Goal: Task Accomplishment & Management: Complete application form

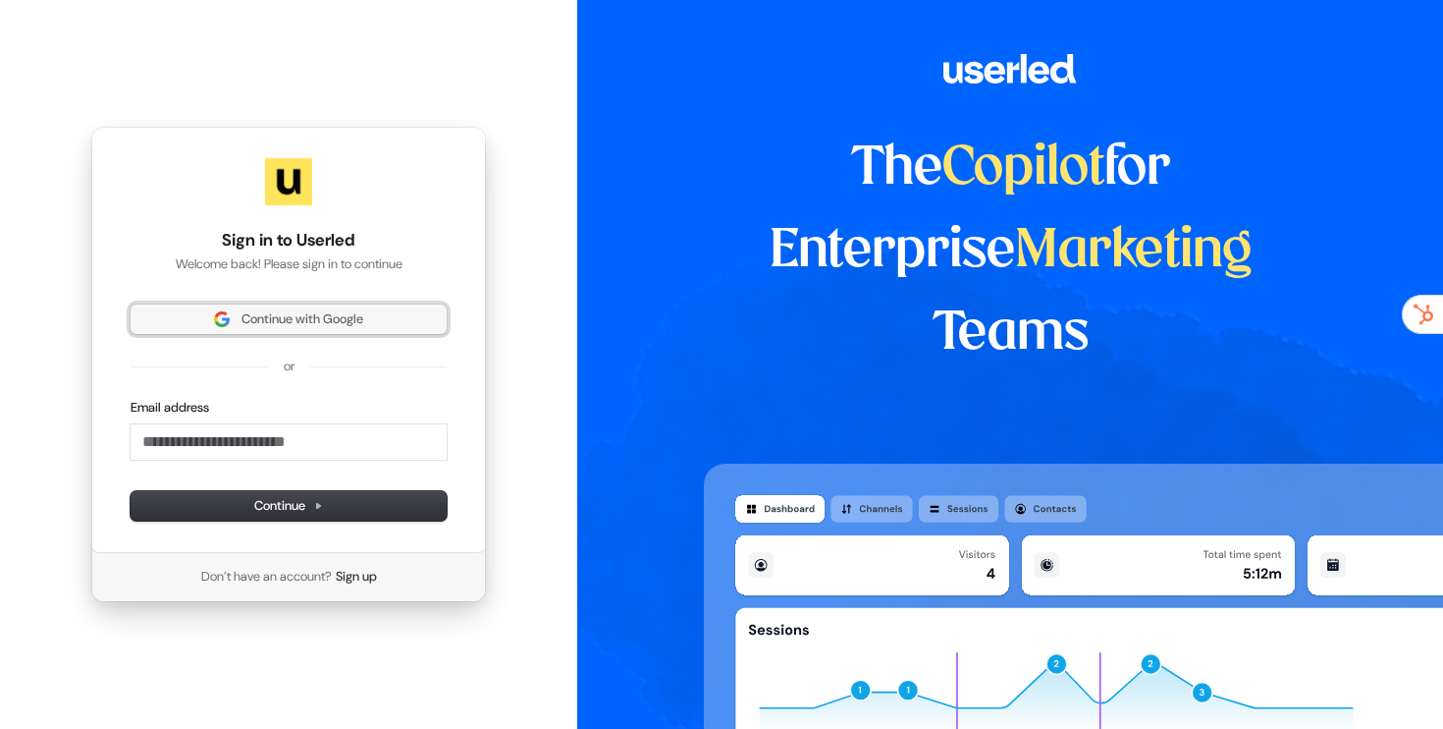
click at [337, 316] on span "Continue with Google" at bounding box center [303, 319] width 122 height 18
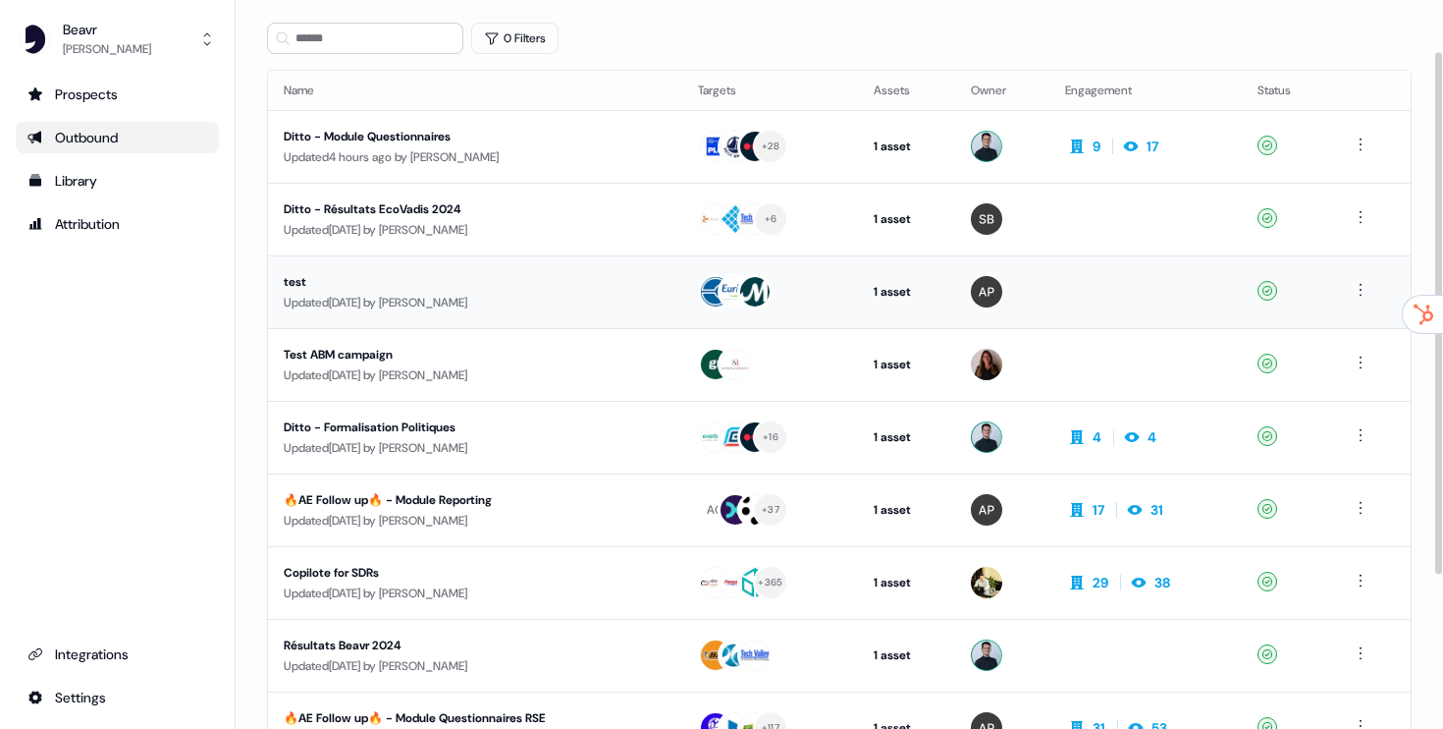
scroll to position [77, 0]
click at [537, 220] on div "Updated 2 days ago by Simon Bernat" at bounding box center [475, 229] width 383 height 20
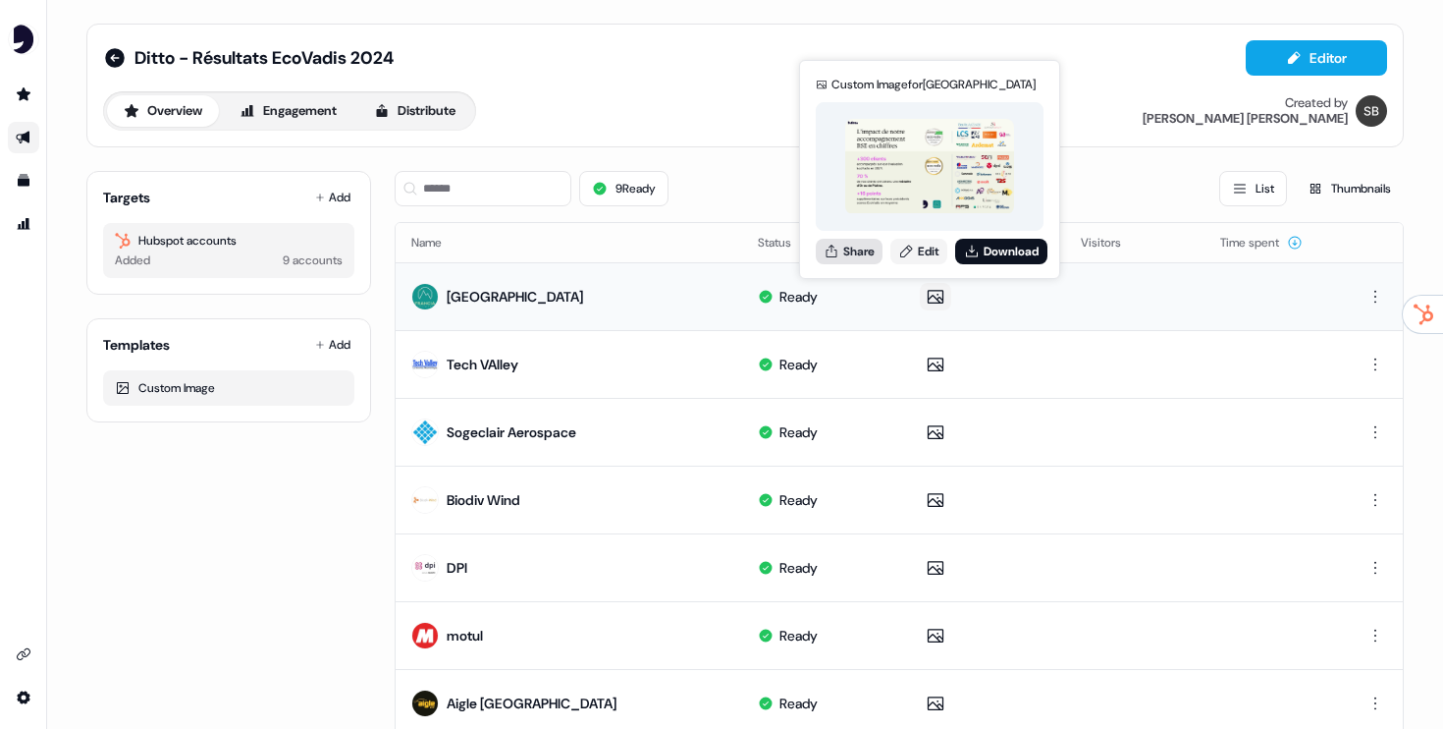
click at [851, 248] on button "Share" at bounding box center [849, 252] width 67 height 26
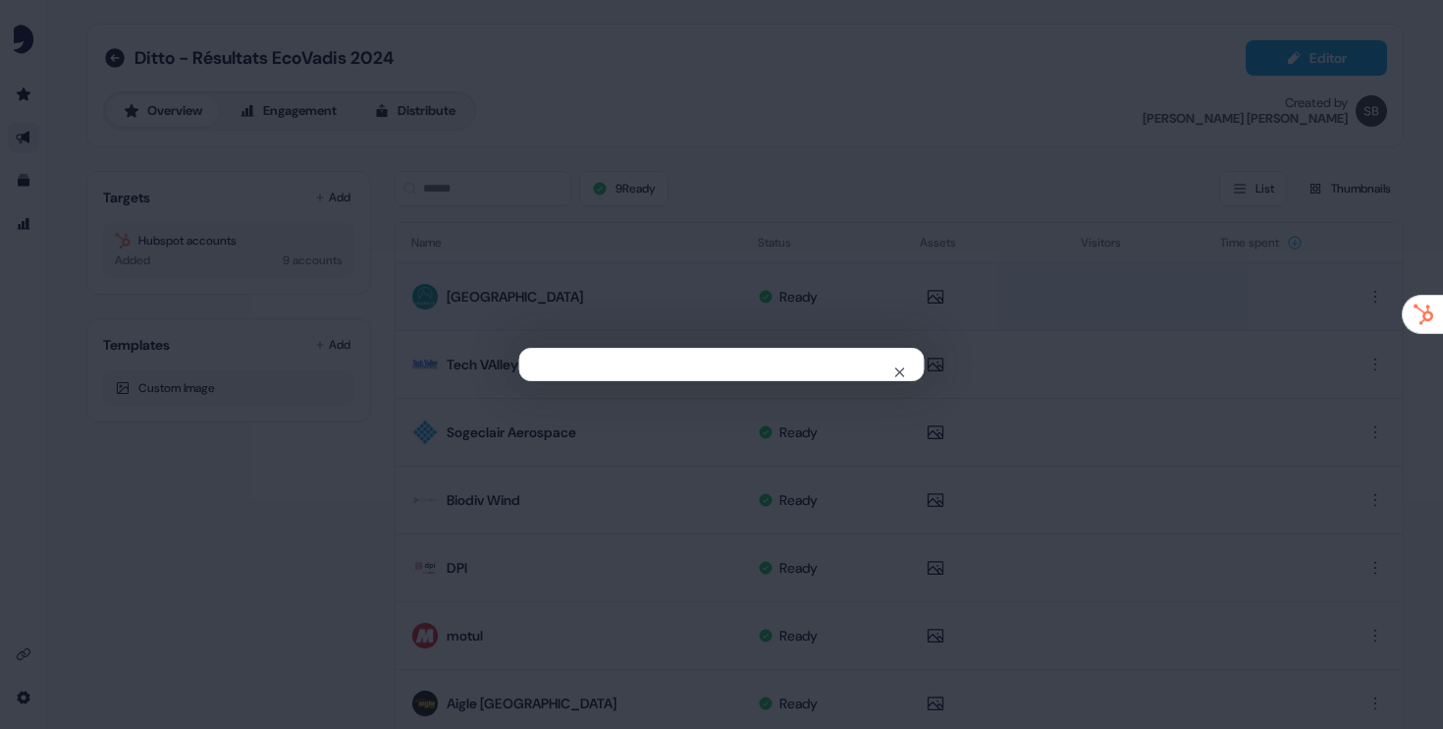
click at [1054, 393] on div "Close" at bounding box center [721, 364] width 1443 height 729
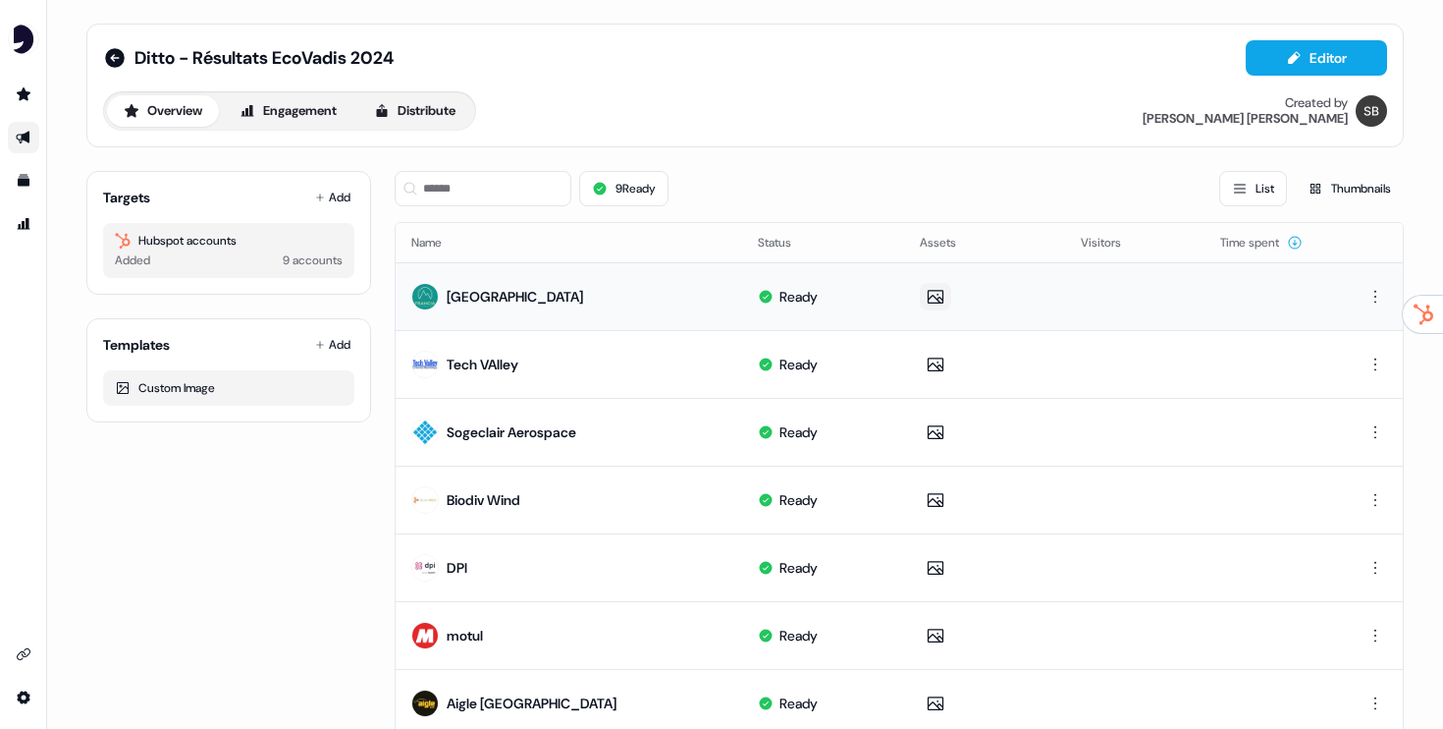
click at [932, 294] on icon at bounding box center [936, 297] width 16 height 14
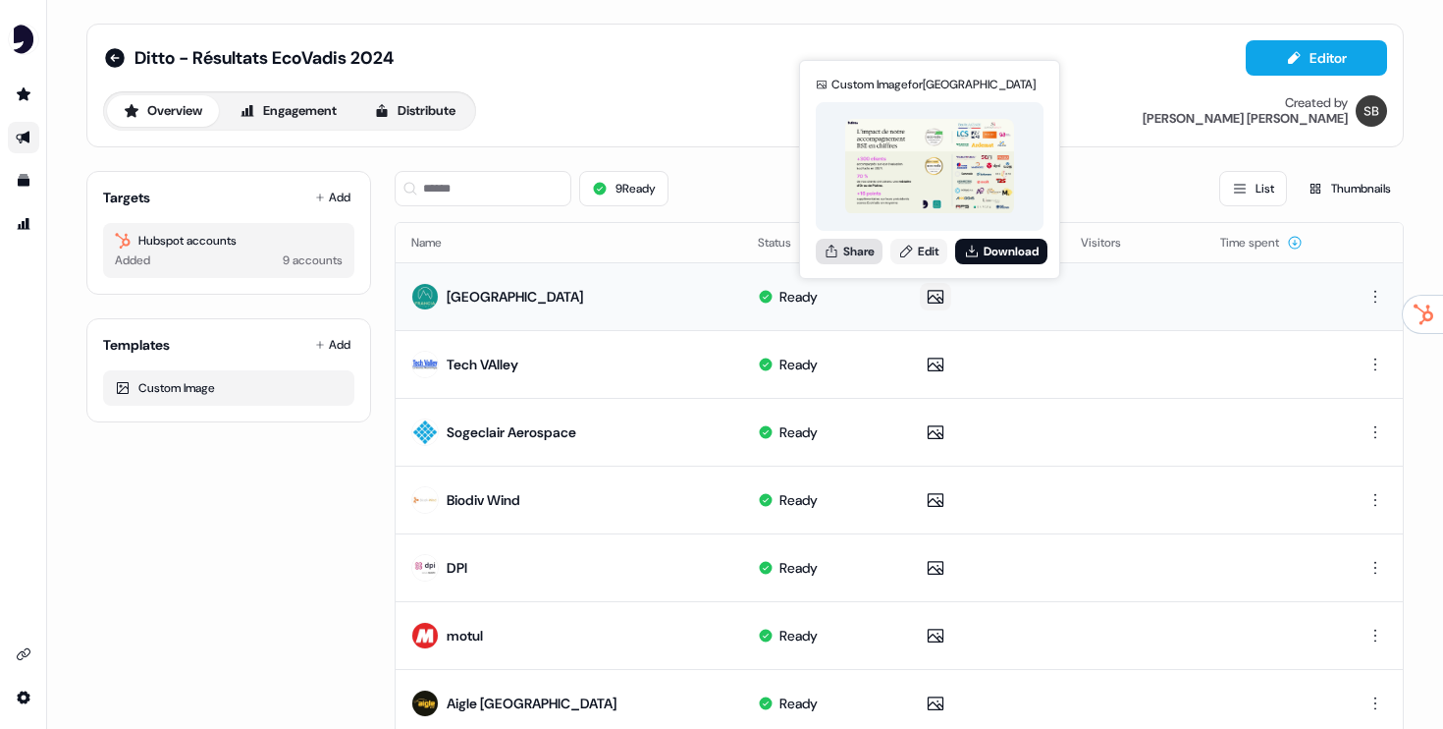
click at [849, 252] on button "Share" at bounding box center [849, 252] width 67 height 26
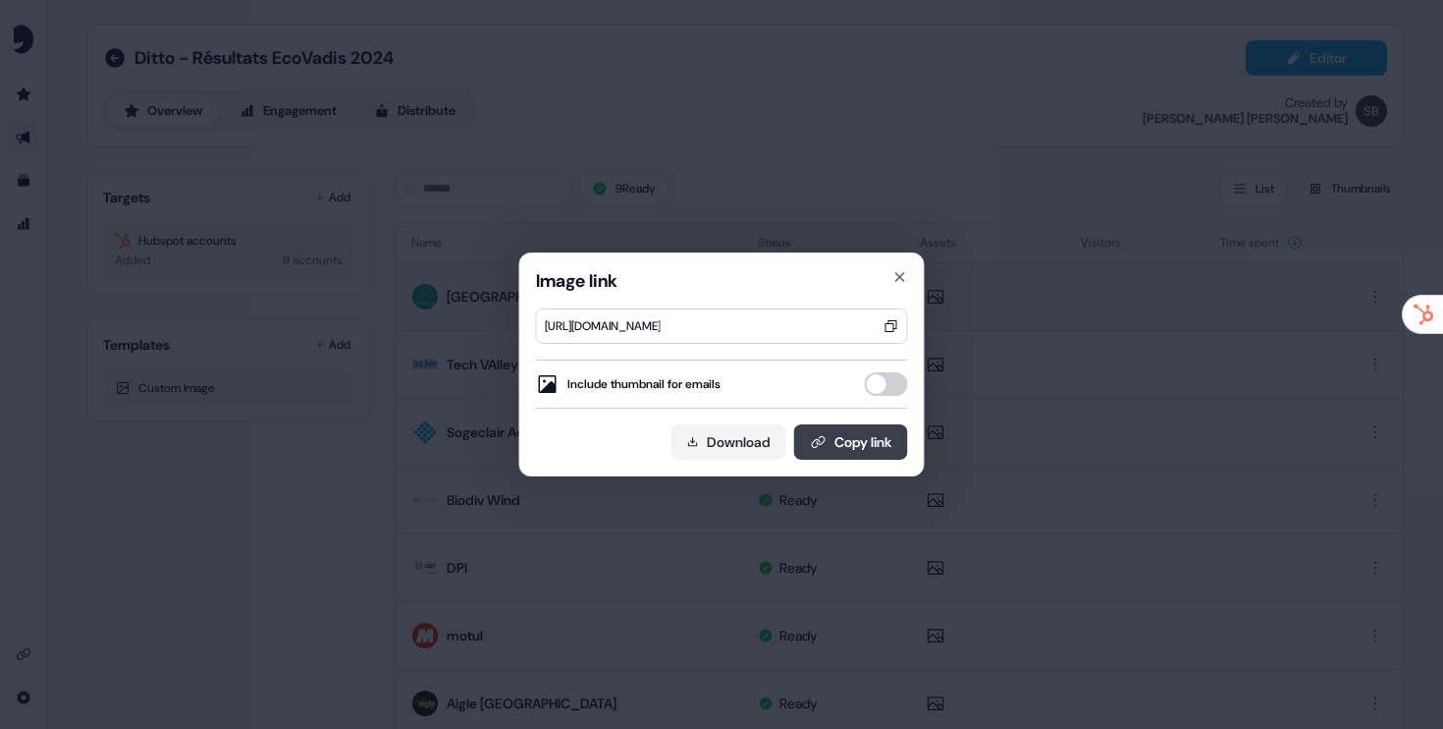
click at [840, 443] on button "Copy link" at bounding box center [851, 441] width 114 height 35
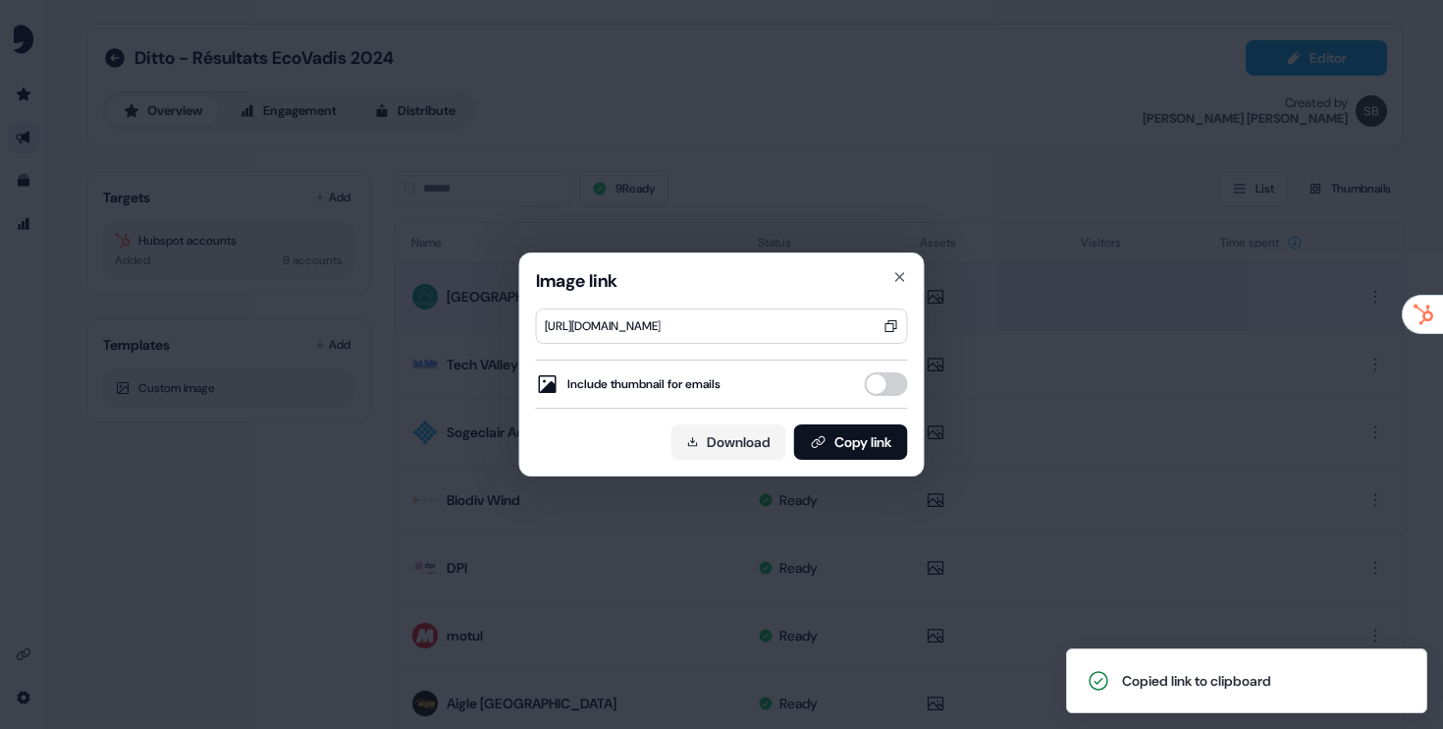
click at [779, 164] on div "Image link https://assets.userled.io/e3aa7d50-25d5-456f-b369-074554013d97/AKtIj…" at bounding box center [721, 364] width 1443 height 729
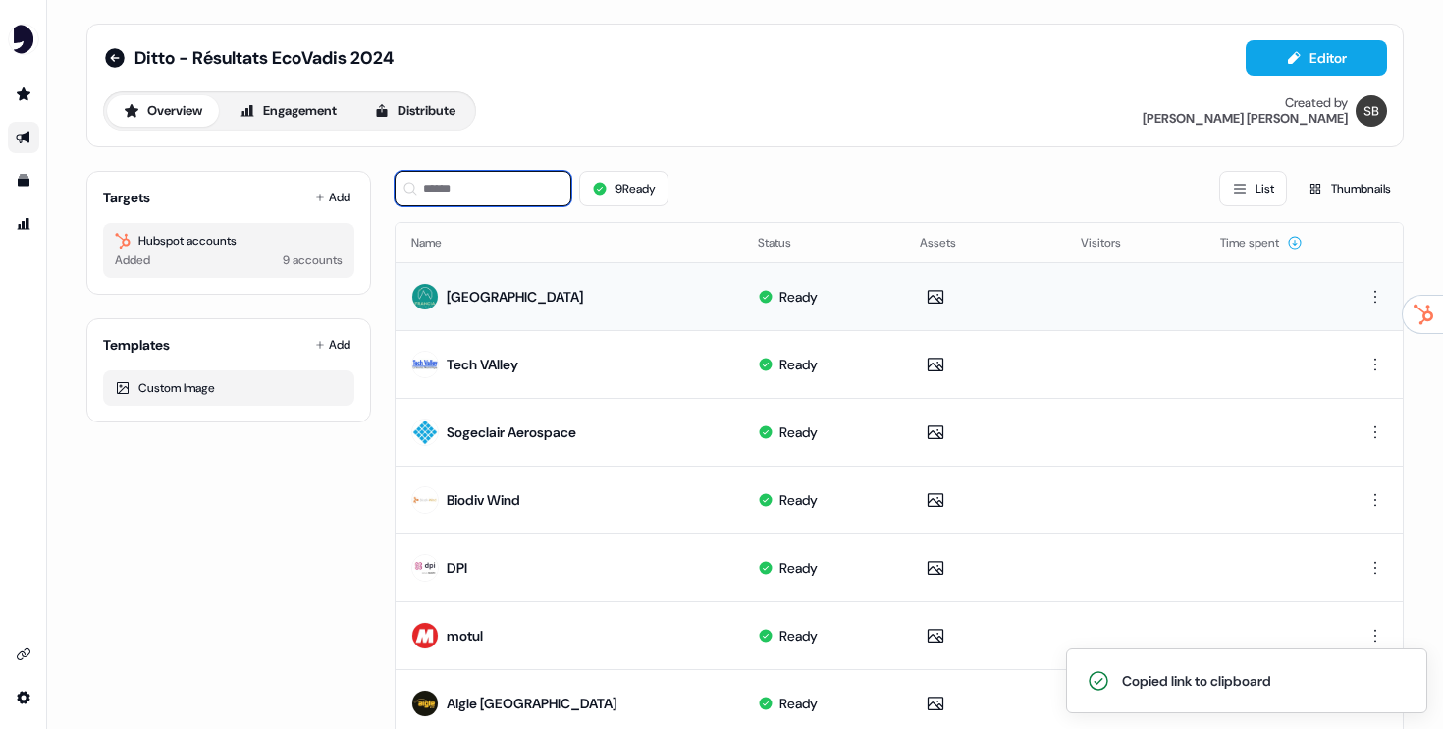
click at [471, 188] on input at bounding box center [483, 188] width 177 height 35
click at [315, 197] on icon at bounding box center [320, 197] width 10 height 10
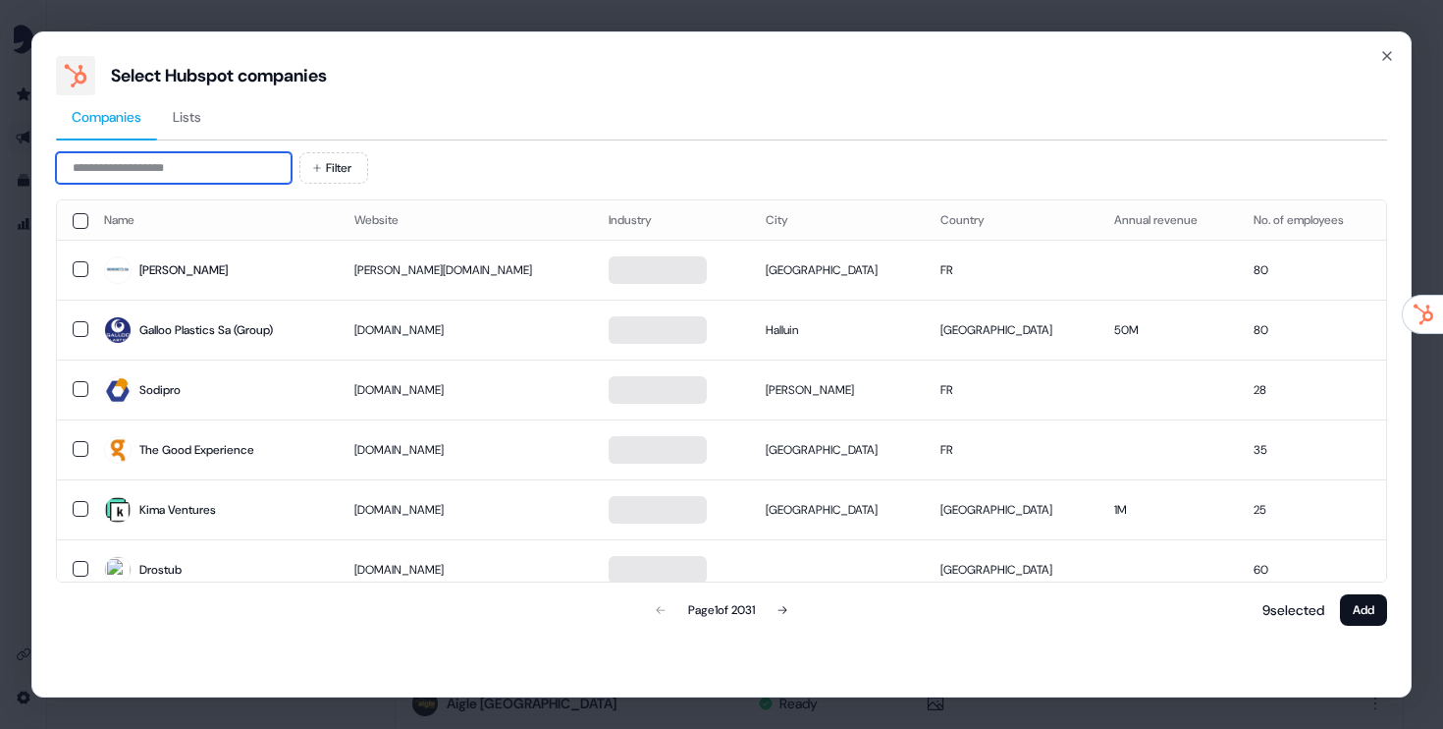
click at [205, 163] on input at bounding box center [174, 167] width 236 height 31
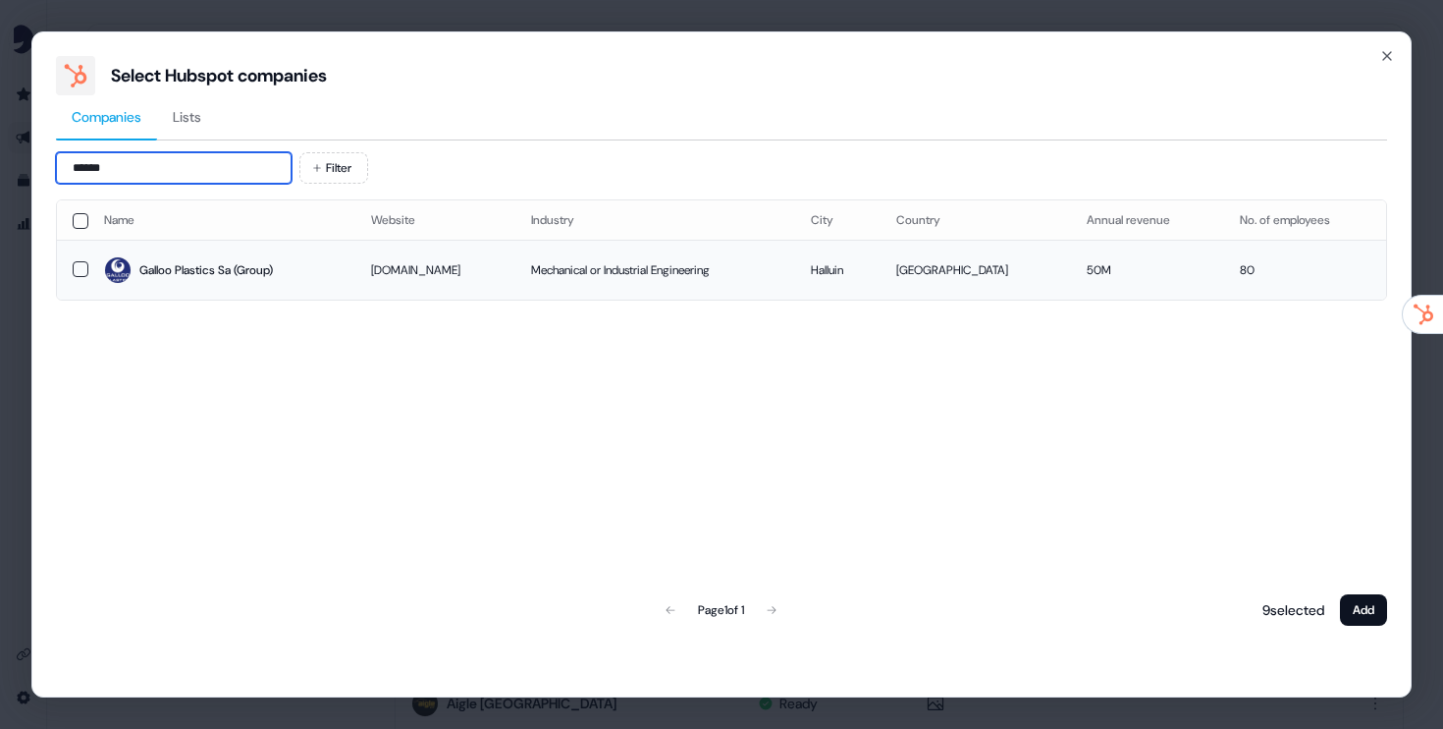
type input "******"
click at [83, 264] on button "button" at bounding box center [81, 269] width 16 height 16
click at [1366, 606] on button "Add" at bounding box center [1363, 609] width 47 height 31
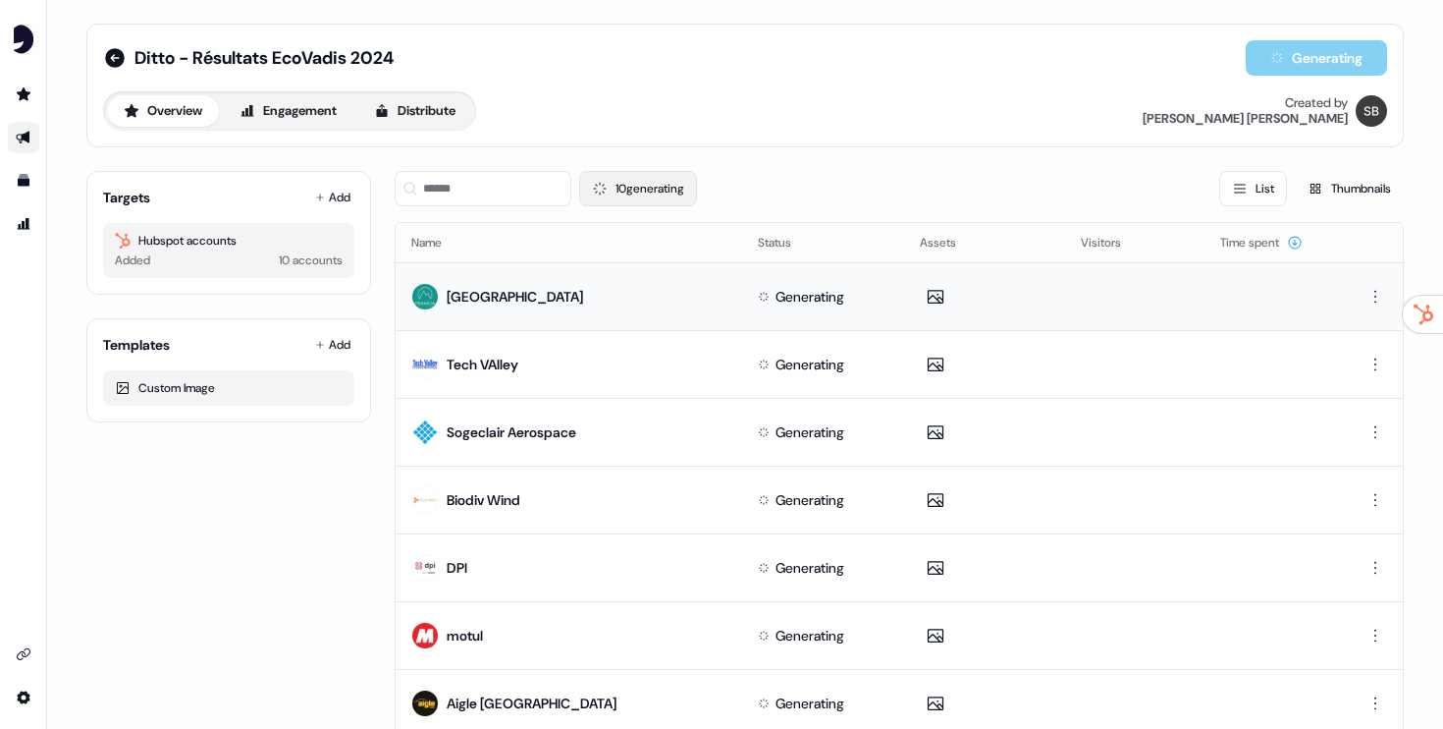
click at [603, 189] on icon at bounding box center [599, 188] width 21 height 21
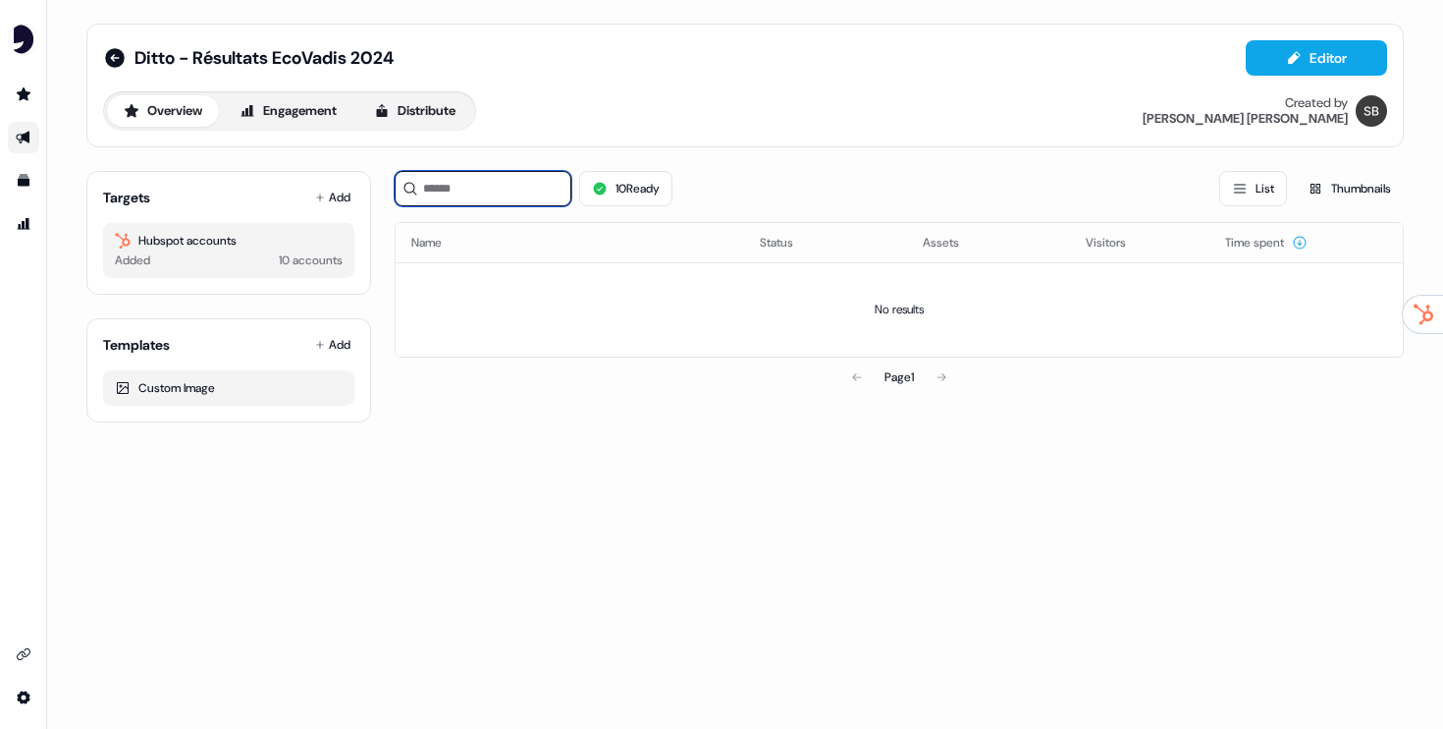
click at [481, 182] on input at bounding box center [483, 188] width 177 height 35
type input "*"
type input "******"
click at [611, 186] on button "10 Ready" at bounding box center [625, 188] width 93 height 35
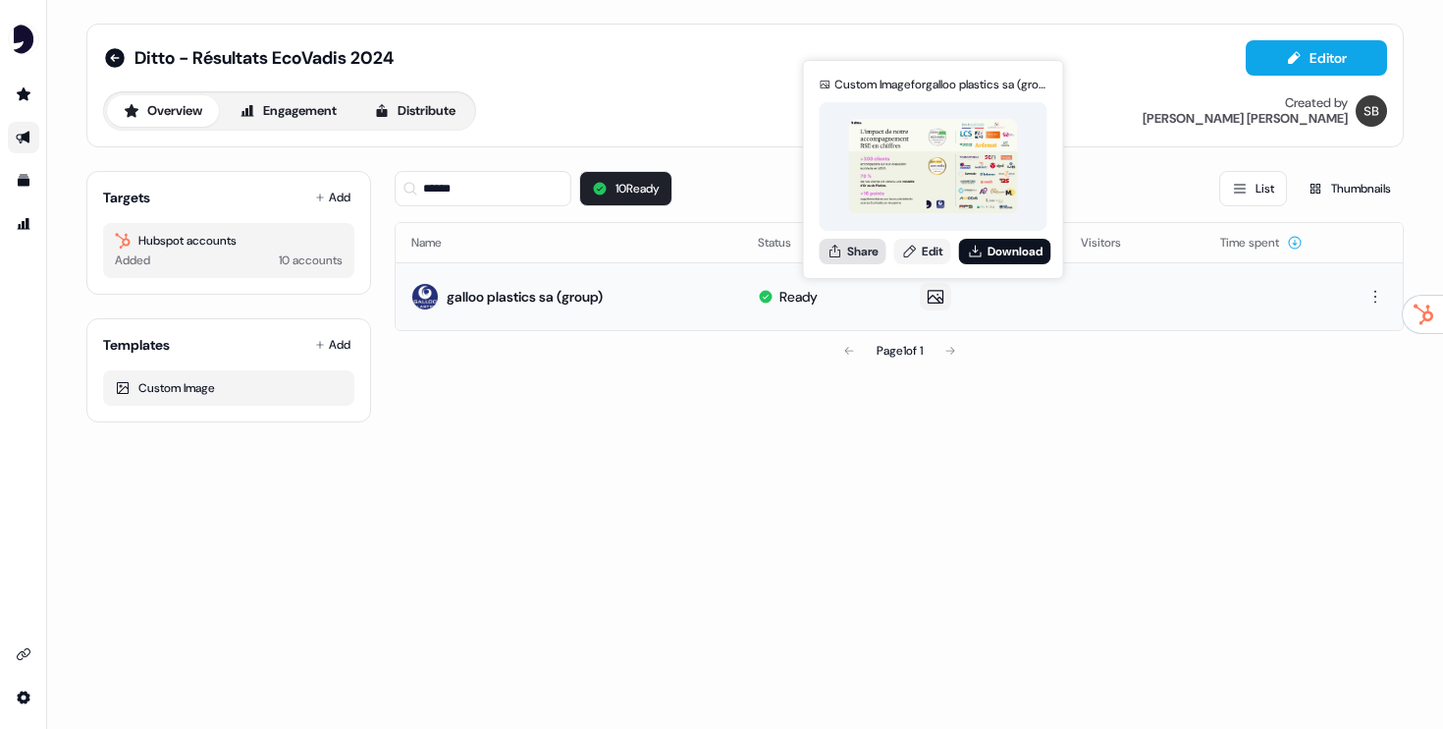
click at [855, 251] on button "Share" at bounding box center [853, 252] width 67 height 26
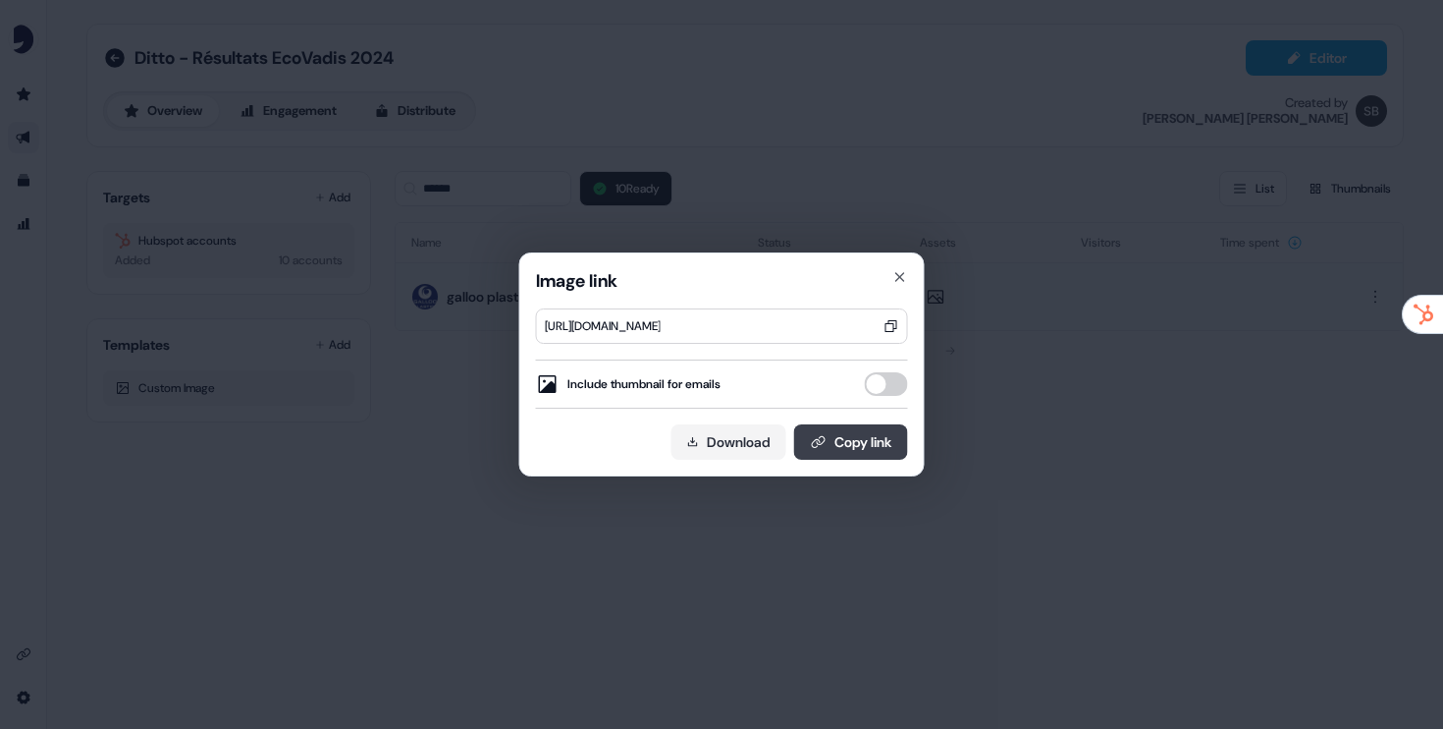
click at [825, 445] on button "Copy link" at bounding box center [851, 441] width 114 height 35
click at [970, 248] on div "Image link https://assets.userled.io/e3aa7d50-25d5-456f-b369-074554013d97/AGJCL…" at bounding box center [721, 364] width 1443 height 729
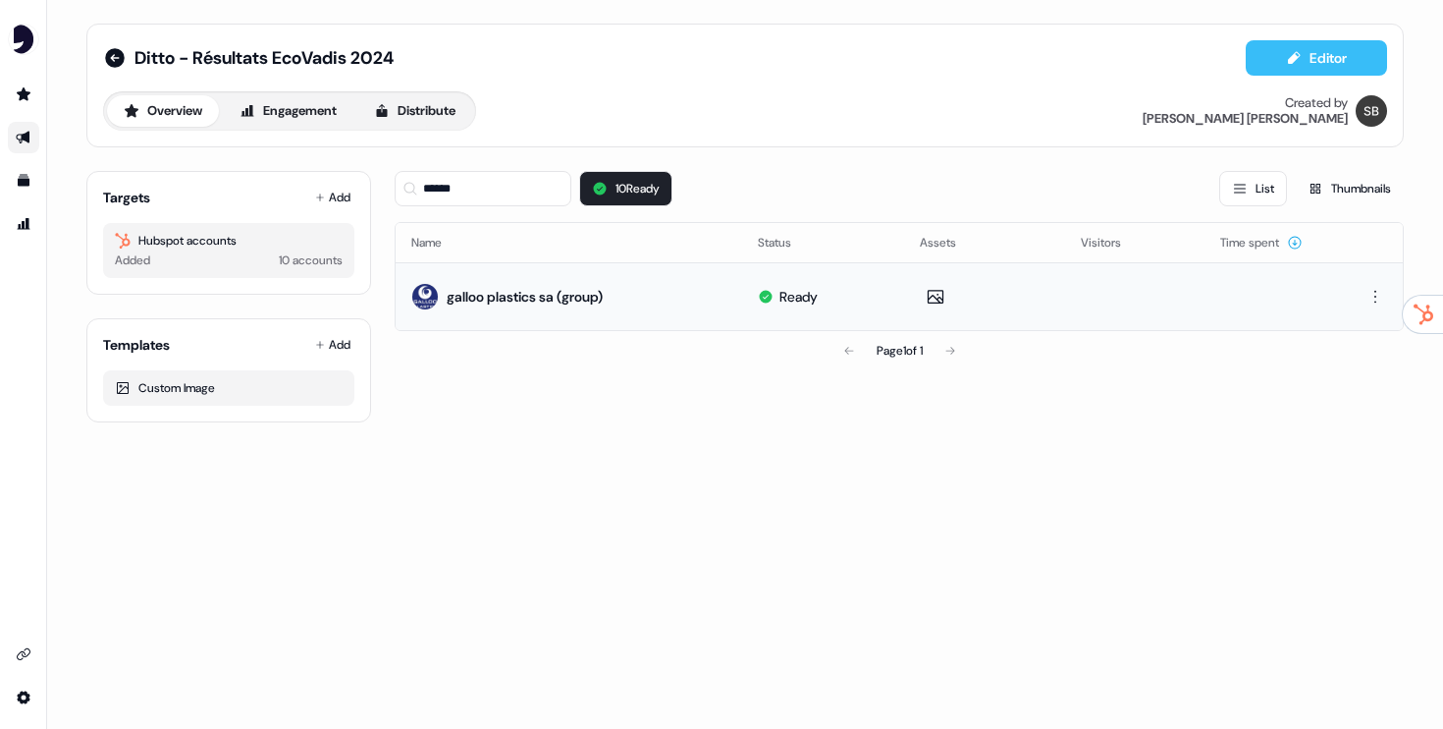
click at [1333, 70] on button "Editor" at bounding box center [1316, 57] width 141 height 35
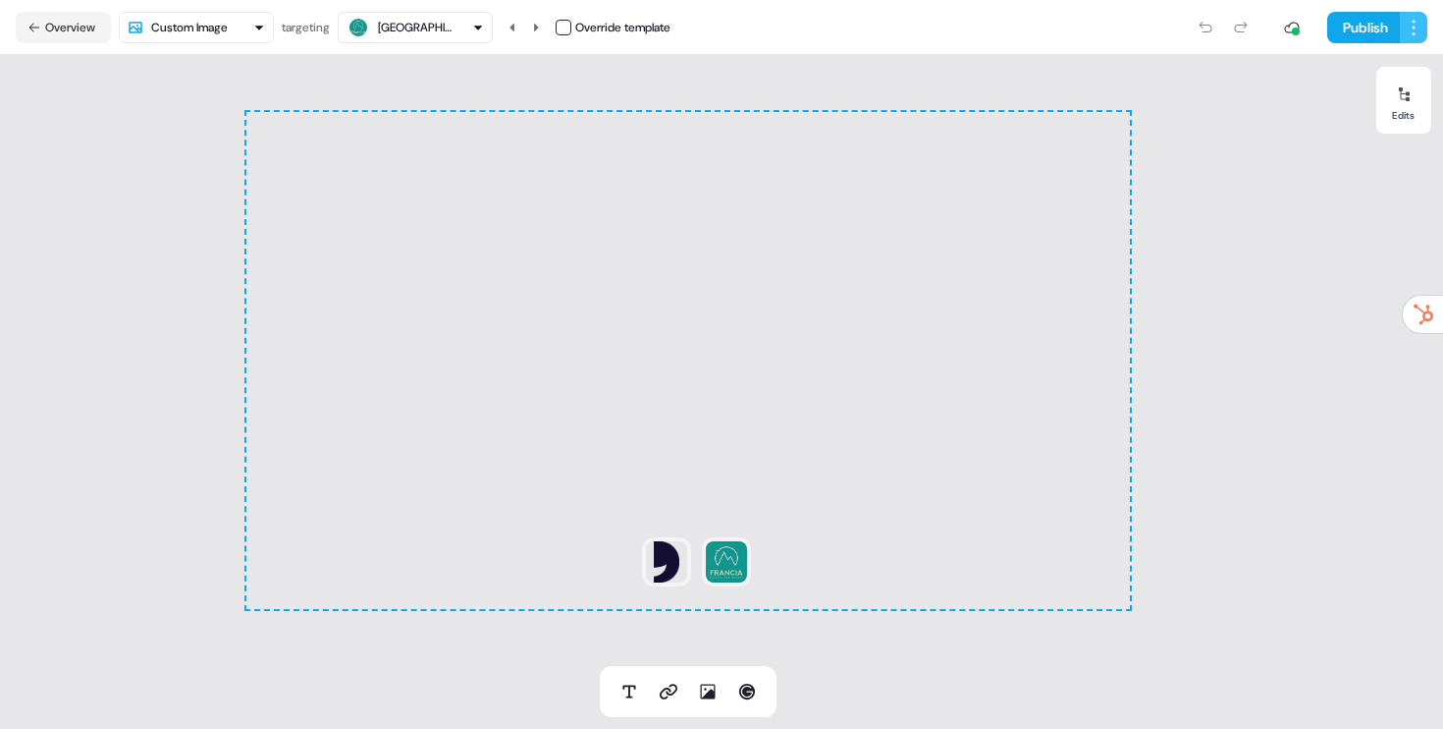
click at [1417, 29] on html "For the best experience switch devices to a bigger screen. Go to Userled.io Dit…" at bounding box center [721, 364] width 1443 height 729
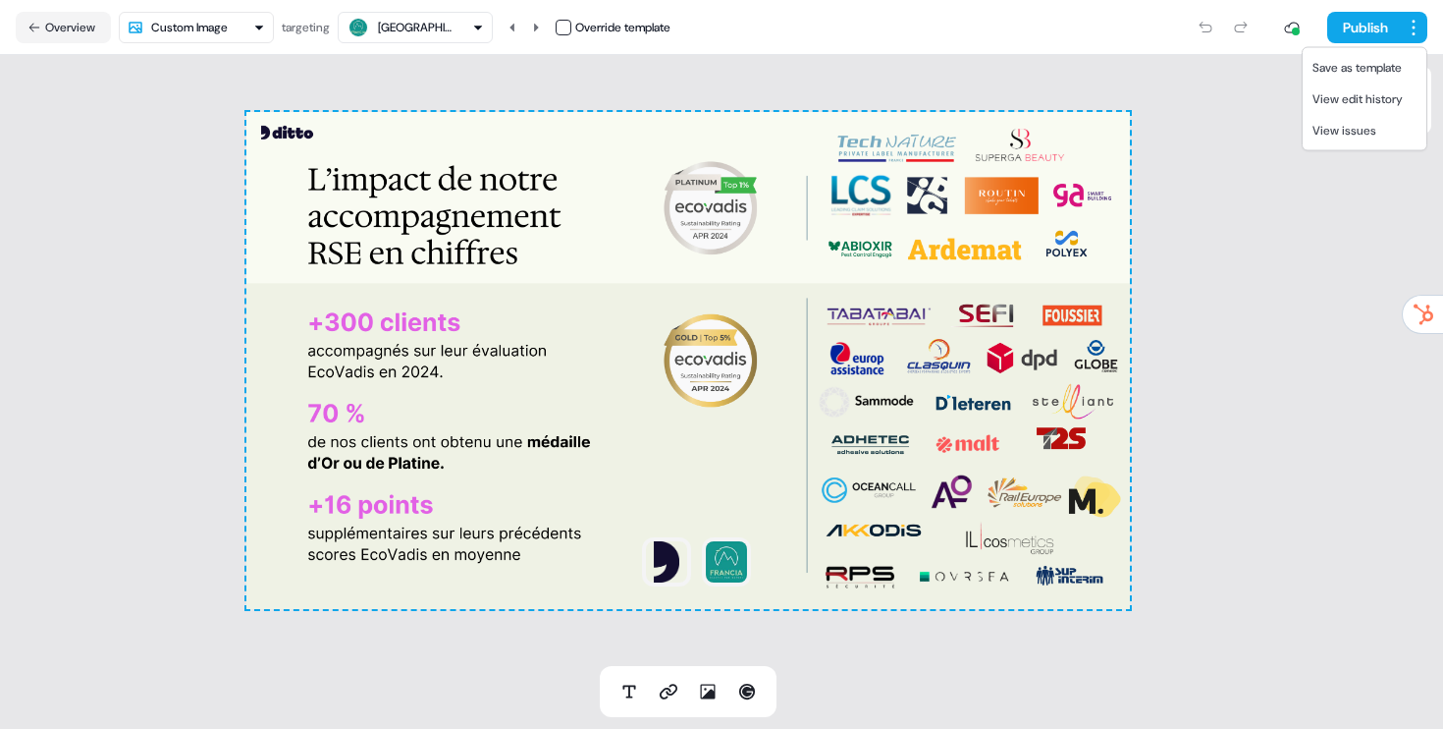
click at [1340, 238] on html "For the best experience switch devices to a bigger screen. Go to Userled.io Dit…" at bounding box center [721, 364] width 1443 height 729
click at [1417, 22] on html "For the best experience switch devices to a bigger screen. Go to Userled.io Dit…" at bounding box center [721, 364] width 1443 height 729
click at [1365, 66] on span "Save as template" at bounding box center [1357, 68] width 89 height 16
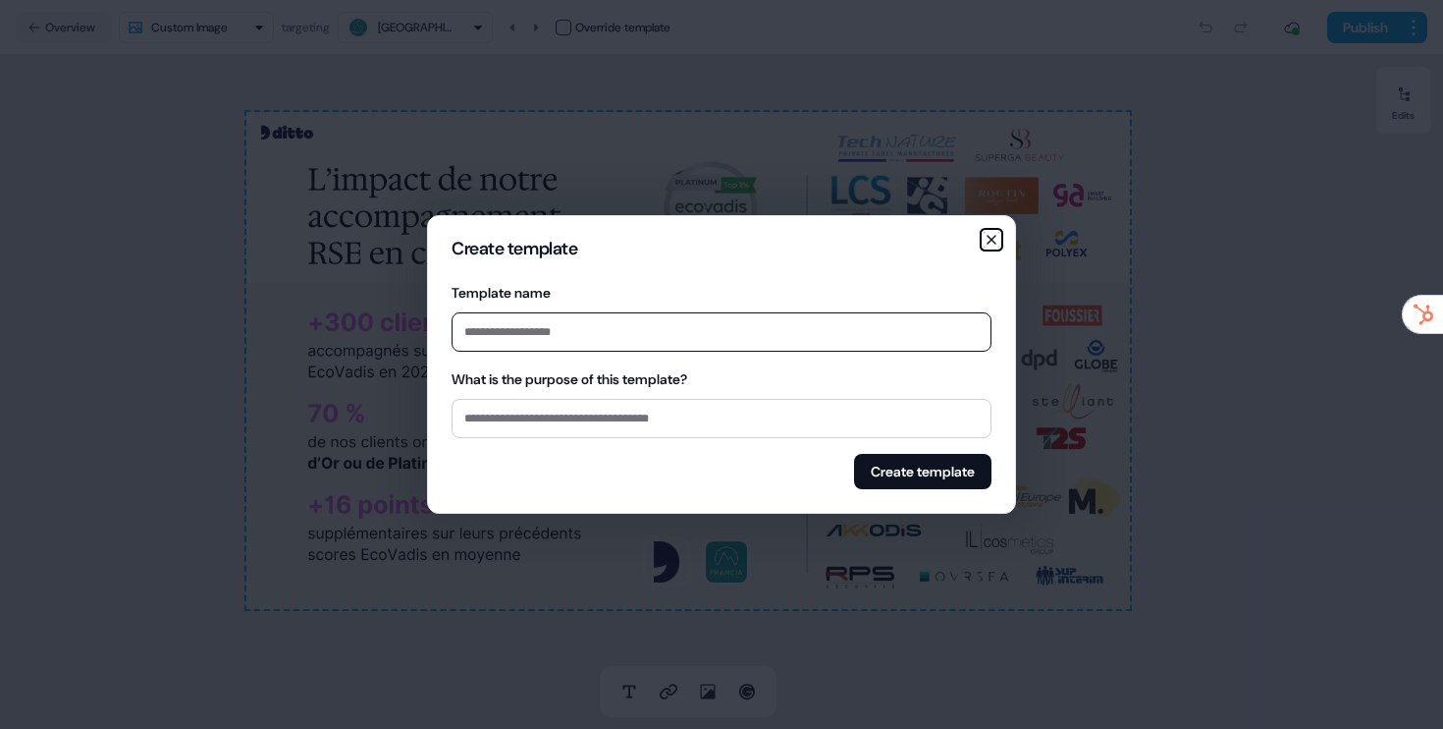
click at [997, 233] on icon "button" at bounding box center [992, 240] width 16 height 16
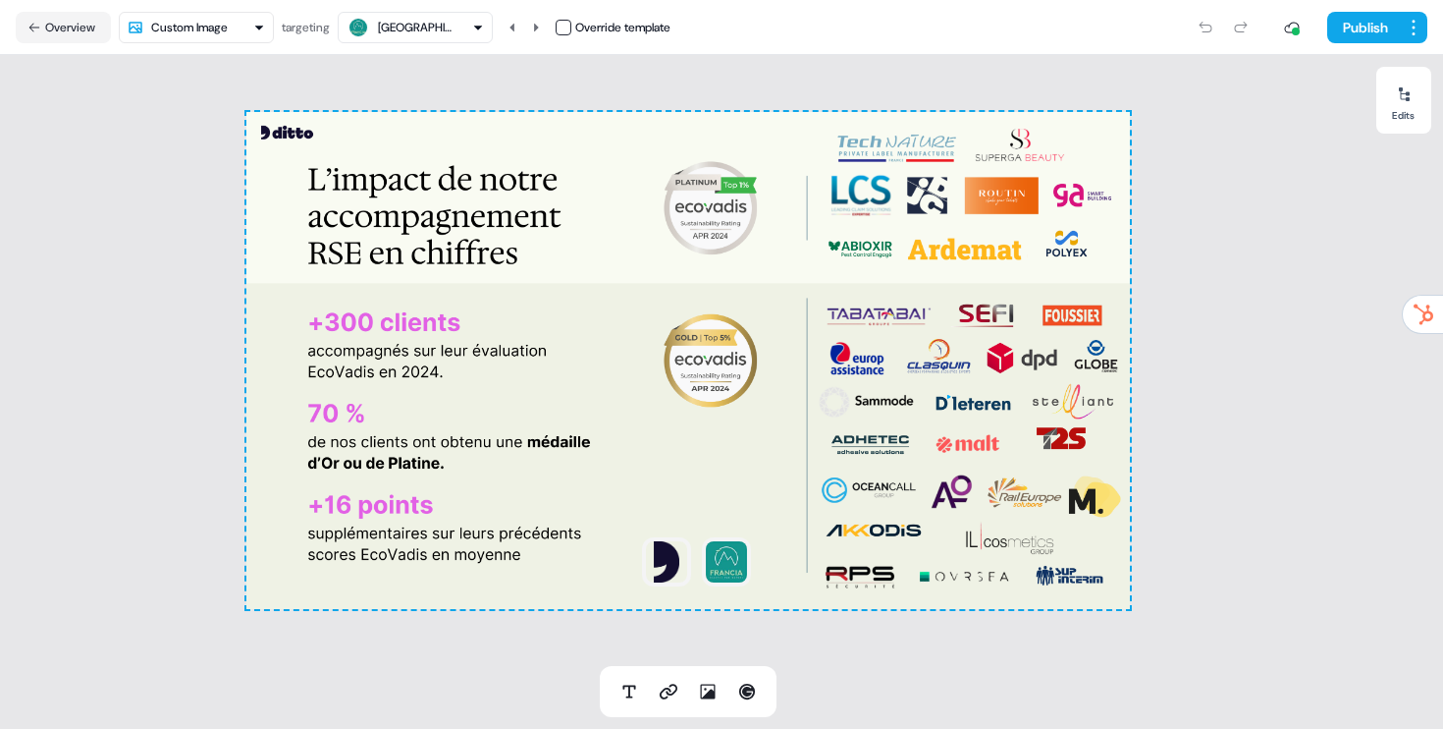
click at [69, 231] on div "To pick up a draggable item, press the space bar. While dragging, use the arrow…" at bounding box center [688, 360] width 1377 height 611
click at [231, 32] on html "For the best experience switch devices to a bigger screen. Go to Userled.io Dit…" at bounding box center [721, 364] width 1443 height 729
click at [128, 203] on html "For the best experience switch devices to a bigger screen. Go to Userled.io Dit…" at bounding box center [721, 364] width 1443 height 729
click at [603, 261] on div "To pick up a draggable item, press the space bar. While dragging, use the arrow…" at bounding box center [688, 360] width 884 height 497
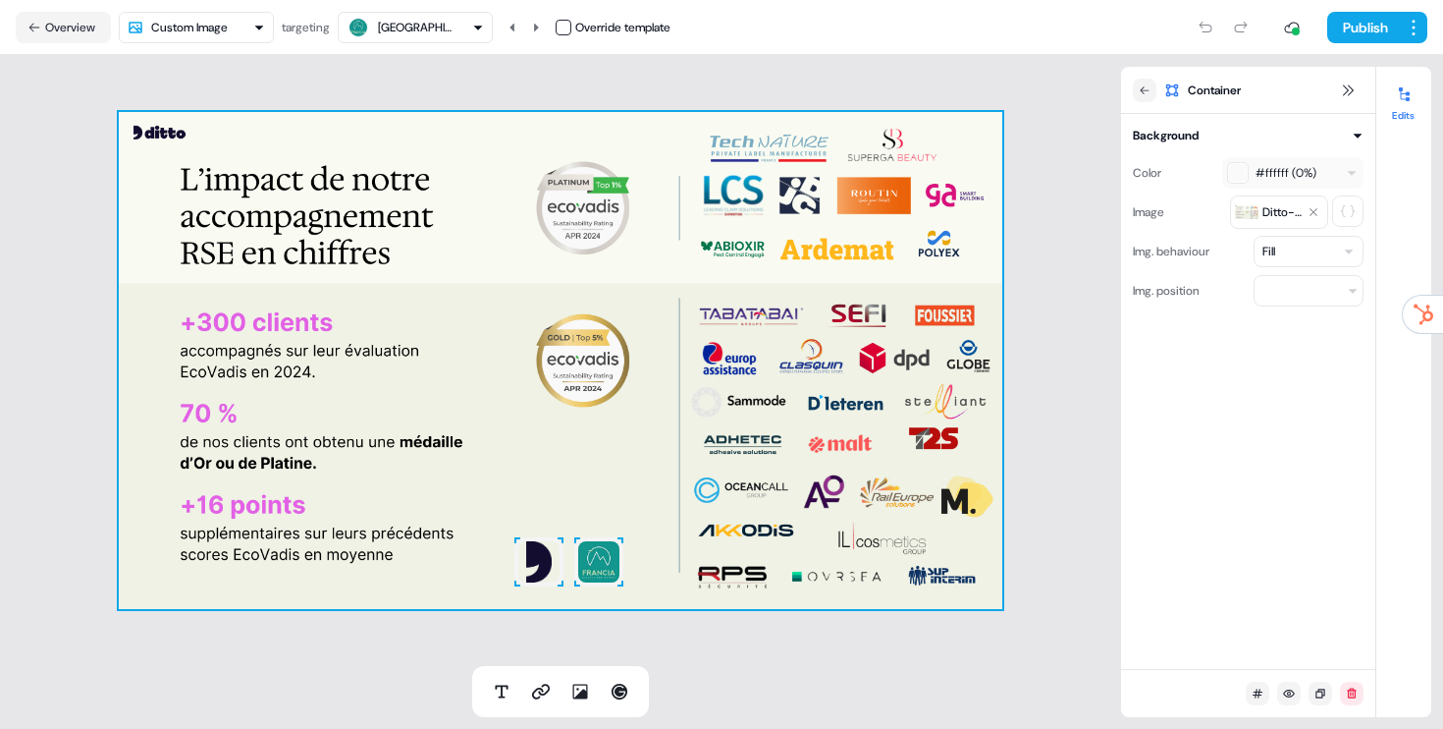
click at [1098, 96] on div "To pick up a draggable item, press the space bar. While dragging, use the arrow…" at bounding box center [560, 360] width 1121 height 611
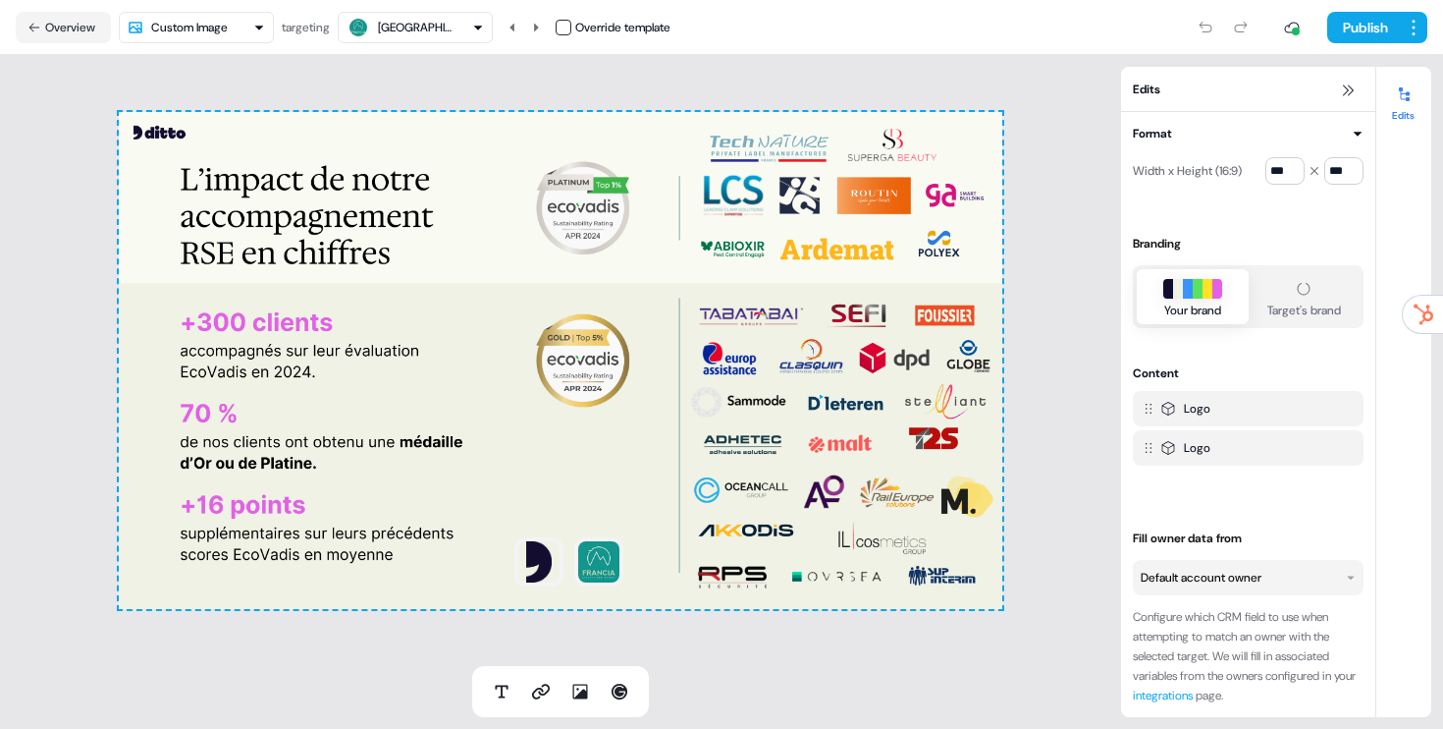
click at [1083, 101] on div "To pick up a draggable item, press the space bar. While dragging, use the arrow…" at bounding box center [560, 360] width 1121 height 611
click at [97, 20] on button "Overview" at bounding box center [63, 27] width 95 height 31
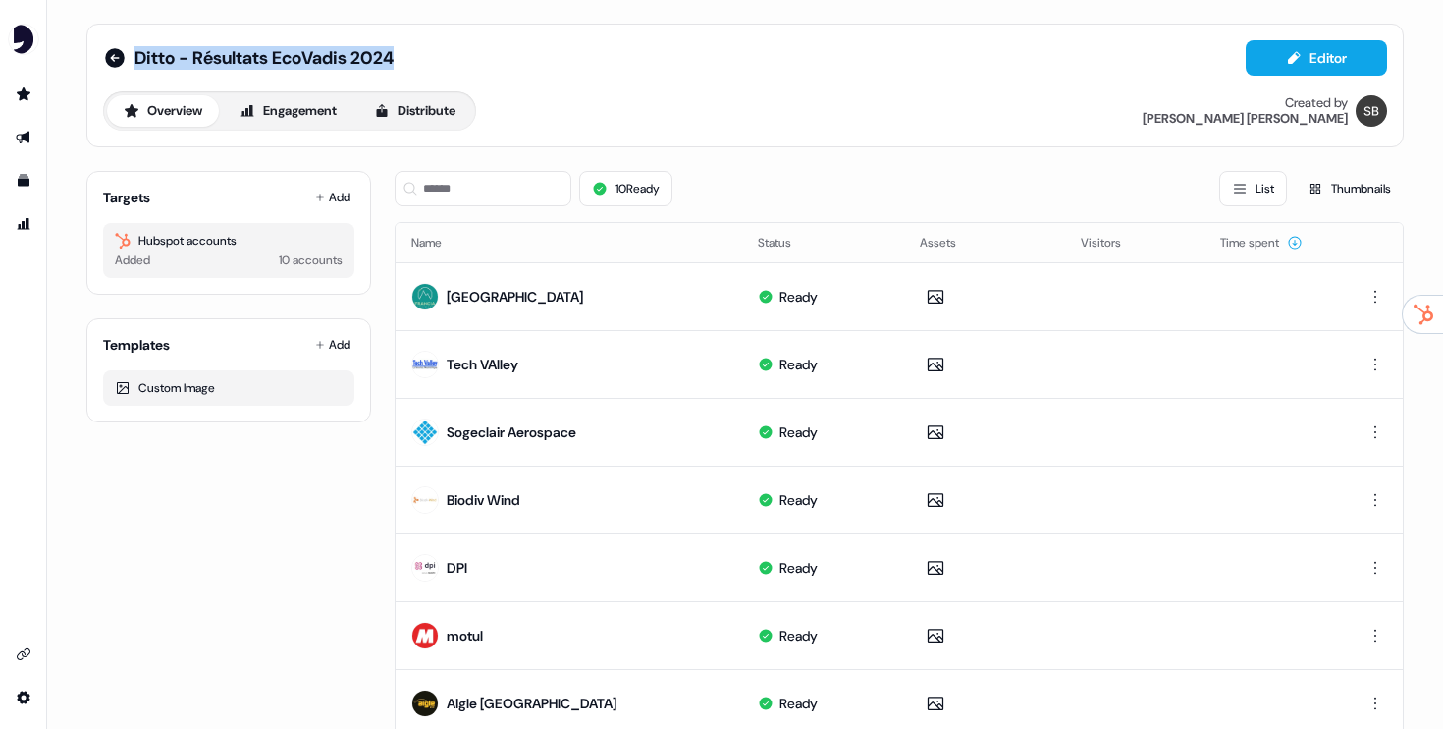
drag, startPoint x: 133, startPoint y: 56, endPoint x: 473, endPoint y: 54, distance: 340.7
click at [475, 54] on div "Ditto - Résultats EcoVadis 2024 Editor" at bounding box center [745, 57] width 1284 height 35
copy span "Ditto - Résultats EcoVadis 2024"
click at [109, 59] on icon at bounding box center [115, 58] width 24 height 24
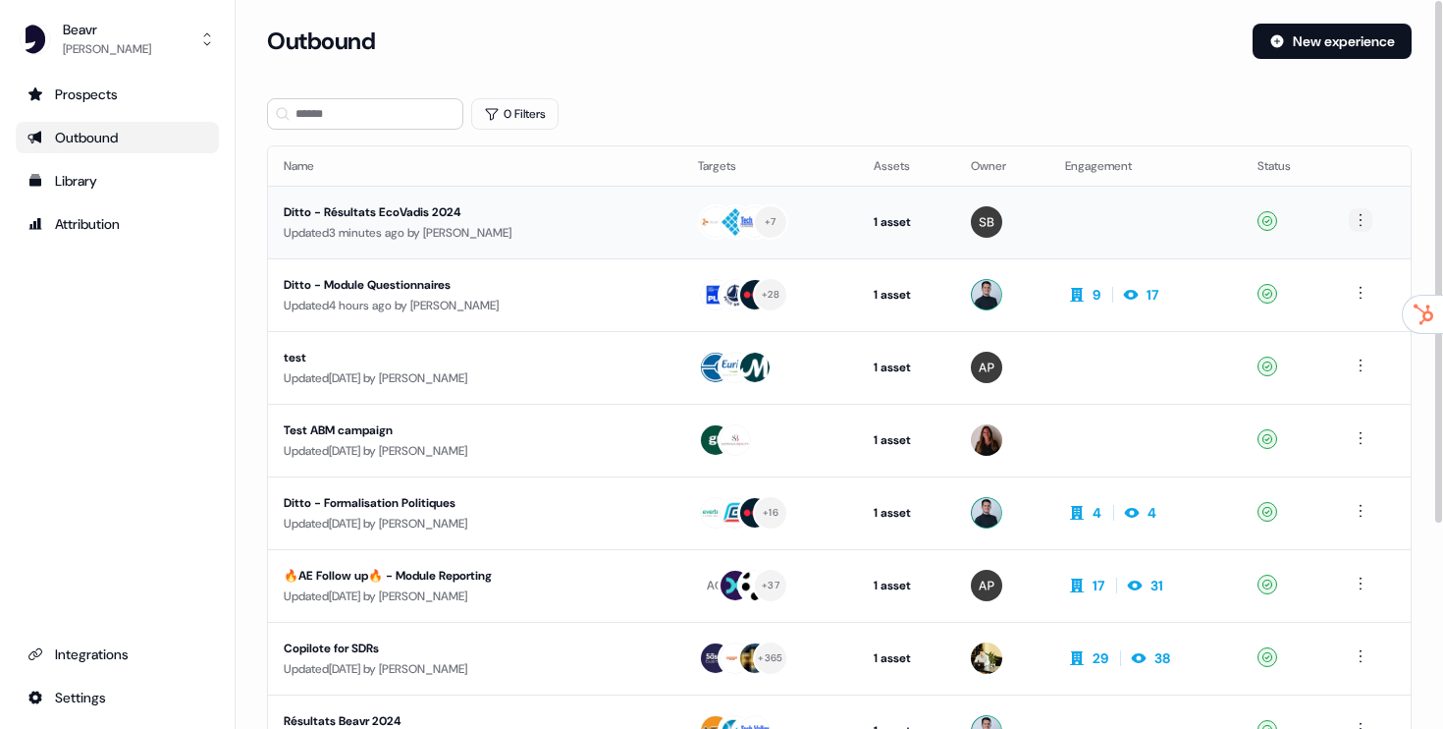
click at [1364, 220] on html "For the best experience switch devices to a bigger screen. Go to Userled.io Bea…" at bounding box center [721, 364] width 1443 height 729
click at [1345, 259] on span "Duplicate" at bounding box center [1336, 256] width 50 height 16
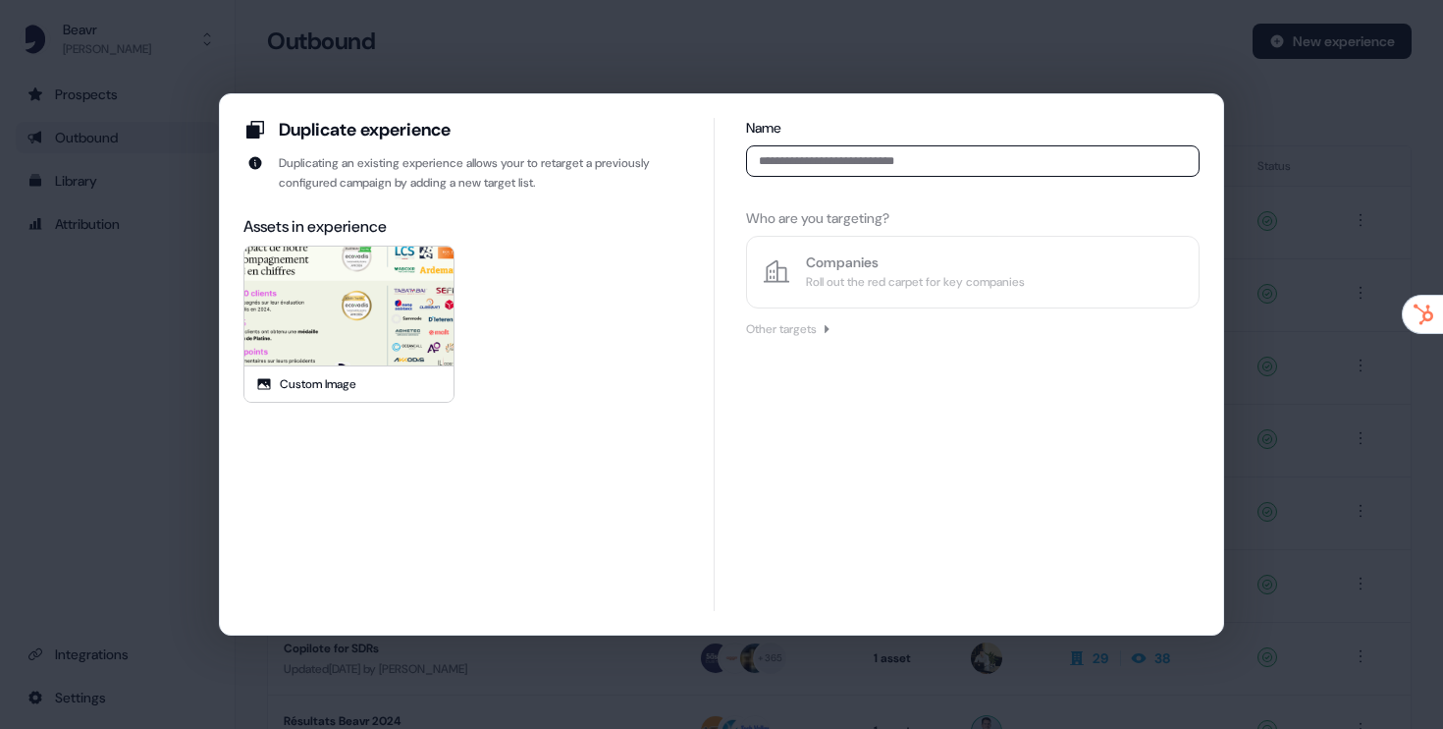
type input "**********"
drag, startPoint x: 946, startPoint y: 160, endPoint x: 910, endPoint y: 159, distance: 36.3
click at [910, 159] on input "**********" at bounding box center [973, 160] width 454 height 31
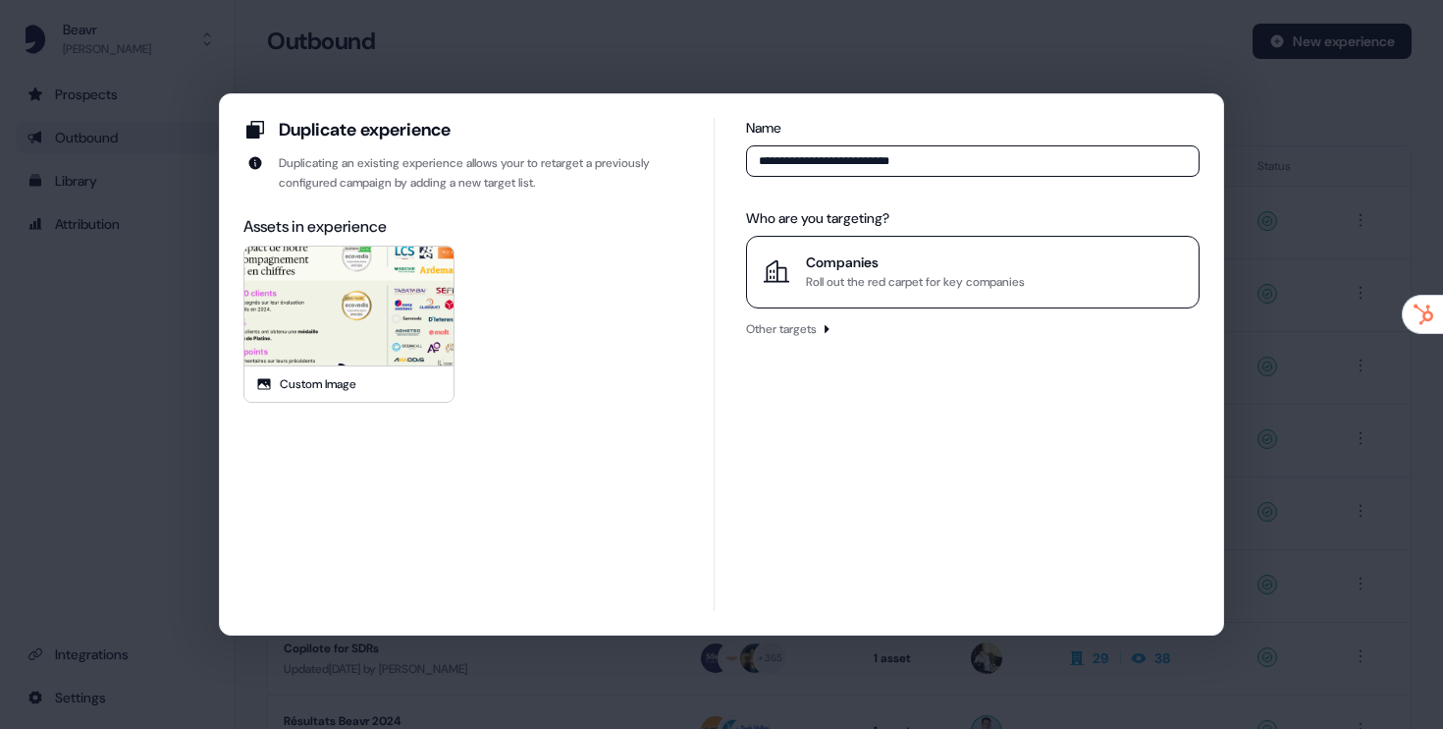
type input "**********"
click at [863, 277] on div "Roll out the red carpet for key companies" at bounding box center [915, 282] width 219 height 20
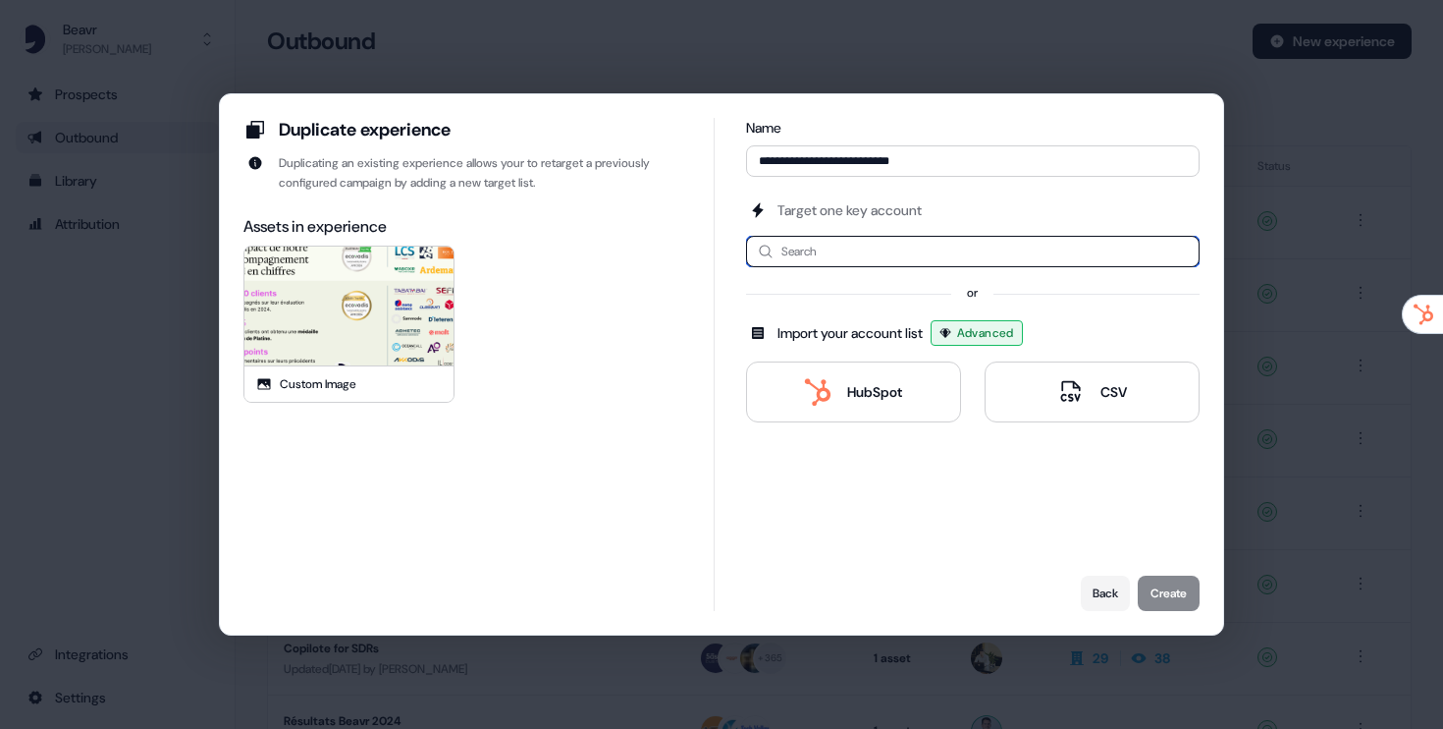
click at [815, 247] on input at bounding box center [973, 251] width 454 height 31
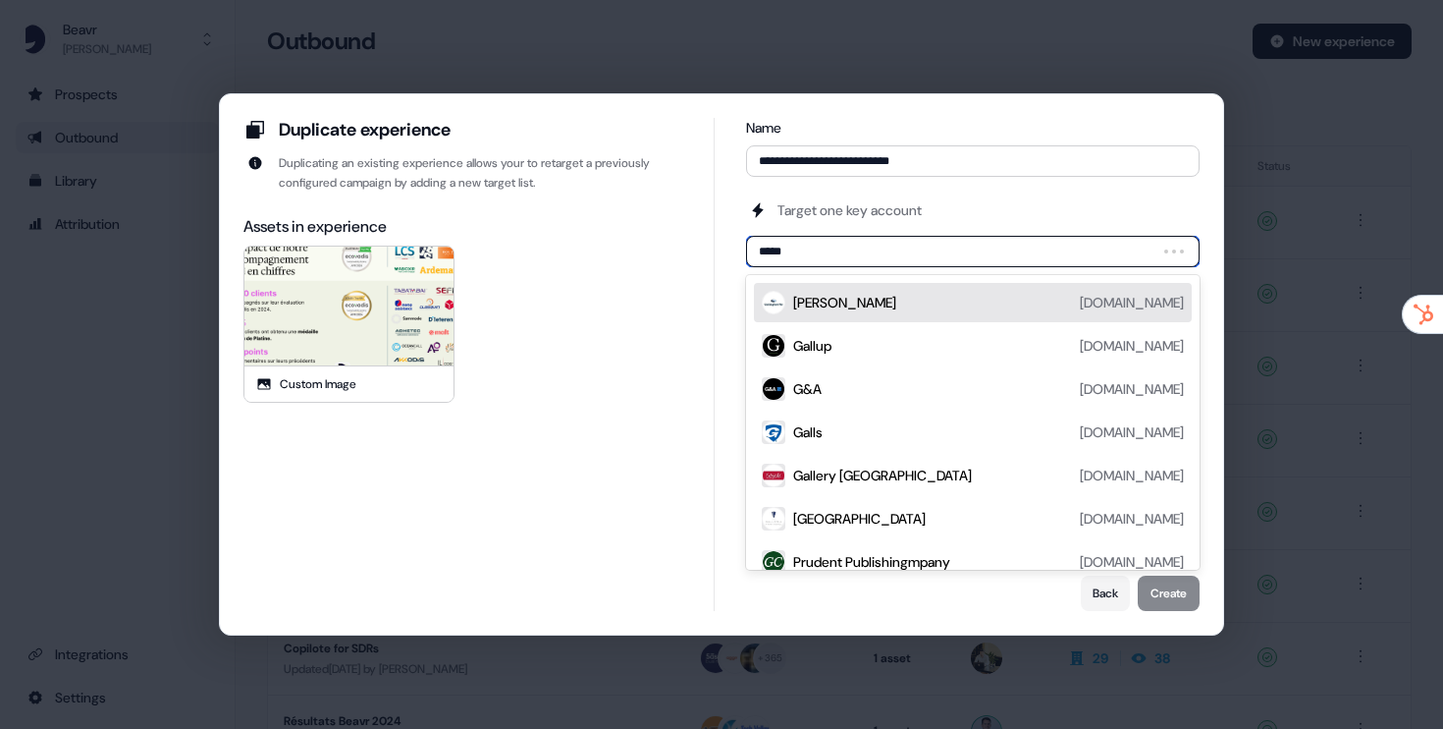
type input "******"
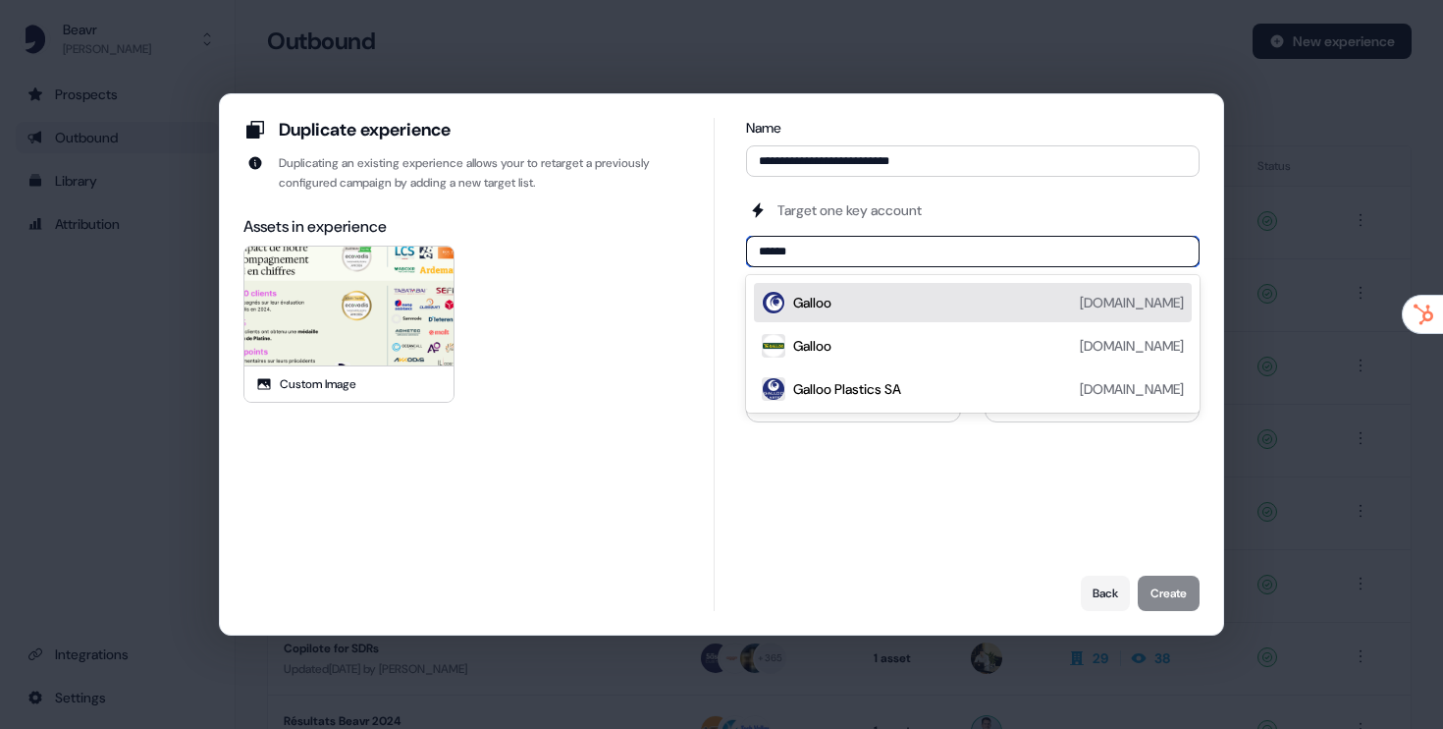
click at [831, 303] on div "Galloo" at bounding box center [812, 303] width 38 height 20
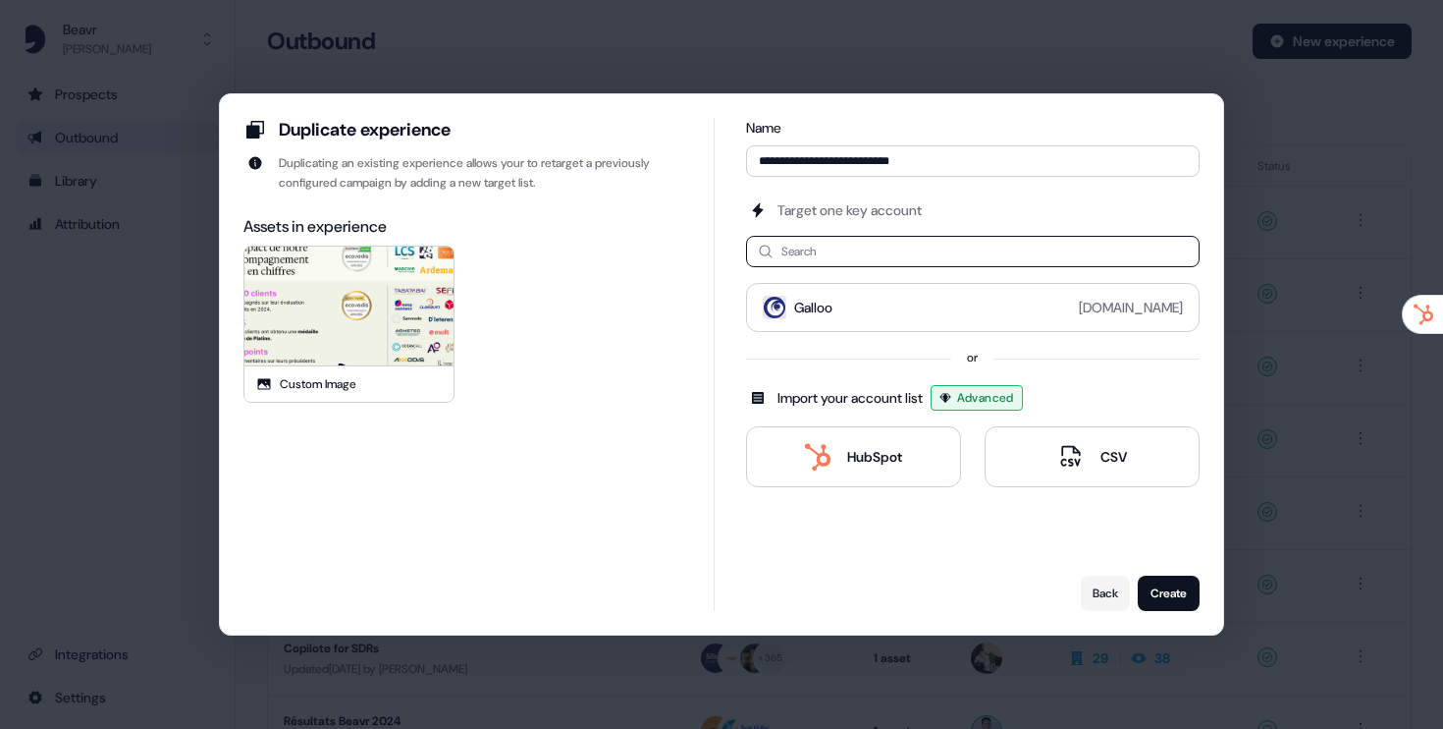
click at [0, 0] on icon "remove galloo.com" at bounding box center [0, 0] width 0 height 0
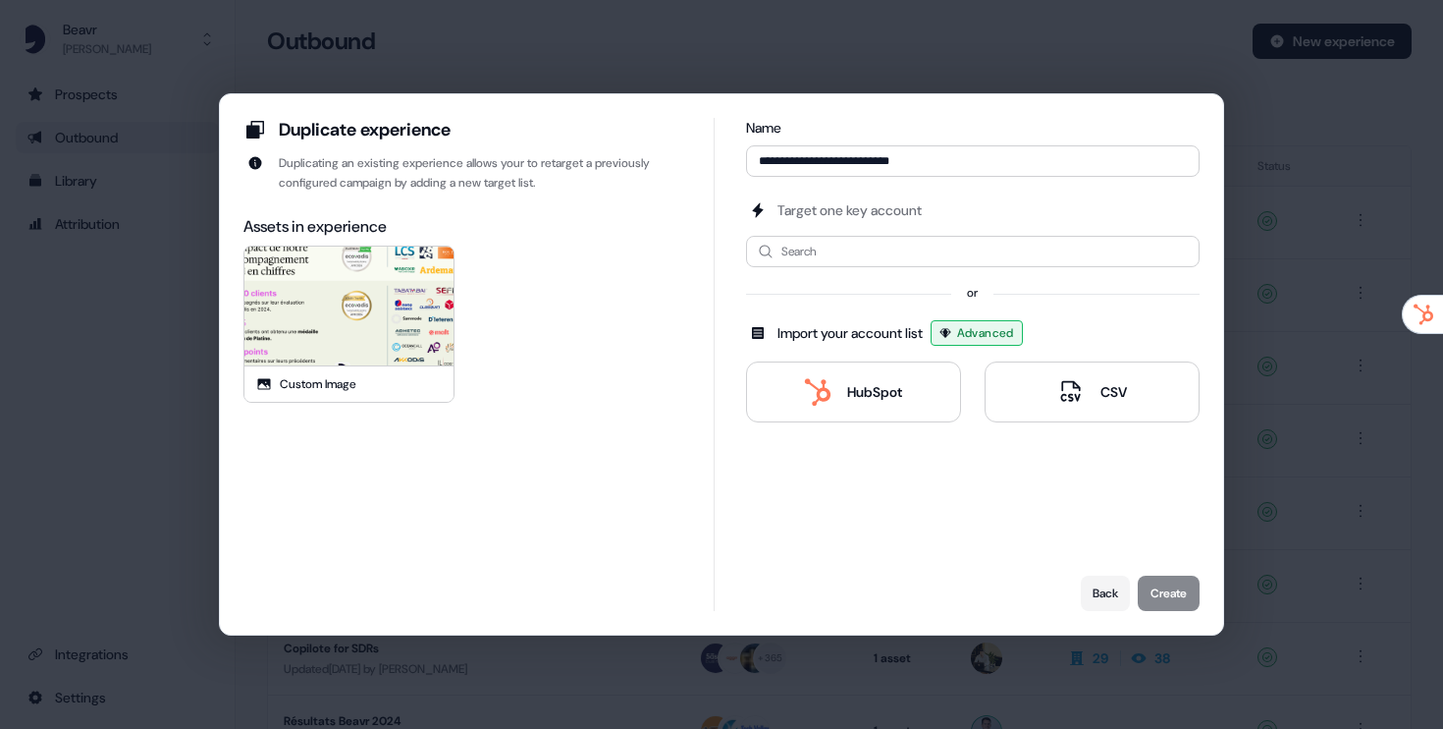
click at [1008, 228] on div "Target one key account Search or Import your account list Advanced HubSpot CSV" at bounding box center [973, 311] width 454 height 222
click at [977, 259] on input at bounding box center [973, 251] width 454 height 31
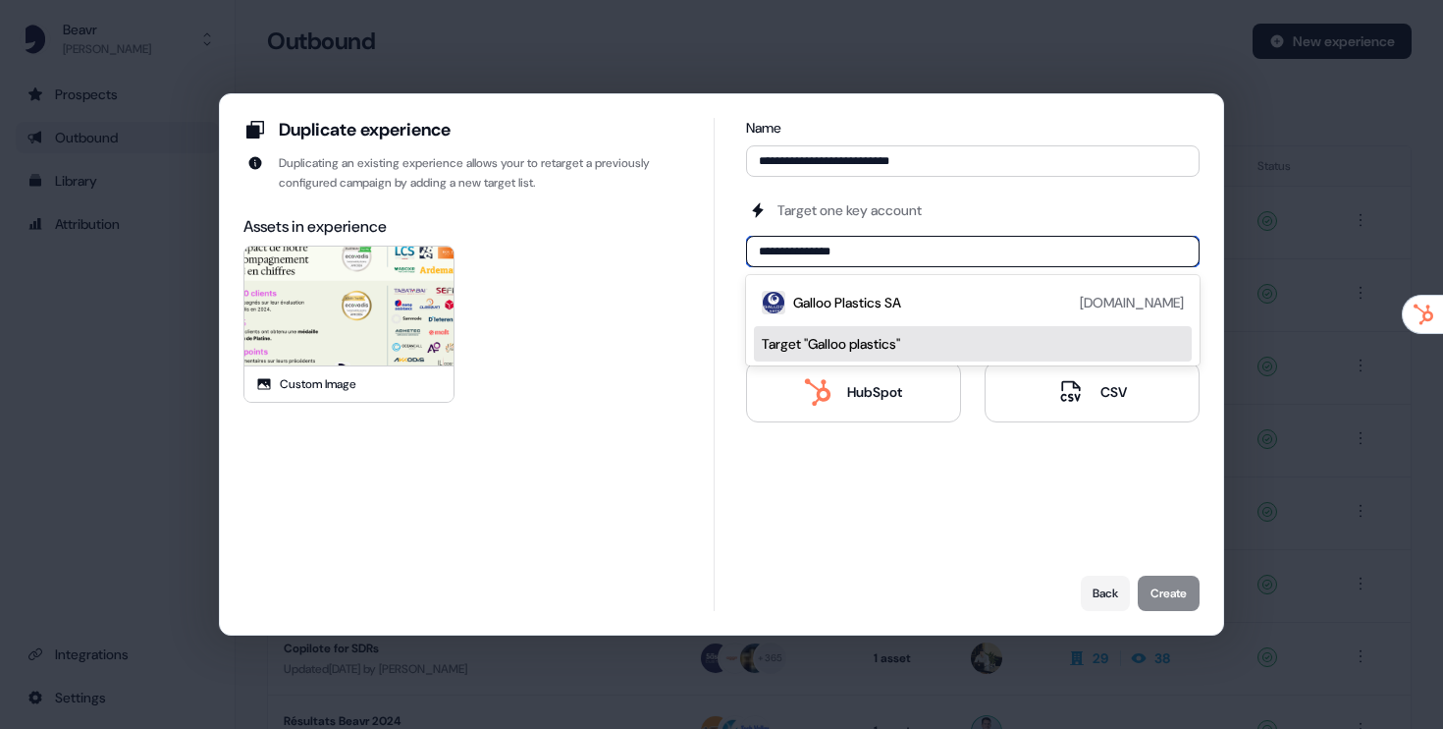
type input "**********"
click at [774, 465] on div "**********" at bounding box center [973, 364] width 454 height 493
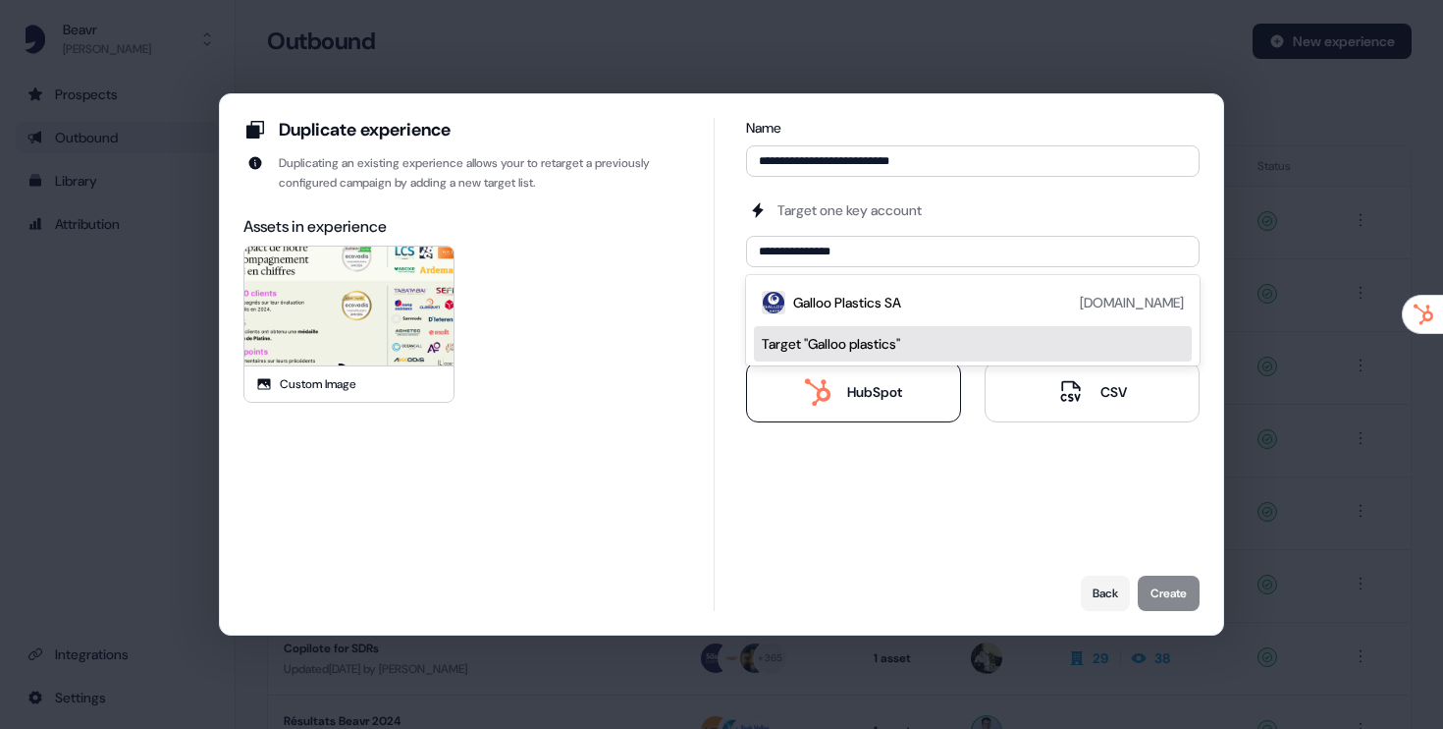
click at [854, 392] on div "HubSpot" at bounding box center [874, 392] width 55 height 20
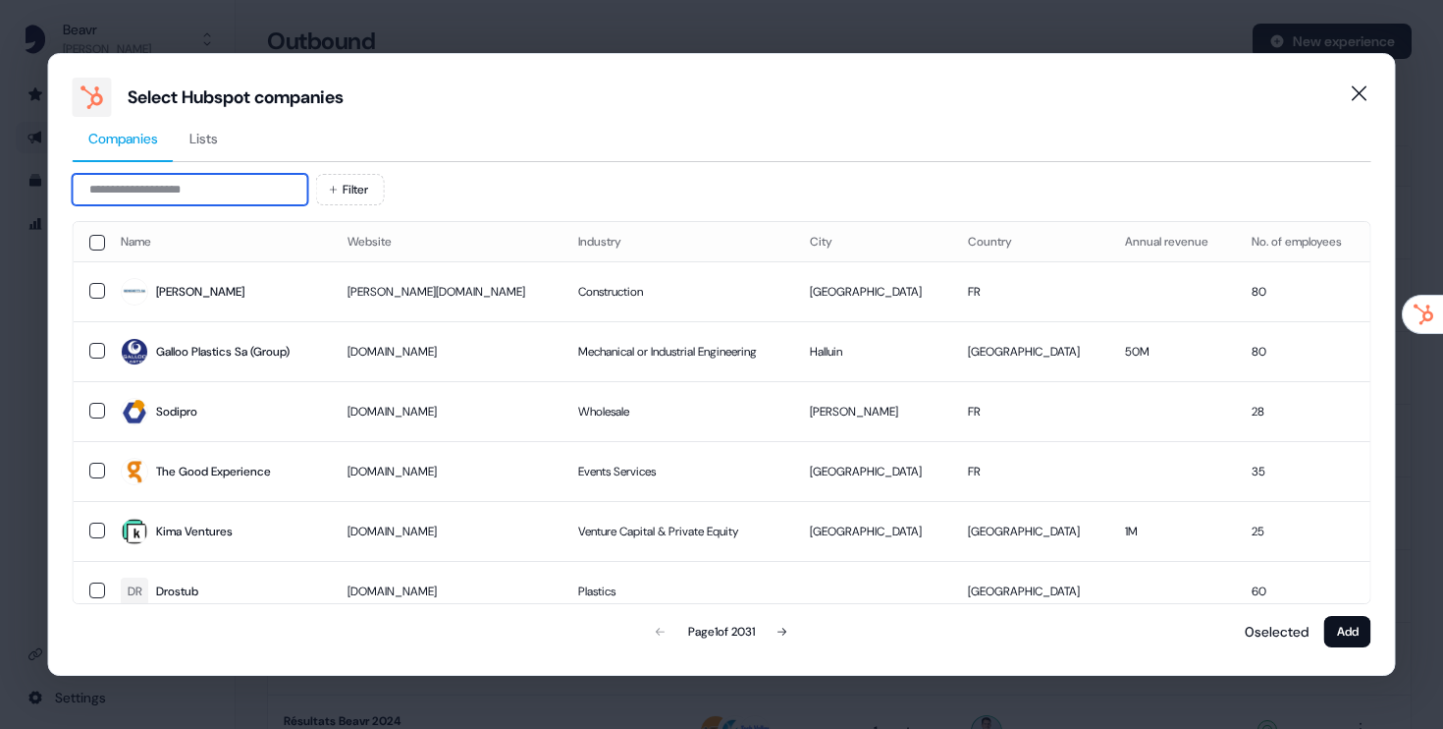
click at [232, 183] on input at bounding box center [191, 189] width 236 height 31
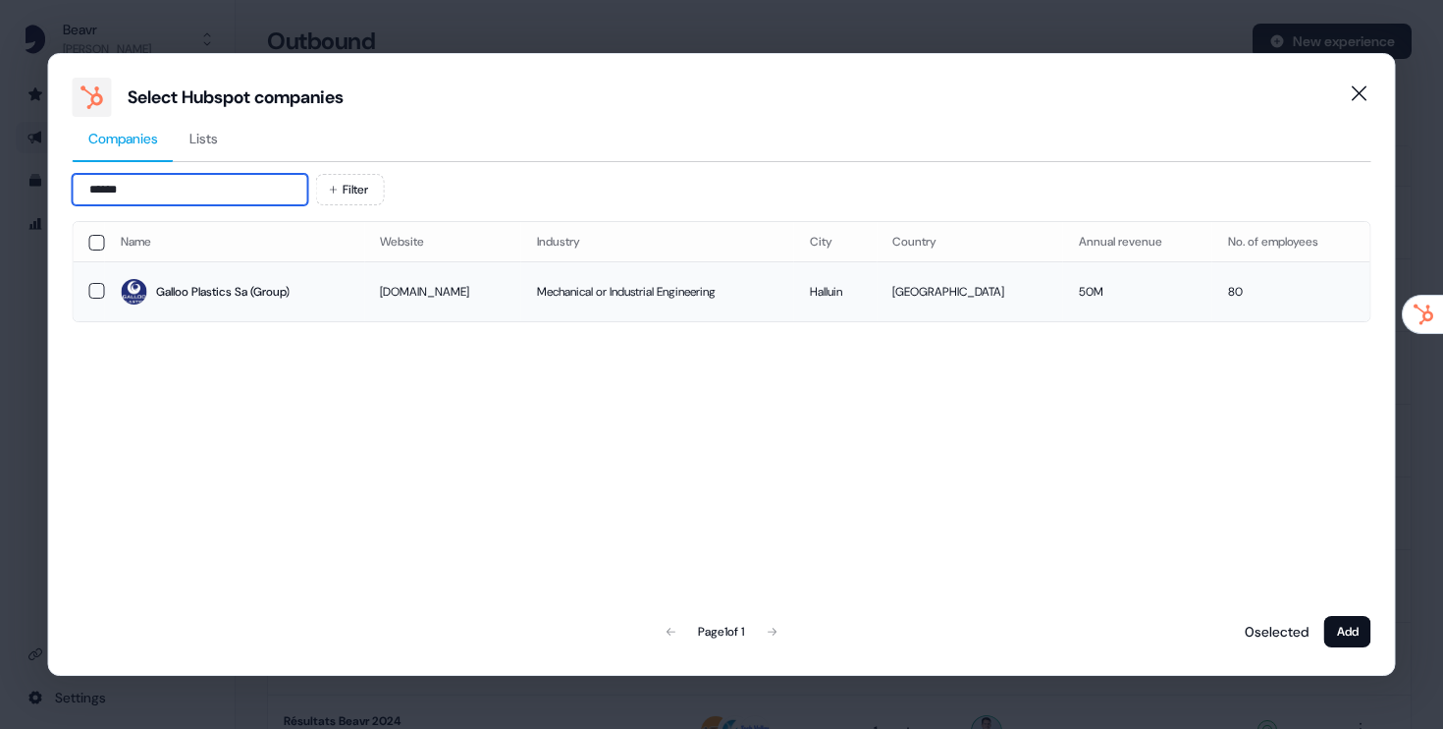
type input "******"
click at [85, 277] on td at bounding box center [89, 291] width 31 height 60
click at [1348, 638] on button "Add" at bounding box center [1348, 631] width 47 height 31
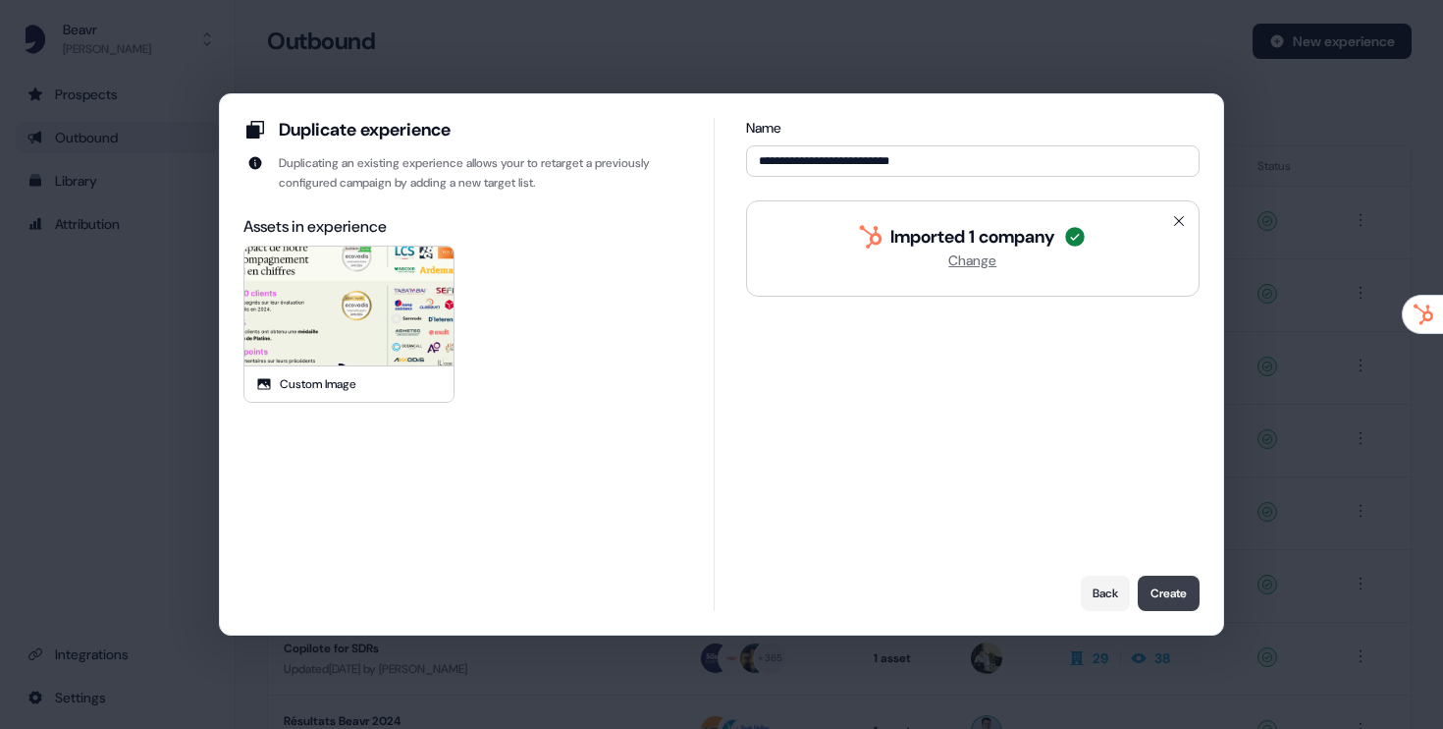
click at [1158, 588] on button "Create" at bounding box center [1169, 592] width 62 height 35
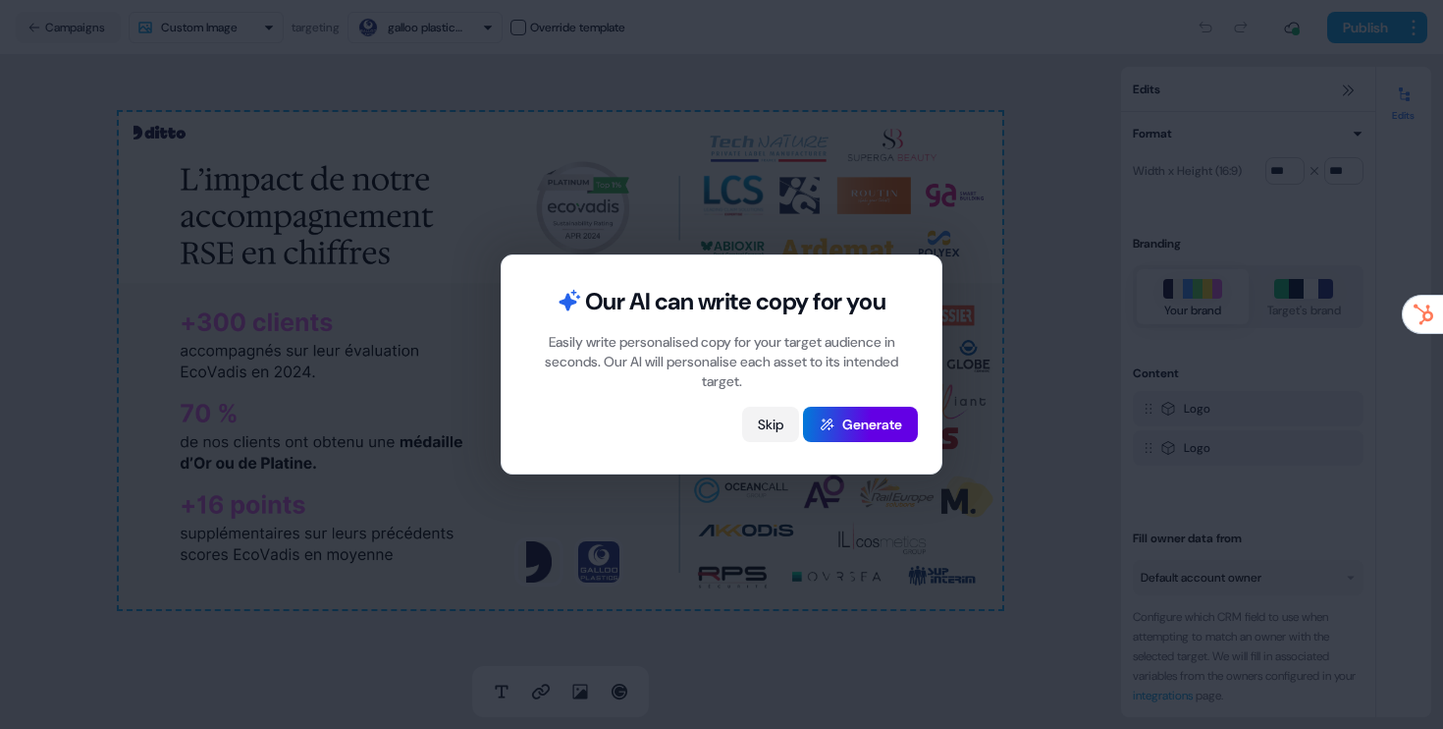
click at [768, 425] on button "Skip" at bounding box center [770, 423] width 57 height 35
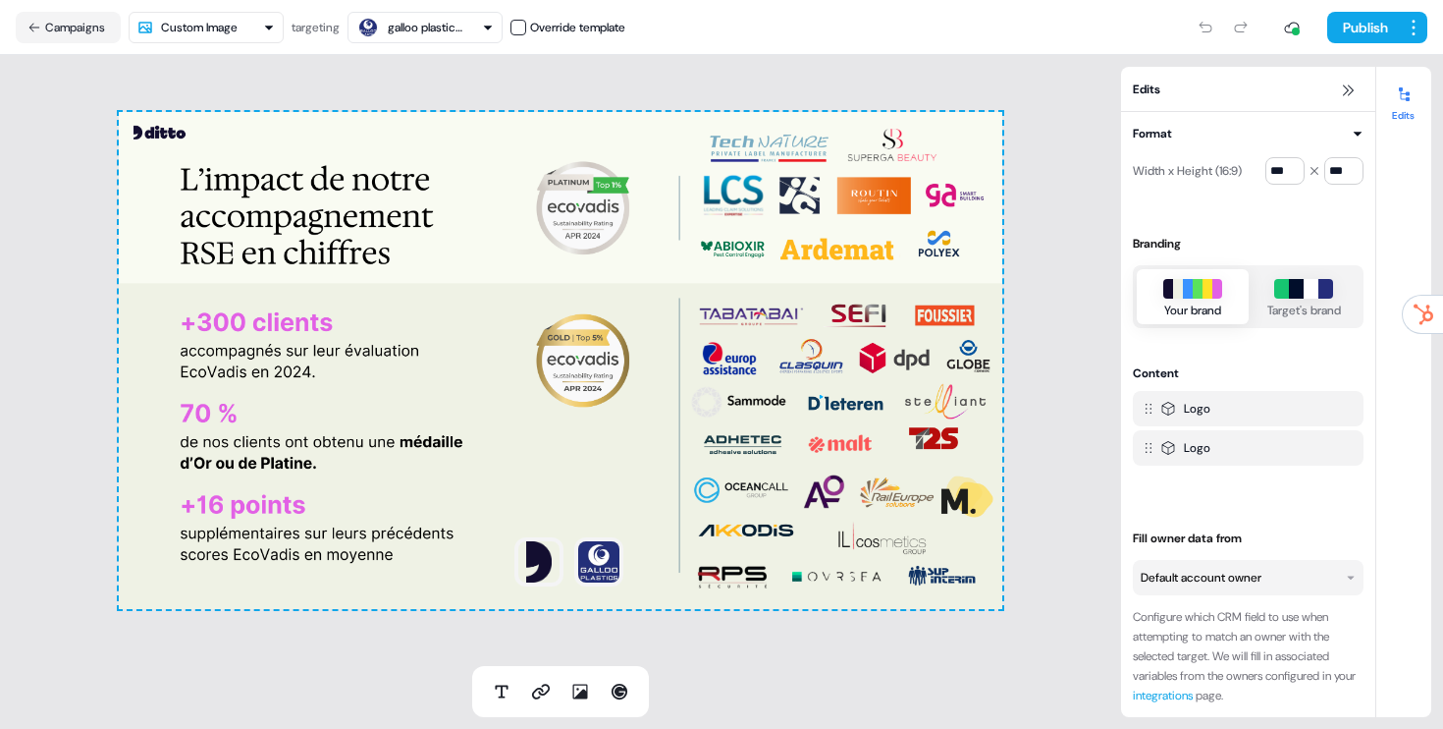
click at [83, 243] on div "To pick up a draggable item, press the space bar. While dragging, use the arrow…" at bounding box center [560, 360] width 1121 height 611
click at [276, 432] on div "To pick up a draggable item, press the space bar. While dragging, use the arrow…" at bounding box center [561, 360] width 884 height 497
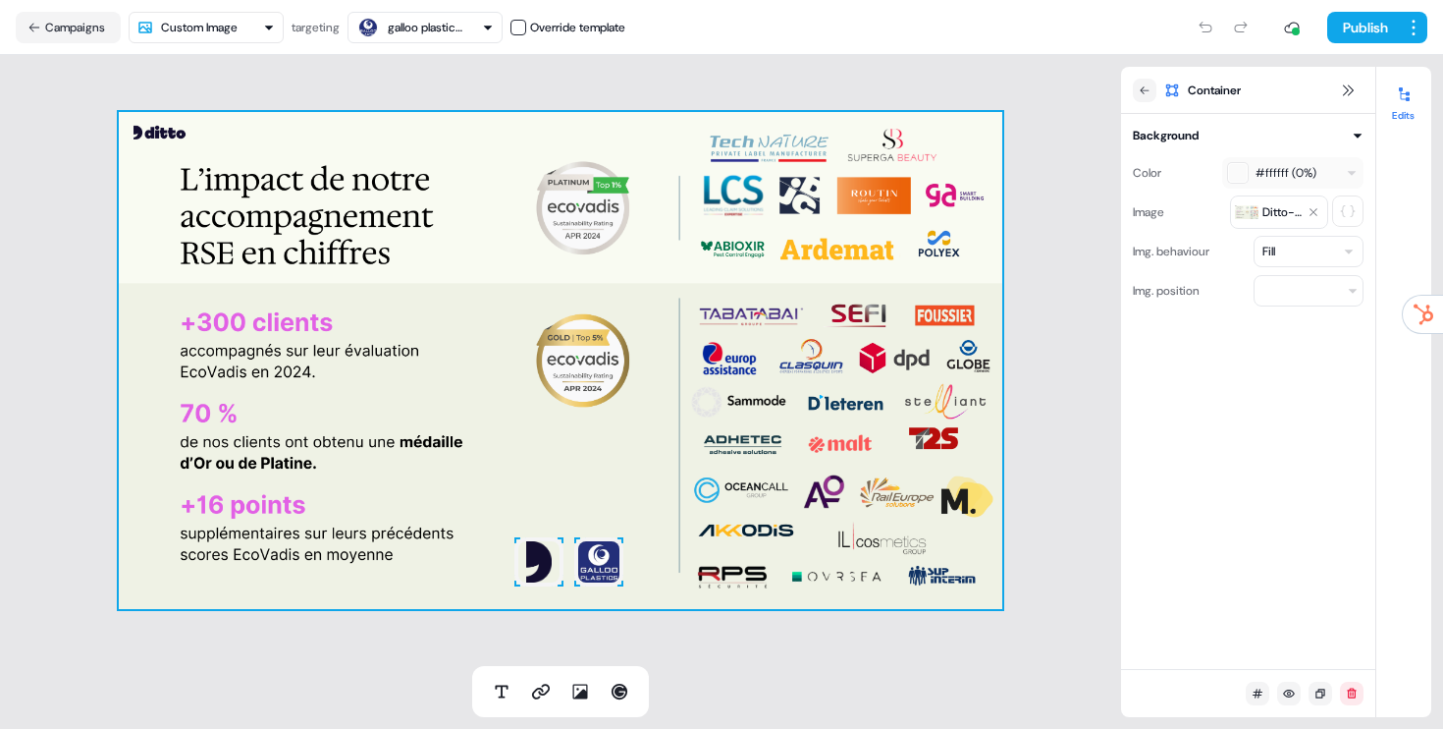
click at [296, 462] on div "To pick up a draggable item, press the space bar. While dragging, use the arrow…" at bounding box center [561, 360] width 884 height 497
click at [1144, 92] on icon at bounding box center [1145, 90] width 12 height 12
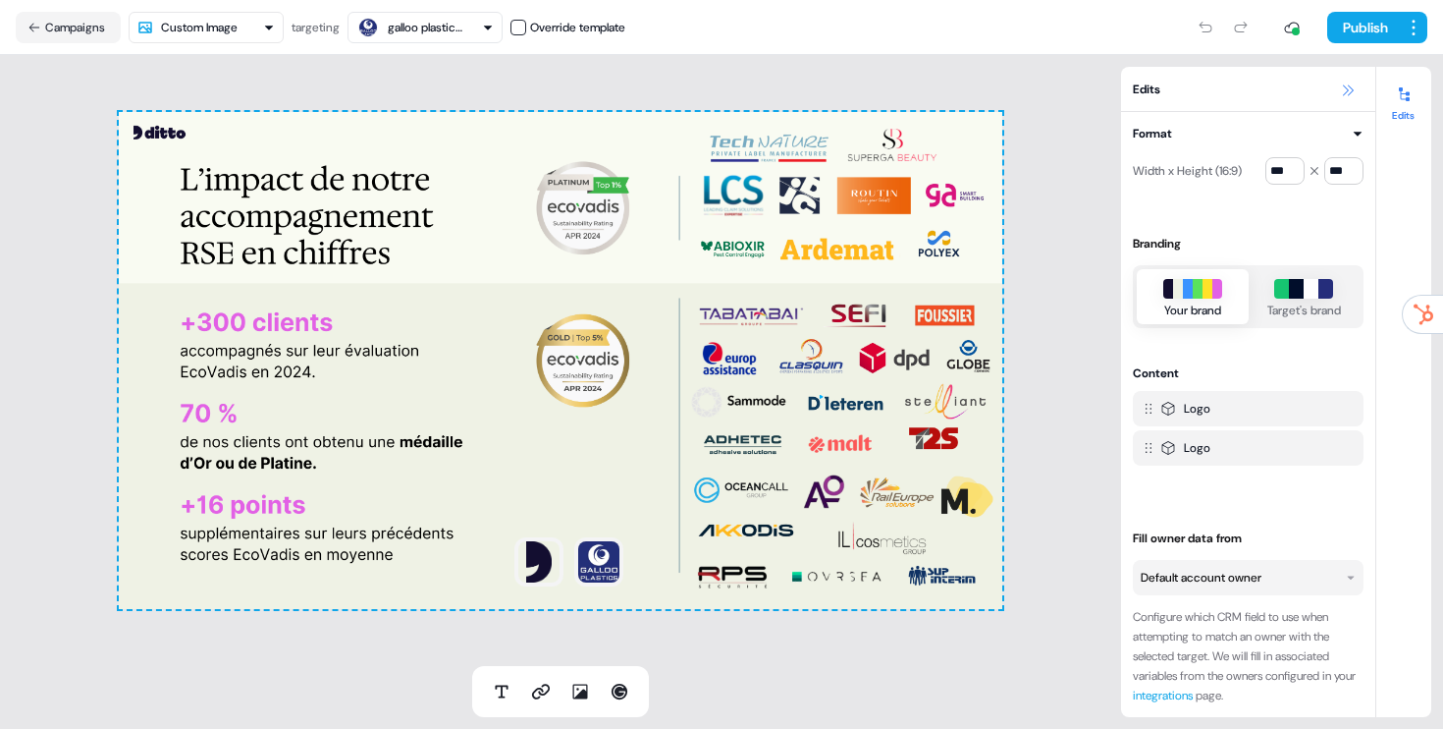
click at [1346, 91] on icon at bounding box center [1348, 90] width 16 height 16
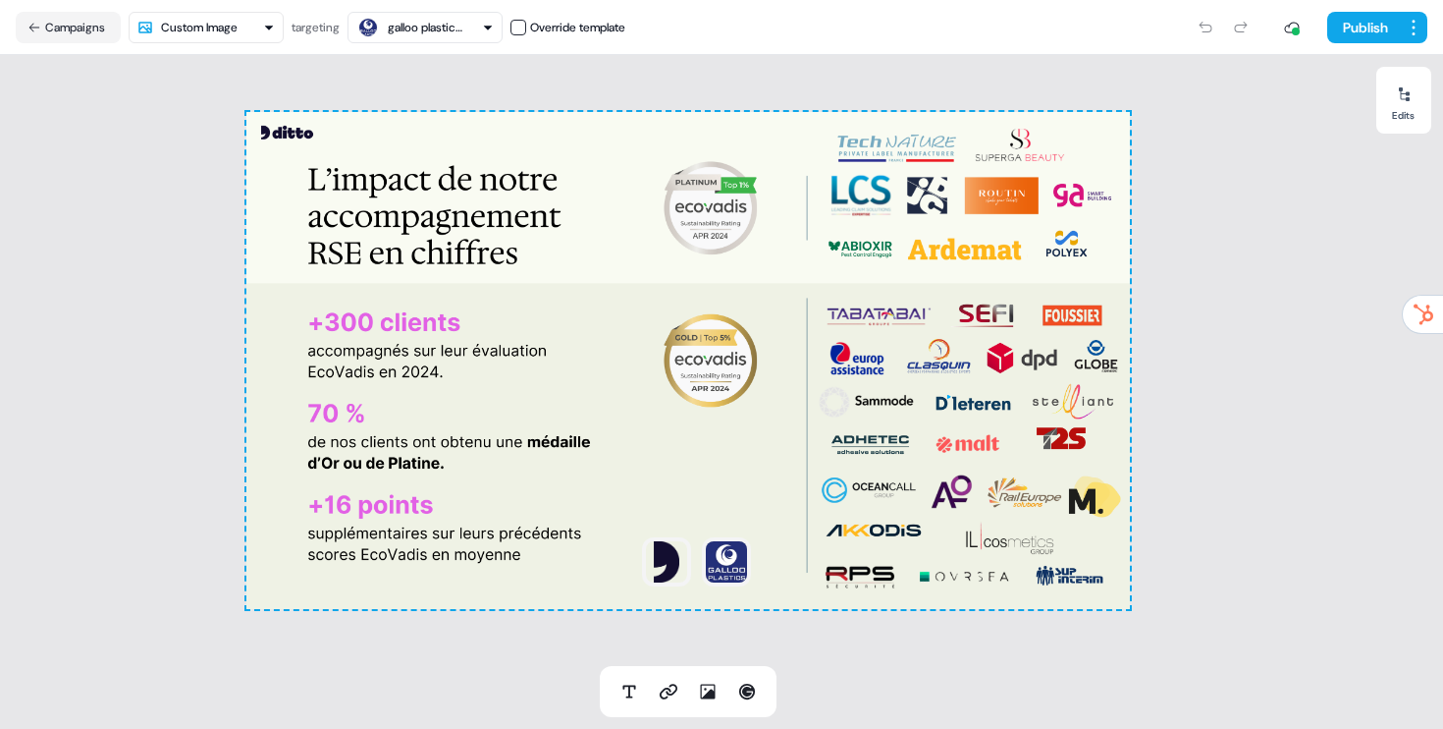
click at [365, 331] on div "To pick up a draggable item, press the space bar. While dragging, use the arrow…" at bounding box center [688, 360] width 884 height 497
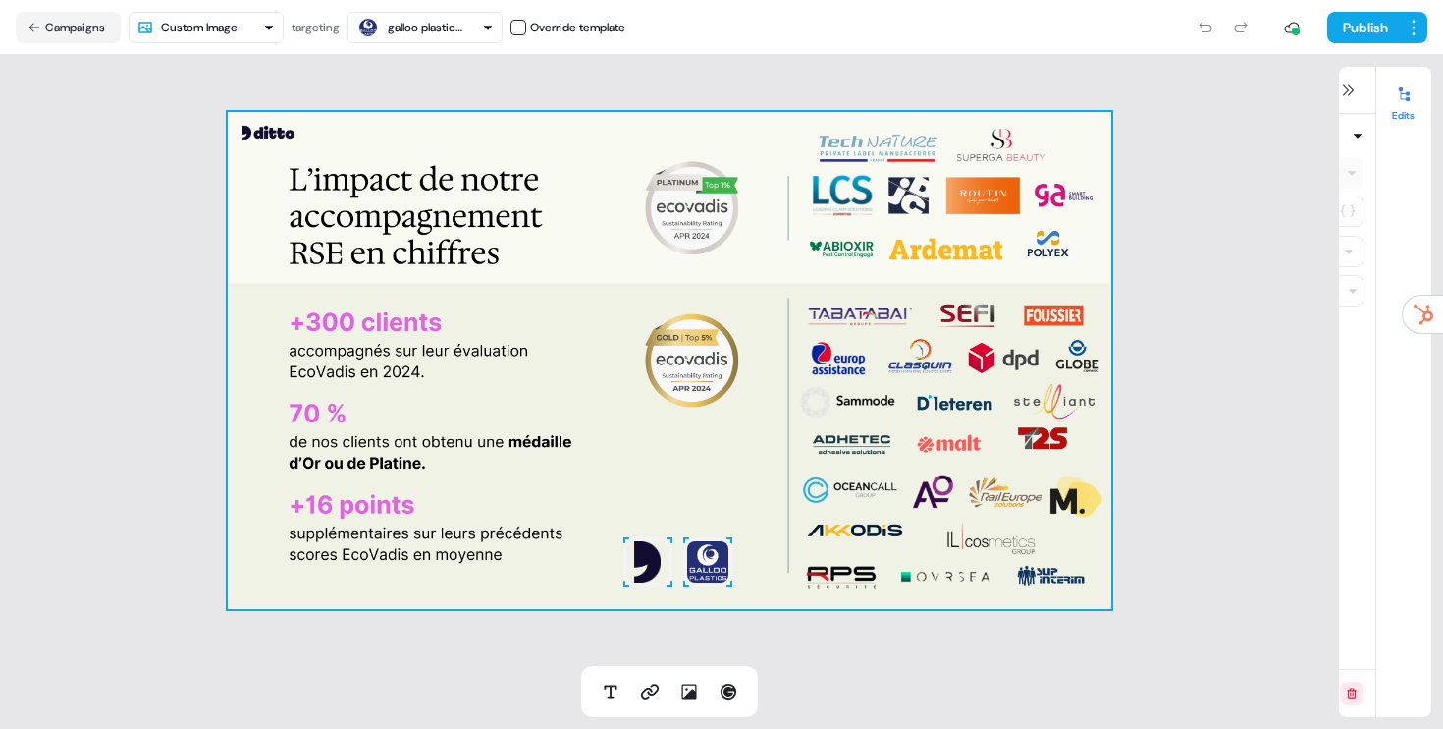
click at [365, 331] on div "To pick up a draggable item, press the space bar. While dragging, use the arrow…" at bounding box center [670, 360] width 884 height 497
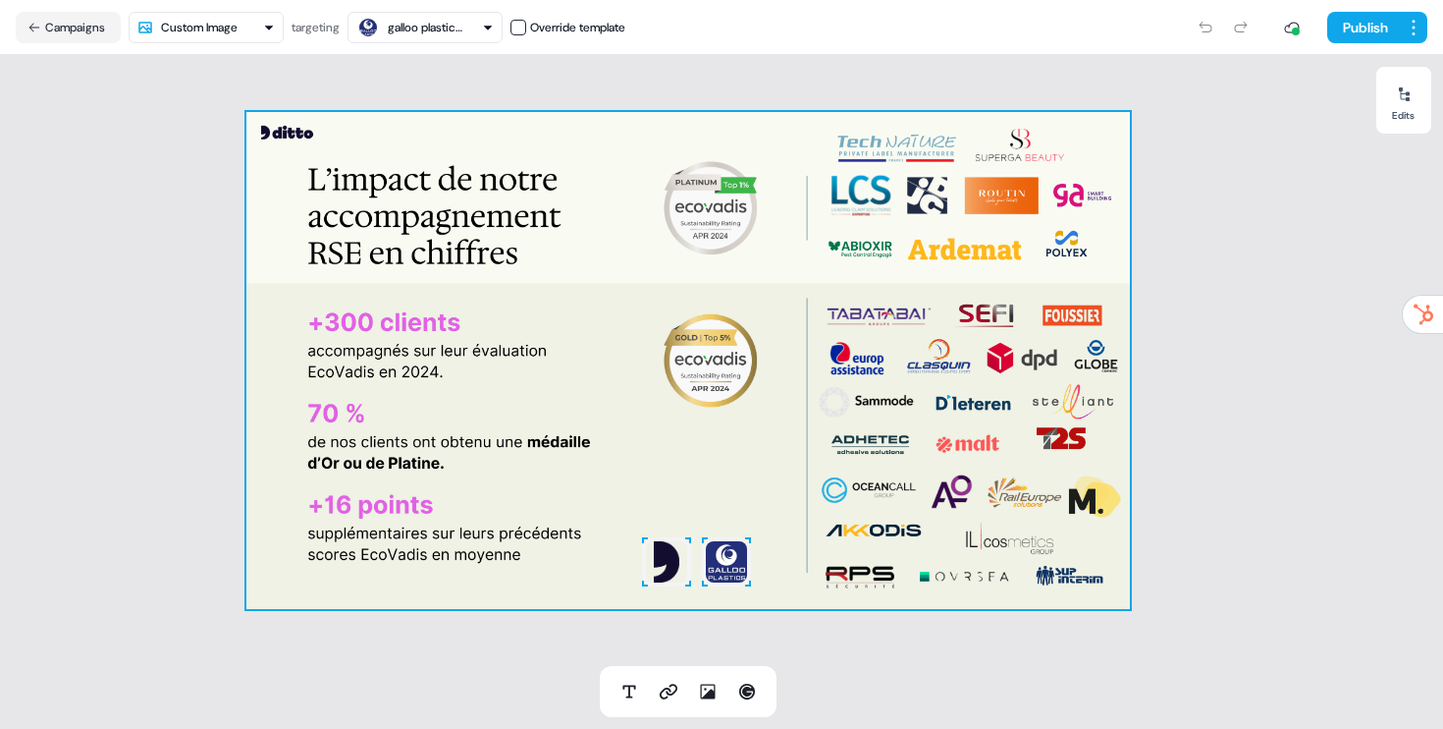
click at [379, 326] on div "To pick up a draggable item, press the space bar. While dragging, use the arrow…" at bounding box center [688, 360] width 884 height 497
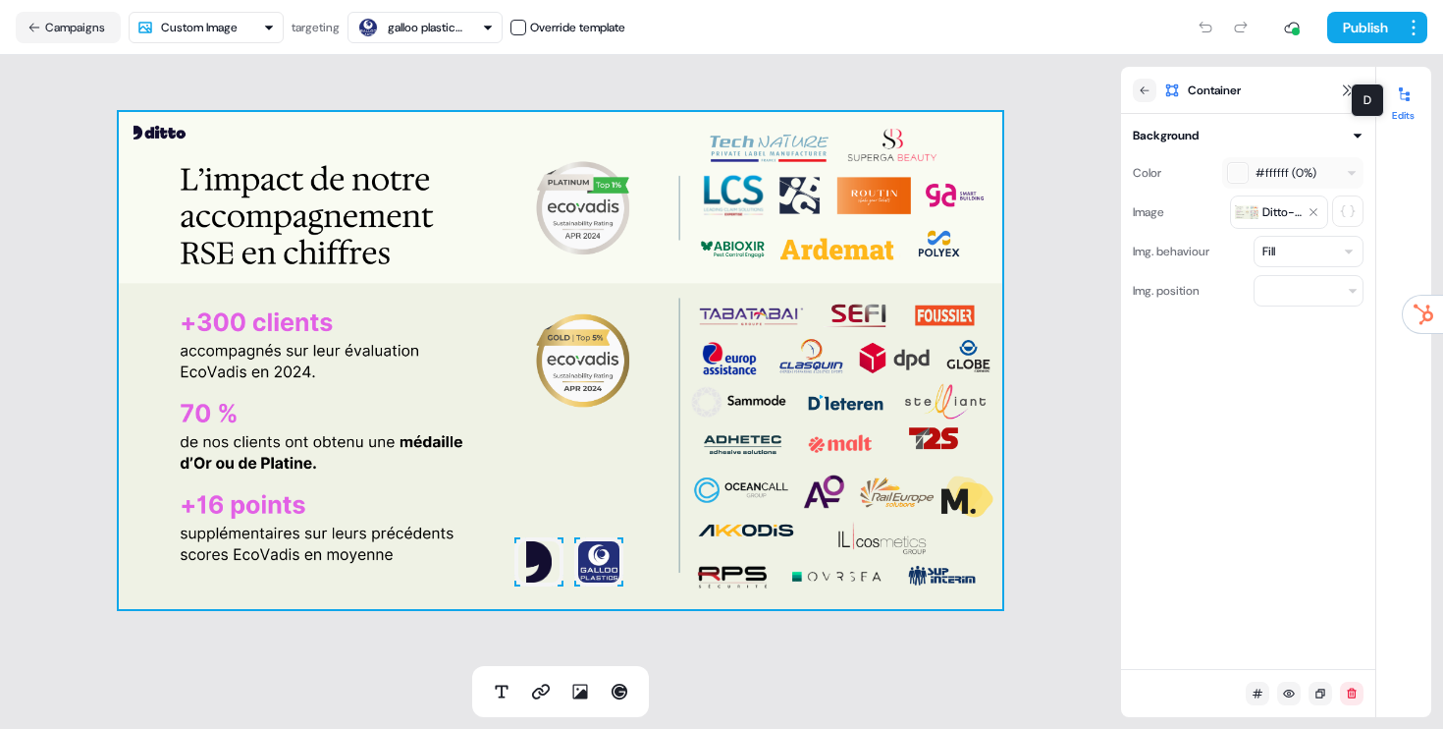
click at [1407, 91] on icon at bounding box center [1404, 94] width 16 height 16
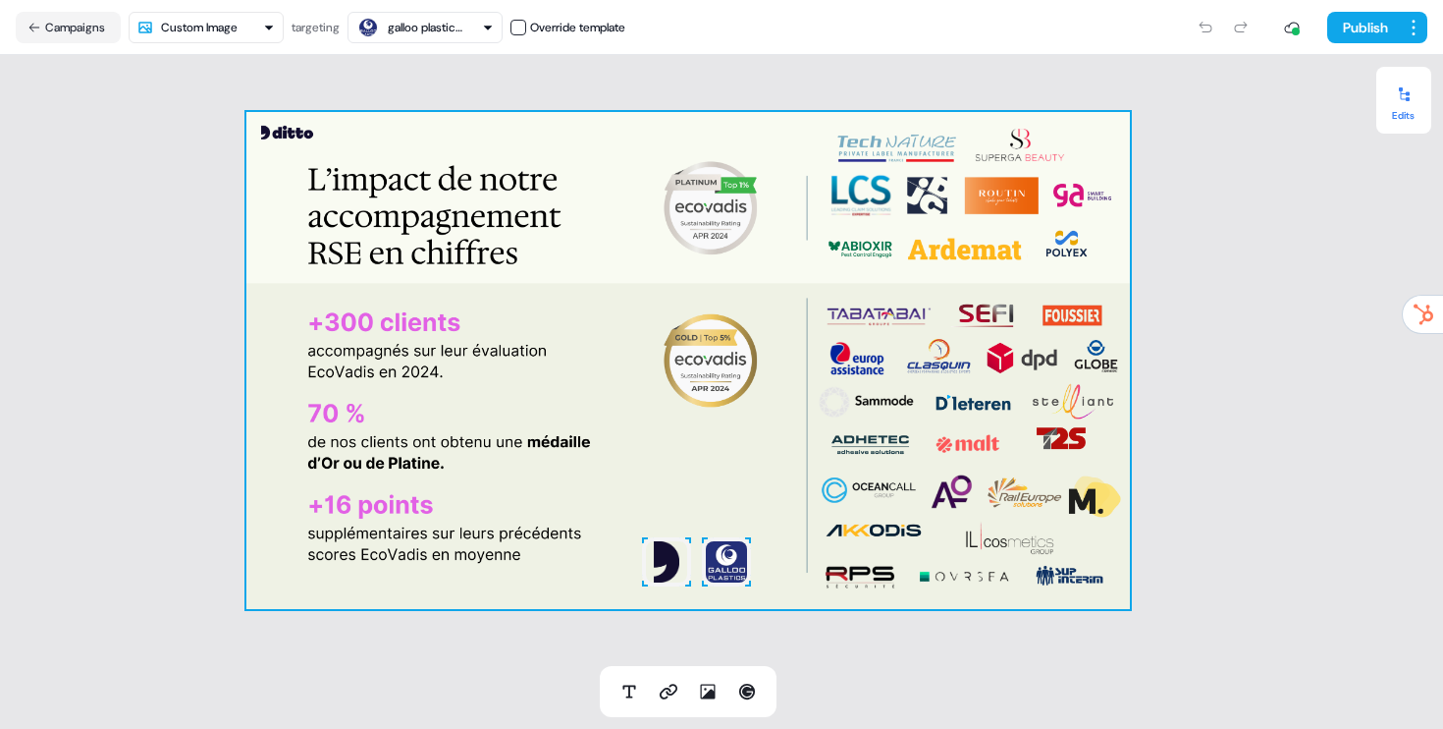
click at [1407, 91] on icon at bounding box center [1404, 94] width 16 height 16
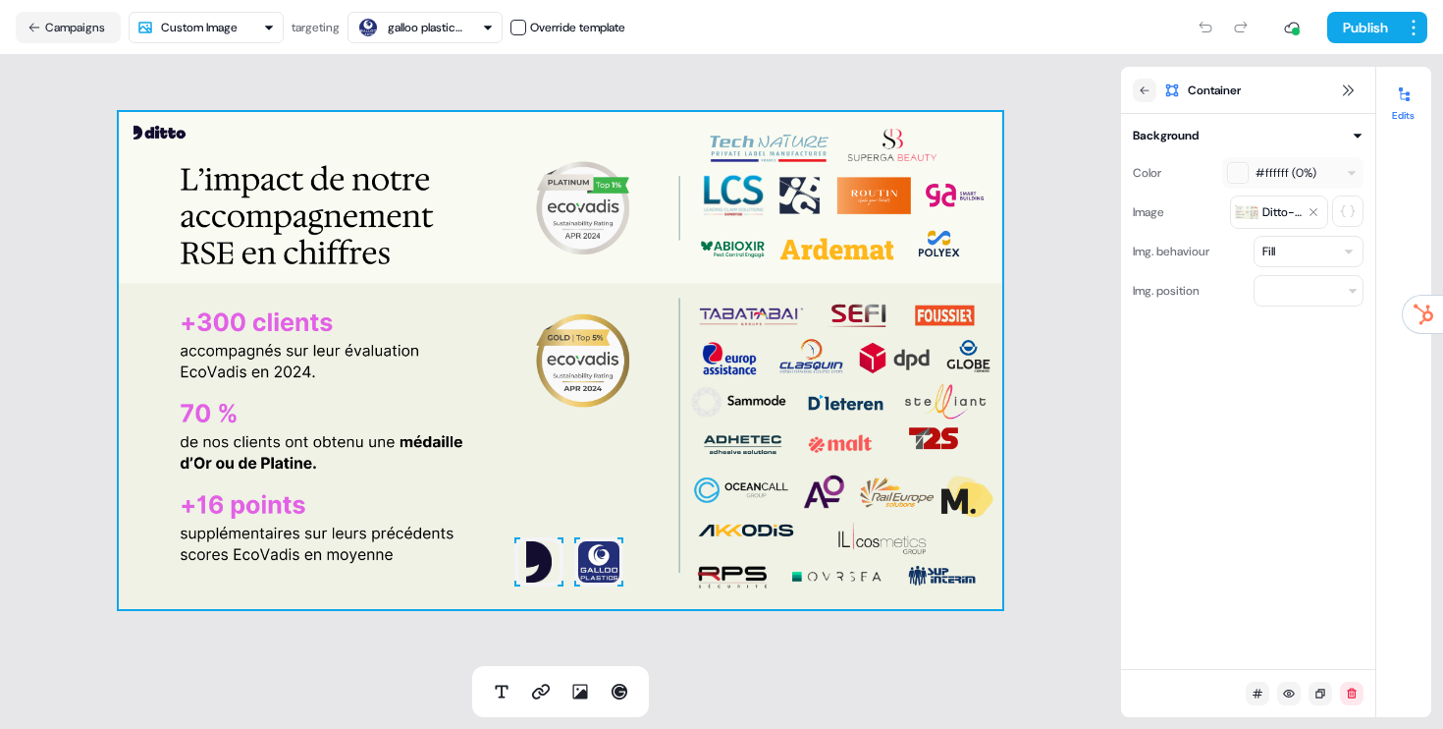
click at [238, 333] on div "To pick up a draggable item, press the space bar. While dragging, use the arrow…" at bounding box center [561, 360] width 884 height 497
click at [290, 323] on div "To pick up a draggable item, press the space bar. While dragging, use the arrow…" at bounding box center [561, 360] width 884 height 497
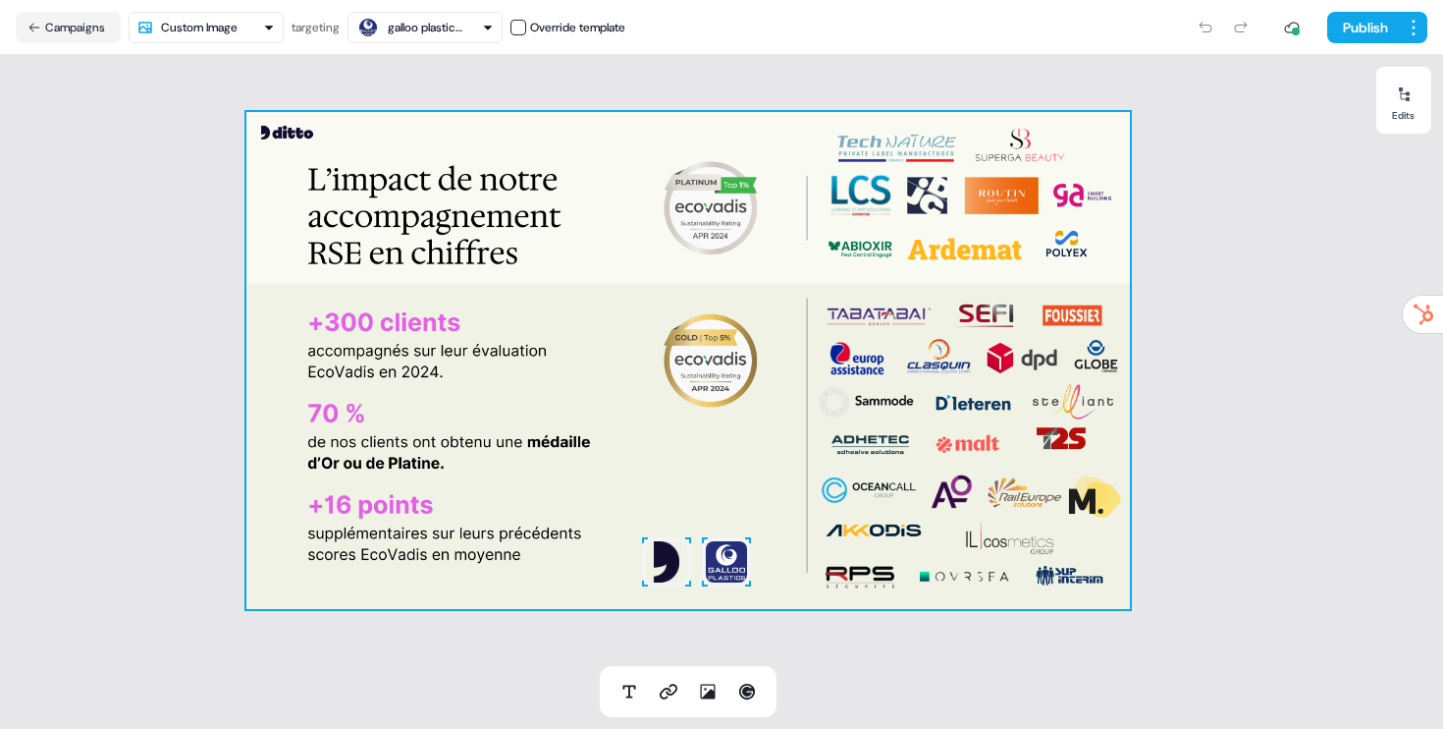
click at [406, 356] on div "To pick up a draggable item, press the space bar. While dragging, use the arrow…" at bounding box center [688, 360] width 884 height 497
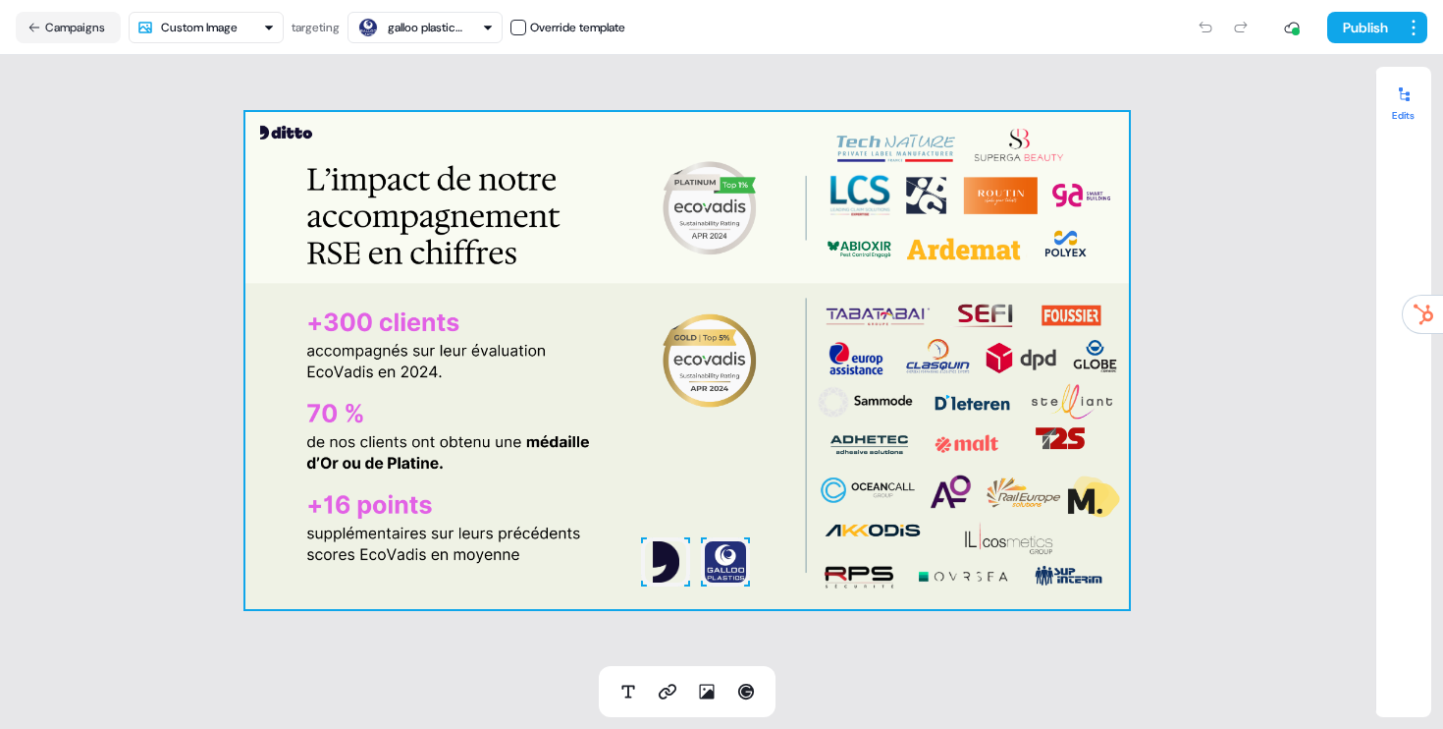
click at [406, 356] on div "To pick up a draggable item, press the space bar. While dragging, use the arrow…" at bounding box center [687, 360] width 884 height 497
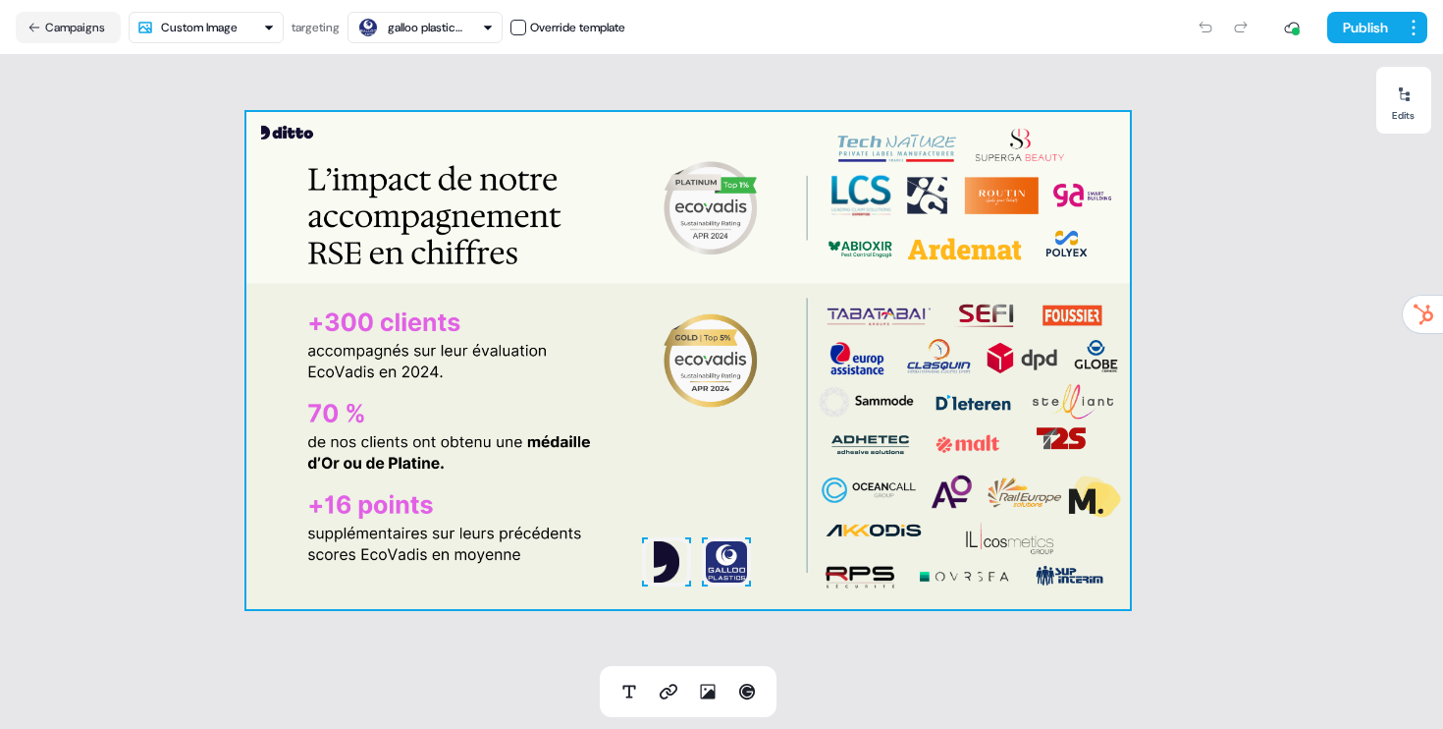
click at [395, 357] on div "To pick up a draggable item, press the space bar. While dragging, use the arrow…" at bounding box center [688, 360] width 884 height 497
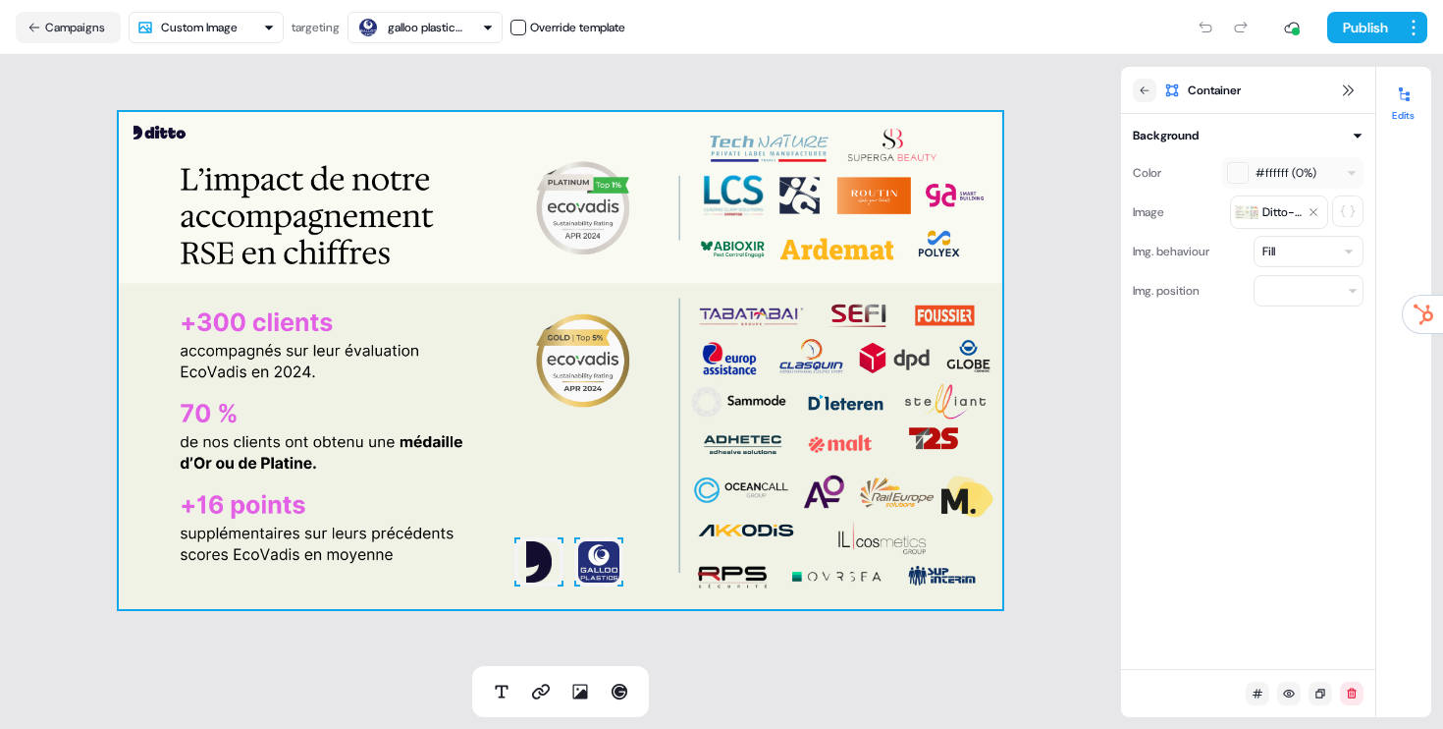
click at [593, 553] on img at bounding box center [598, 561] width 49 height 49
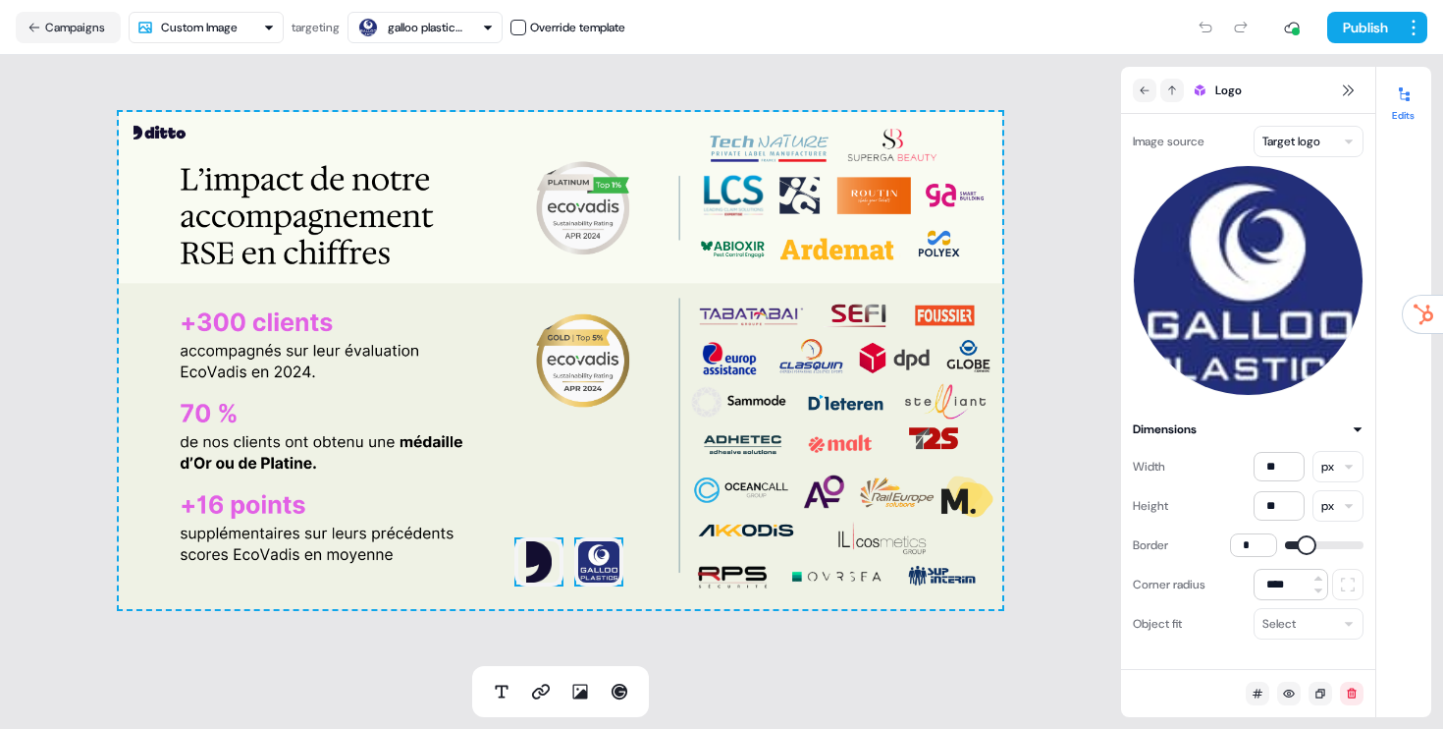
click at [534, 557] on img at bounding box center [538, 561] width 49 height 49
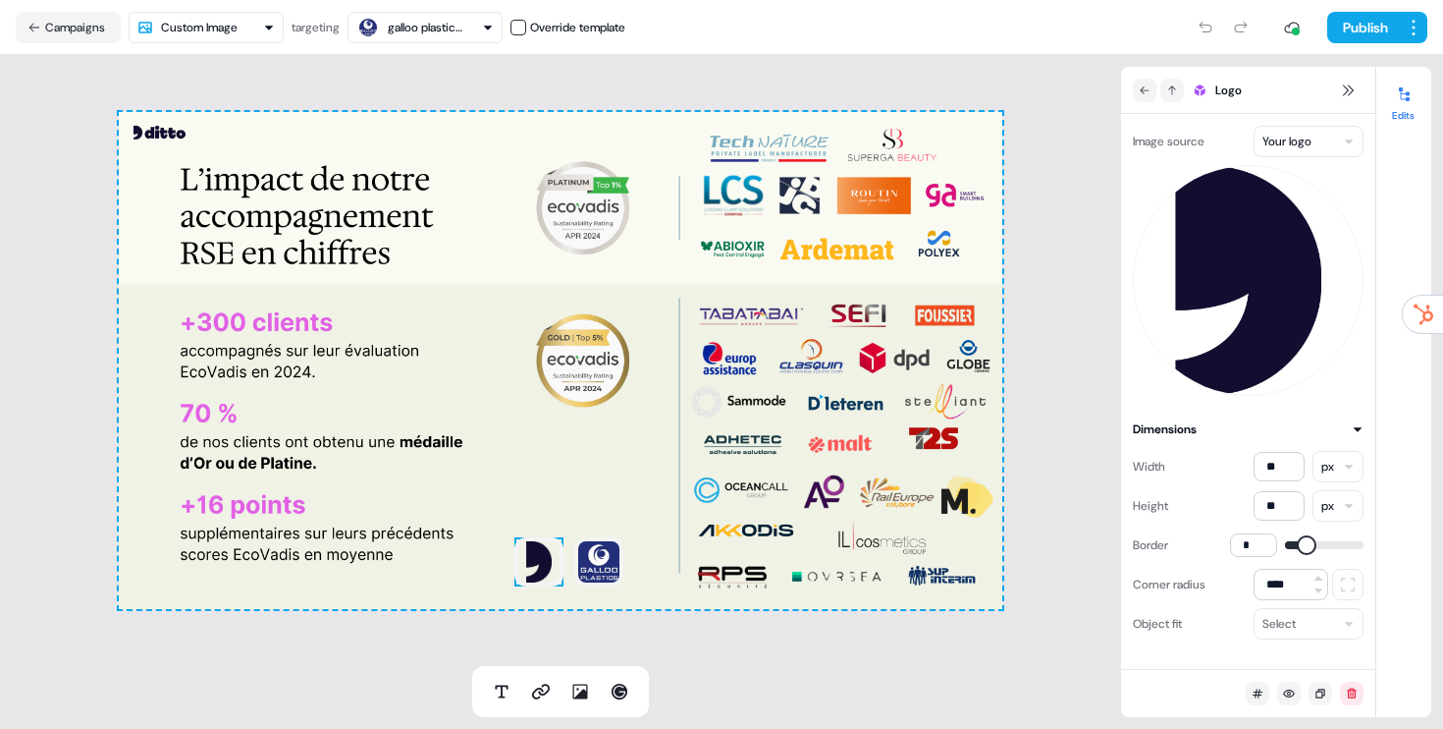
click at [450, 622] on div "To pick up a draggable item, press the space bar. While dragging, use the arrow…" at bounding box center [560, 360] width 1121 height 611
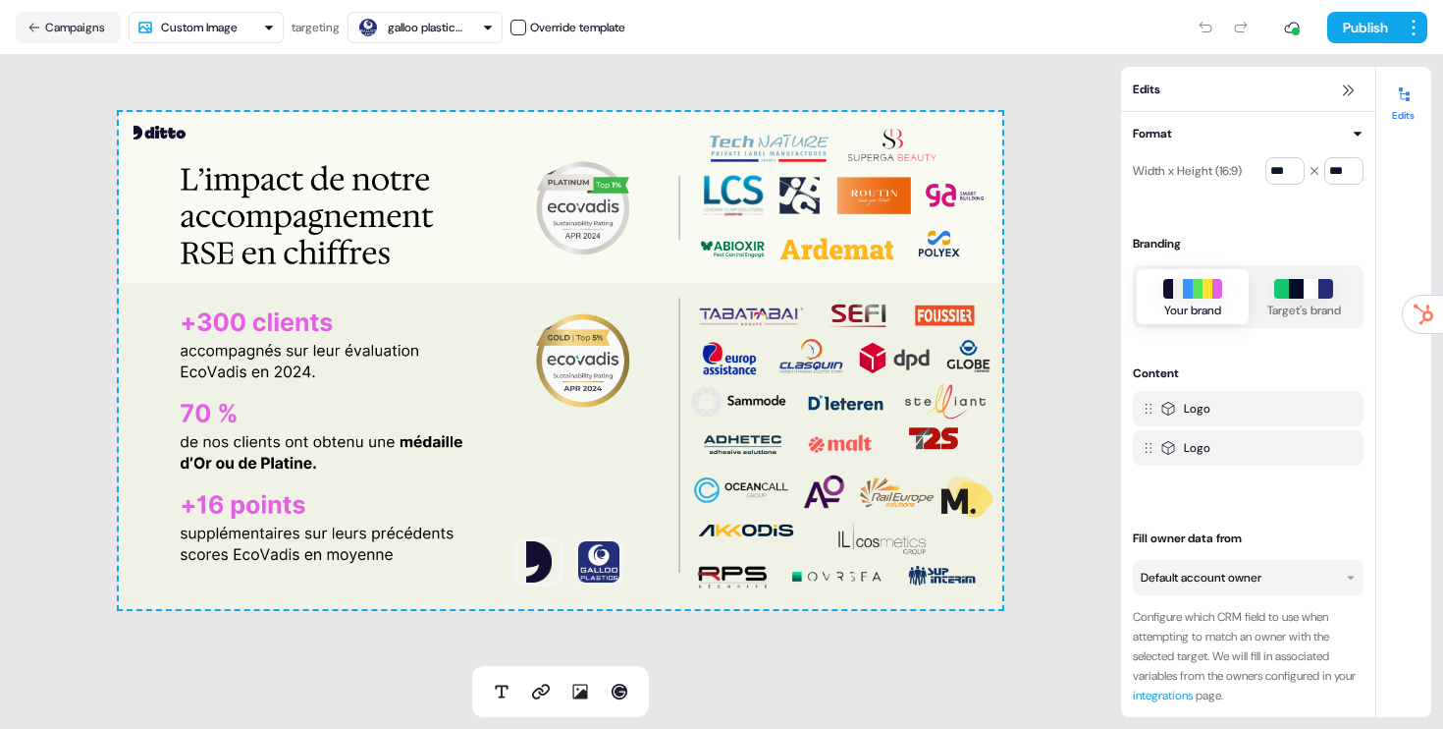
click at [598, 702] on div at bounding box center [560, 691] width 177 height 51
click at [579, 694] on icon at bounding box center [580, 691] width 15 height 15
click at [561, 431] on div at bounding box center [561, 360] width 884 height 497
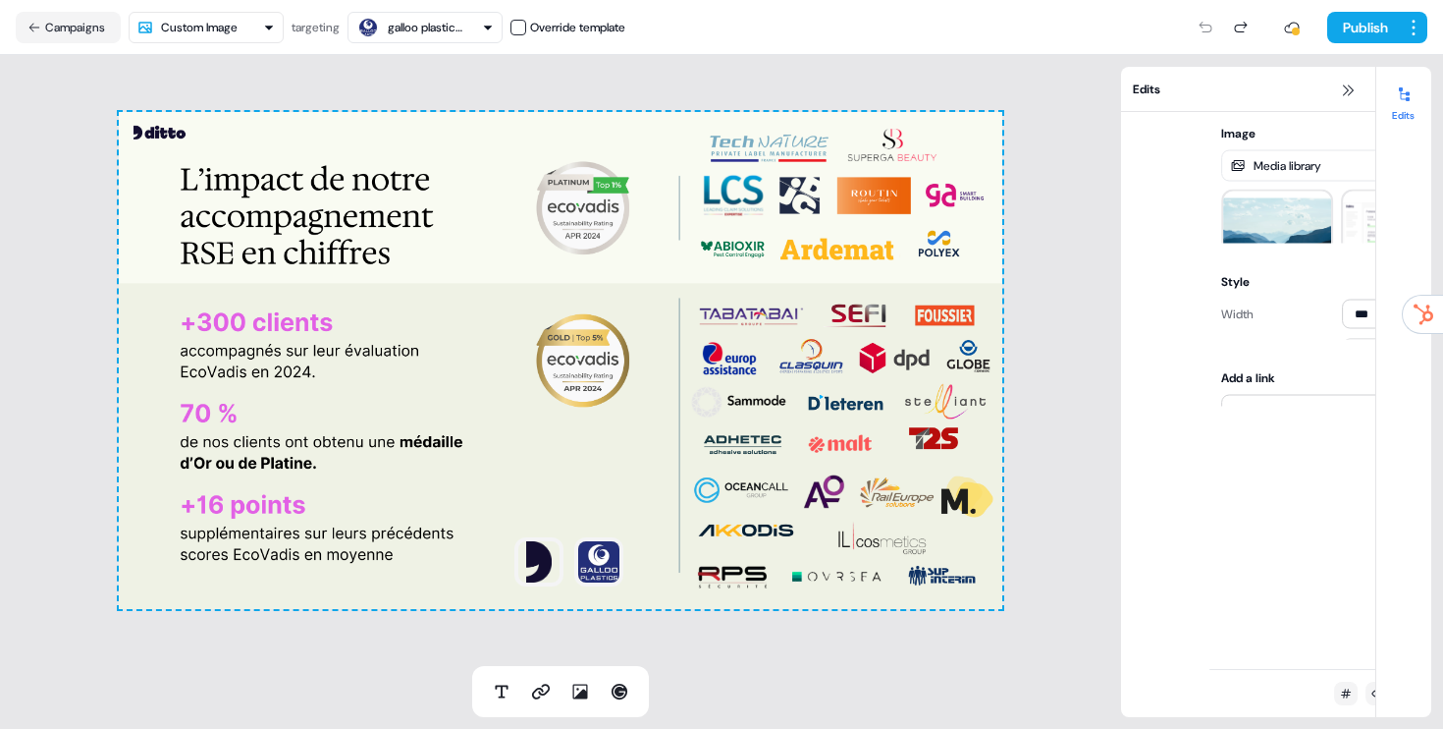
click at [275, 665] on div "To pick up a draggable item, press the space bar. While dragging, use the arrow…" at bounding box center [560, 360] width 1121 height 611
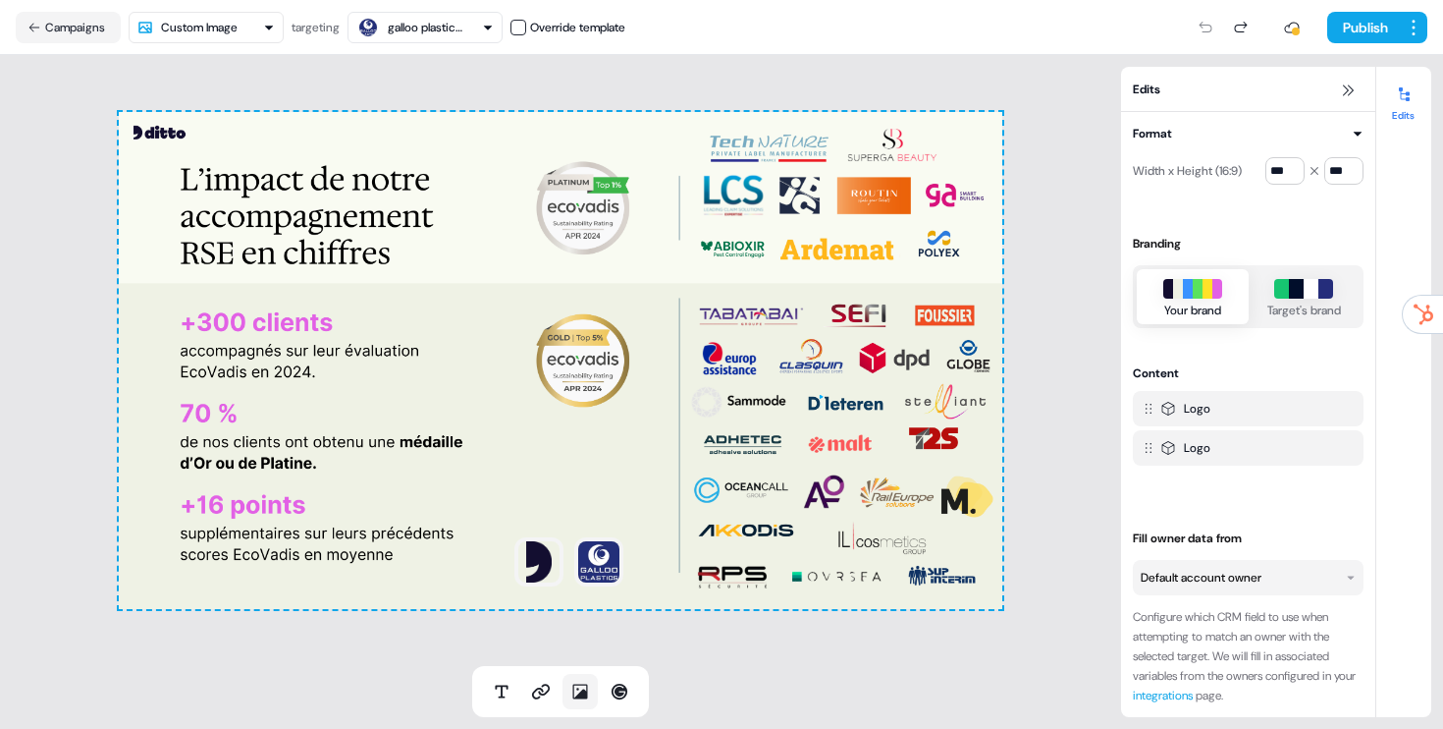
click at [582, 696] on icon at bounding box center [580, 691] width 15 height 15
click at [580, 694] on icon at bounding box center [580, 691] width 15 height 15
click at [582, 693] on icon at bounding box center [580, 691] width 15 height 15
drag, startPoint x: 463, startPoint y: 294, endPoint x: 617, endPoint y: 457, distance: 223.7
click at [617, 457] on div at bounding box center [561, 360] width 884 height 497
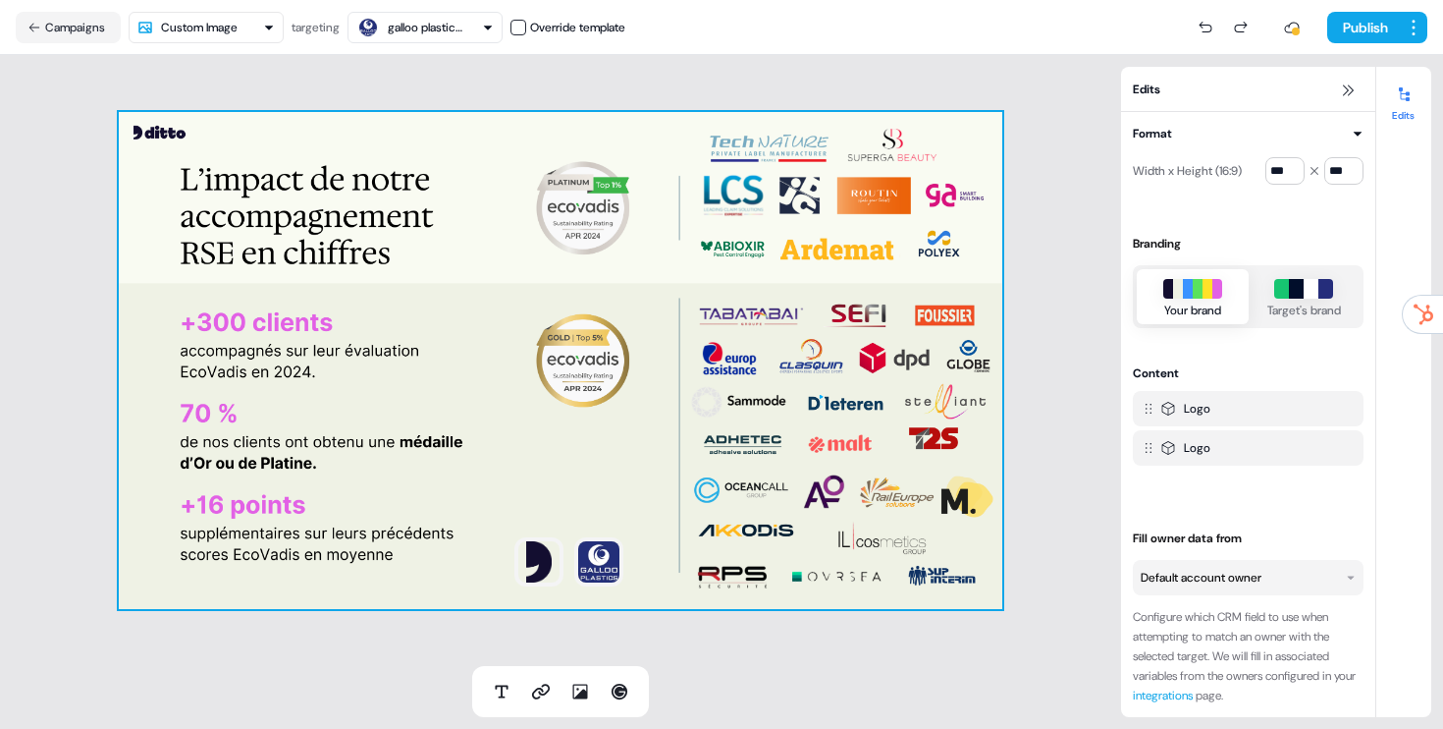
click at [760, 419] on div "To pick up a draggable item, press the space bar. While dragging, use the arrow…" at bounding box center [561, 360] width 884 height 497
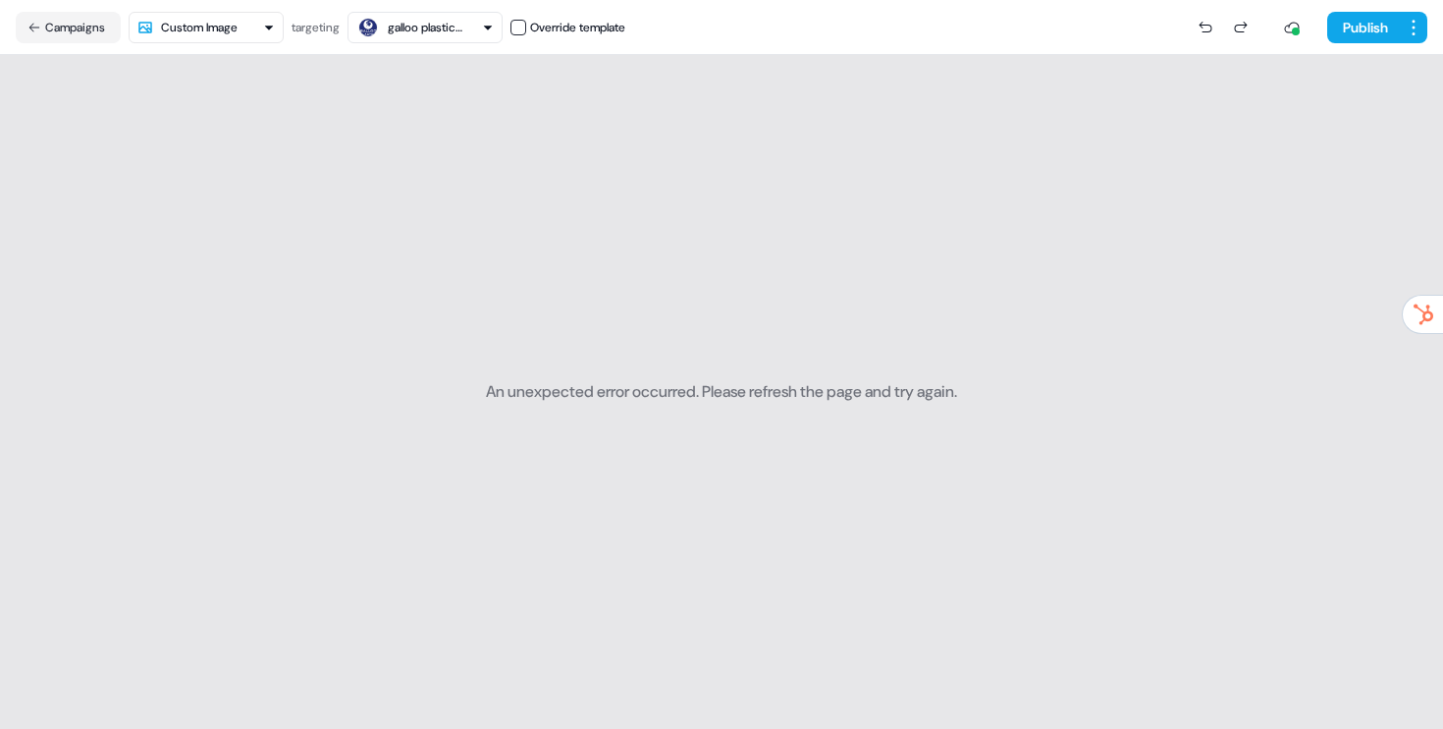
click at [657, 452] on div "An unexpected error occurred. Please refresh the page and try again." at bounding box center [721, 392] width 471 height 674
click at [196, 28] on html "For the best experience switch devices to a bigger screen. Go to Userled.io Dit…" at bounding box center [721, 364] width 1443 height 729
click at [244, 37] on html "For the best experience switch devices to a bigger screen. Go to [DOMAIN_NAME] …" at bounding box center [721, 364] width 1443 height 729
click at [517, 341] on html "For the best experience switch devices to a bigger screen. Go to Userled.io Dit…" at bounding box center [721, 364] width 1443 height 729
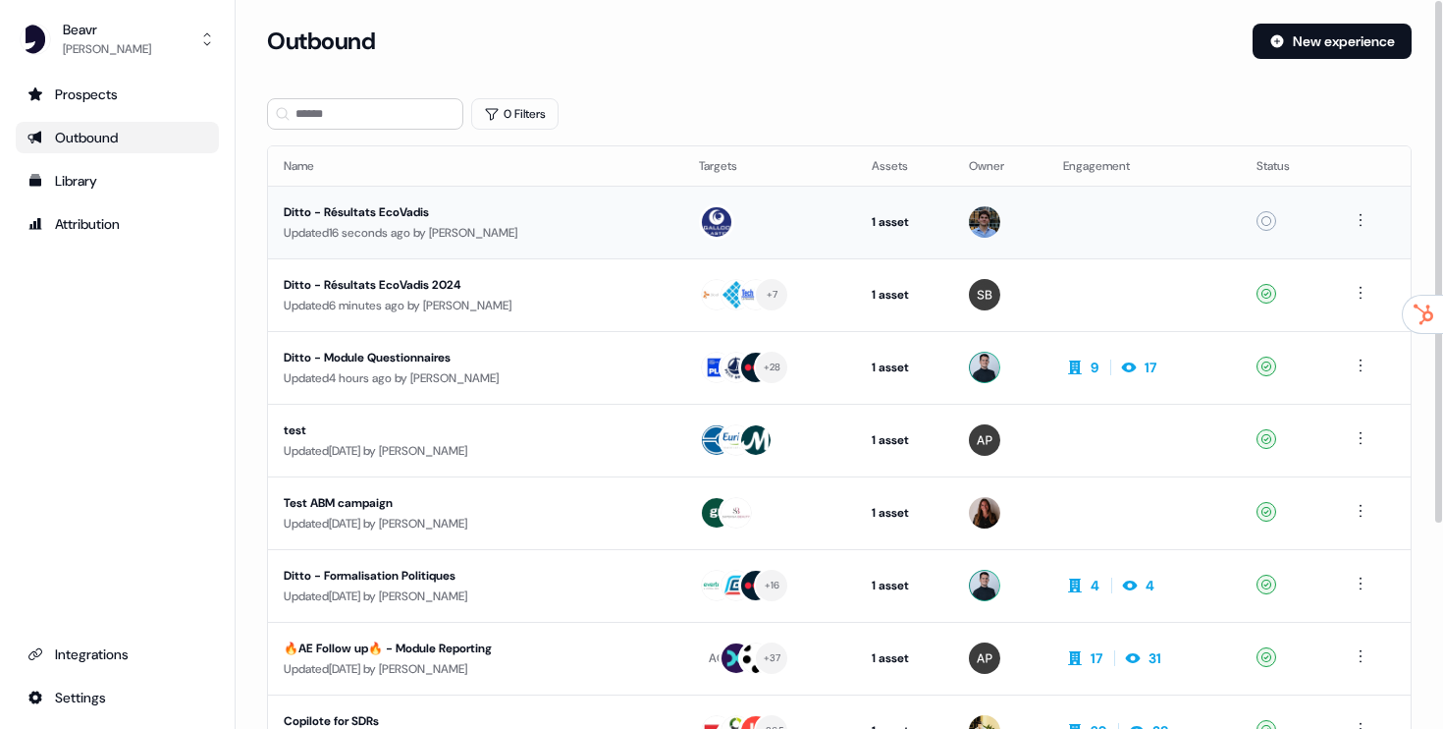
click at [556, 226] on div "Updated 16 seconds ago by Thomas Brigant" at bounding box center [476, 233] width 384 height 20
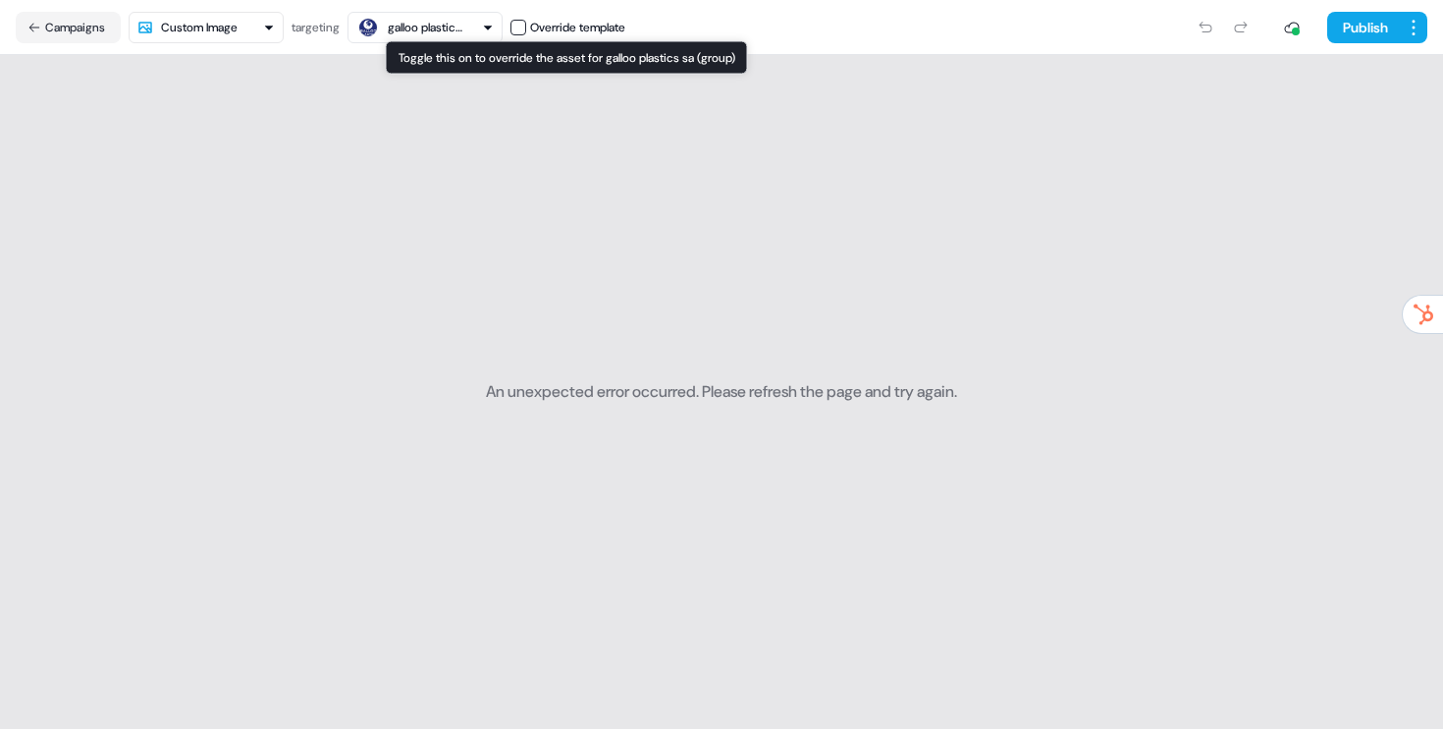
click at [520, 27] on button "button" at bounding box center [519, 28] width 16 height 16
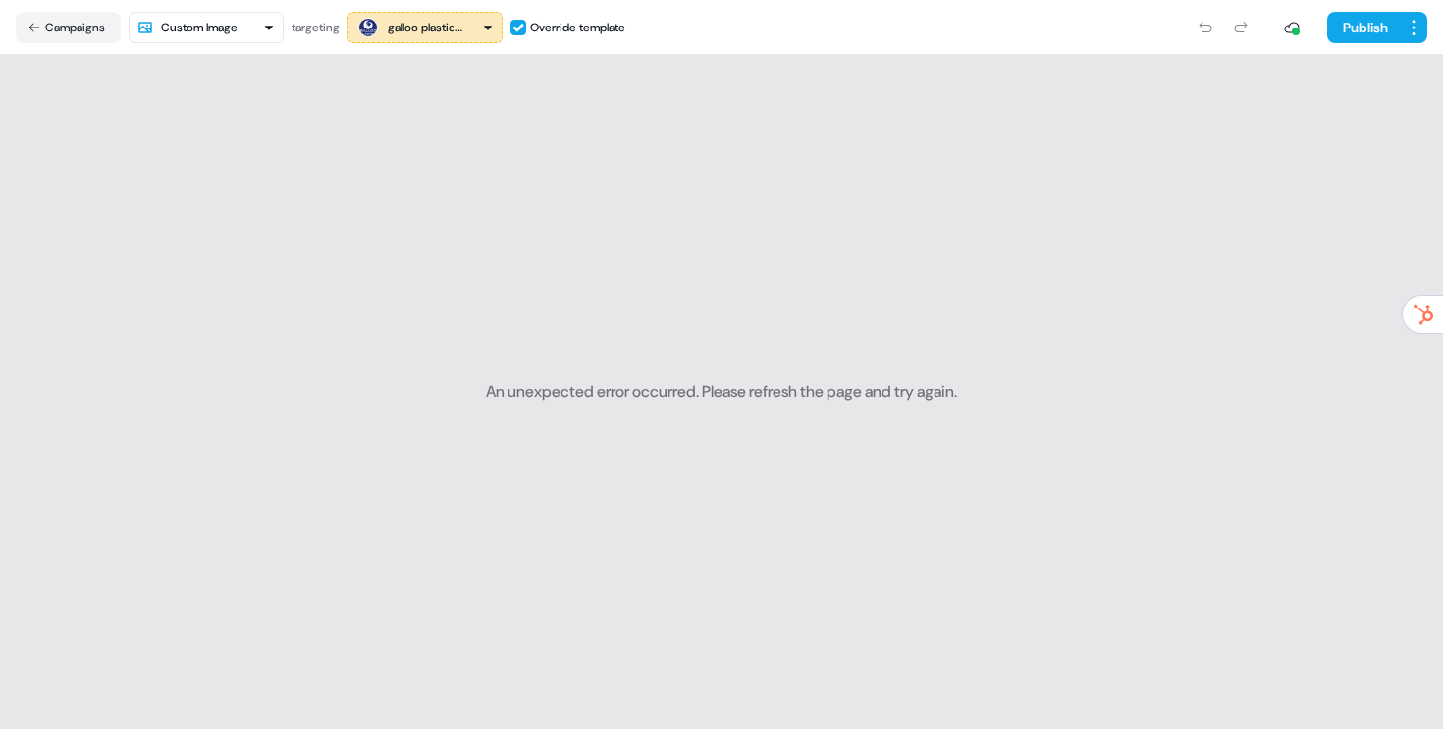
click at [520, 27] on button "button" at bounding box center [519, 28] width 16 height 16
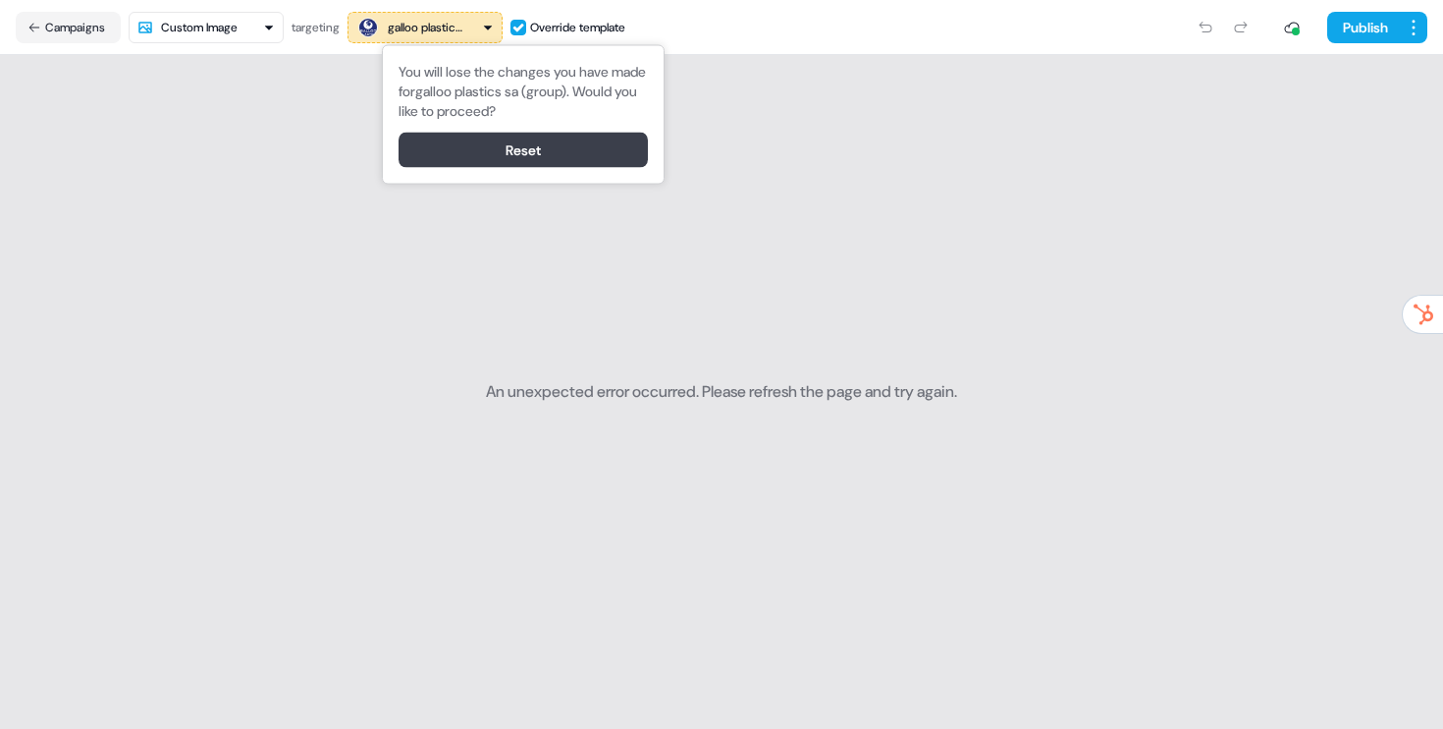
click at [510, 150] on button "Reset" at bounding box center [523, 150] width 249 height 35
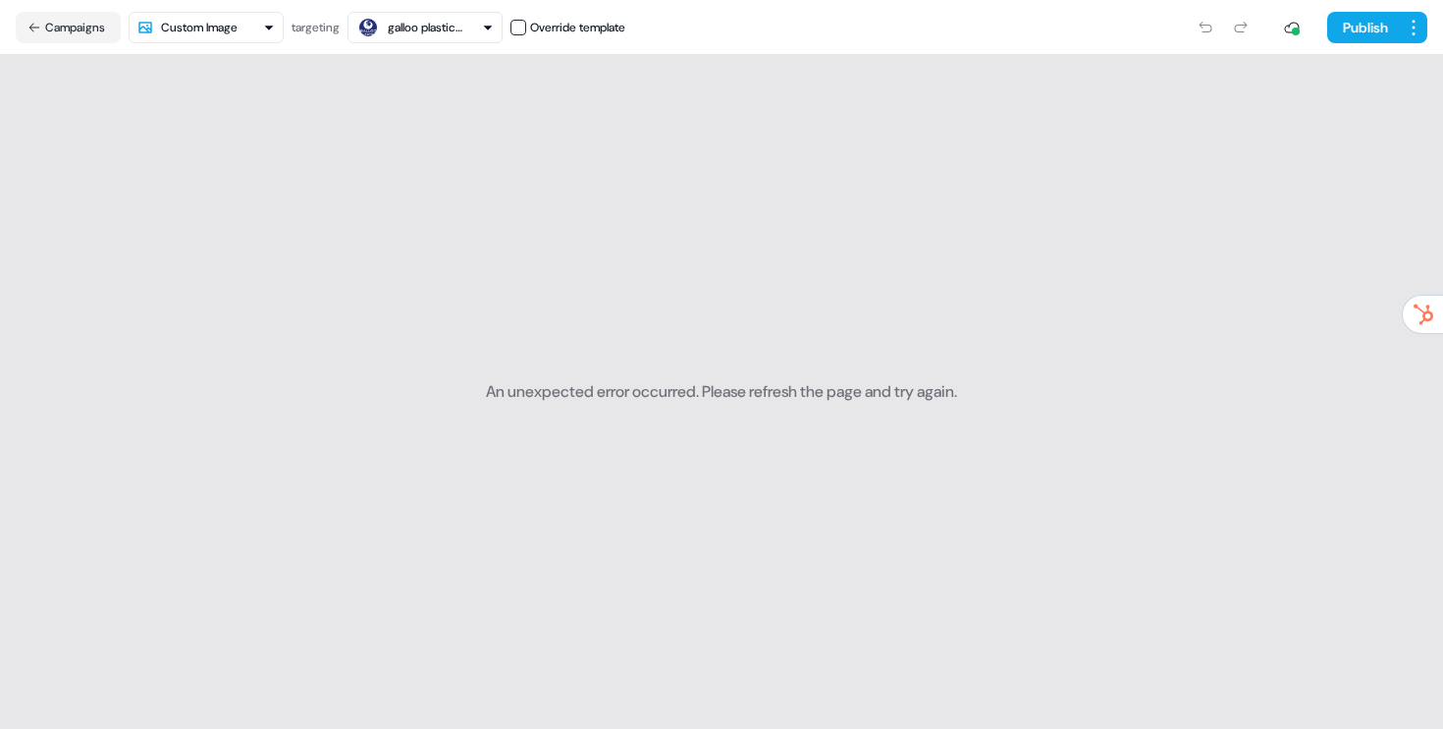
click at [265, 26] on html "For the best experience switch devices to a bigger screen. Go to [DOMAIN_NAME] …" at bounding box center [721, 364] width 1443 height 729
click at [191, 31] on html "For the best experience switch devices to a bigger screen. Go to Userled.io Dit…" at bounding box center [721, 364] width 1443 height 729
click at [580, 233] on div "An unexpected error occurred. Please refresh the page and try again." at bounding box center [721, 392] width 471 height 674
drag, startPoint x: 754, startPoint y: 388, endPoint x: 1056, endPoint y: 404, distance: 302.8
click at [1057, 404] on section "An unexpected error occurred. Please refresh the page and try again." at bounding box center [721, 392] width 1443 height 674
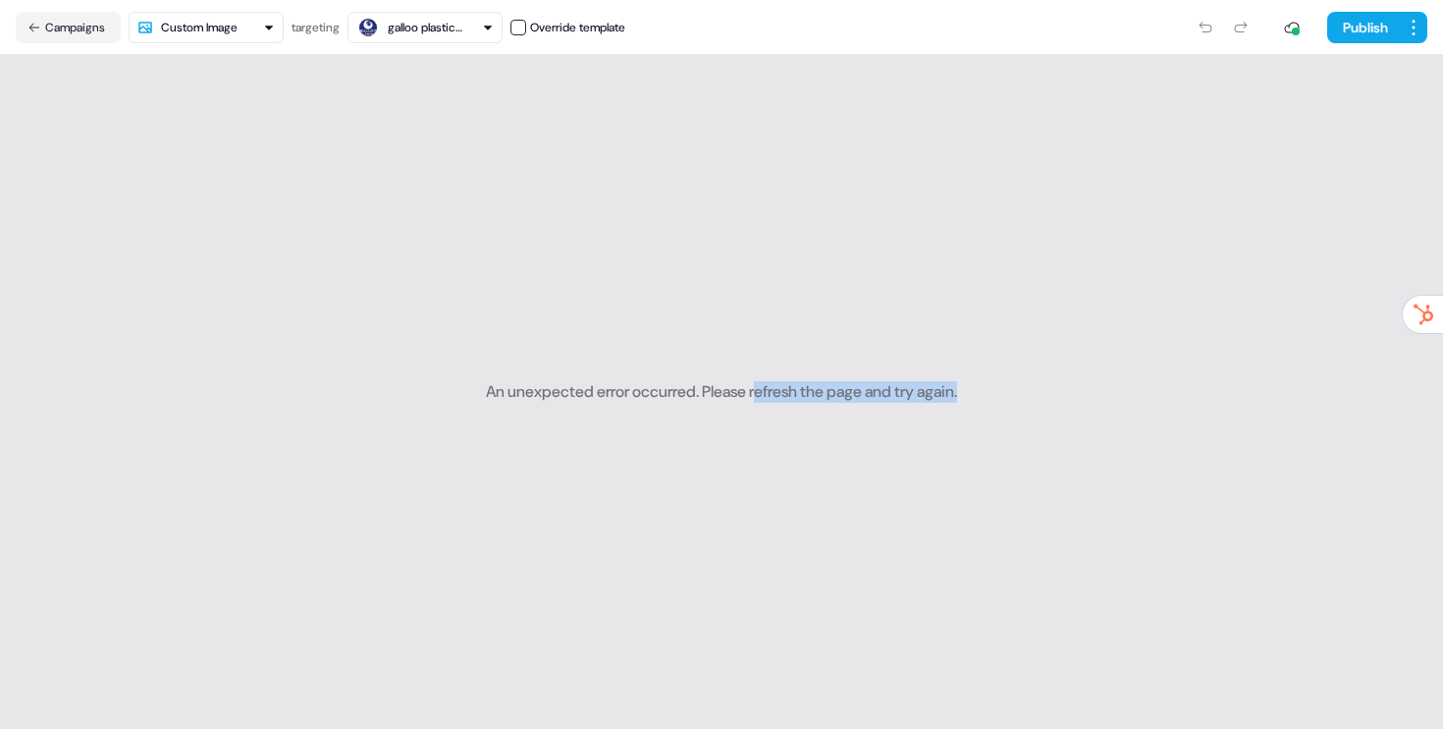
click at [1056, 404] on section "An unexpected error occurred. Please refresh the page and try again." at bounding box center [721, 392] width 1443 height 674
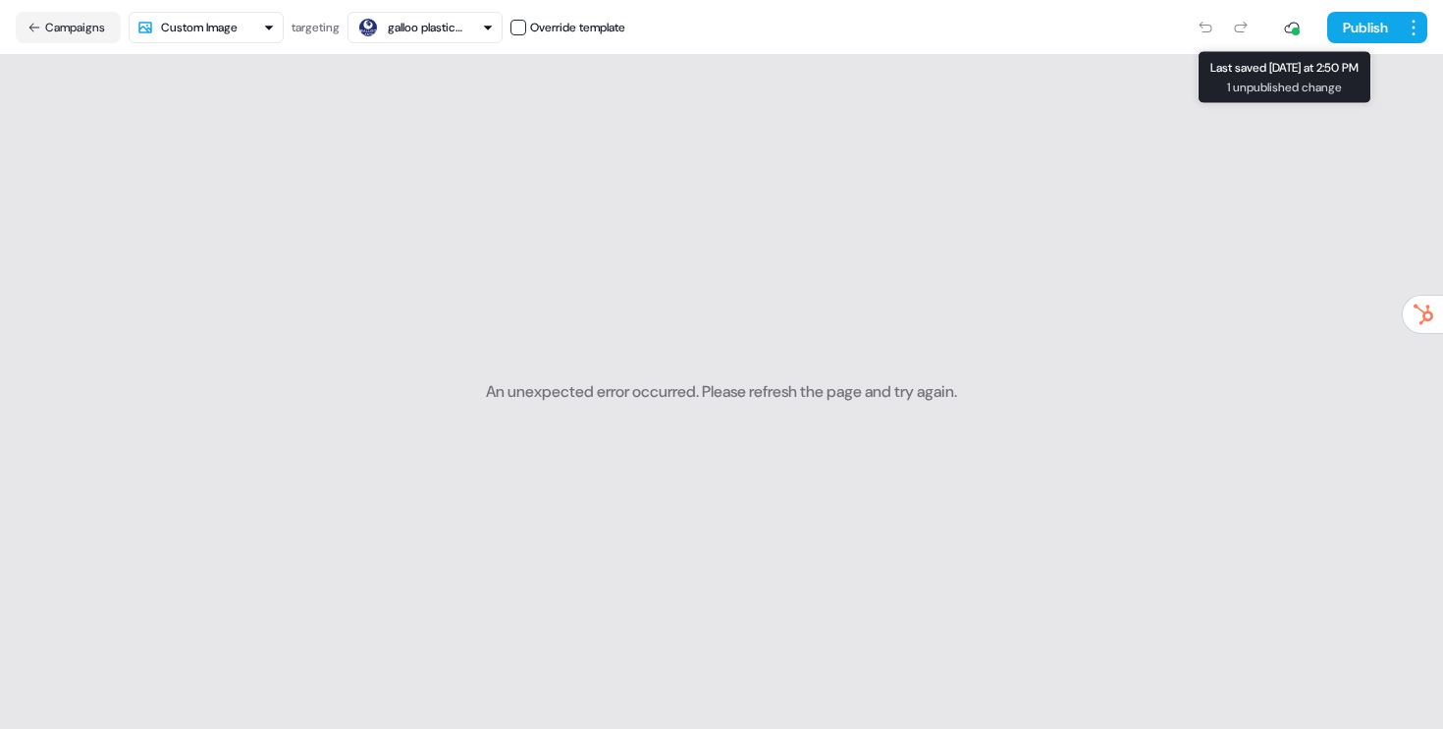
click at [1287, 28] on icon at bounding box center [1292, 28] width 16 height 16
click at [1417, 15] on html "For the best experience switch devices to a bigger screen. Go to [DOMAIN_NAME] …" at bounding box center [721, 364] width 1443 height 729
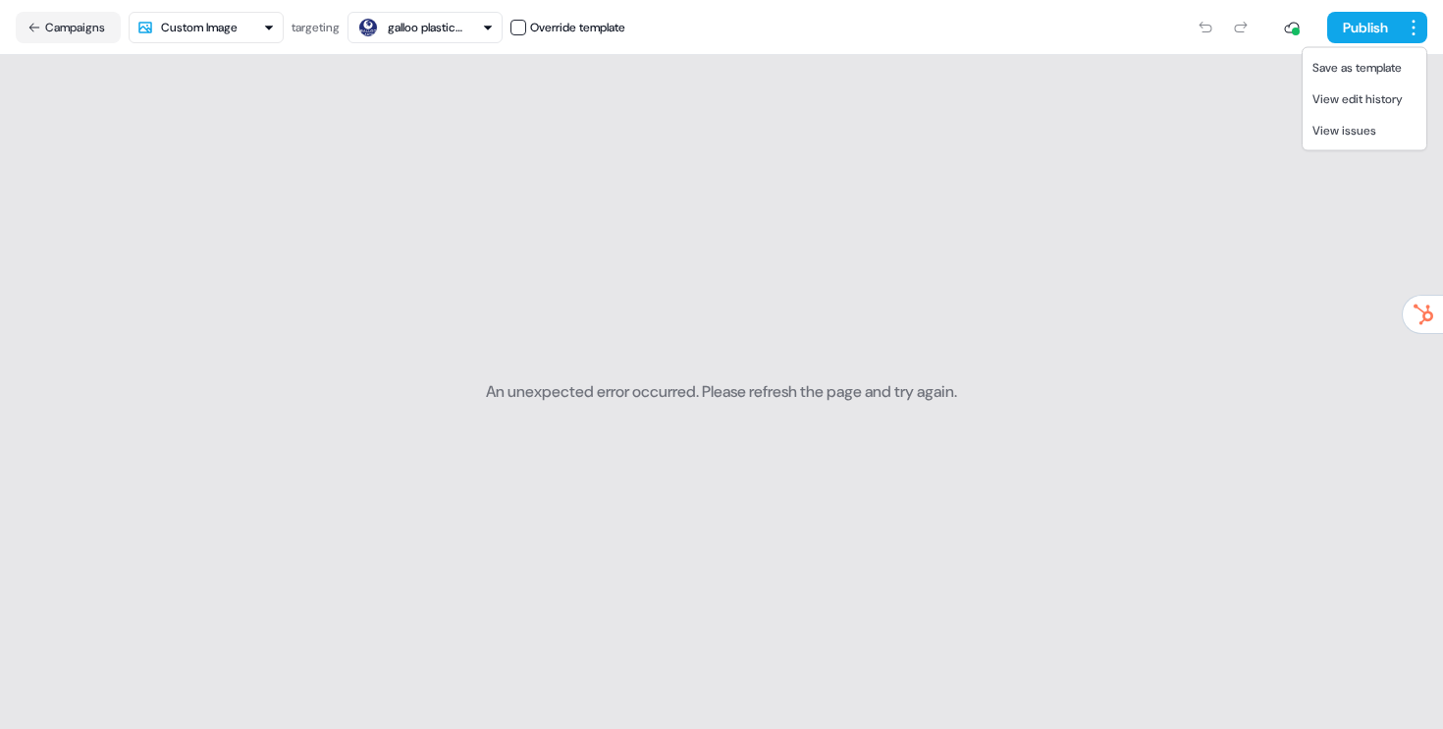
click at [1074, 241] on html "For the best experience switch devices to a bigger screen. Go to [DOMAIN_NAME] …" at bounding box center [721, 364] width 1443 height 729
click at [1412, 30] on html "For the best experience switch devices to a bigger screen. Go to [DOMAIN_NAME] …" at bounding box center [721, 364] width 1443 height 729
click at [1364, 130] on span "View issues" at bounding box center [1345, 131] width 64 height 16
click at [85, 27] on button "Campaigns" at bounding box center [68, 27] width 105 height 31
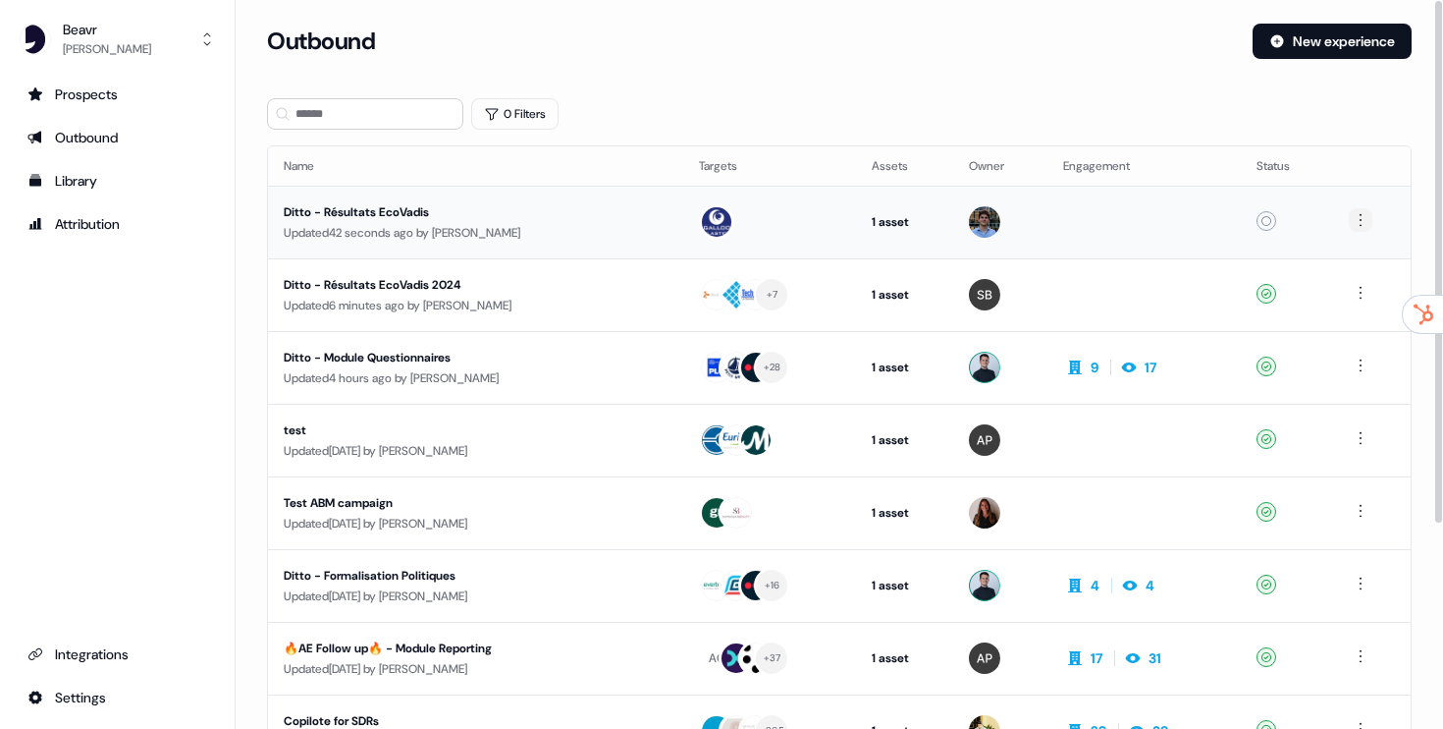
click at [1361, 214] on html "For the best experience switch devices to a bigger screen. Go to [DOMAIN_NAME] …" at bounding box center [721, 364] width 1443 height 729
click at [1352, 291] on div "Delete" at bounding box center [1362, 287] width 116 height 31
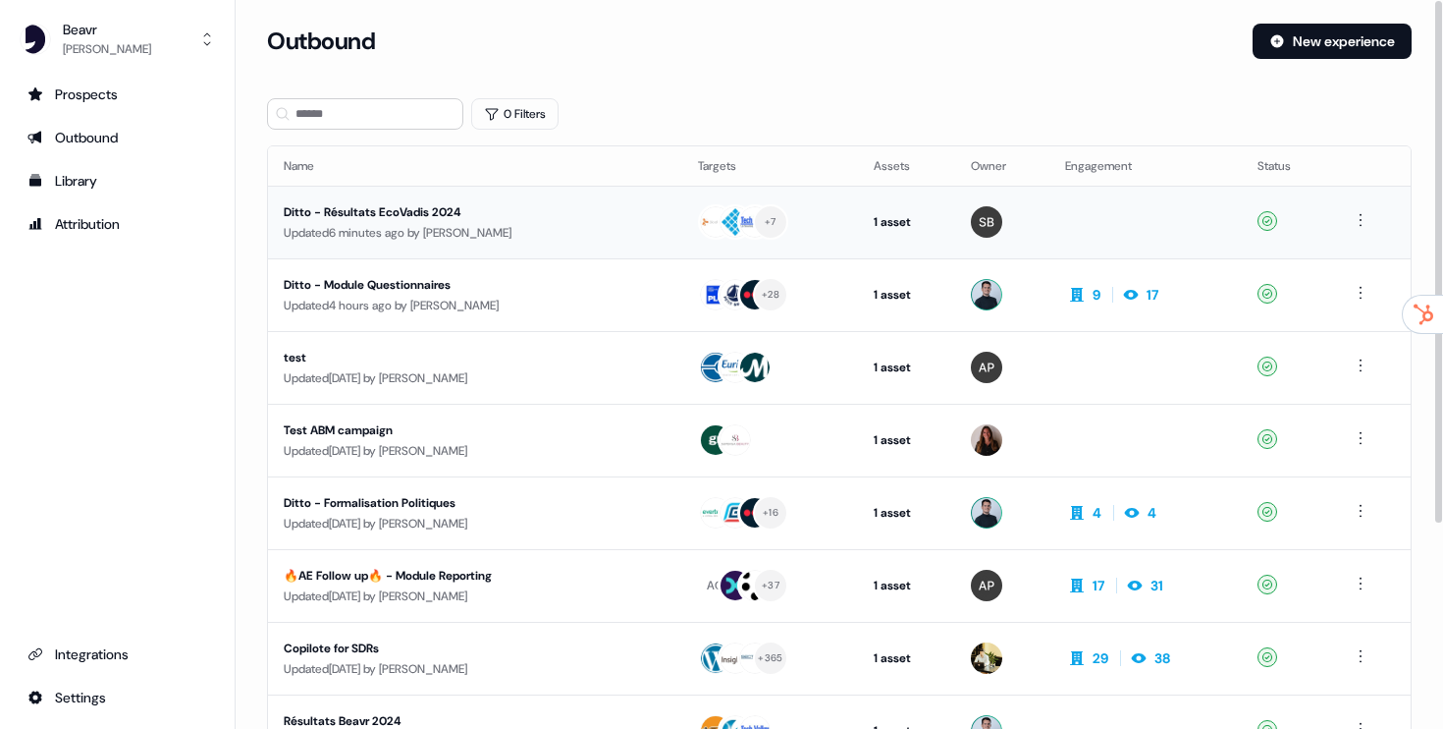
click at [553, 210] on div "Ditto - Résultats EcoVadis 2024" at bounding box center [464, 212] width 361 height 20
click at [1363, 221] on html "For the best experience switch devices to a bigger screen. Go to [DOMAIN_NAME] …" at bounding box center [721, 364] width 1443 height 729
click at [1344, 257] on span "Duplicate" at bounding box center [1336, 256] width 50 height 16
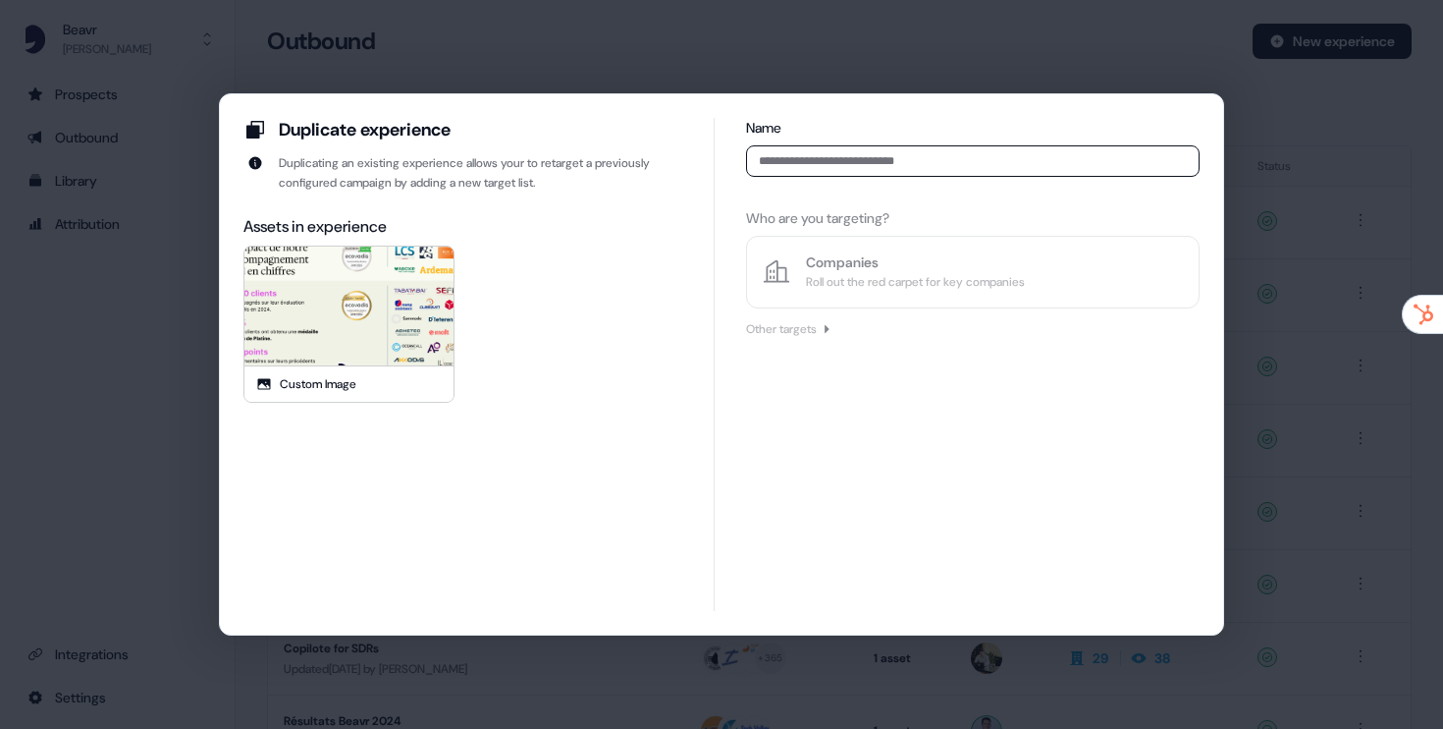
click at [351, 316] on div at bounding box center [349, 306] width 707 height 398
click at [838, 146] on input at bounding box center [973, 160] width 454 height 31
click at [824, 258] on div "Name Who are you targeting? Companies Roll out the red carpet for key companies…" at bounding box center [973, 233] width 454 height 230
click at [941, 434] on div "Name Who are you targeting? Companies Roll out the red carpet for key companies…" at bounding box center [973, 364] width 454 height 493
click at [834, 257] on div "Name Who are you targeting? Companies Roll out the red carpet for key companies…" at bounding box center [973, 233] width 454 height 230
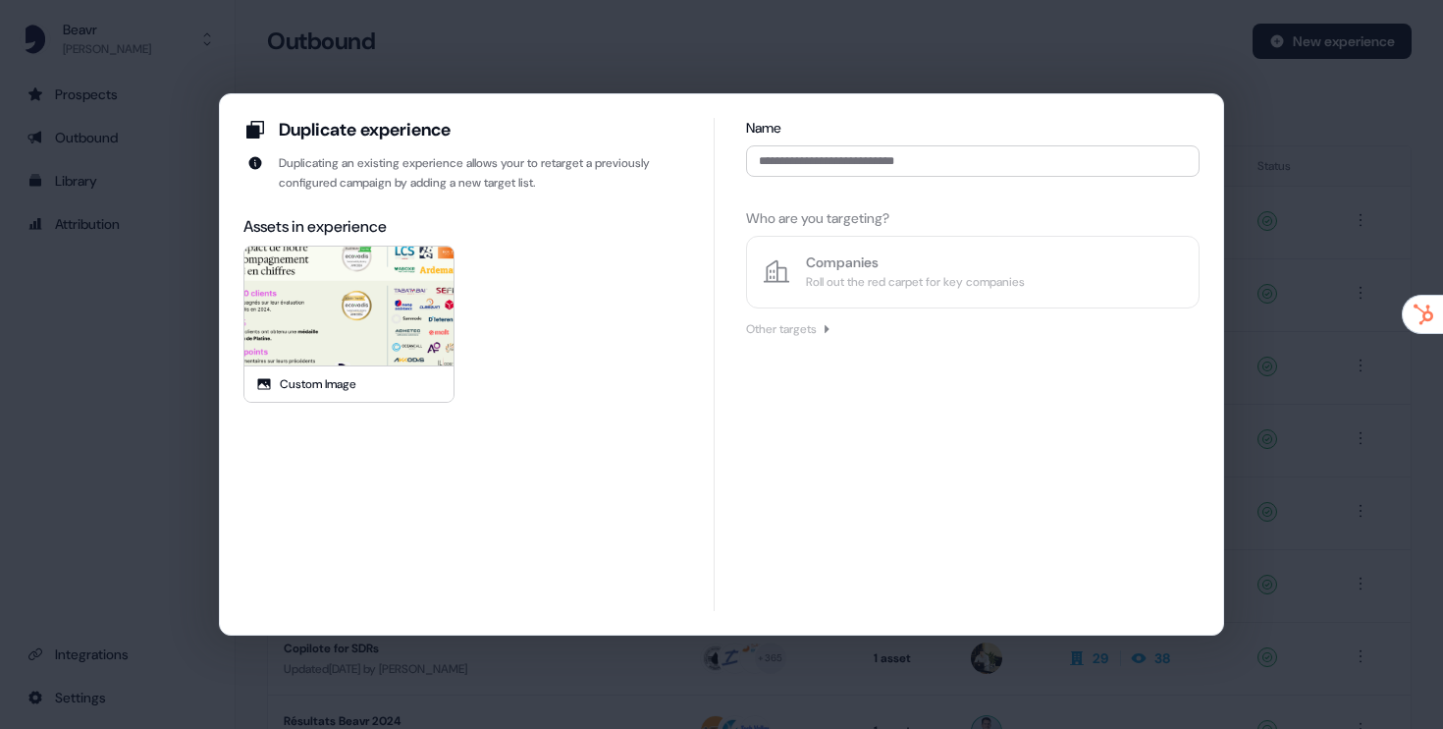
click at [854, 141] on div "Name" at bounding box center [973, 151] width 454 height 67
click at [838, 168] on input at bounding box center [973, 160] width 454 height 31
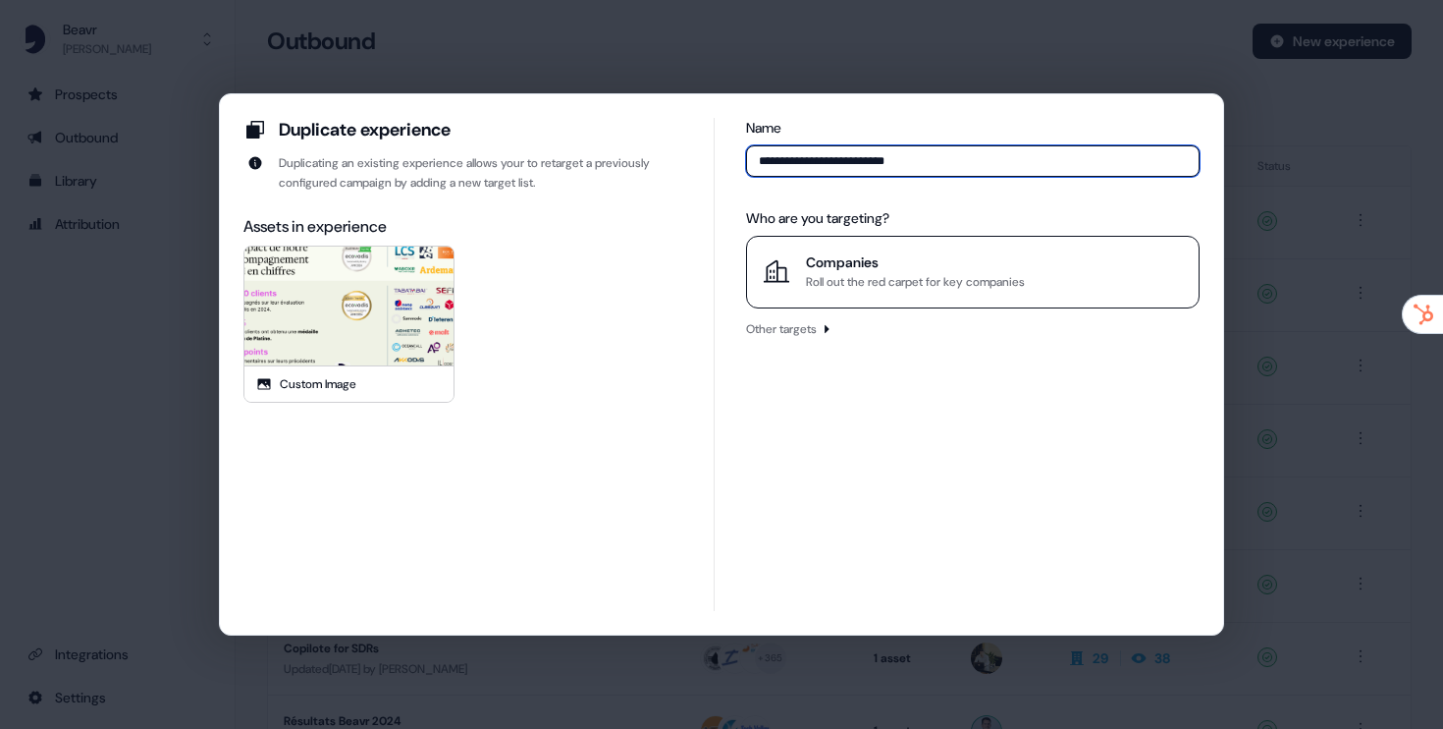
type input "**********"
click at [894, 277] on div "Roll out the red carpet for key companies" at bounding box center [915, 282] width 219 height 20
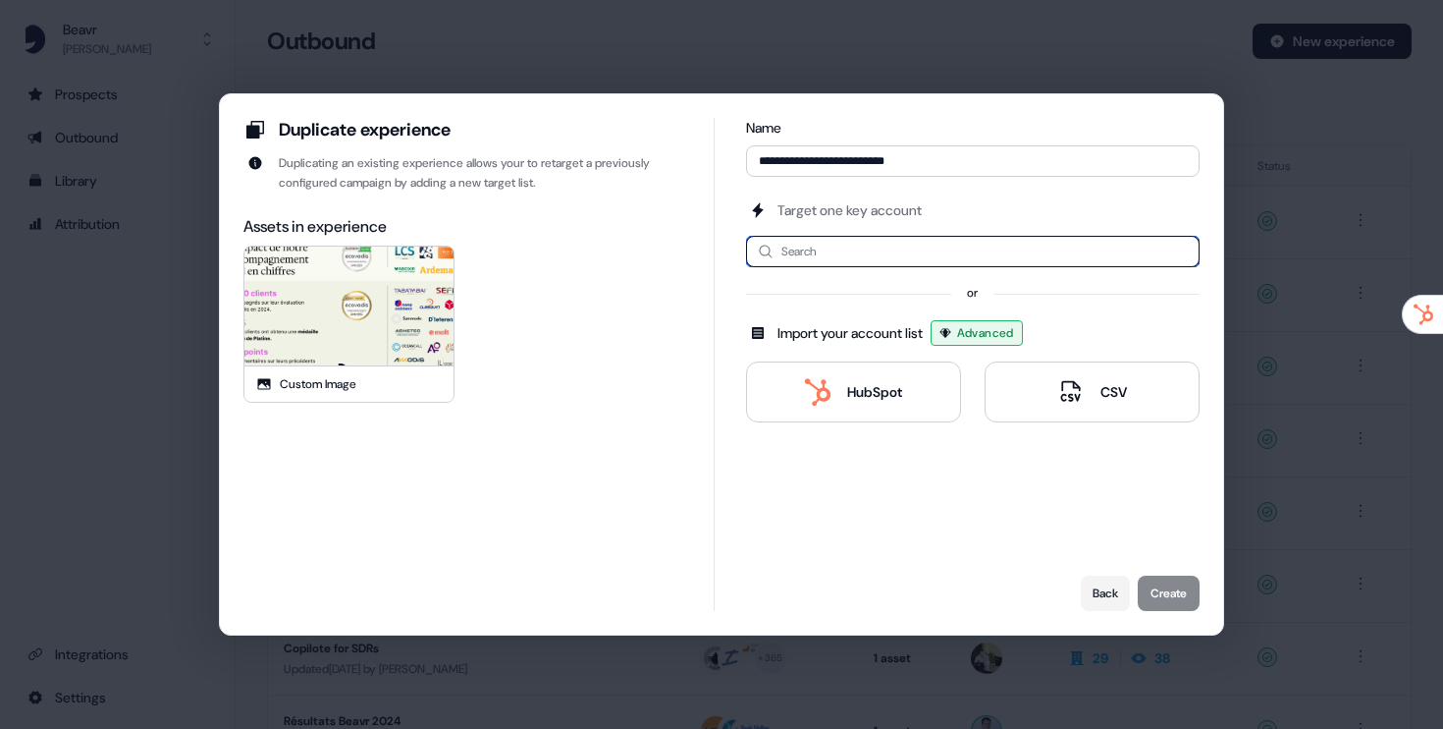
click at [875, 258] on input at bounding box center [973, 251] width 454 height 31
click at [850, 387] on div "HubSpot" at bounding box center [874, 392] width 55 height 20
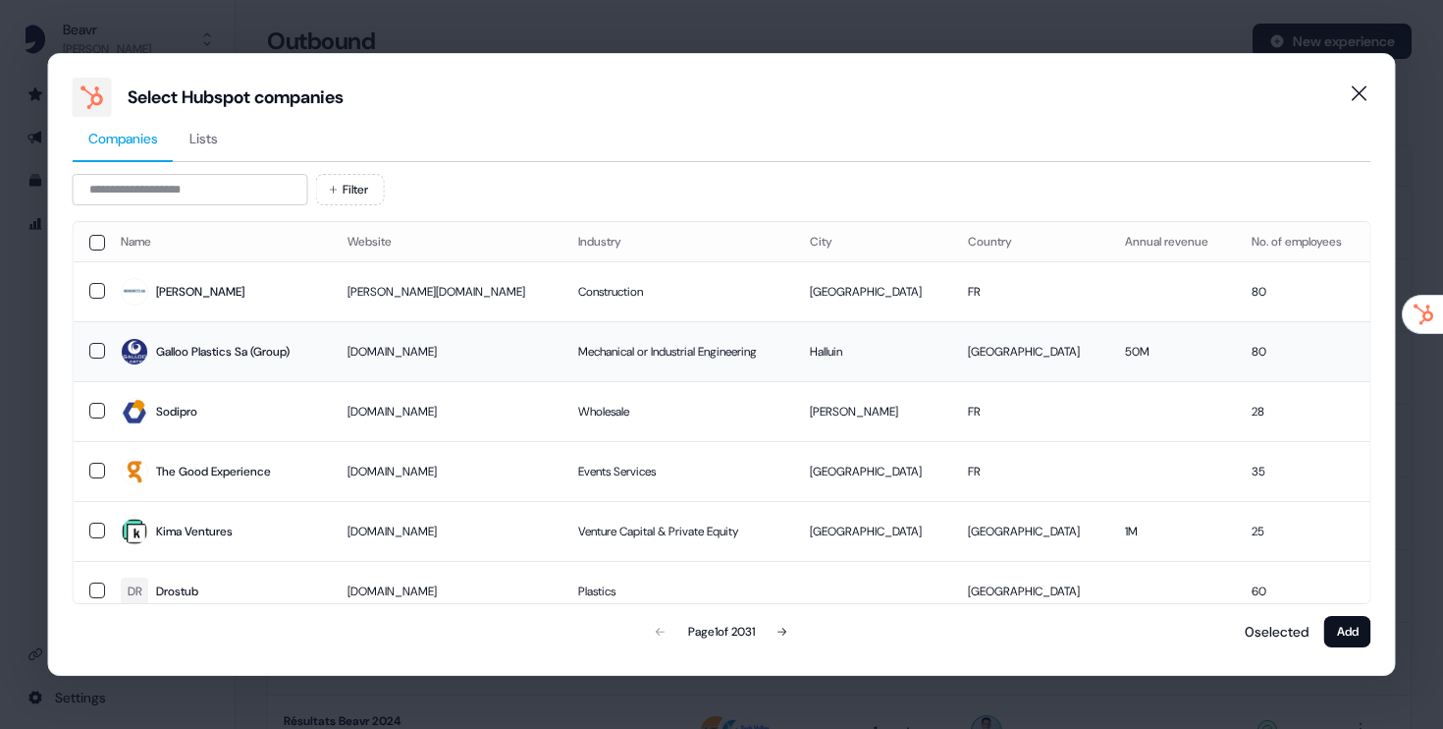
click at [152, 353] on span "Galloo Plastics Sa (Group)" at bounding box center [218, 351] width 195 height 27
click at [1343, 631] on button "Add" at bounding box center [1348, 631] width 47 height 31
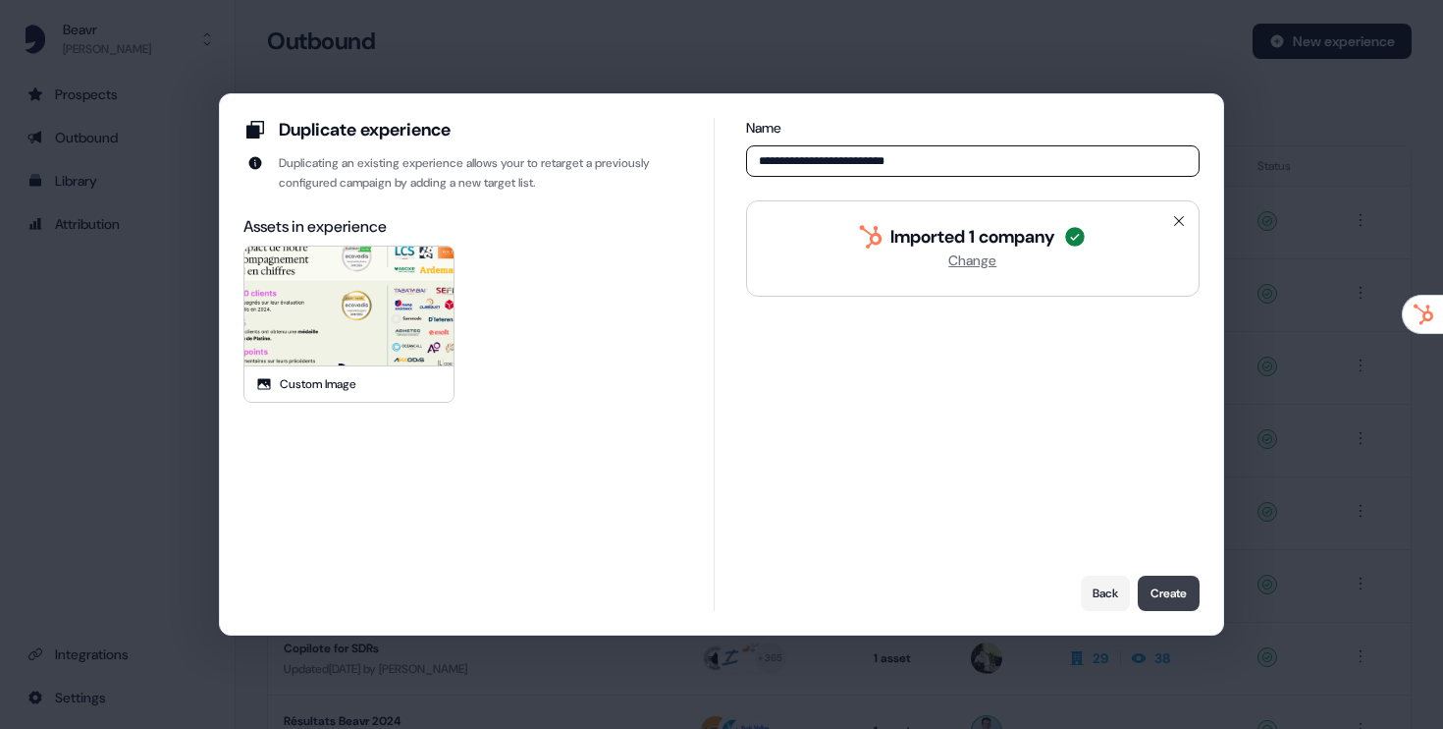
click at [1164, 588] on button "Create" at bounding box center [1169, 592] width 62 height 35
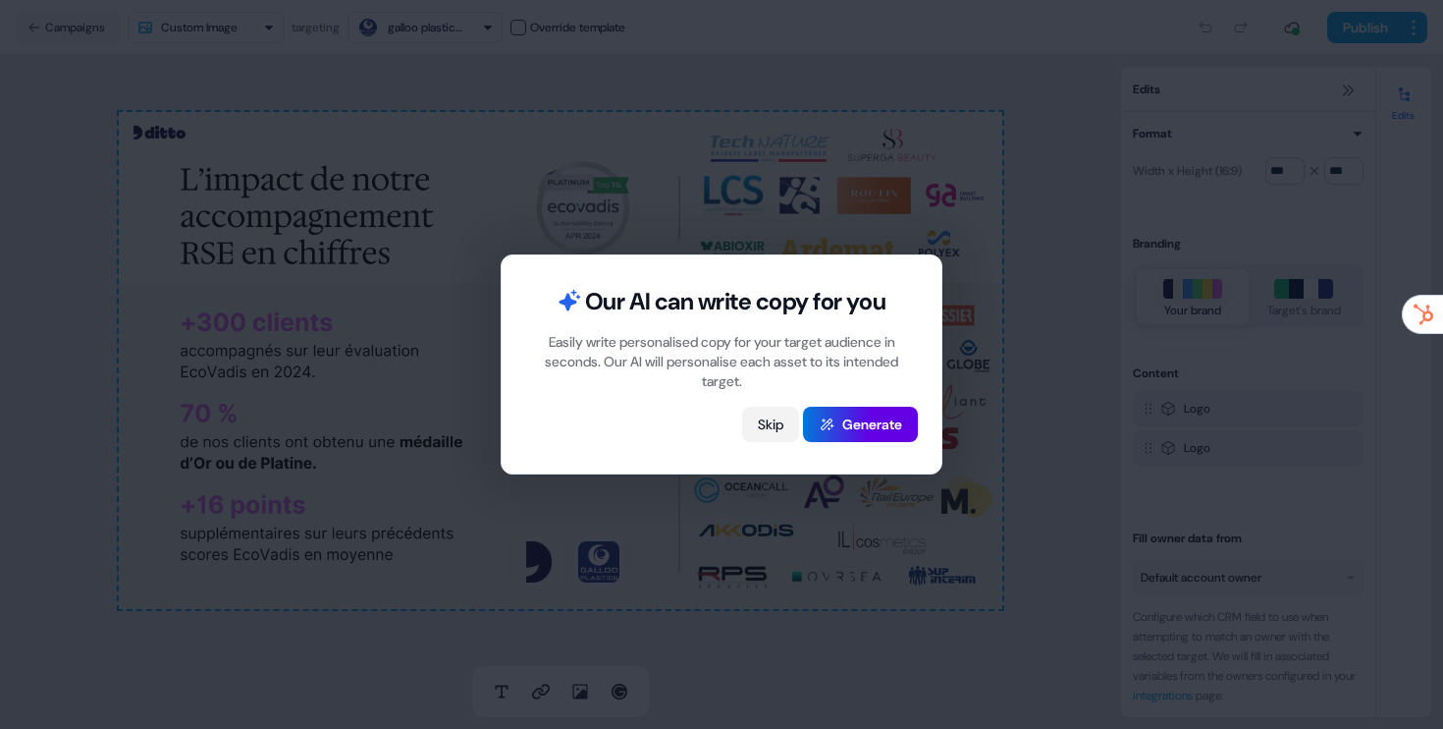
click at [764, 431] on button "Skip" at bounding box center [770, 423] width 57 height 35
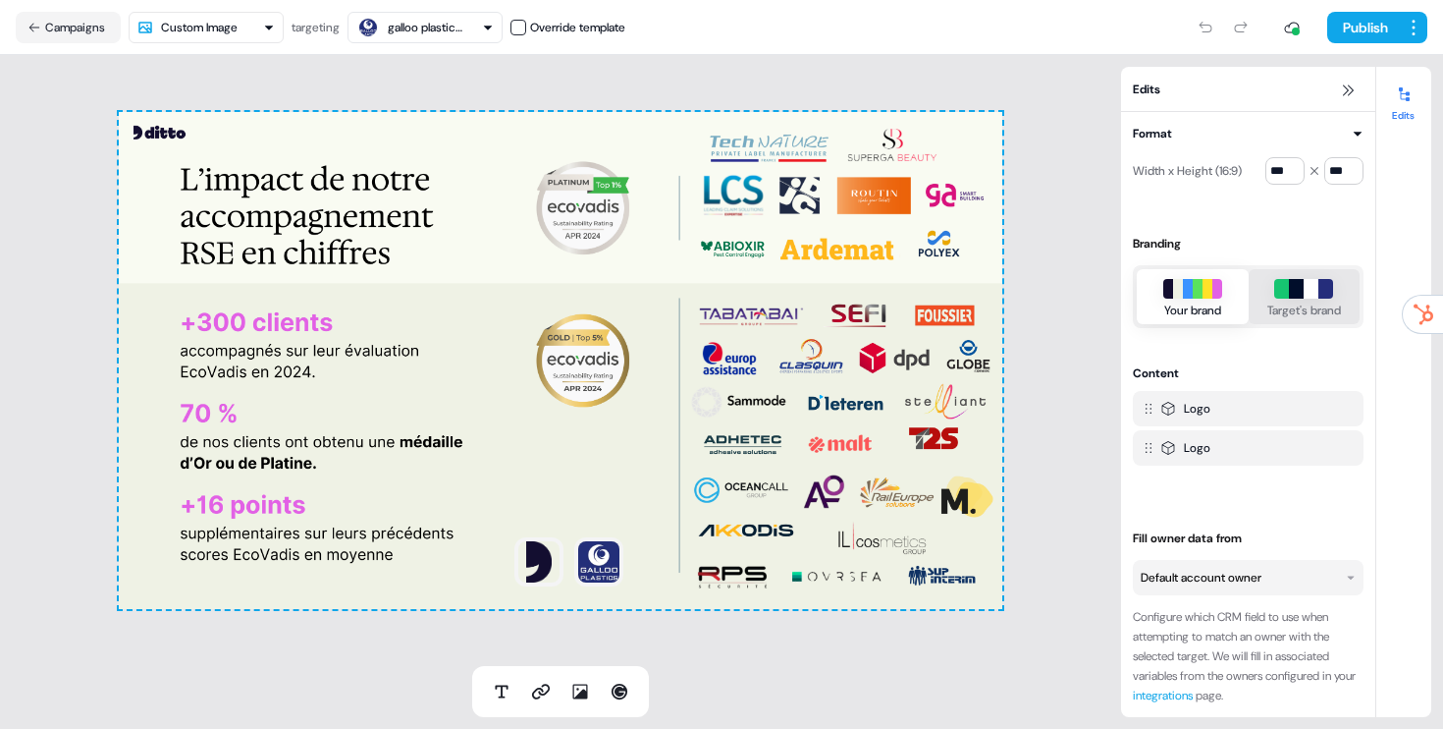
click at [1276, 298] on button "Target's brand" at bounding box center [1305, 296] width 112 height 55
click at [1173, 301] on div "Your brand" at bounding box center [1192, 310] width 57 height 20
click at [1315, 302] on div "Target's brand" at bounding box center [1305, 310] width 74 height 20
click at [1175, 308] on div "Your brand" at bounding box center [1192, 310] width 57 height 20
click at [637, 660] on div "To pick up a draggable item, press the space bar. While dragging, use the arrow…" at bounding box center [560, 360] width 1121 height 611
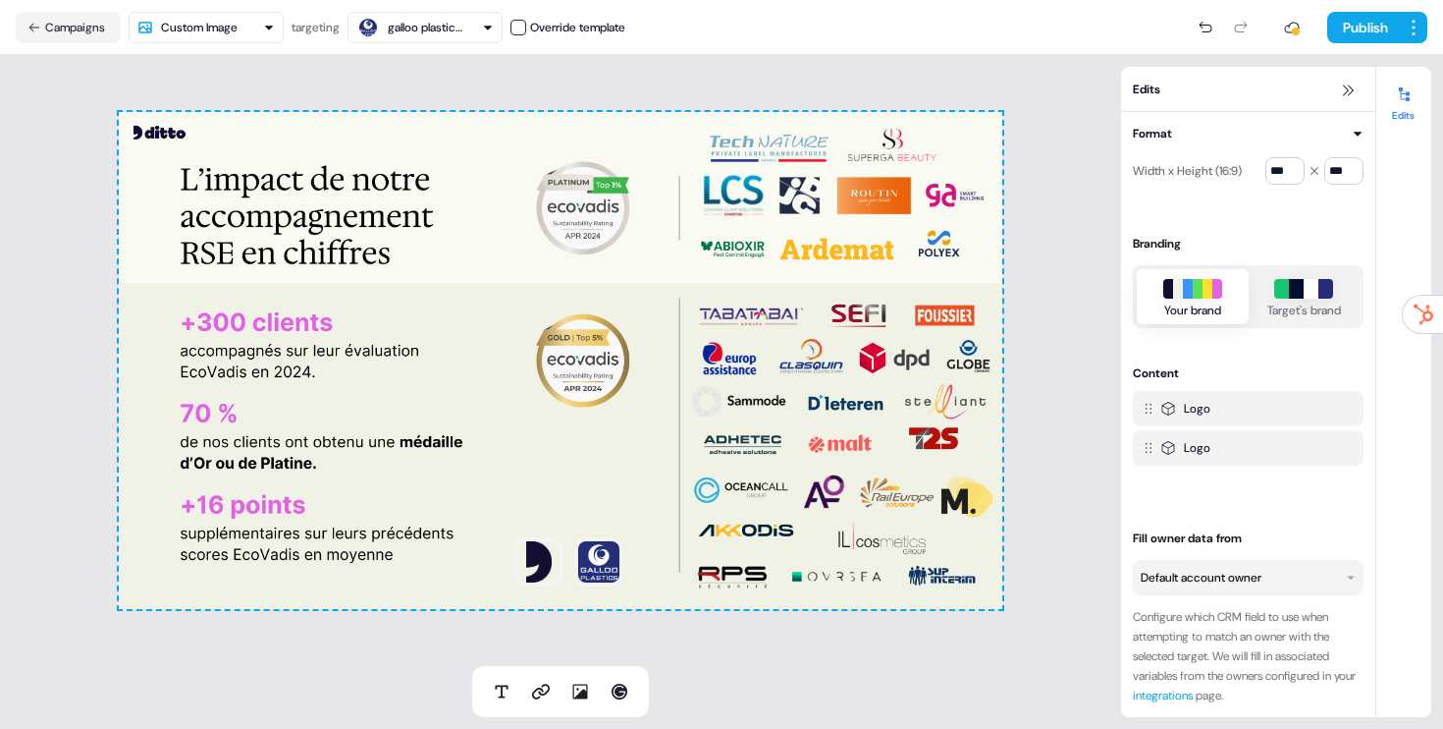
click at [249, 27] on html "For the best experience switch devices to a bigger screen. Go to [DOMAIN_NAME] …" at bounding box center [721, 364] width 1443 height 729
click at [501, 682] on icon at bounding box center [502, 691] width 20 height 20
click at [505, 691] on icon at bounding box center [502, 691] width 20 height 20
click at [78, 21] on button "Campaigns" at bounding box center [68, 27] width 105 height 31
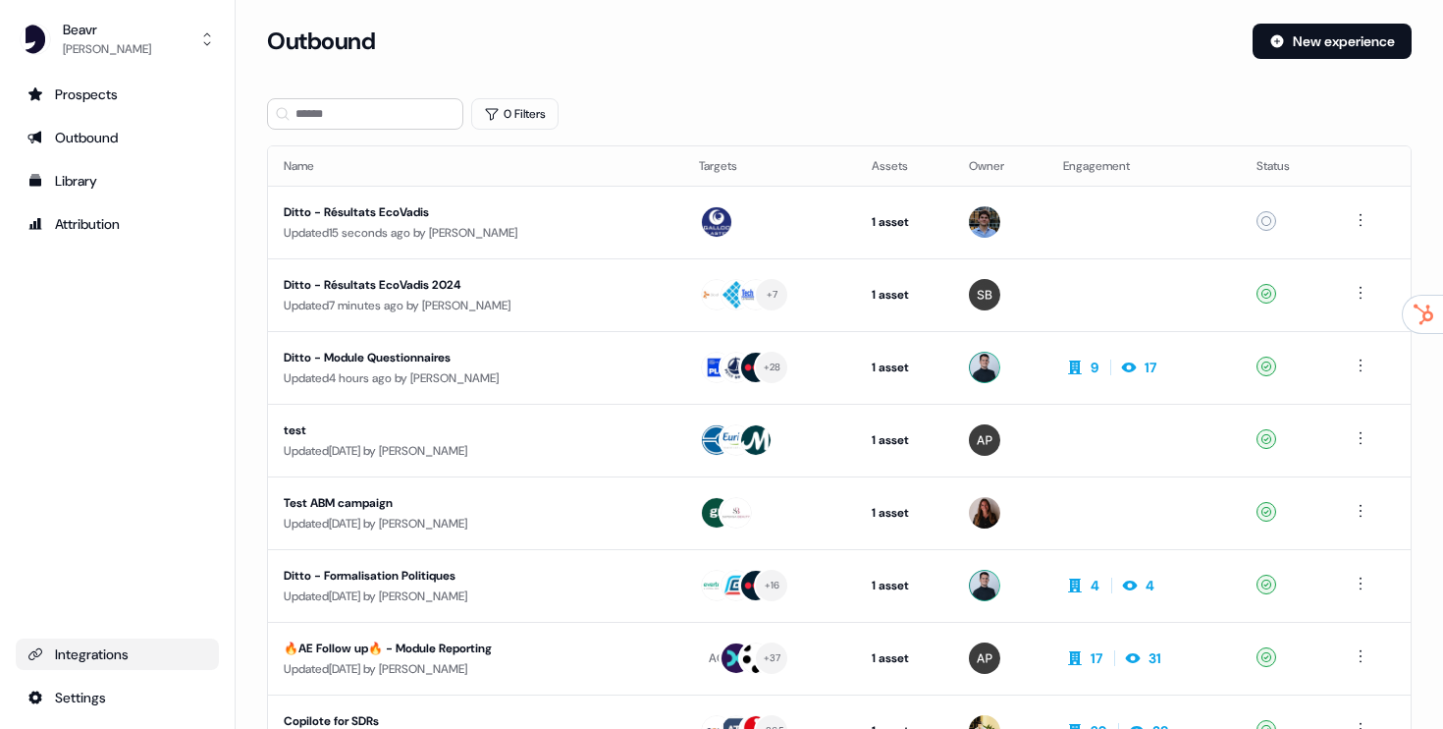
click at [103, 661] on div "Integrations" at bounding box center [117, 654] width 180 height 20
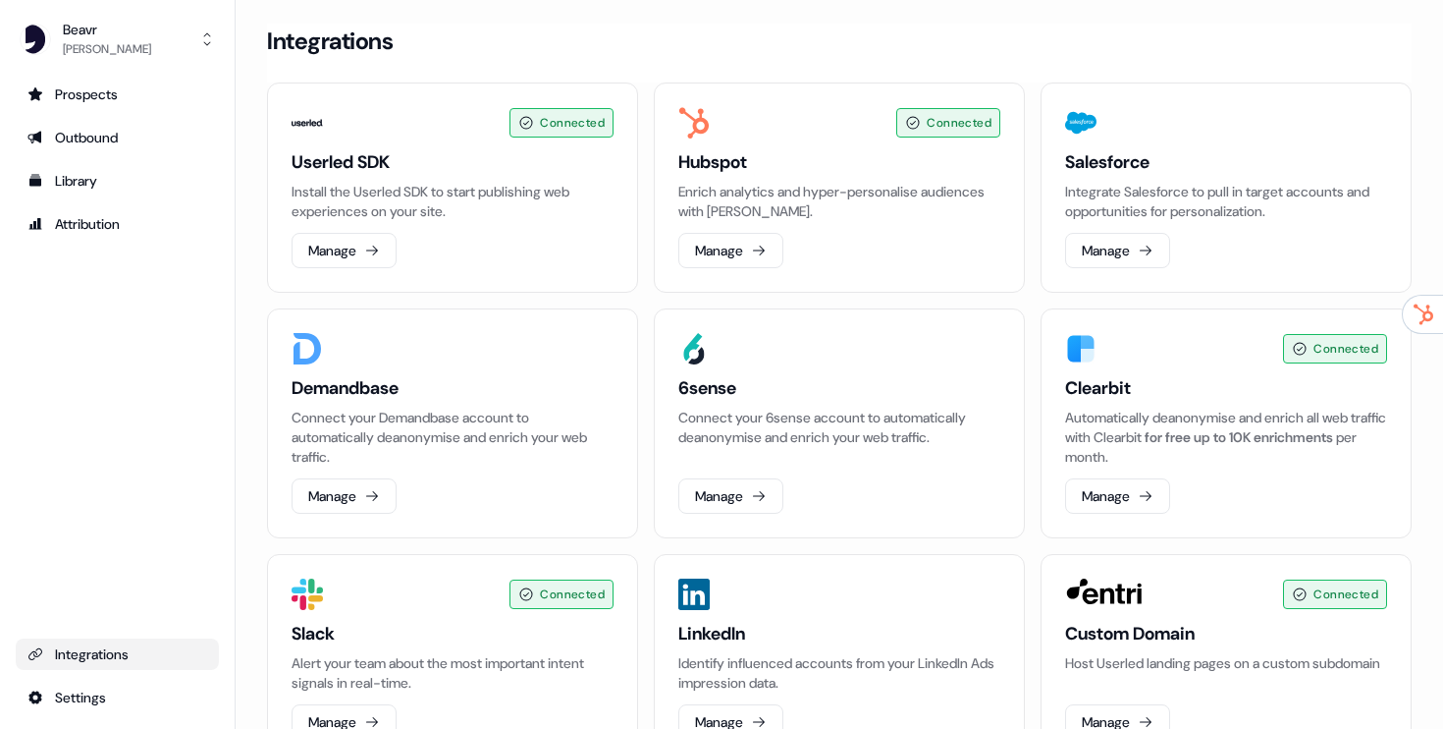
click at [103, 661] on div "Integrations" at bounding box center [117, 654] width 180 height 20
click at [92, 701] on html "For the best experience switch devices to a bigger screen. Go to [DOMAIN_NAME] …" at bounding box center [721, 364] width 1443 height 729
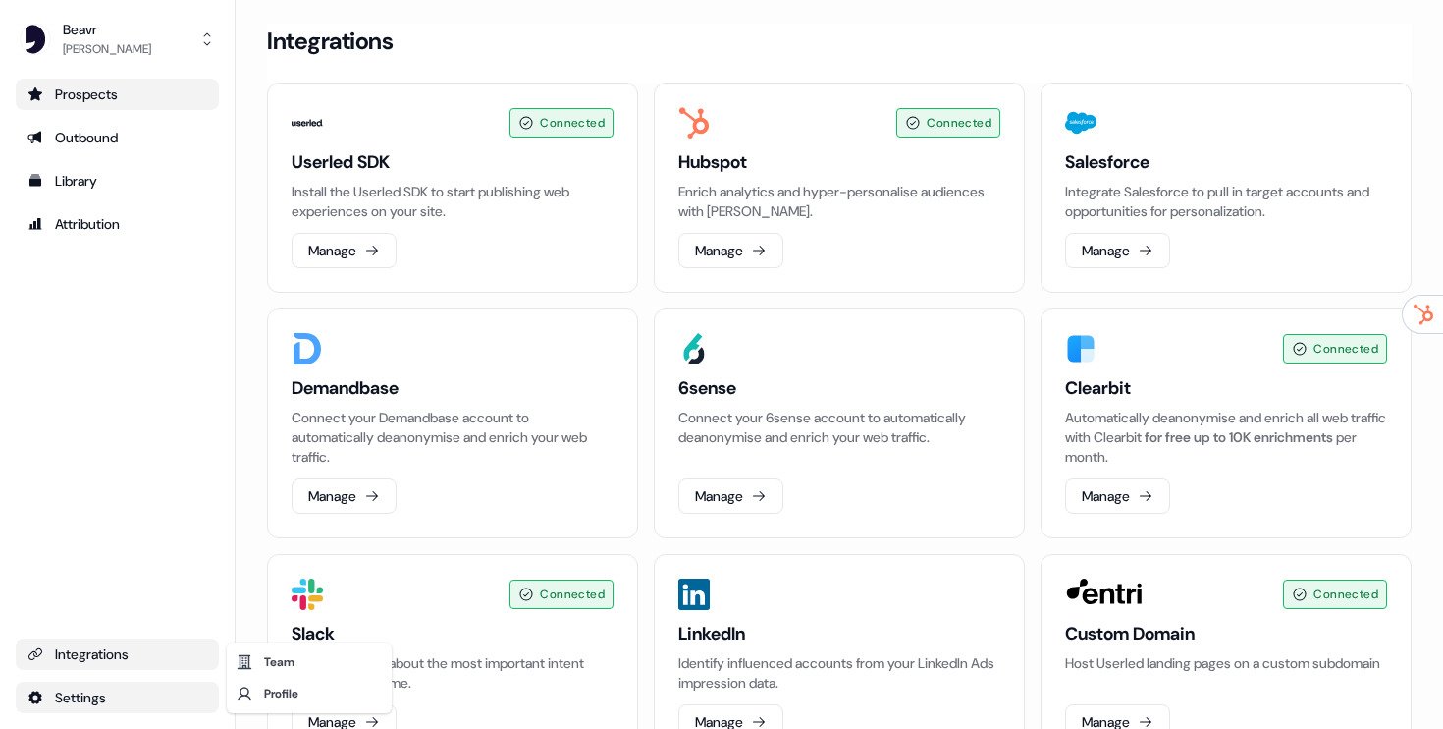
click at [71, 99] on html "For the best experience switch devices to a bigger screen. Go to [DOMAIN_NAME] …" at bounding box center [721, 364] width 1443 height 729
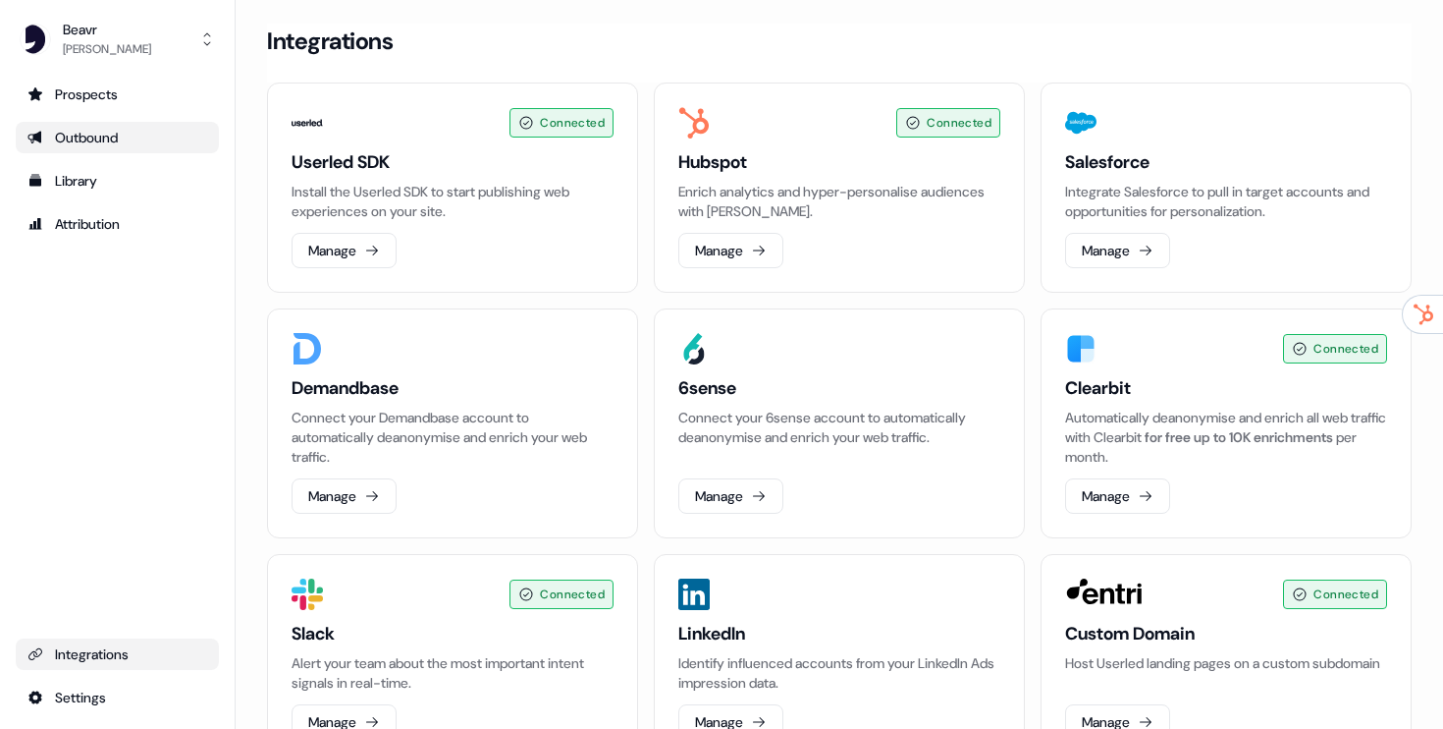
click at [83, 144] on div "Outbound" at bounding box center [117, 138] width 180 height 20
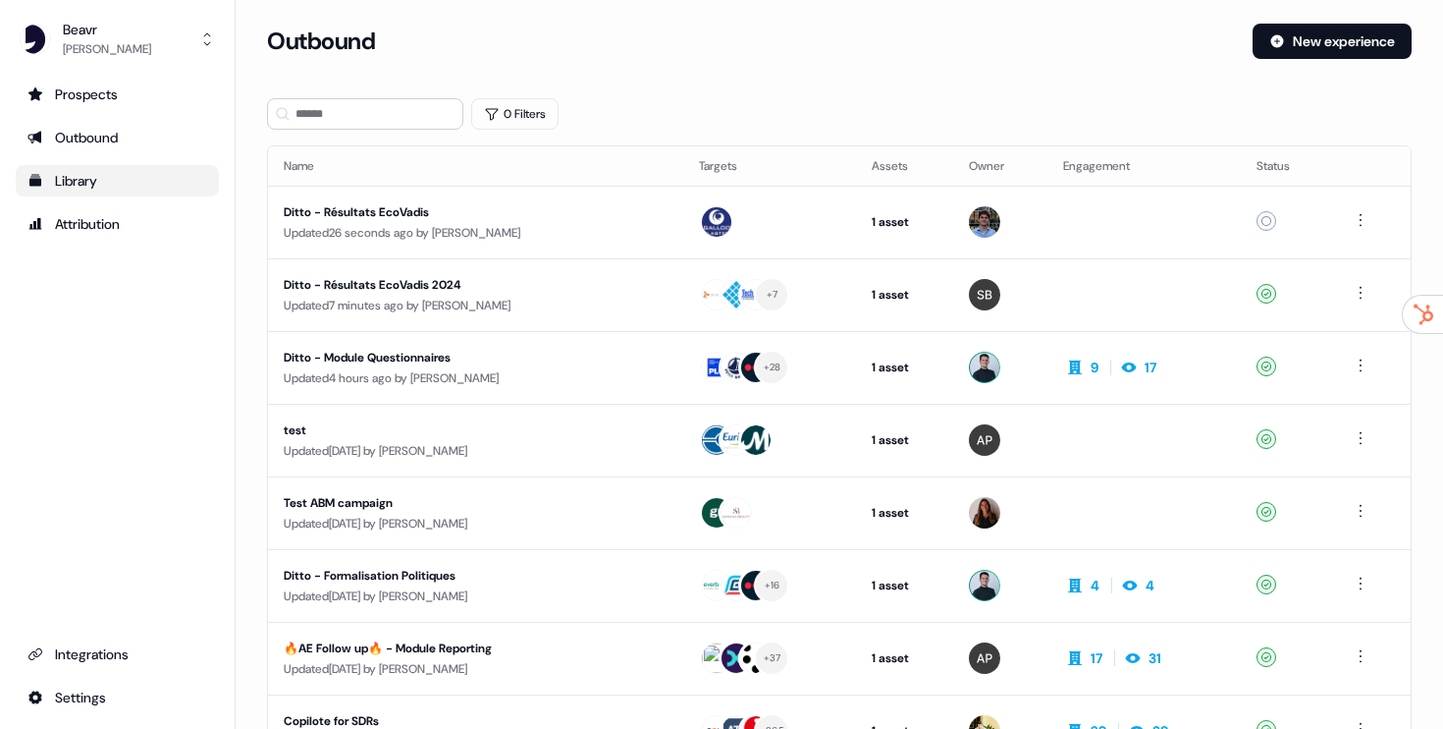
click at [91, 185] on div "Library" at bounding box center [117, 181] width 180 height 20
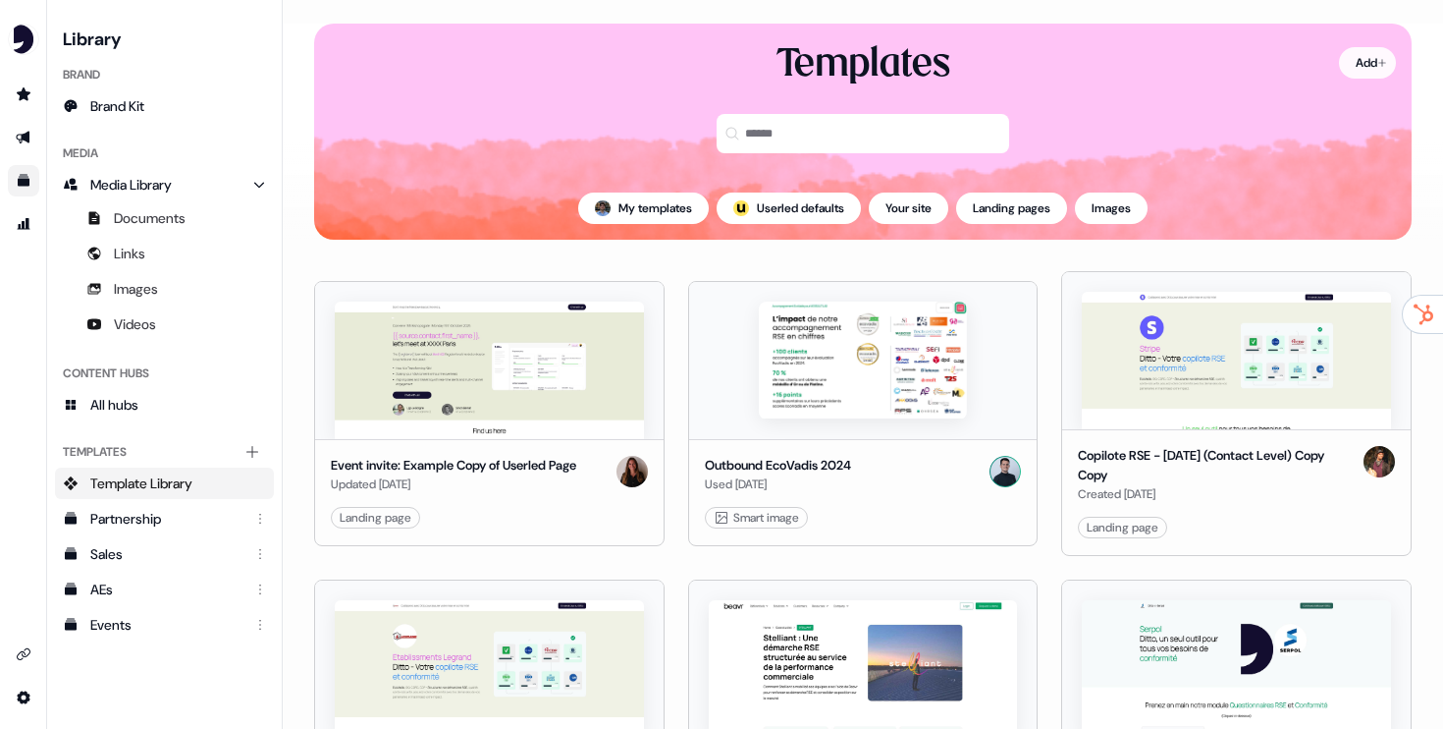
click at [1338, 72] on html "For the best experience switch devices to a bigger screen. Go to [DOMAIN_NAME] …" at bounding box center [721, 364] width 1443 height 729
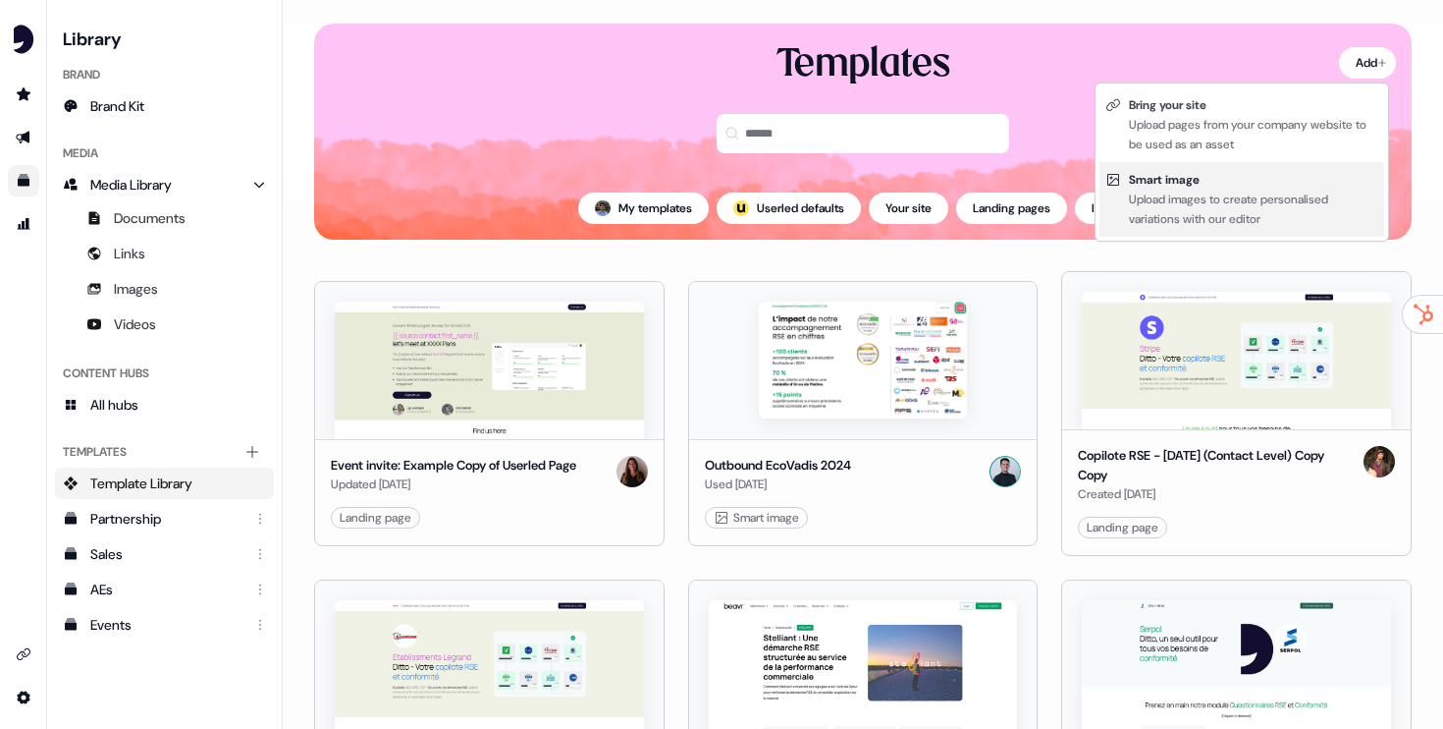
click at [1177, 200] on div "Upload images to create personalised variations with our editor" at bounding box center [1253, 208] width 249 height 39
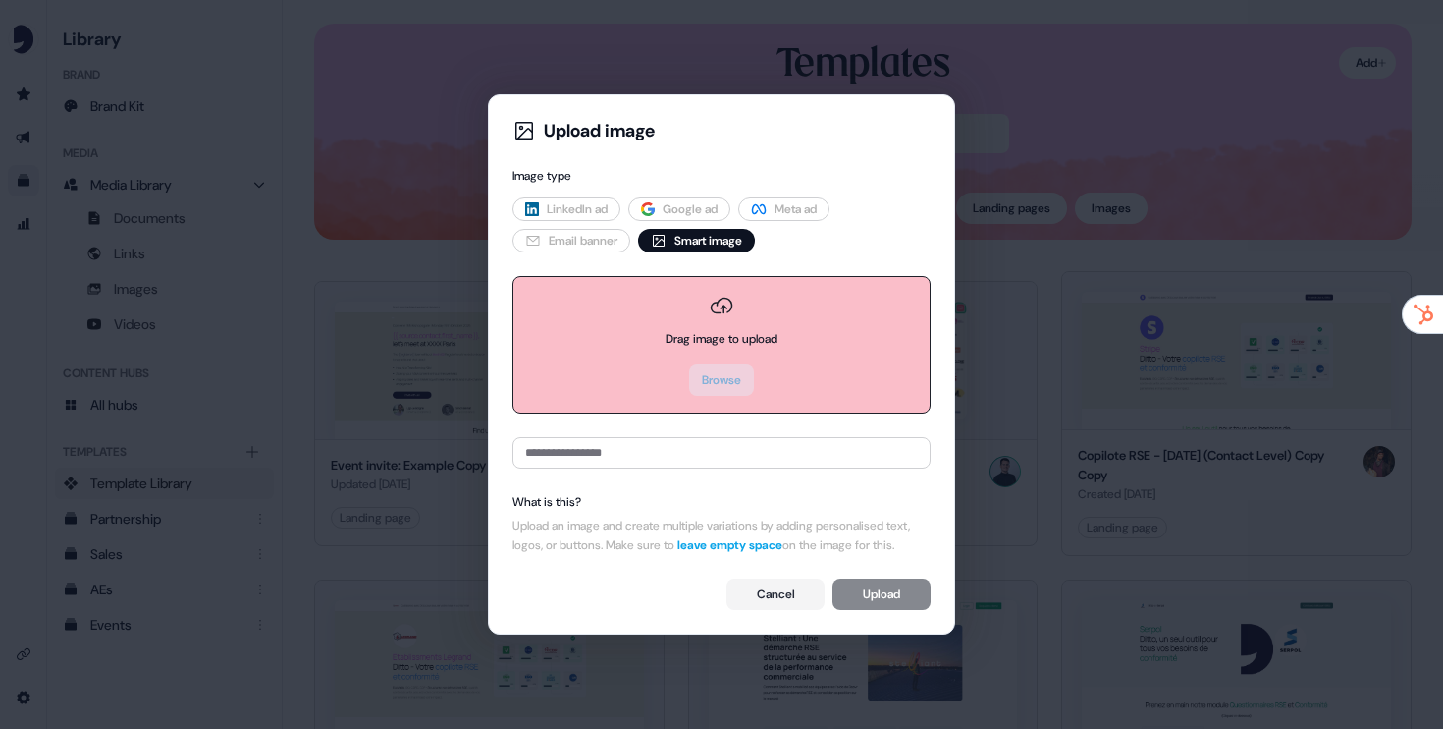
click at [730, 372] on button "Browse" at bounding box center [721, 379] width 65 height 31
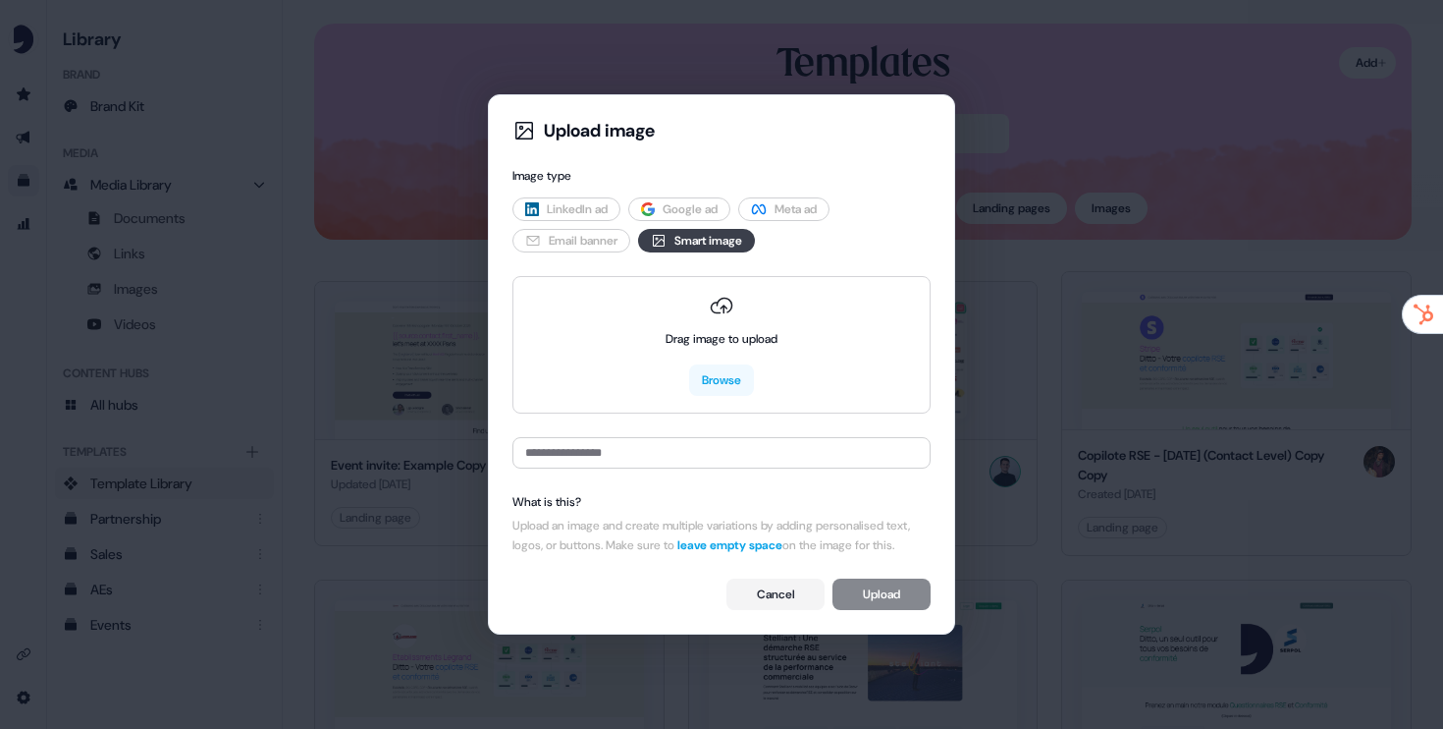
click at [720, 233] on span "Smart image" at bounding box center [709, 241] width 68 height 20
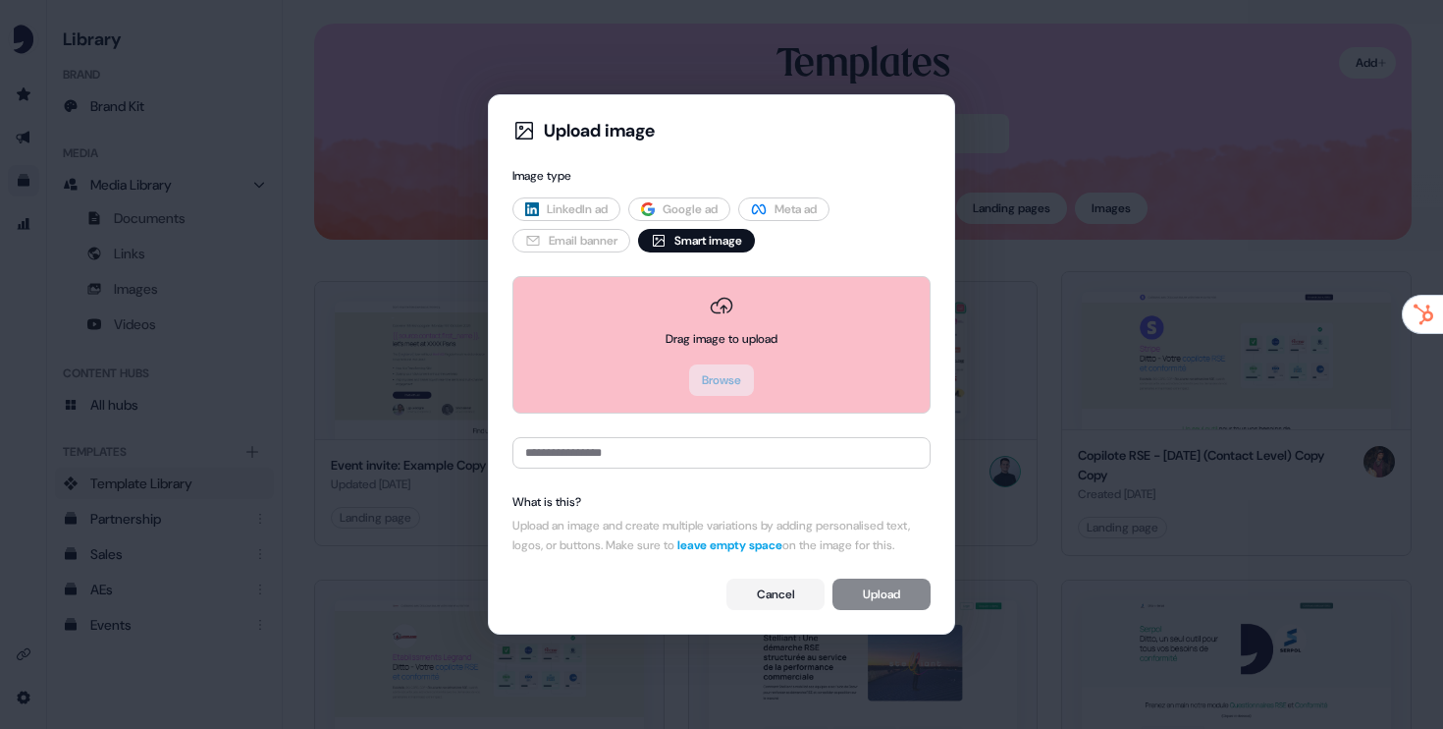
click at [706, 516] on div "Upload an image and create multiple variations by adding personalised text, log…" at bounding box center [722, 534] width 418 height 39
click at [892, 608] on div "Cancel Upload" at bounding box center [722, 593] width 418 height 31
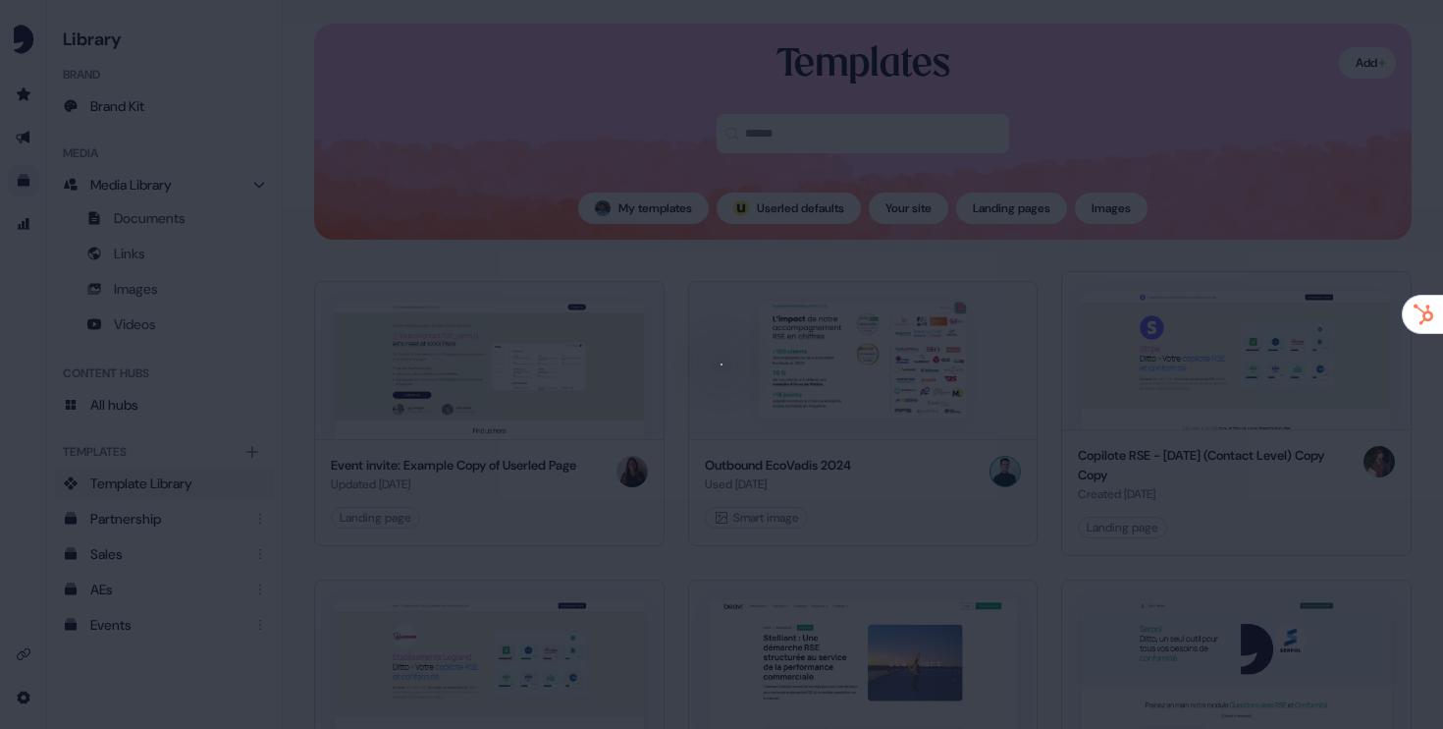
click at [1150, 136] on div at bounding box center [721, 364] width 1443 height 729
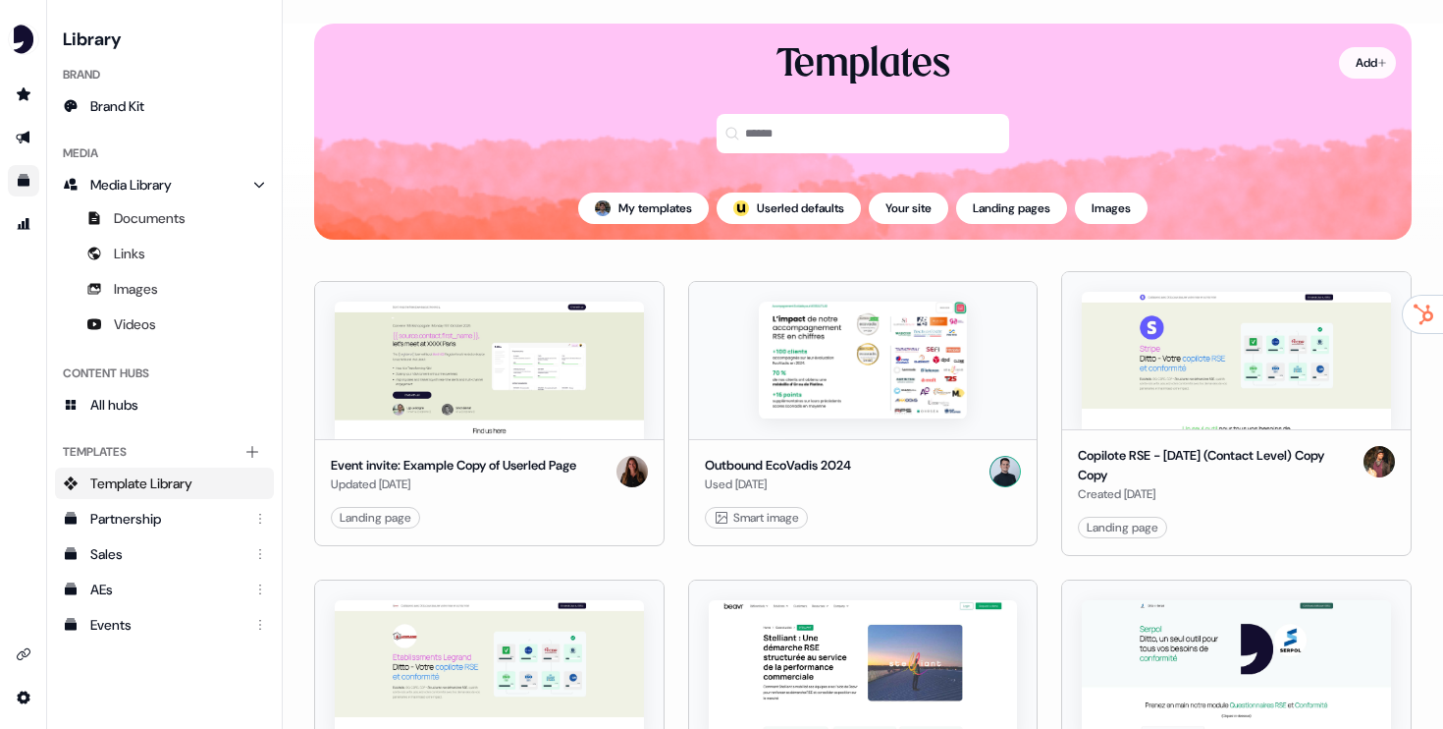
click at [1365, 72] on html "For the best experience switch devices to a bigger screen. Go to [DOMAIN_NAME] …" at bounding box center [721, 364] width 1443 height 729
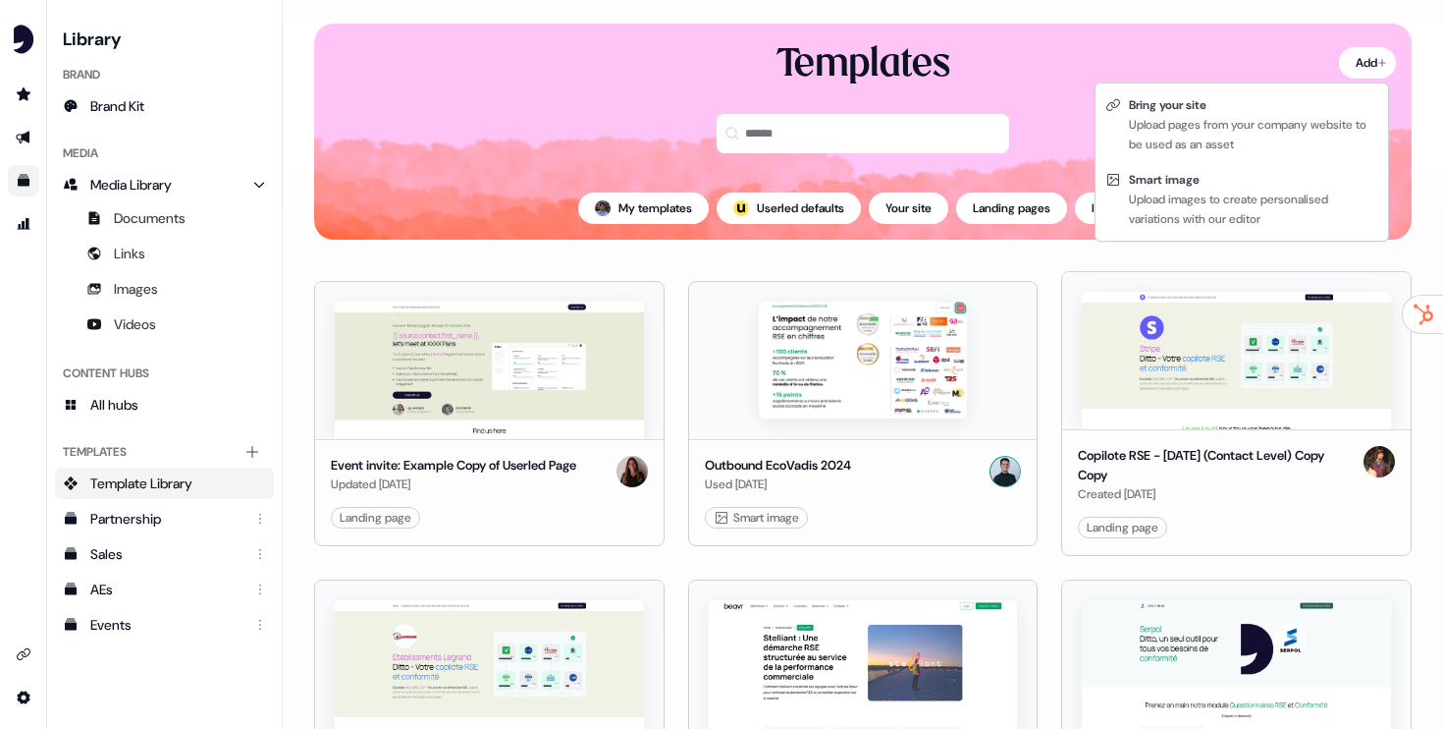
click at [1055, 62] on html "For the best experience switch devices to a bigger screen. Go to [DOMAIN_NAME] …" at bounding box center [721, 364] width 1443 height 729
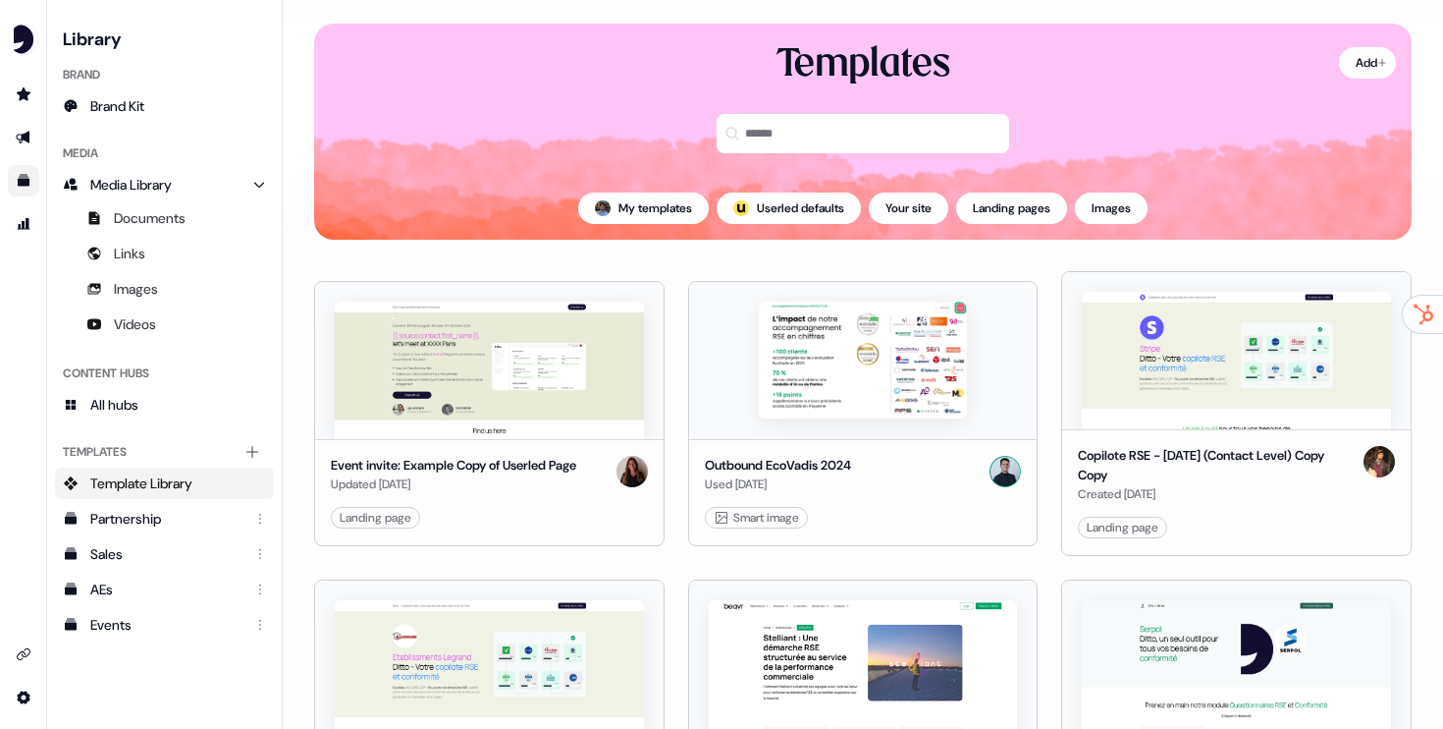
click at [1357, 79] on div "Templates" at bounding box center [863, 107] width 1098 height 137
click at [1367, 63] on html "For the best experience switch devices to a bigger screen. Go to [DOMAIN_NAME] …" at bounding box center [721, 364] width 1443 height 729
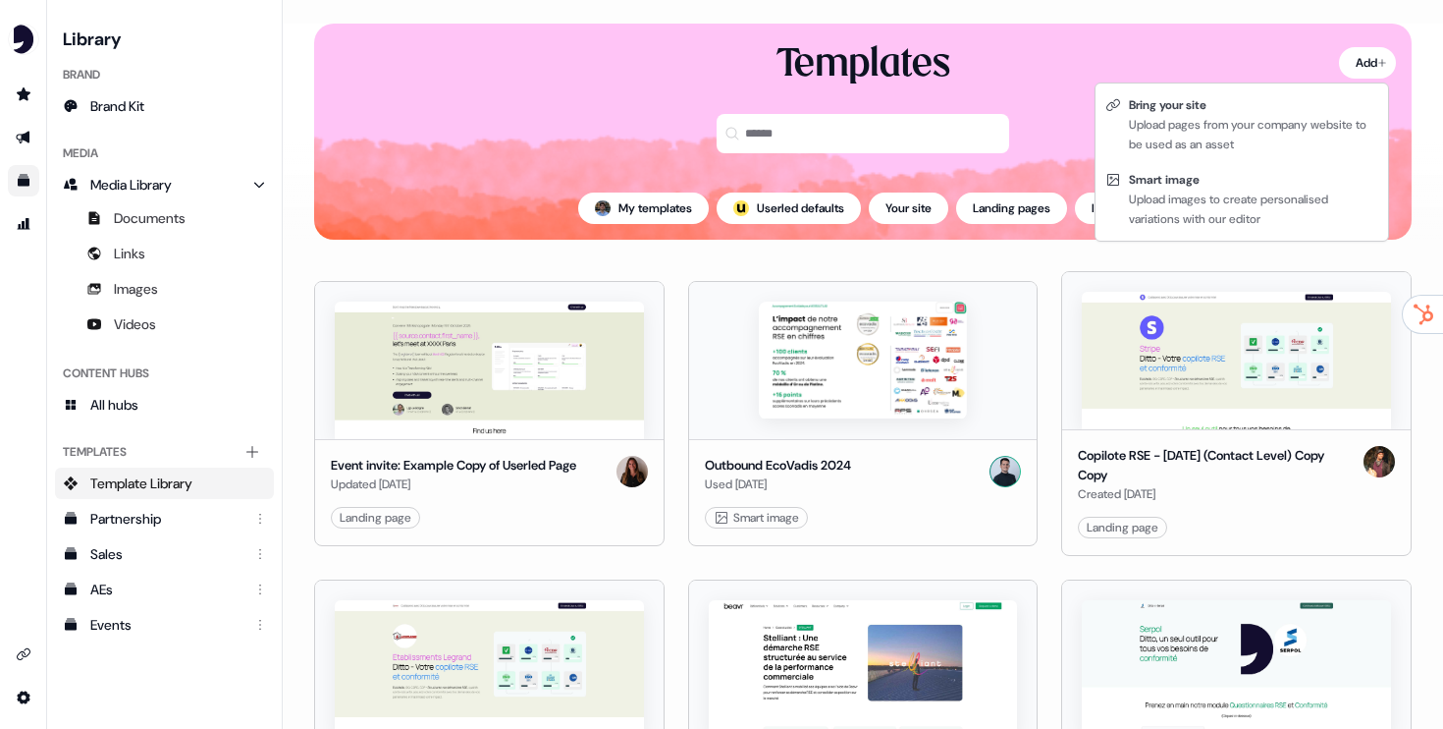
click at [1055, 85] on html "For the best experience switch devices to a bigger screen. Go to [DOMAIN_NAME] …" at bounding box center [721, 364] width 1443 height 729
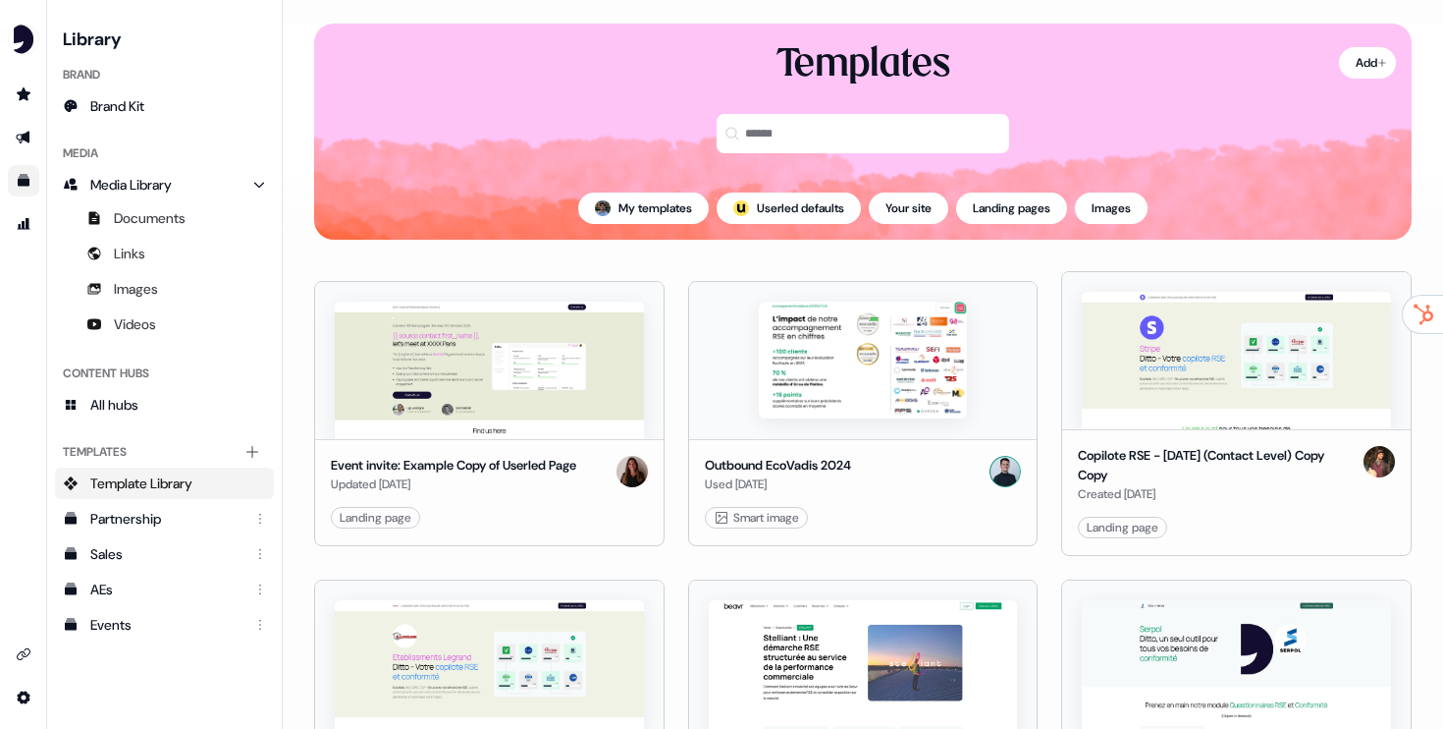
click at [1353, 79] on div "Templates" at bounding box center [863, 107] width 1098 height 137
click at [1348, 65] on html "For the best experience switch devices to a bigger screen. Go to [DOMAIN_NAME] …" at bounding box center [721, 364] width 1443 height 729
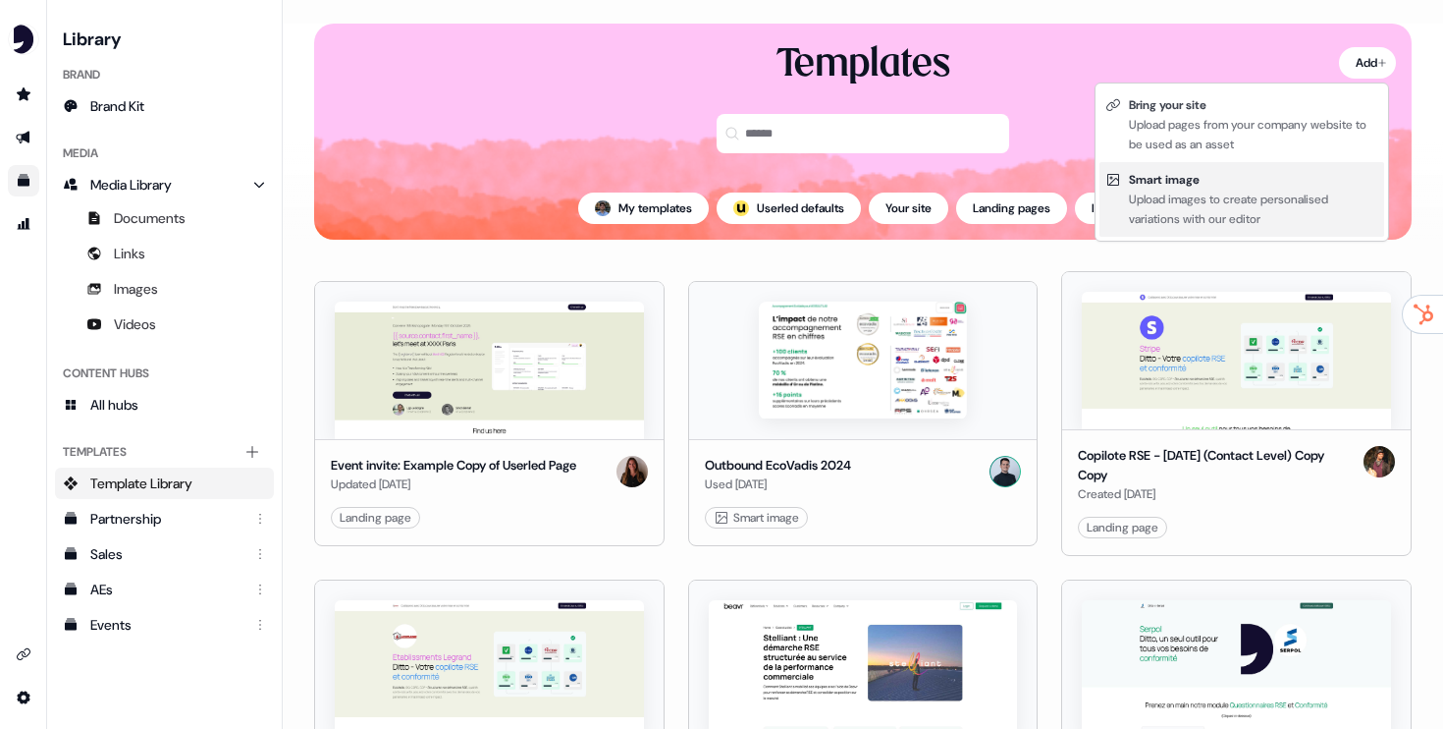
click at [1181, 194] on div "Upload images to create personalised variations with our editor" at bounding box center [1253, 208] width 249 height 39
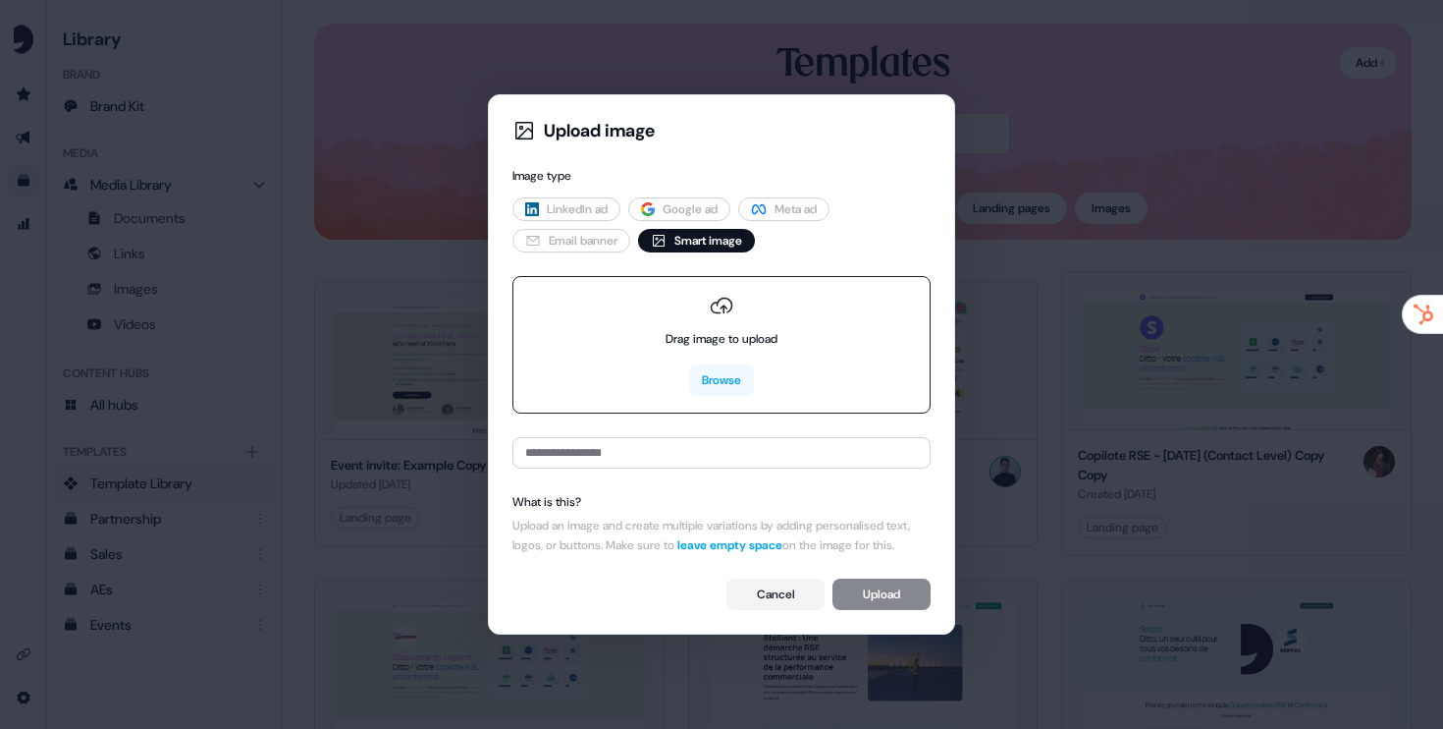
click at [719, 329] on div "Drag image to upload" at bounding box center [722, 339] width 112 height 20
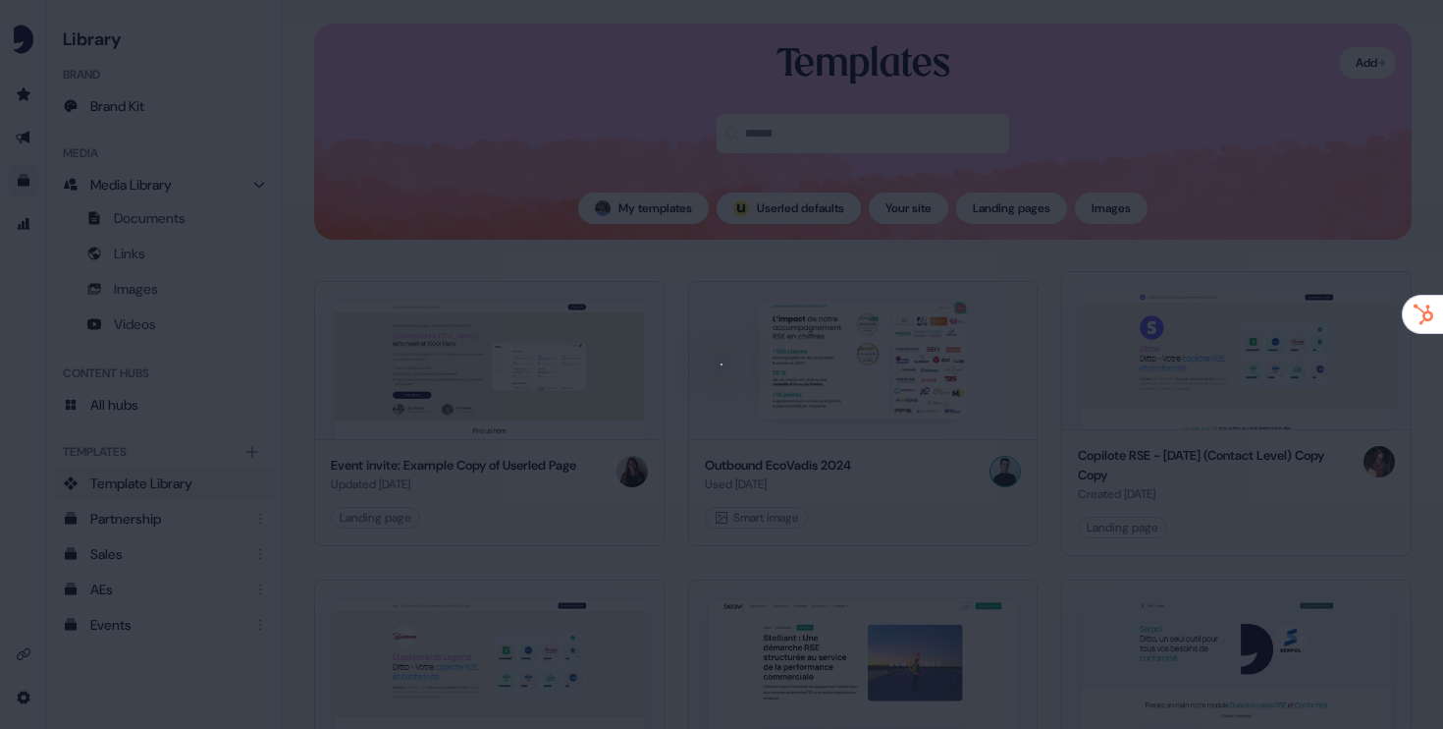
click at [1077, 328] on div at bounding box center [721, 364] width 1443 height 729
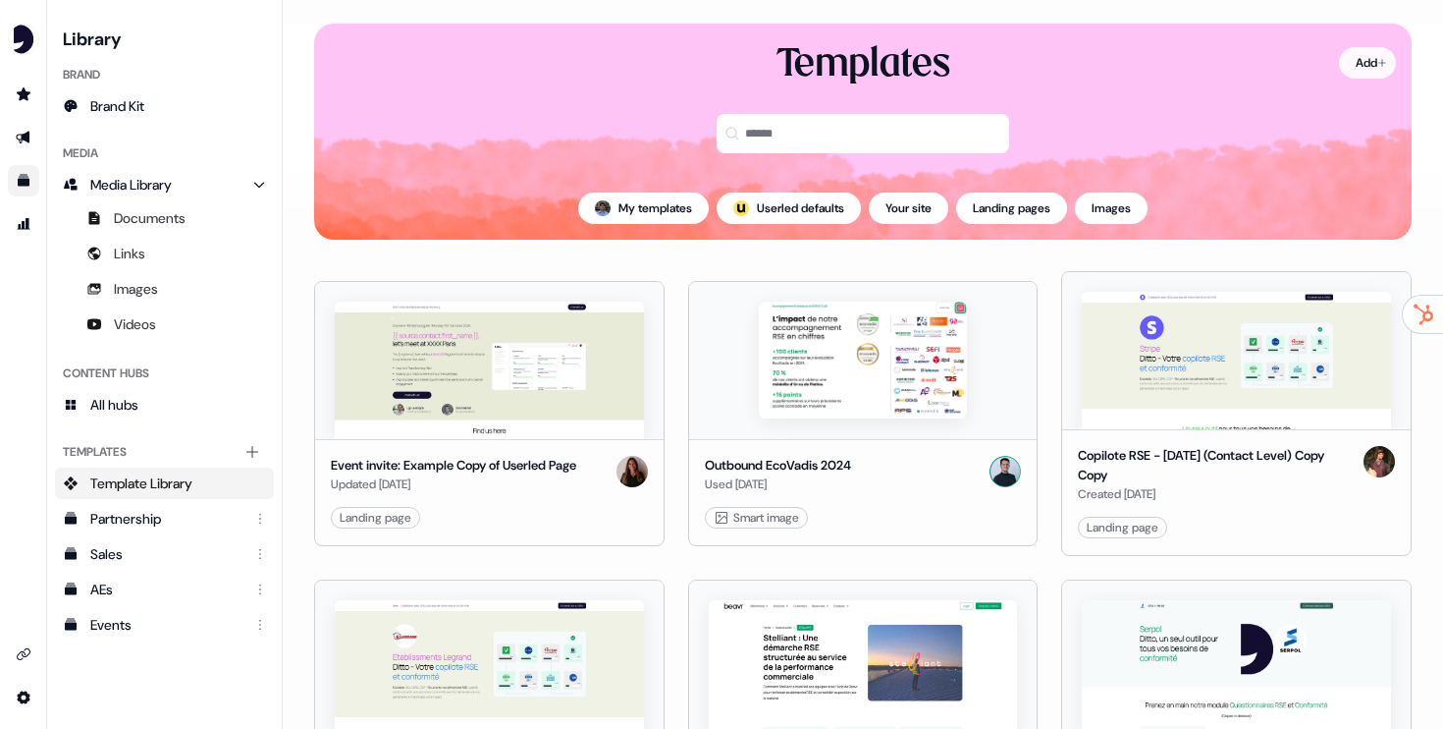
click at [1375, 63] on html "For the best experience switch devices to a bigger screen. Go to [DOMAIN_NAME] …" at bounding box center [721, 364] width 1443 height 729
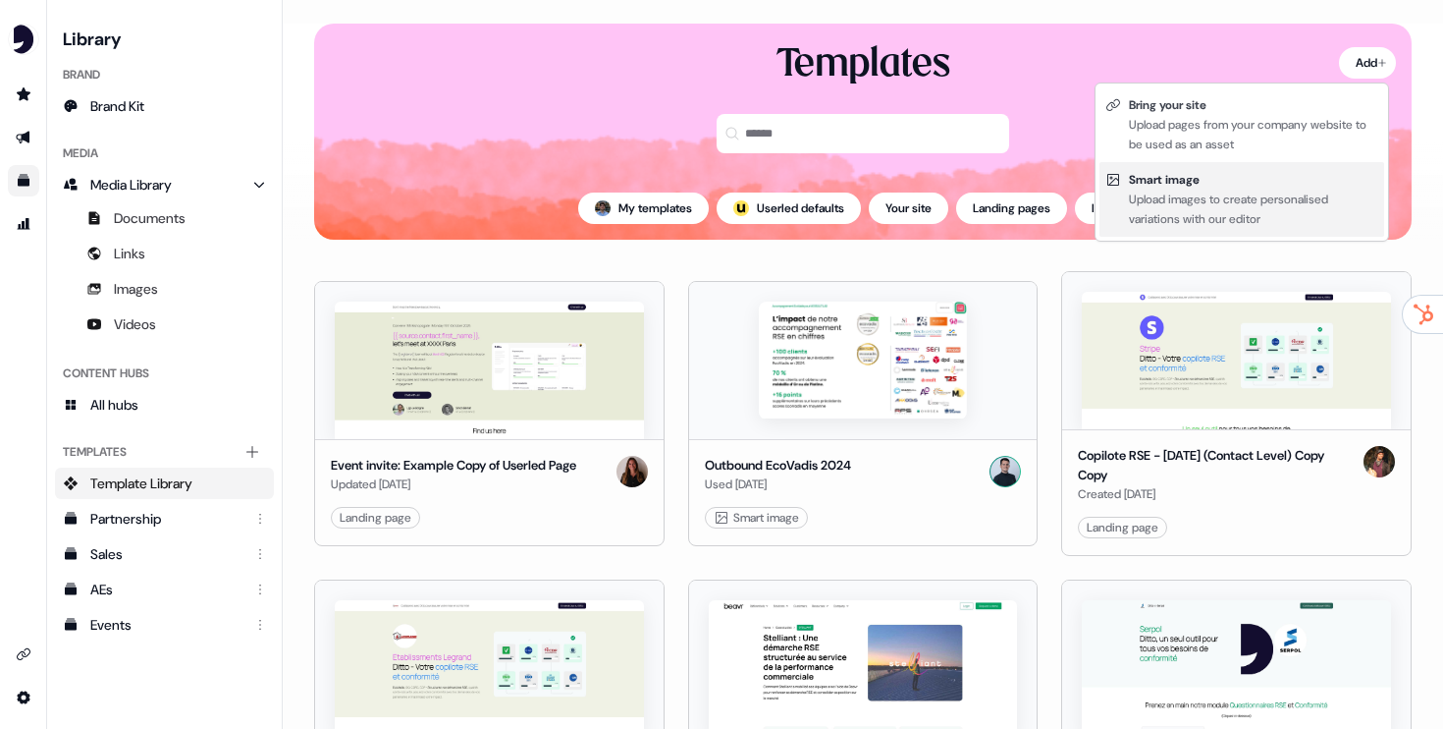
click at [1192, 192] on div "Upload images to create personalised variations with our editor" at bounding box center [1253, 208] width 249 height 39
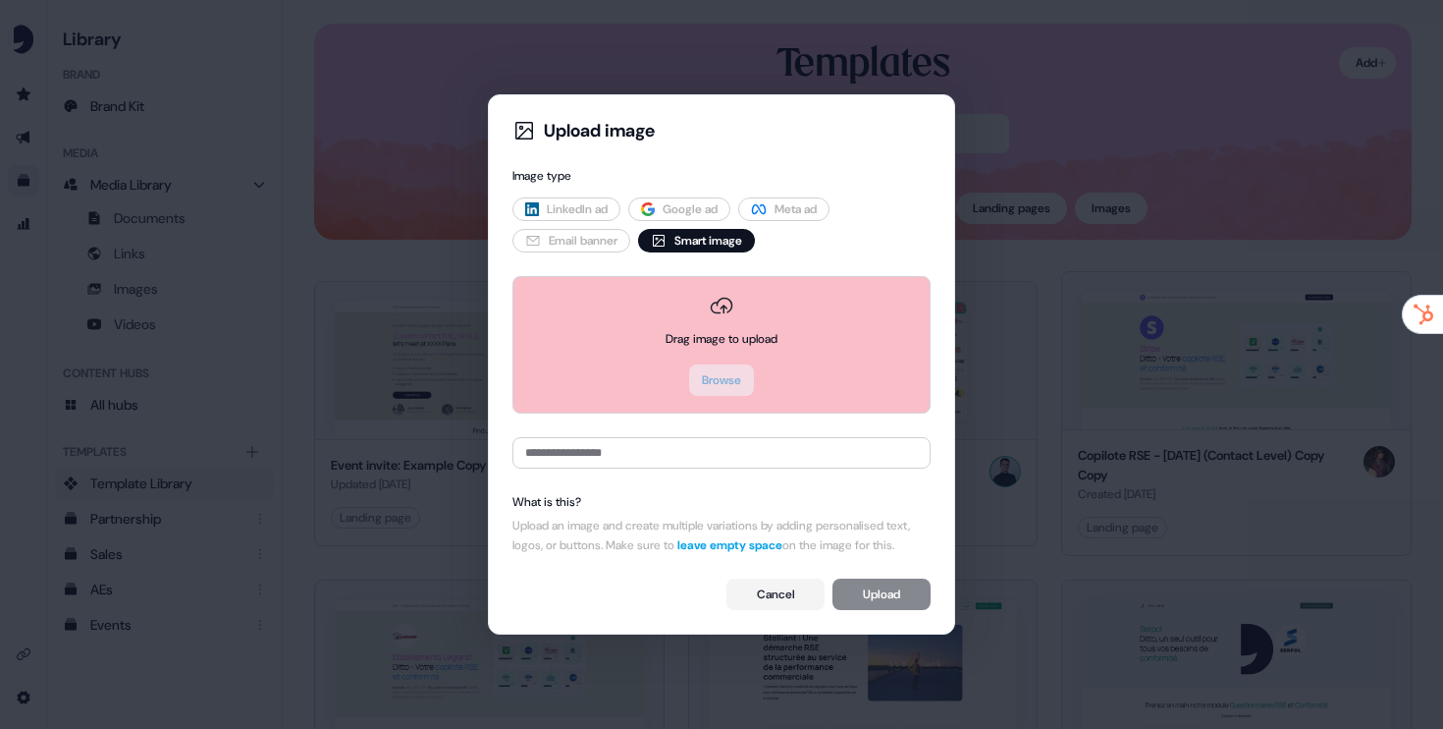
click at [934, 405] on div "Upload image Image type LinkedIn ad Google ad Meta ad Email banner Smart image …" at bounding box center [722, 364] width 434 height 507
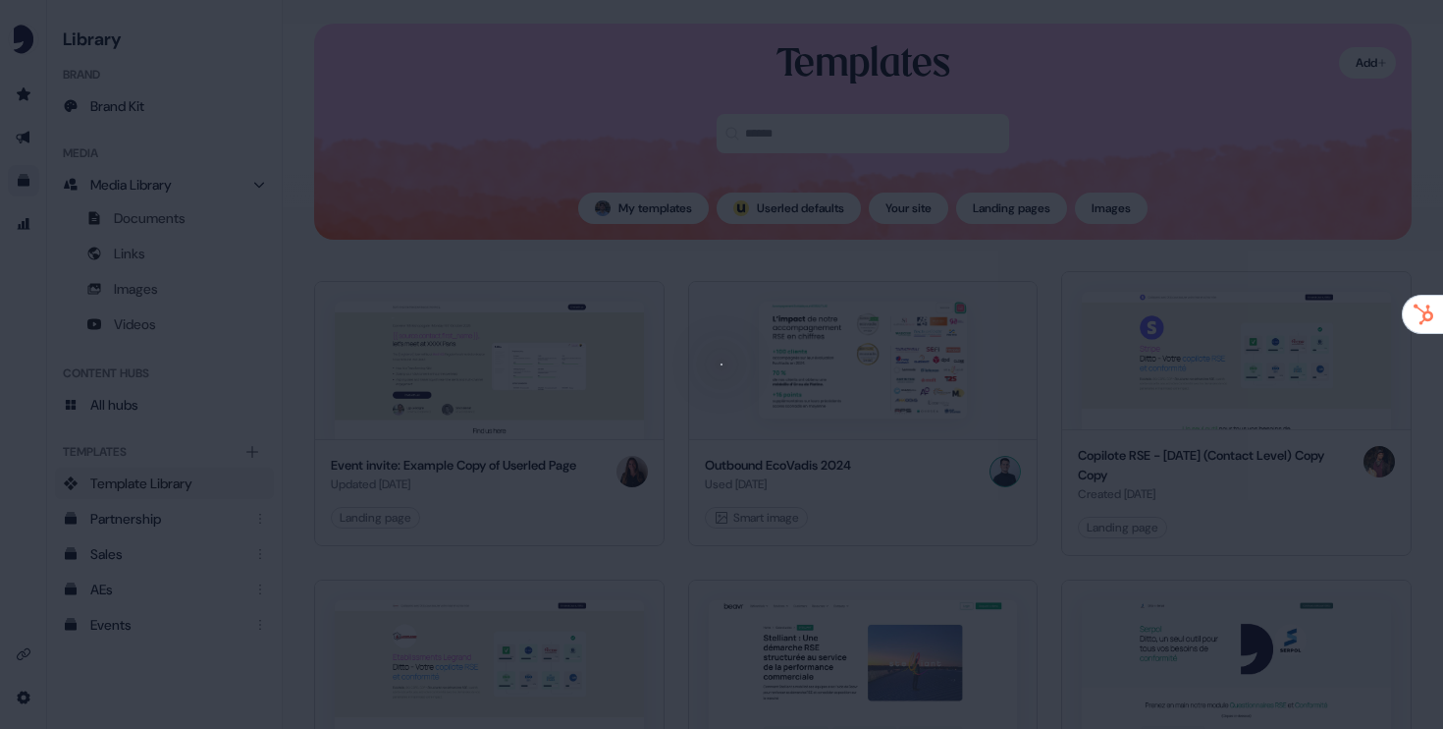
click at [1073, 406] on div at bounding box center [721, 364] width 1443 height 729
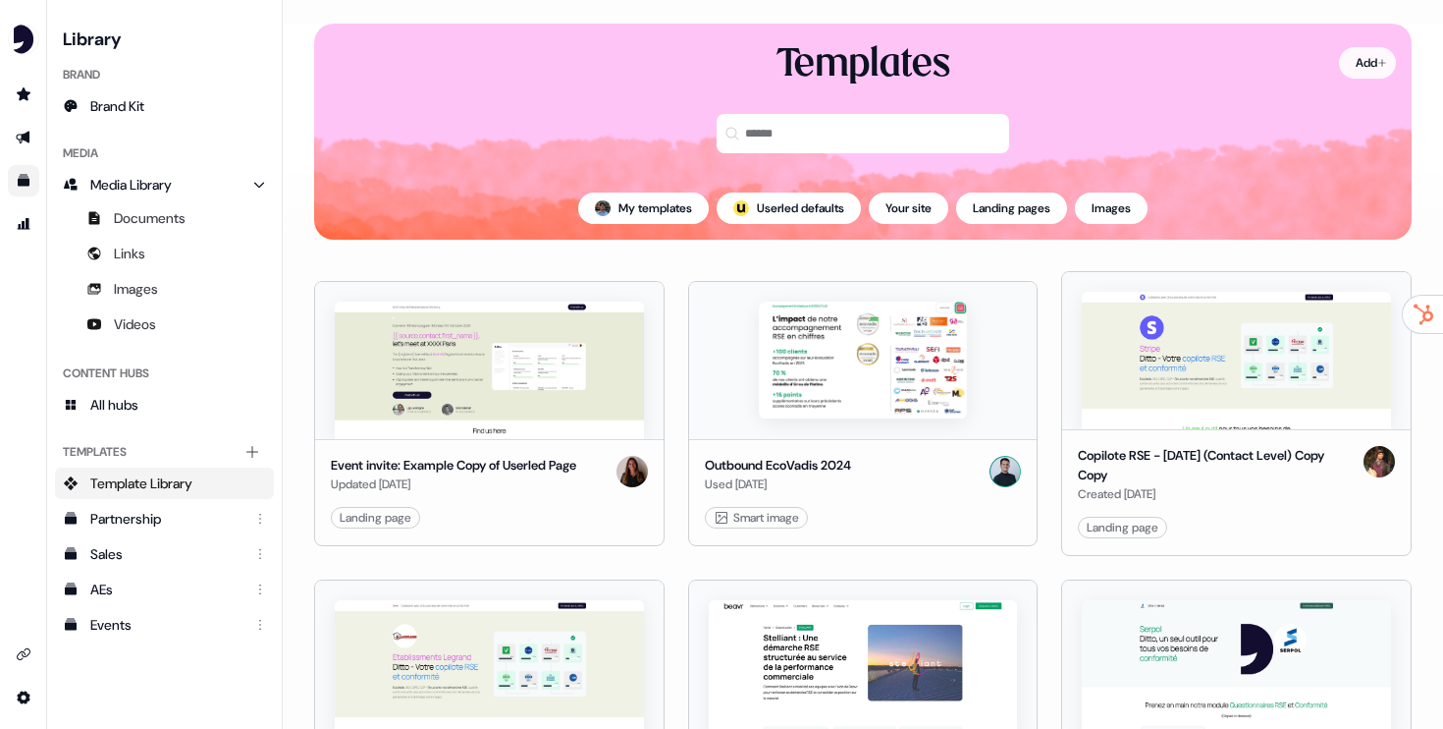
click at [1365, 66] on html "For the best experience switch devices to a bigger screen. Go to [DOMAIN_NAME] …" at bounding box center [721, 364] width 1443 height 729
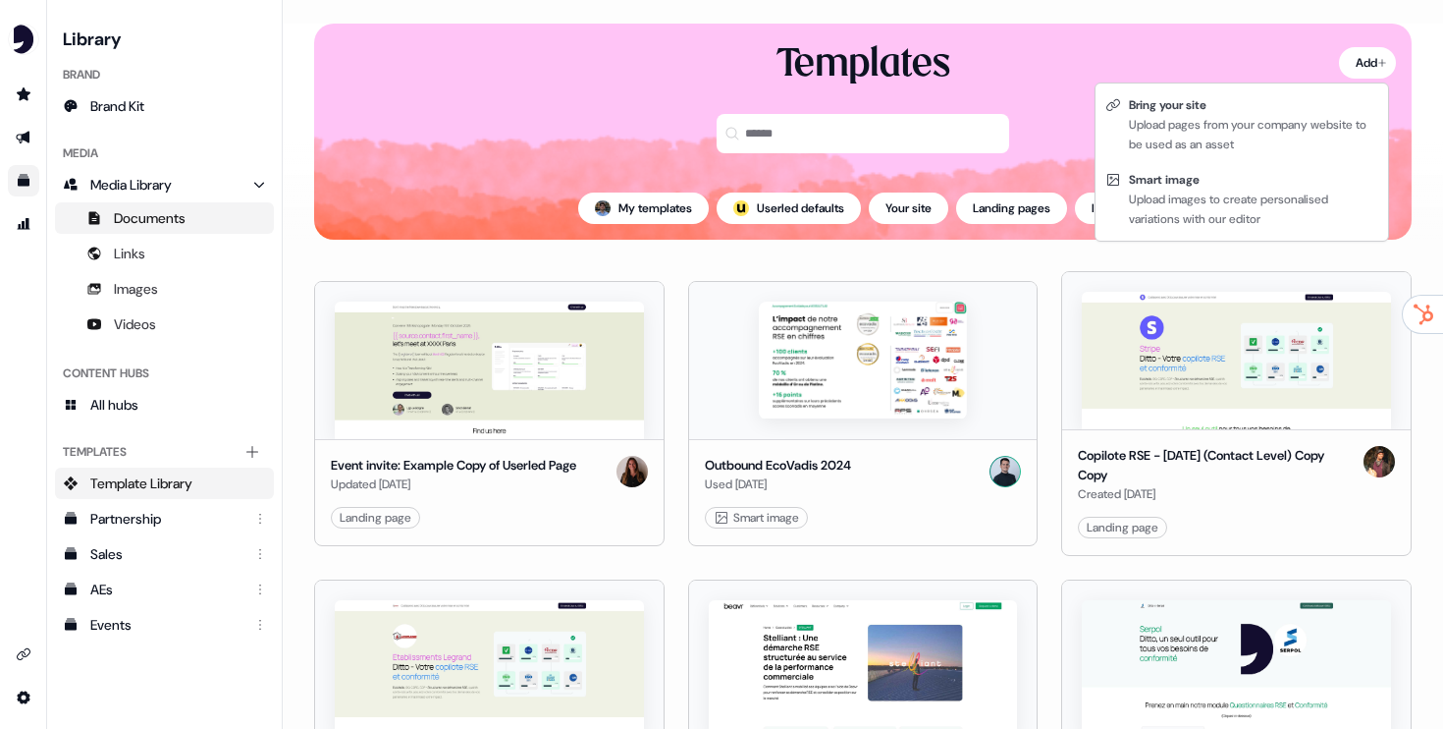
click at [197, 229] on html "For the best experience switch devices to a bigger screen. Go to [DOMAIN_NAME] …" at bounding box center [721, 364] width 1443 height 729
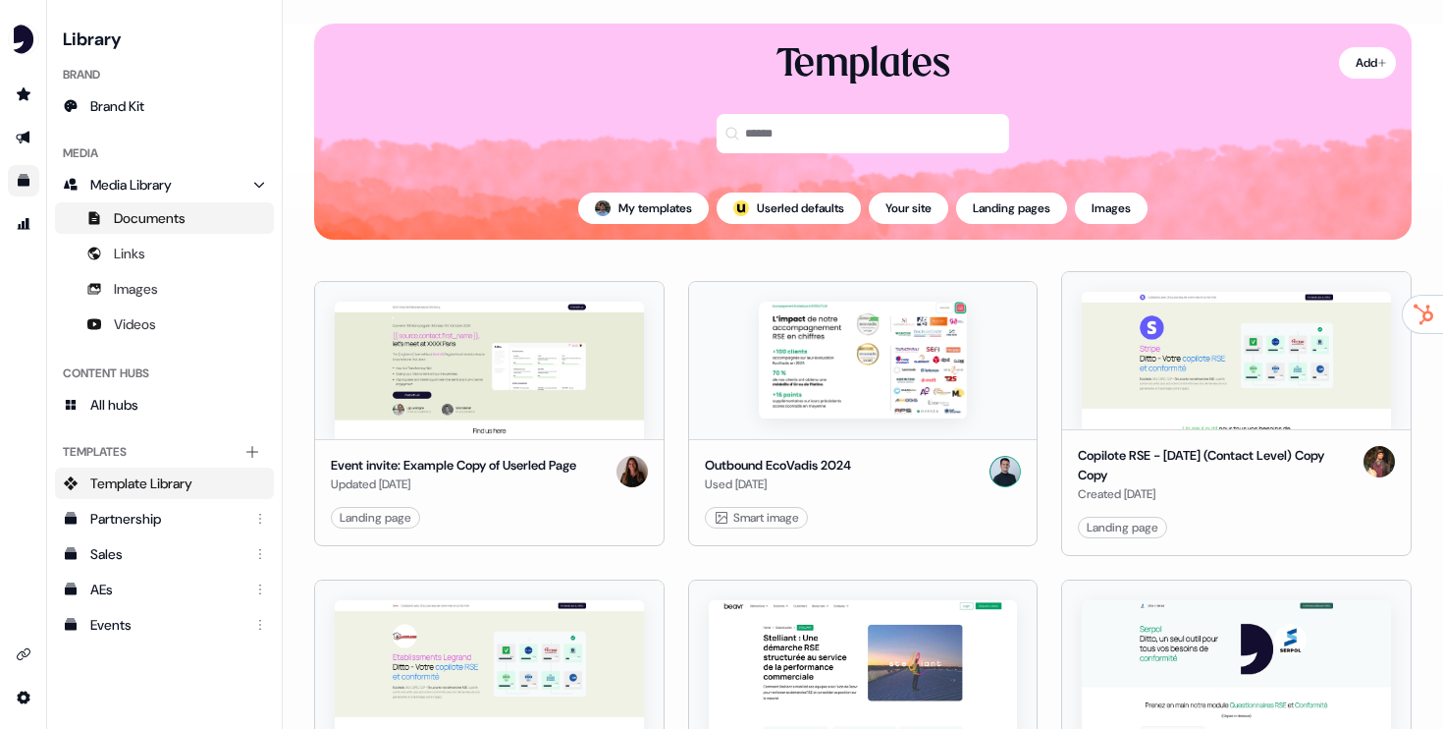
click at [174, 216] on span "Documents" at bounding box center [150, 218] width 72 height 20
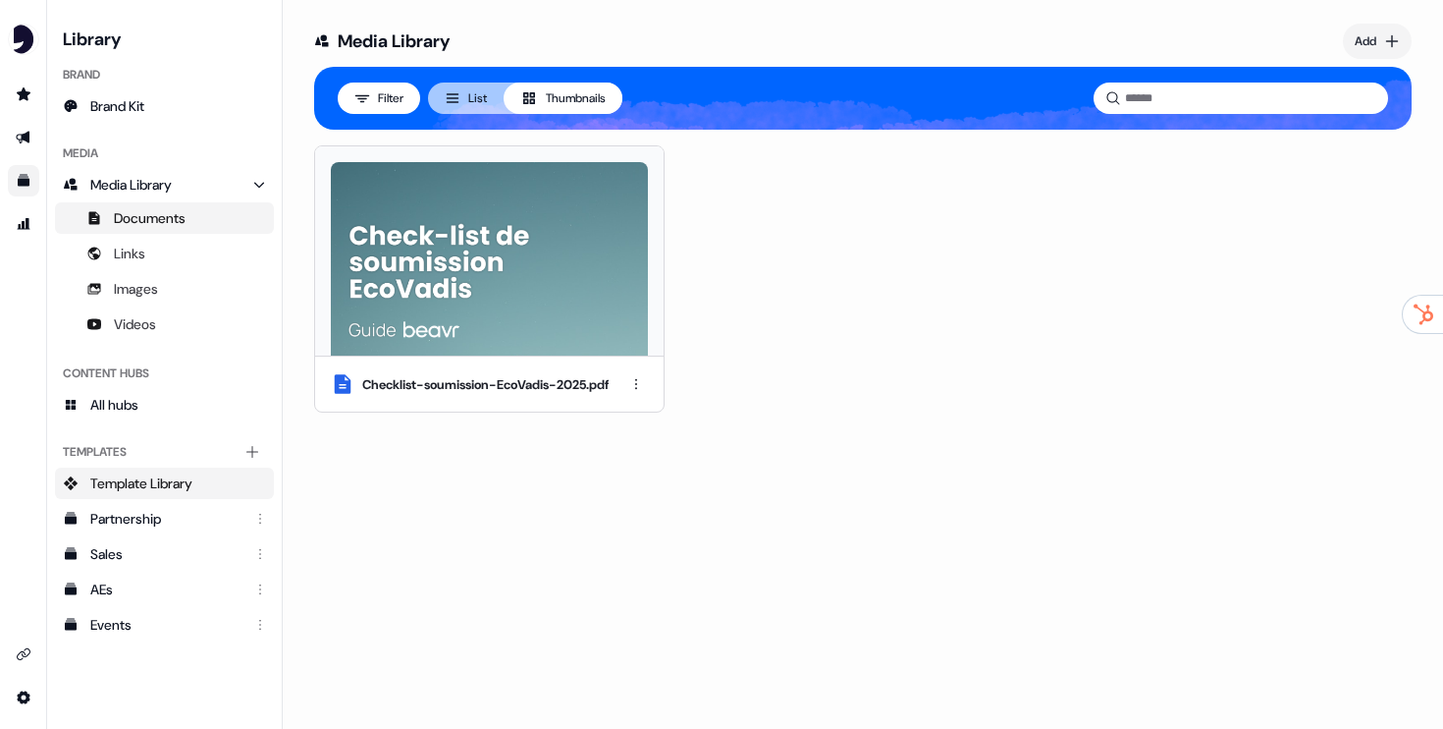
click at [160, 482] on span "Template Library" at bounding box center [141, 483] width 102 height 20
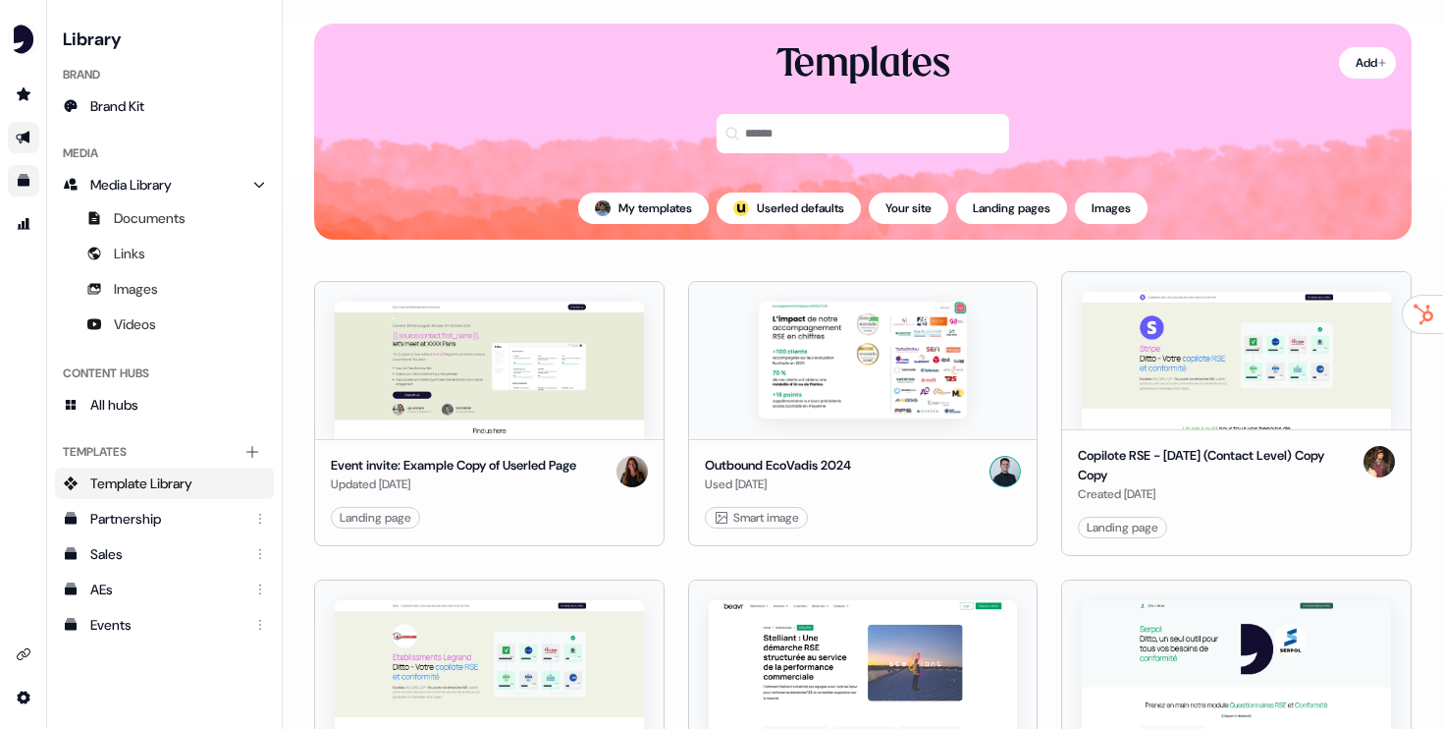
click at [29, 137] on icon "Go to outbound experience" at bounding box center [24, 138] width 16 height 16
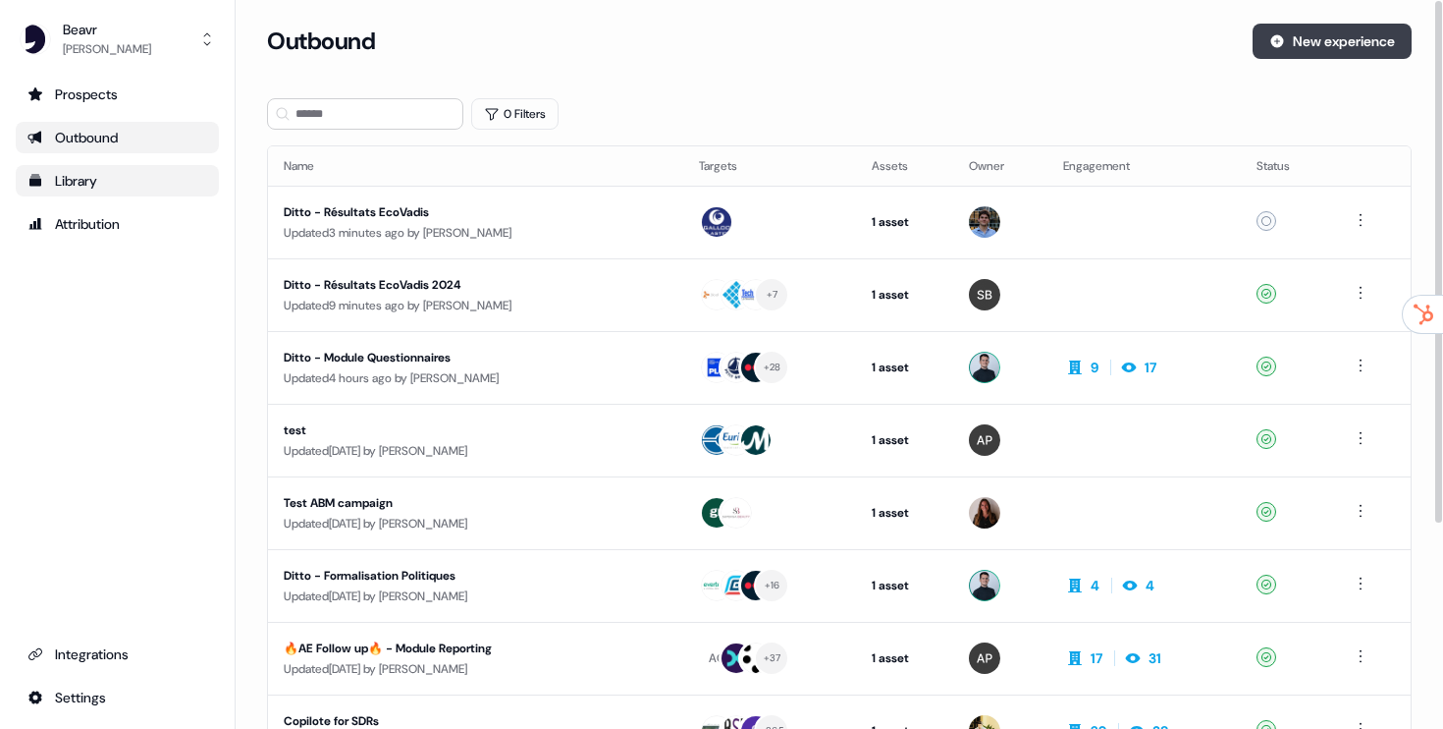
click at [1372, 47] on button "New experience" at bounding box center [1332, 41] width 159 height 35
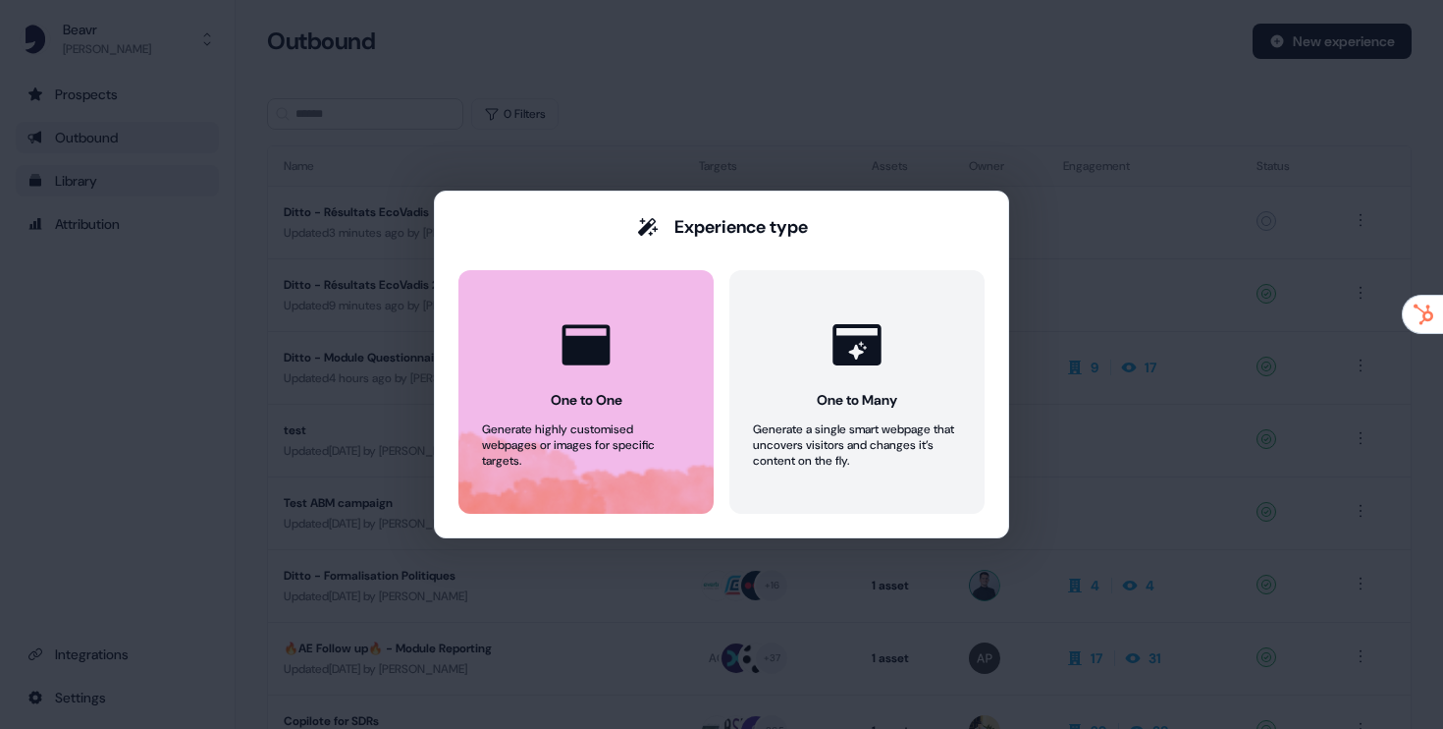
click at [635, 398] on button "One to One Generate highly customised webpages or images for specific targets." at bounding box center [586, 391] width 255 height 243
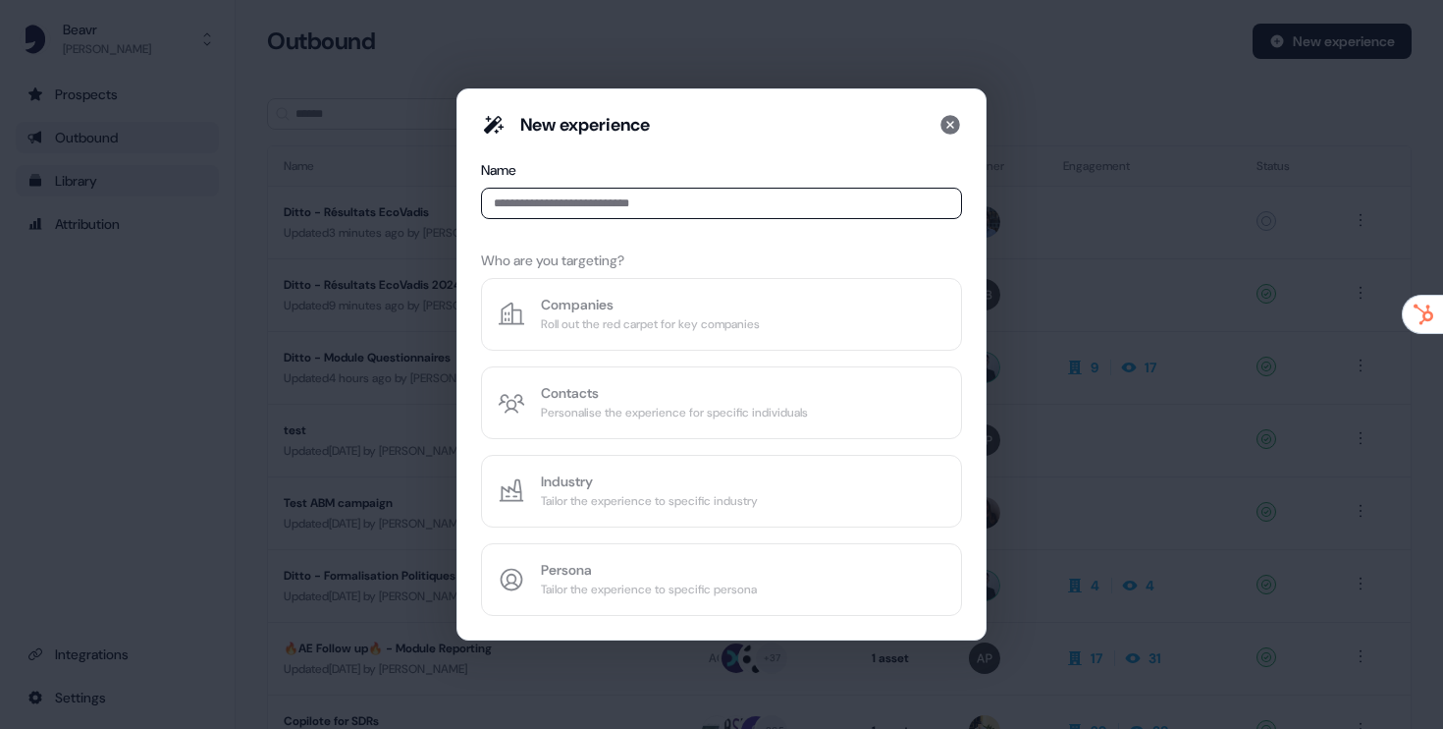
click at [665, 221] on div "Name" at bounding box center [721, 193] width 481 height 67
click at [658, 192] on input at bounding box center [721, 203] width 481 height 31
click at [658, 202] on input at bounding box center [721, 203] width 481 height 31
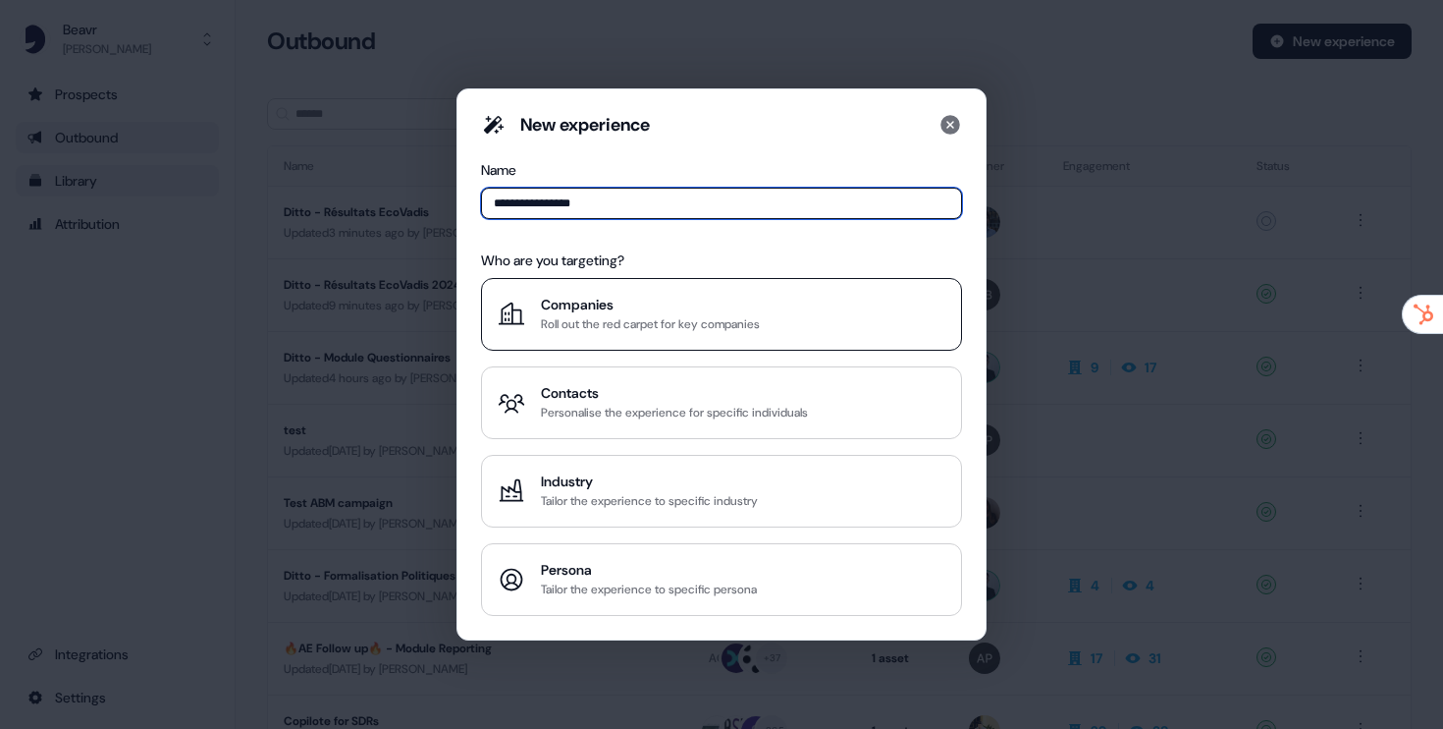
type input "**********"
click at [752, 309] on div "Companies" at bounding box center [650, 305] width 219 height 20
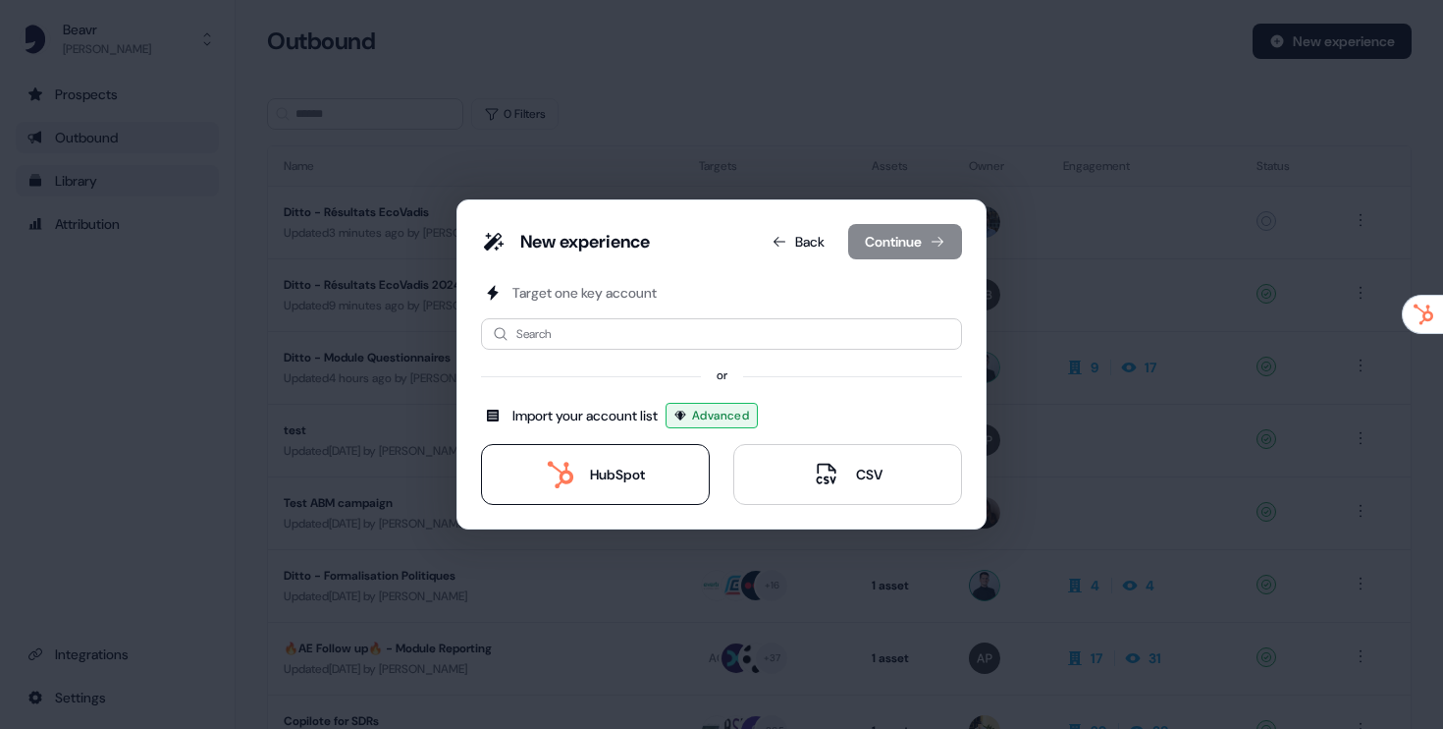
click at [618, 476] on div "HubSpot" at bounding box center [617, 474] width 55 height 20
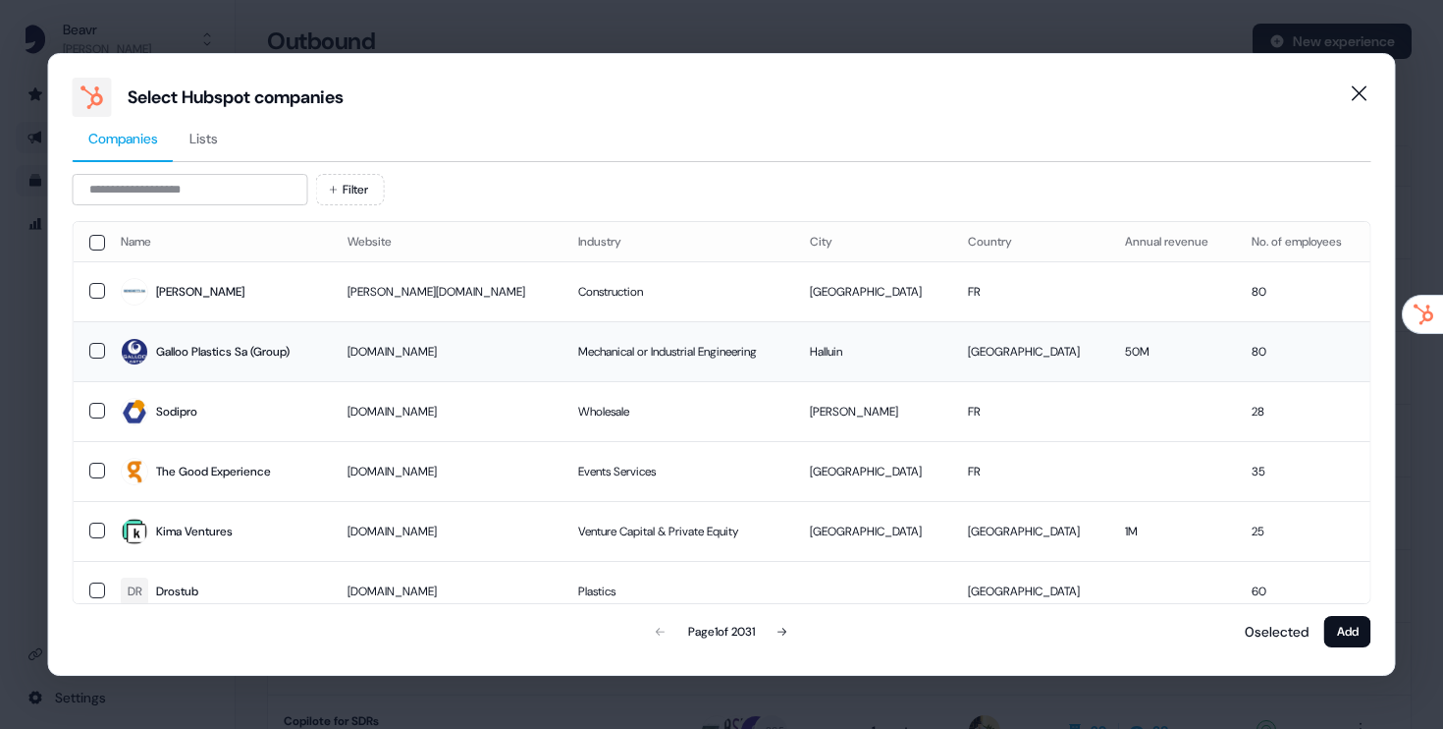
click at [103, 353] on button "button" at bounding box center [97, 351] width 16 height 16
click at [1339, 644] on button "Add" at bounding box center [1348, 631] width 47 height 31
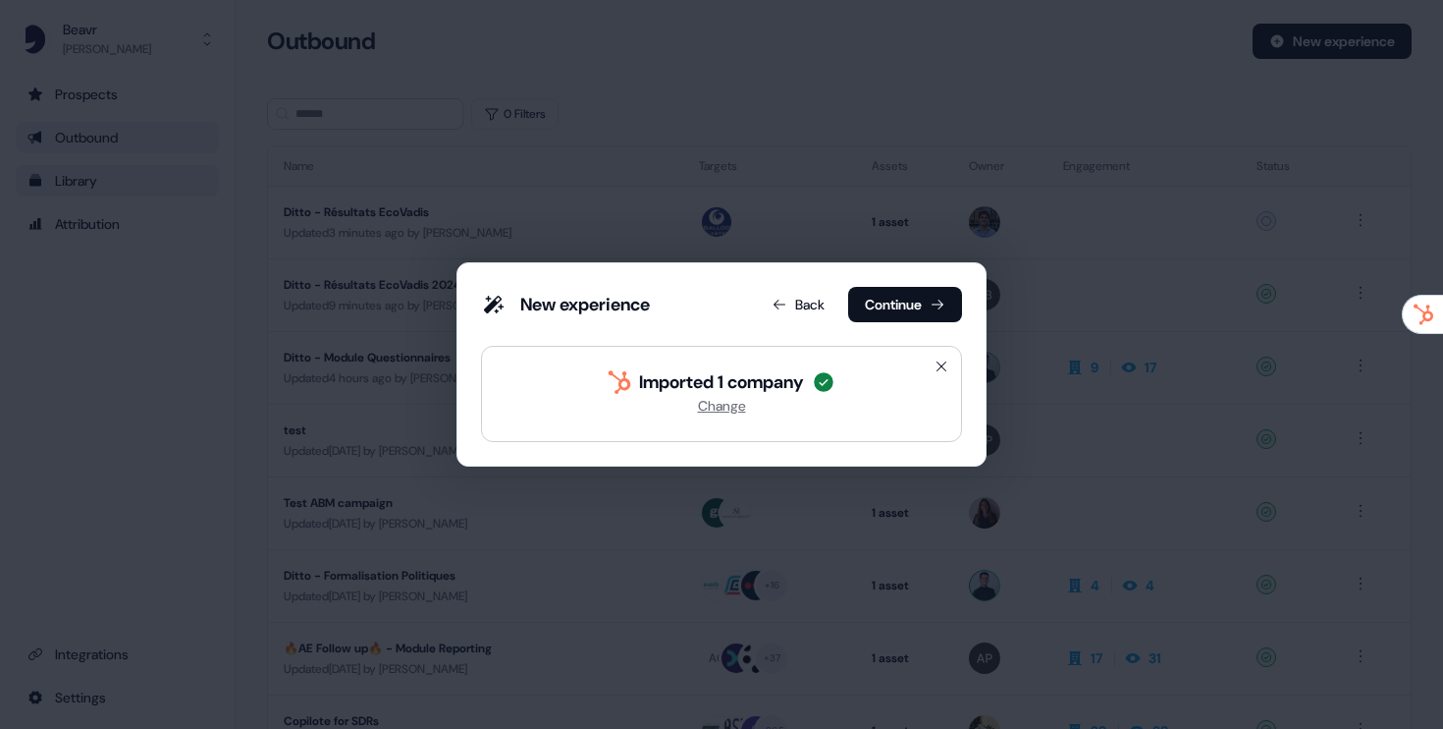
click at [866, 322] on div "New experience Back Continue" at bounding box center [721, 308] width 481 height 43
click at [883, 316] on button "Continue" at bounding box center [905, 304] width 114 height 35
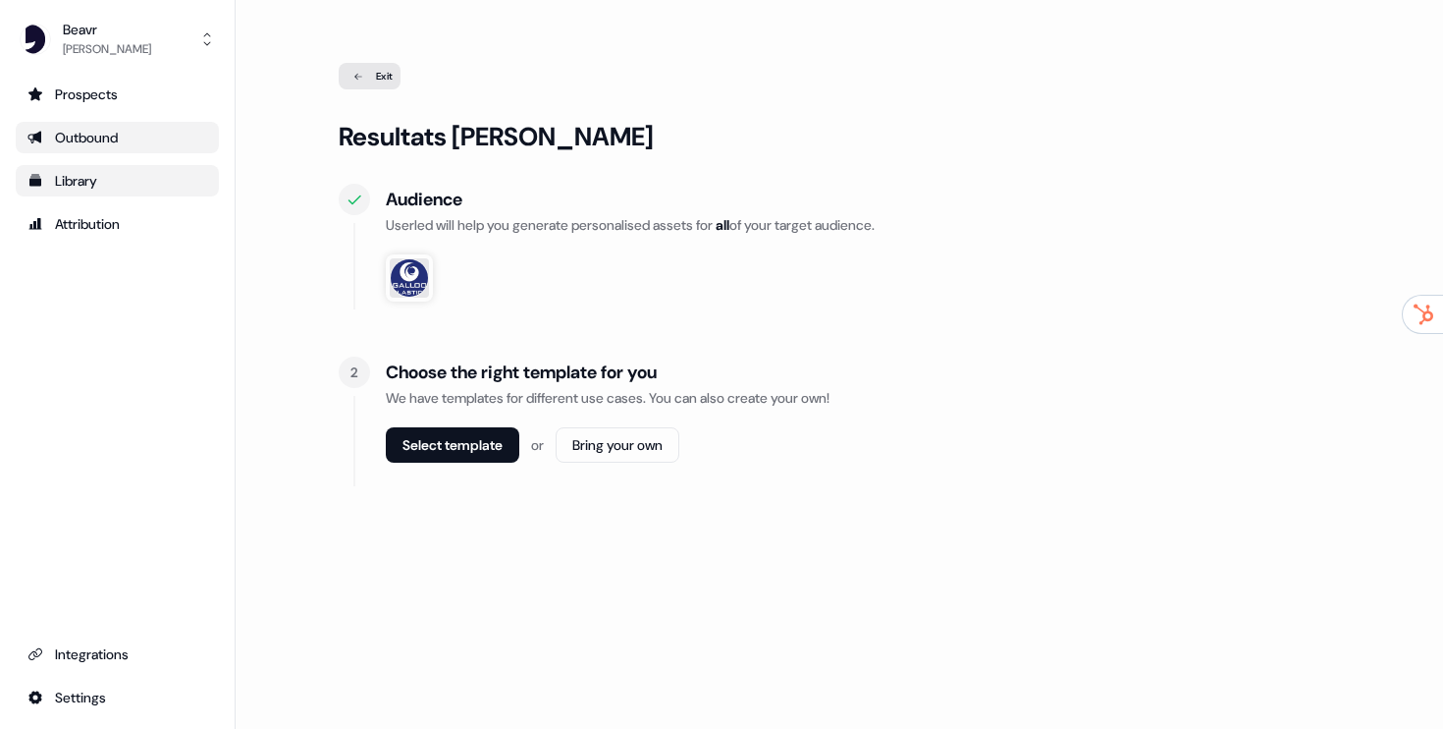
drag, startPoint x: 472, startPoint y: 455, endPoint x: 796, endPoint y: 420, distance: 325.8
click at [797, 419] on div "Choose the right template for you We have templates for different use cases. Yo…" at bounding box center [863, 421] width 954 height 130
click at [671, 439] on html "For the best experience switch devices to a bigger screen. Go to [DOMAIN_NAME] …" at bounding box center [721, 364] width 1443 height 729
click at [646, 522] on div "Image" at bounding box center [626, 521] width 116 height 33
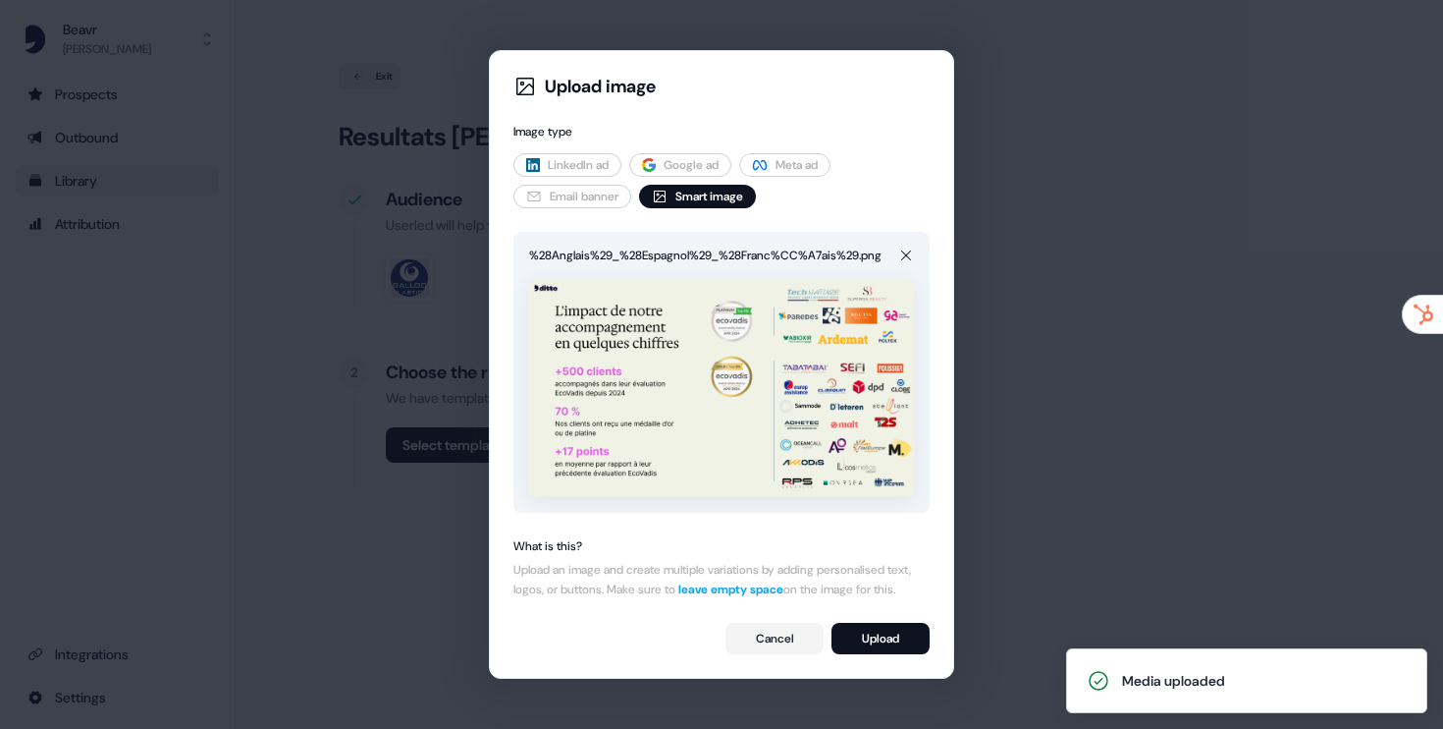
click at [903, 623] on div "Upload image Image type LinkedIn ad Google ad Meta ad Email banner Smart image …" at bounding box center [722, 364] width 432 height 595
click at [890, 647] on button "Upload" at bounding box center [881, 637] width 98 height 31
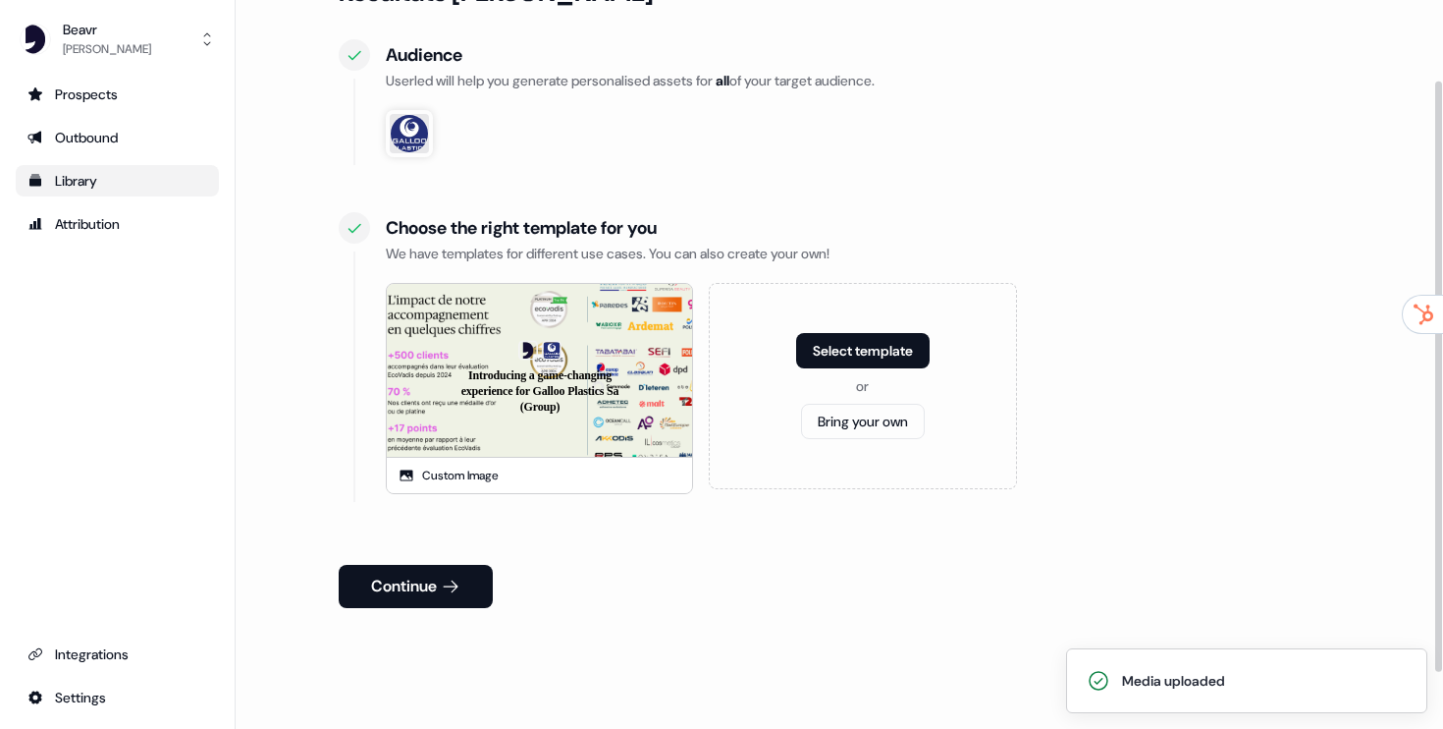
scroll to position [169, 0]
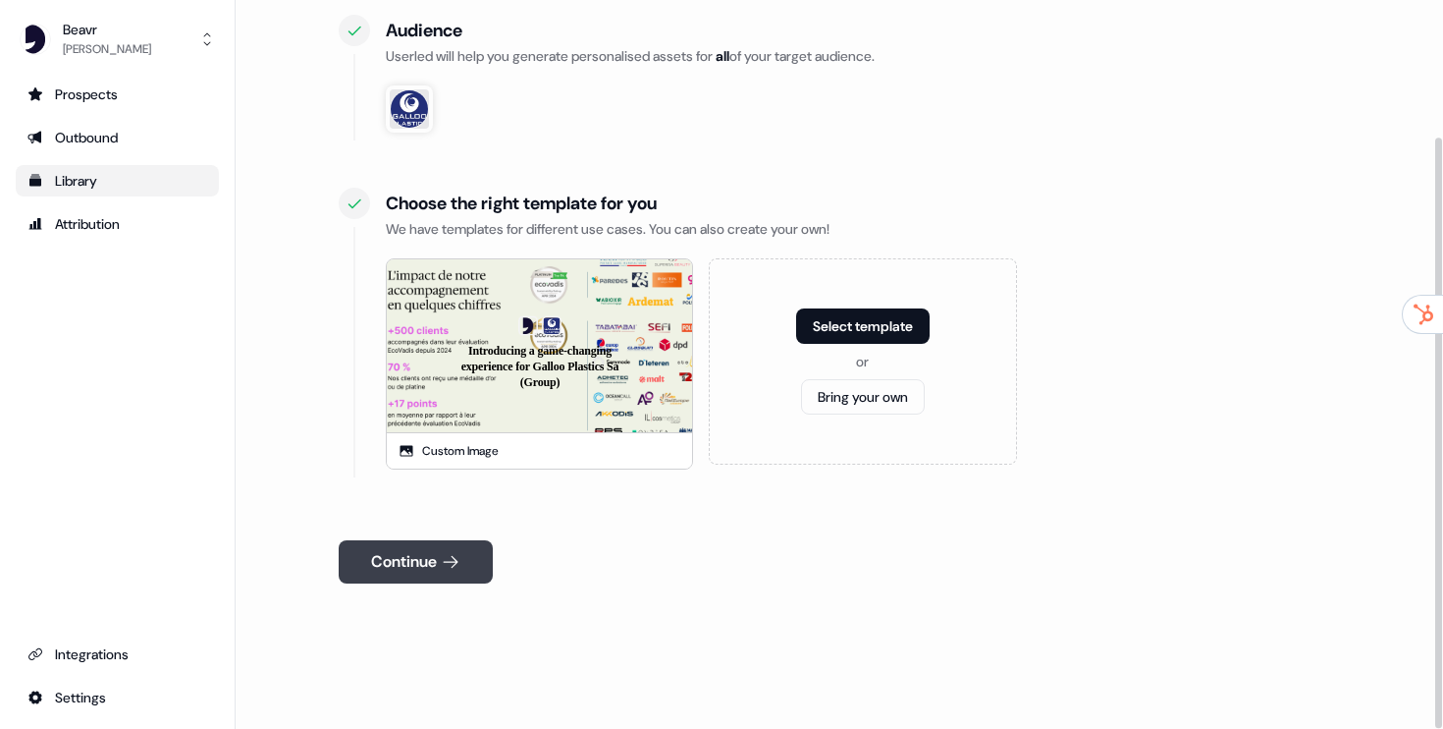
click at [442, 553] on button "Continue" at bounding box center [416, 561] width 154 height 43
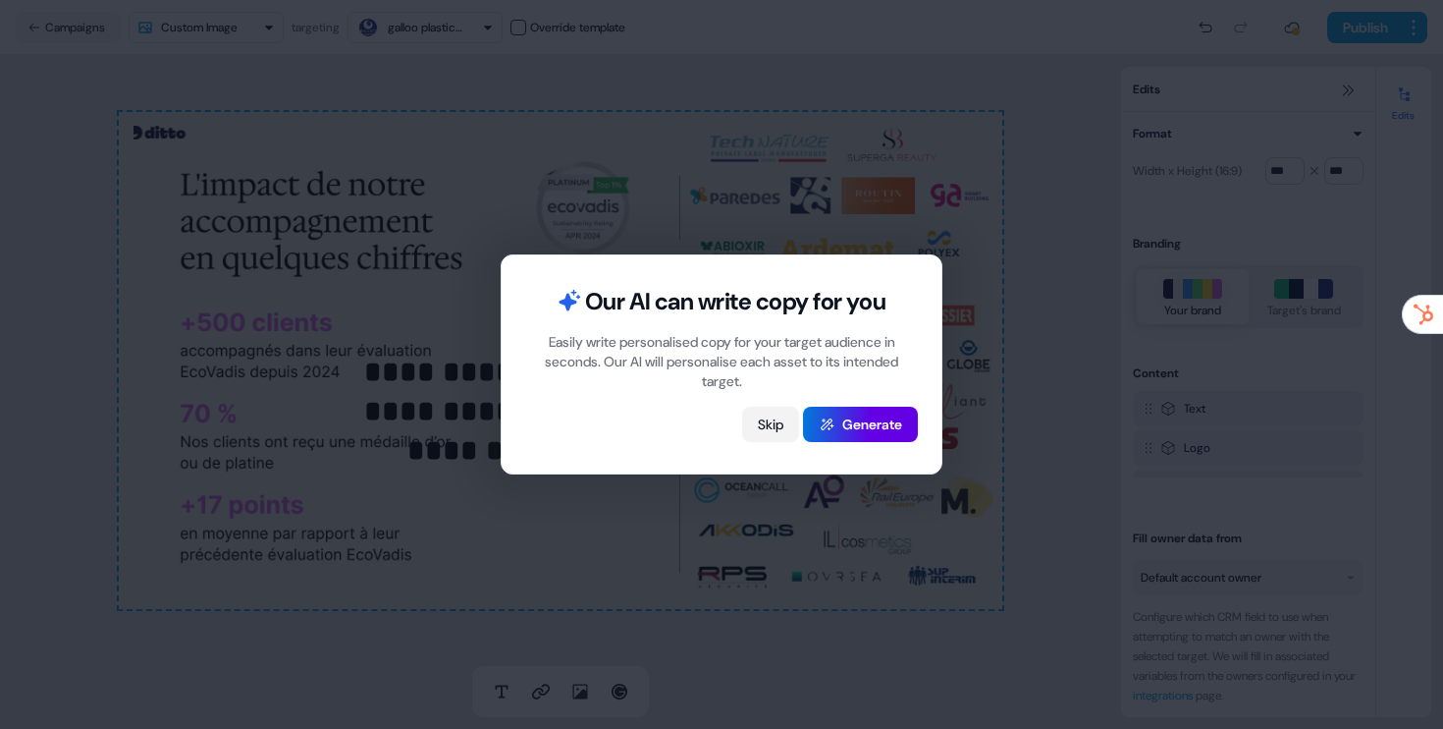
click at [749, 421] on button "Skip" at bounding box center [770, 423] width 57 height 35
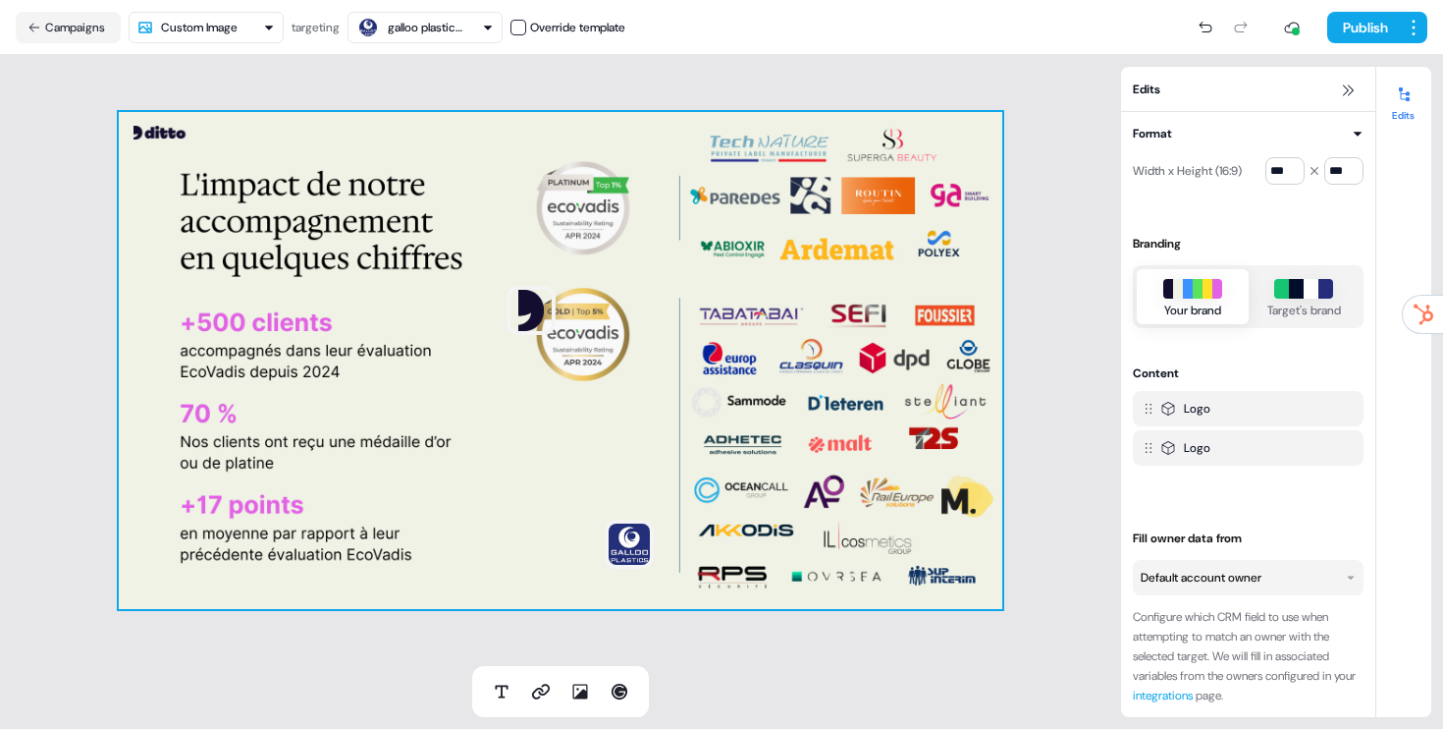
drag, startPoint x: 588, startPoint y: 316, endPoint x: 510, endPoint y: 313, distance: 78.6
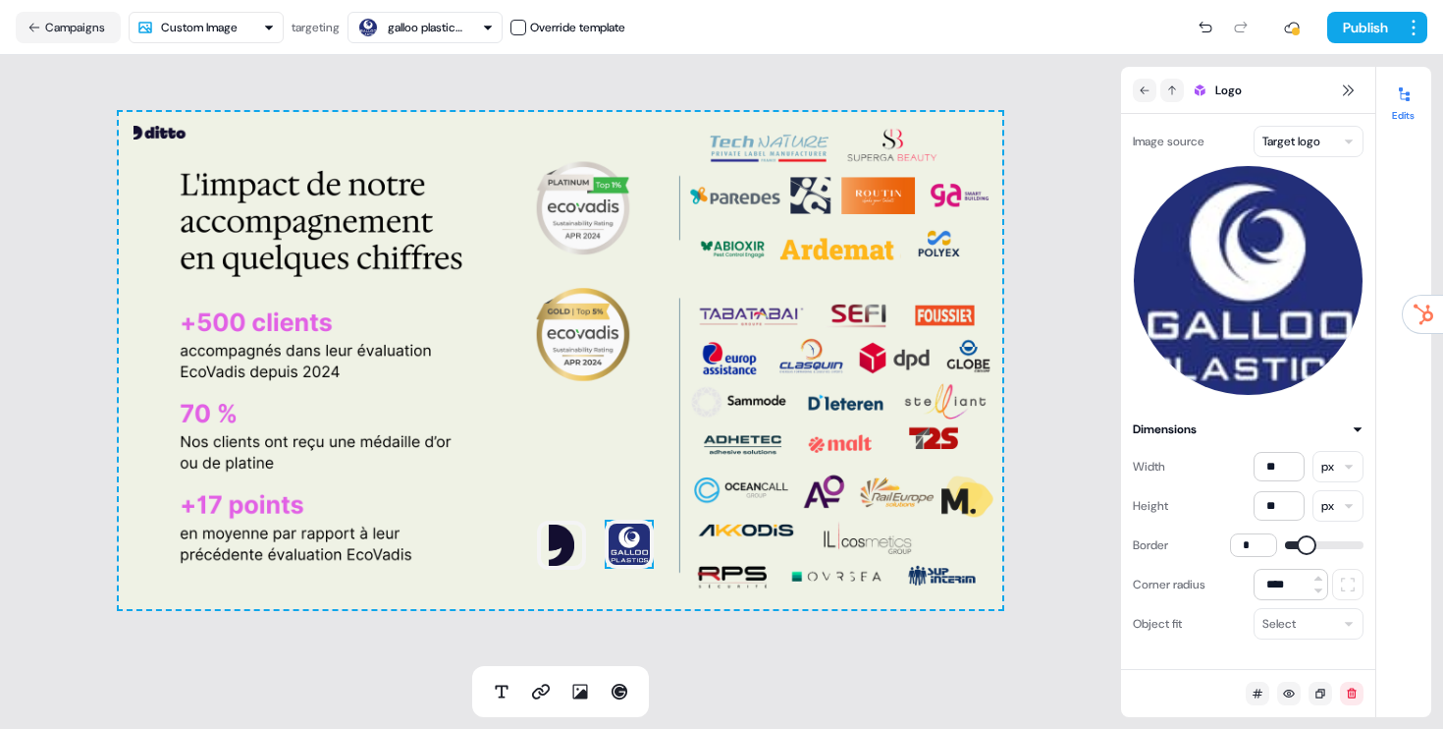
click at [506, 543] on div "To pick up a draggable item, press the space bar. While dragging, use the arrow…" at bounding box center [561, 360] width 884 height 497
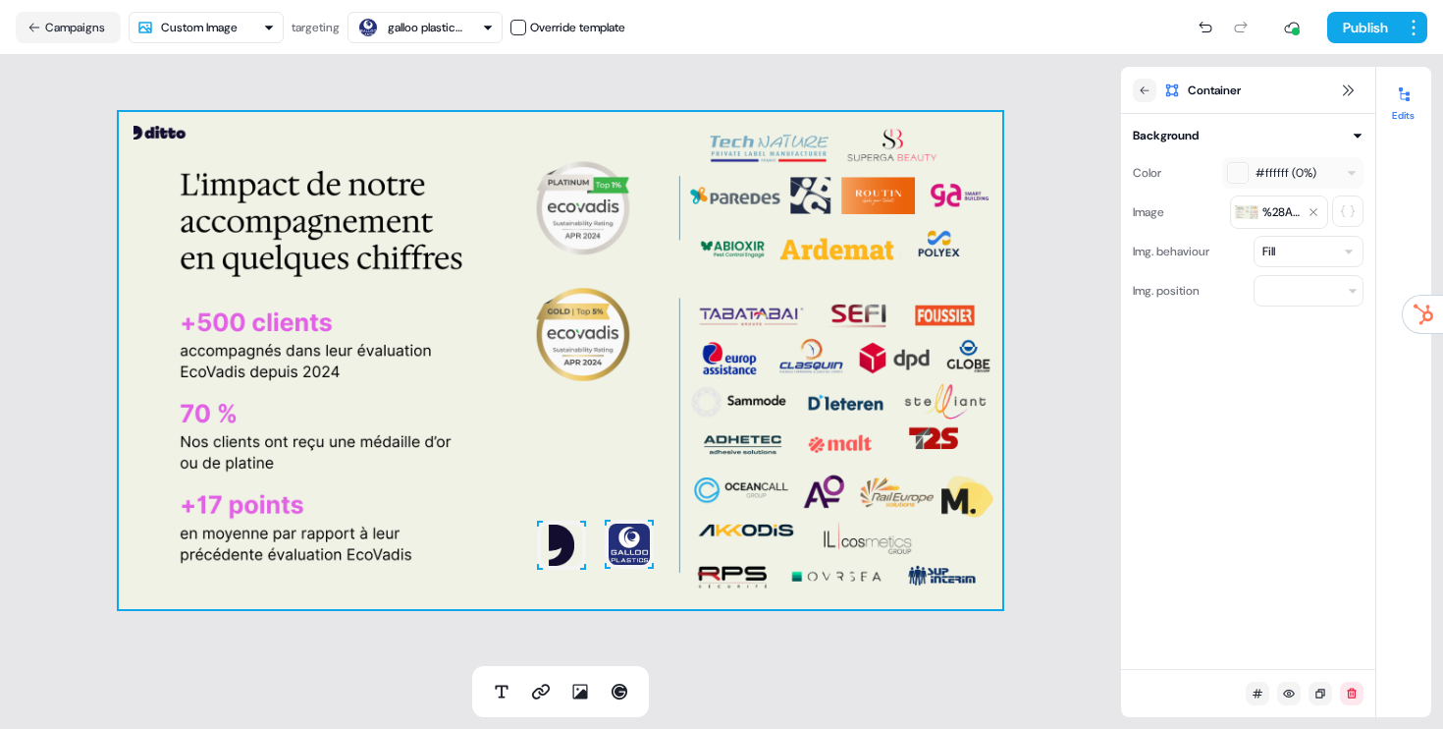
click at [574, 548] on img at bounding box center [561, 544] width 49 height 49
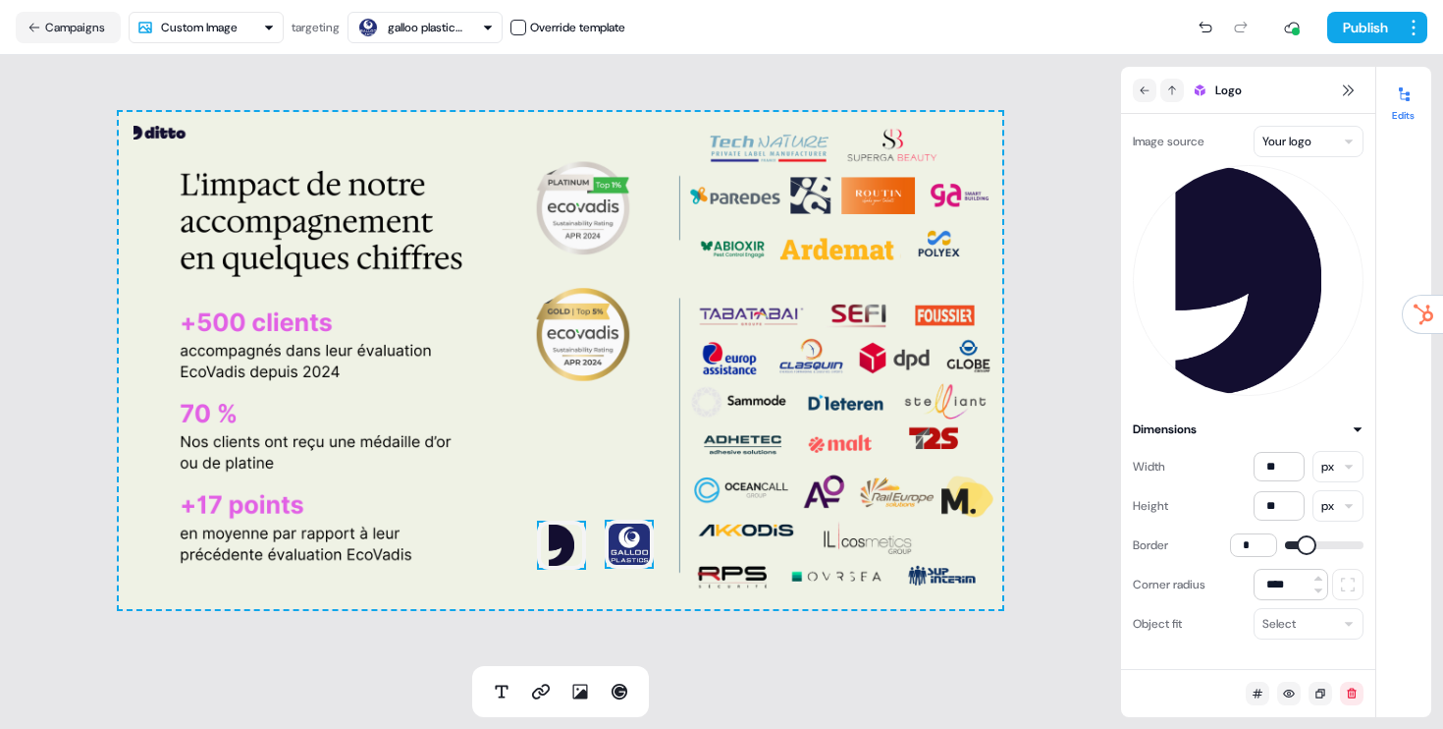
click at [642, 548] on img at bounding box center [629, 543] width 49 height 49
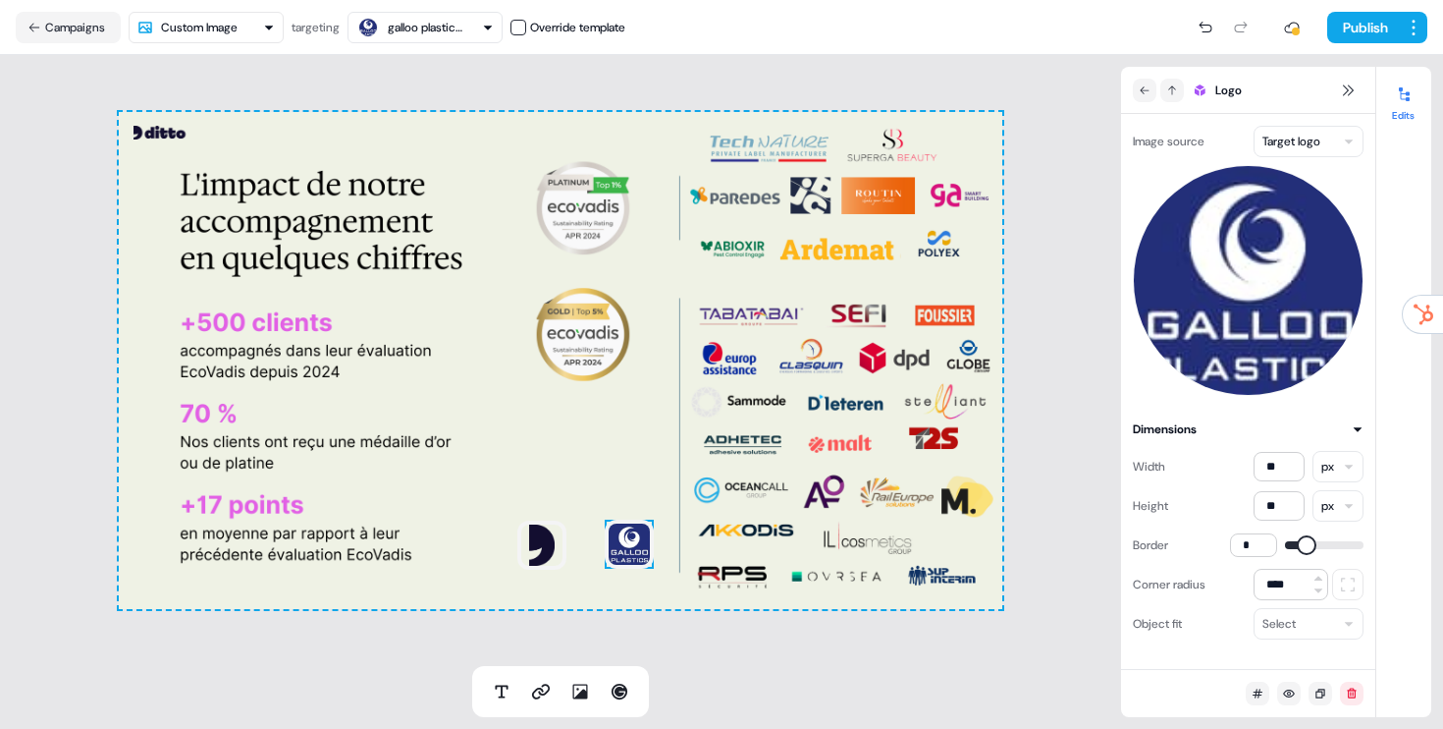
click at [631, 547] on img at bounding box center [629, 543] width 49 height 49
type input "**"
drag, startPoint x: 568, startPoint y: 546, endPoint x: 622, endPoint y: 464, distance: 97.2
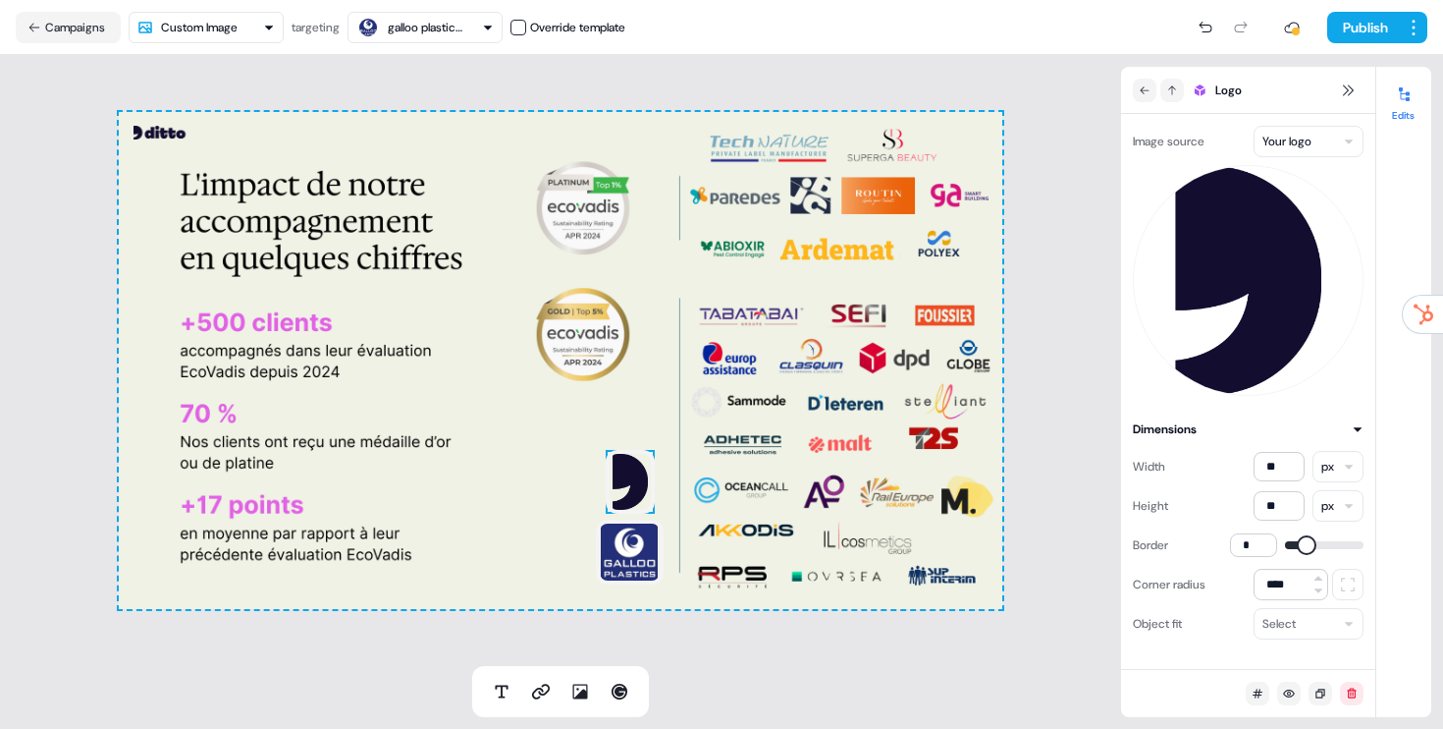
click at [605, 457] on div "To pick up a draggable item, press the space bar. While dragging, use the arrow…" at bounding box center [561, 360] width 884 height 497
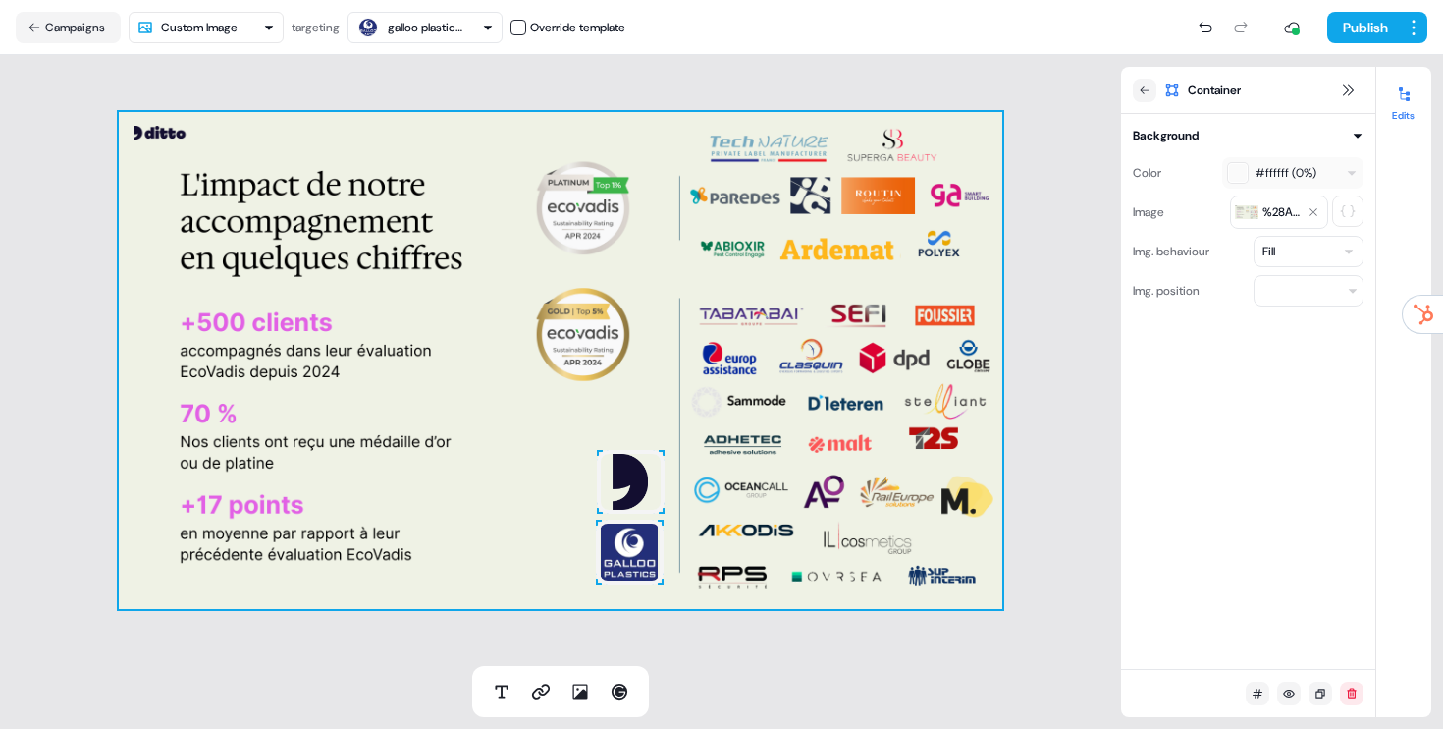
click at [548, 478] on div "To pick up a draggable item, press the space bar. While dragging, use the arrow…" at bounding box center [561, 360] width 884 height 497
click at [528, 488] on div "To pick up a draggable item, press the space bar. While dragging, use the arrow…" at bounding box center [561, 360] width 884 height 497
click at [648, 400] on div "To pick up a draggable item, press the space bar. While dragging, use the arrow…" at bounding box center [561, 360] width 884 height 497
click at [651, 535] on img at bounding box center [630, 551] width 68 height 65
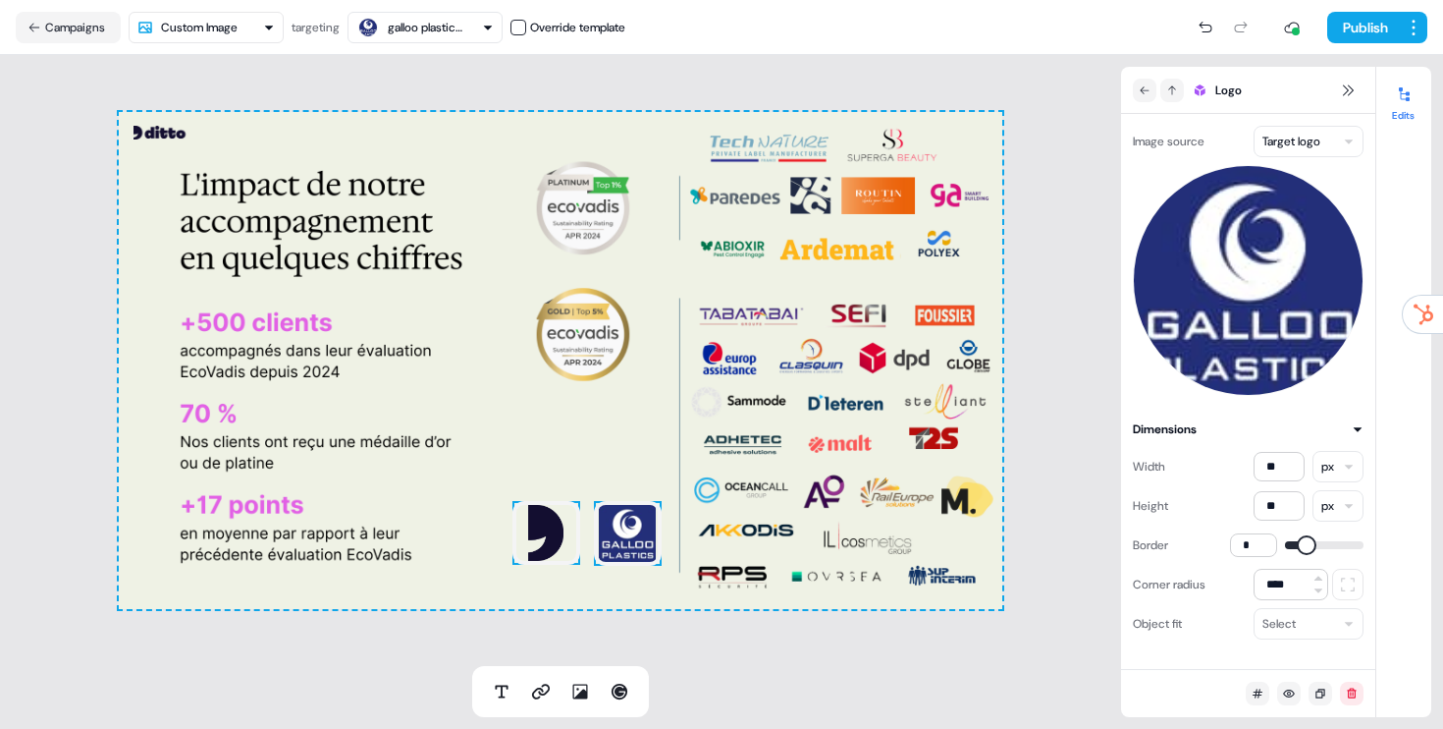
click at [623, 542] on img at bounding box center [628, 533] width 68 height 65
click at [551, 532] on img at bounding box center [547, 533] width 68 height 64
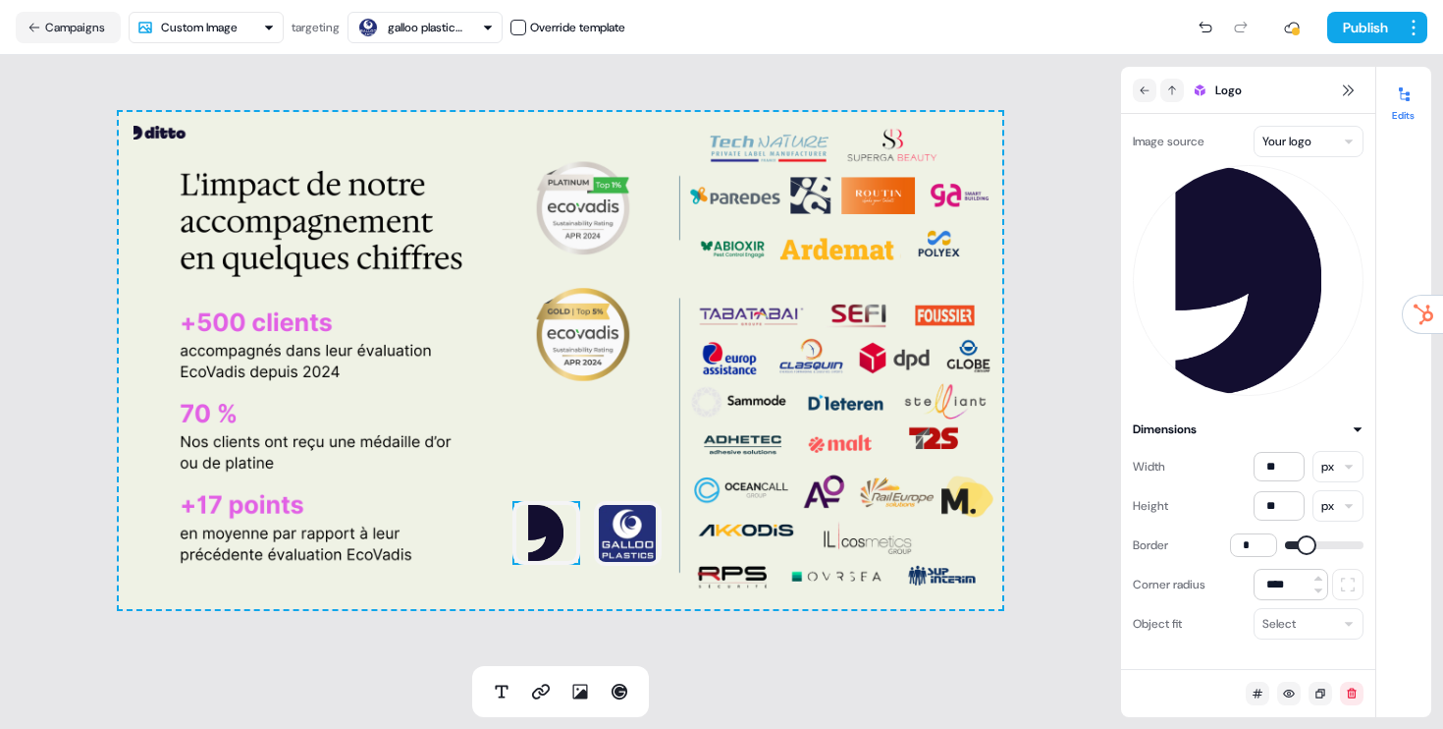
click at [658, 624] on div "To pick up a draggable item, press the space bar. While dragging, use the arrow…" at bounding box center [560, 360] width 1121 height 611
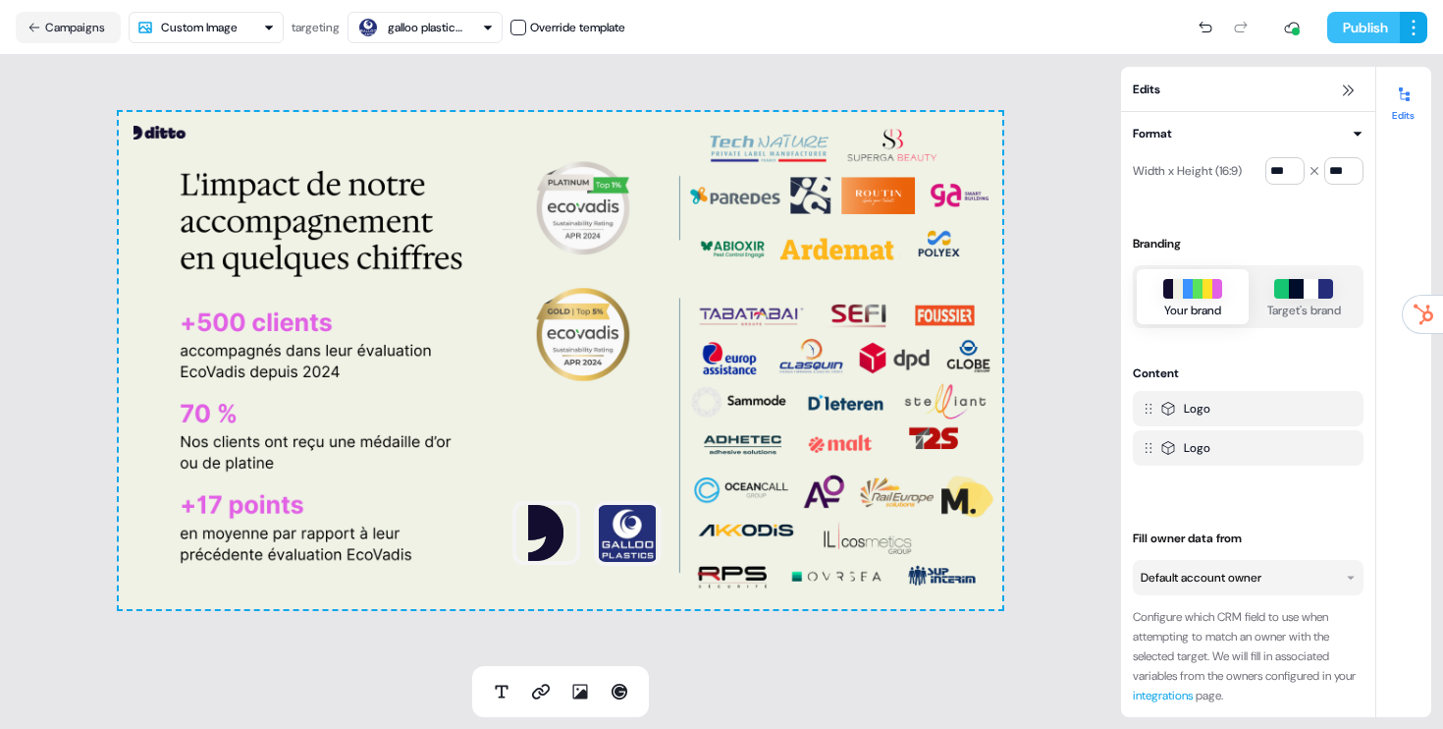
click at [1359, 33] on button "Publish" at bounding box center [1363, 27] width 73 height 31
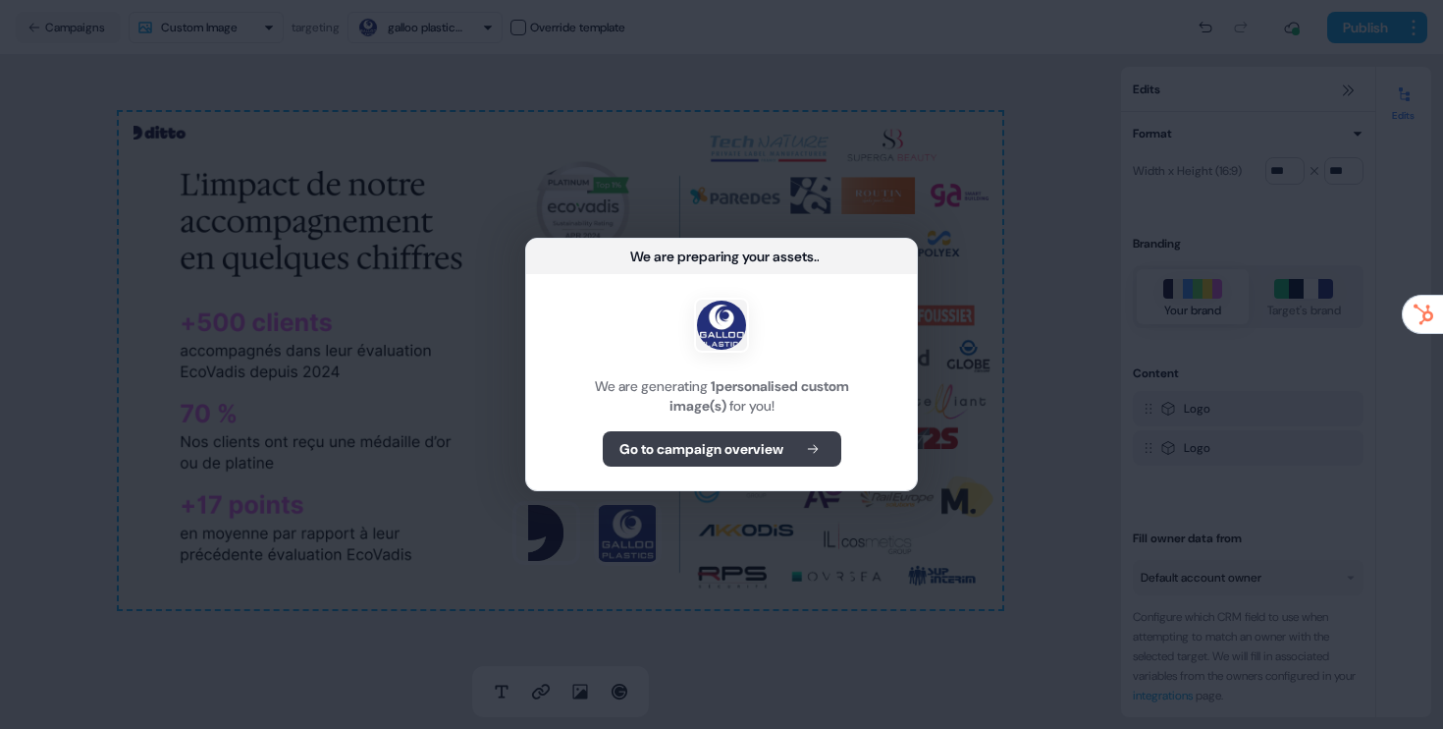
click at [779, 453] on b "Go to campaign overview" at bounding box center [702, 449] width 164 height 20
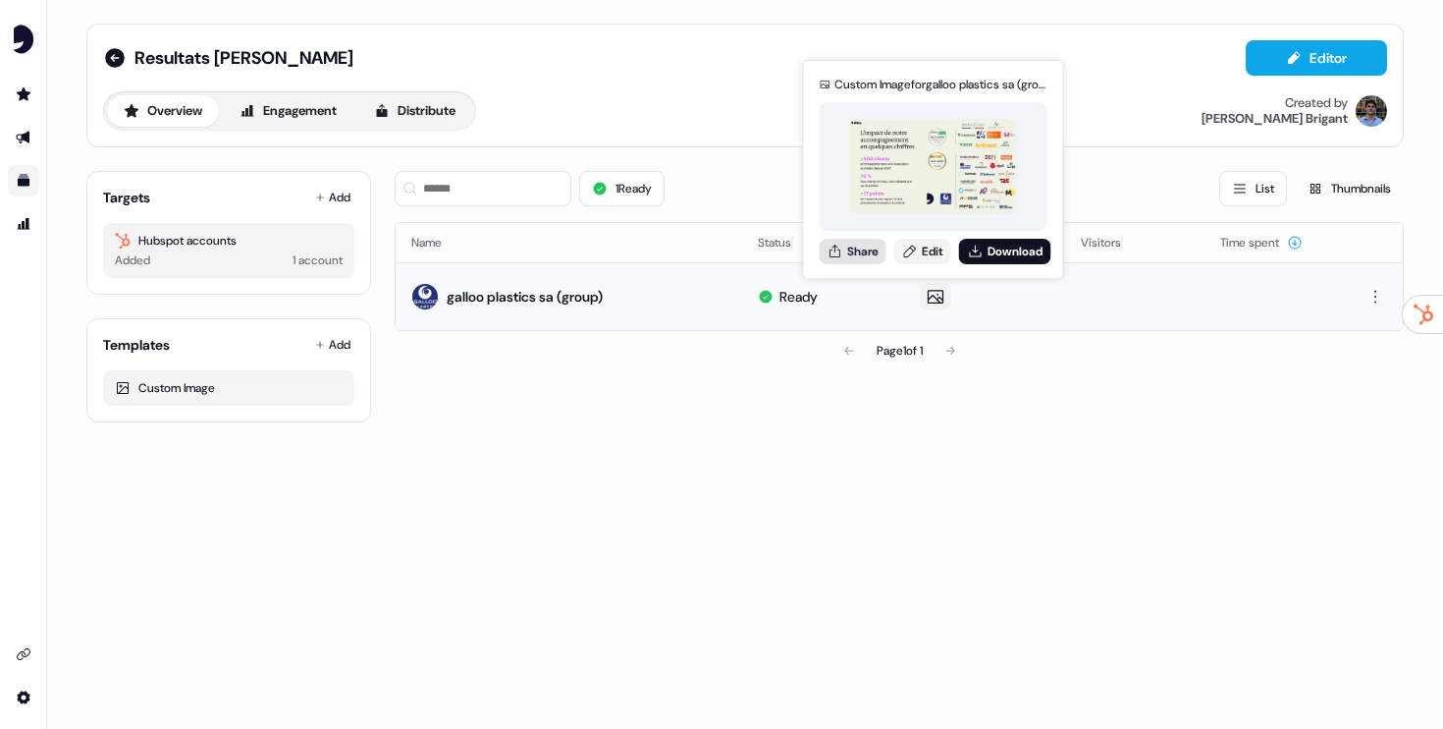
click at [851, 249] on button "Share" at bounding box center [853, 252] width 67 height 26
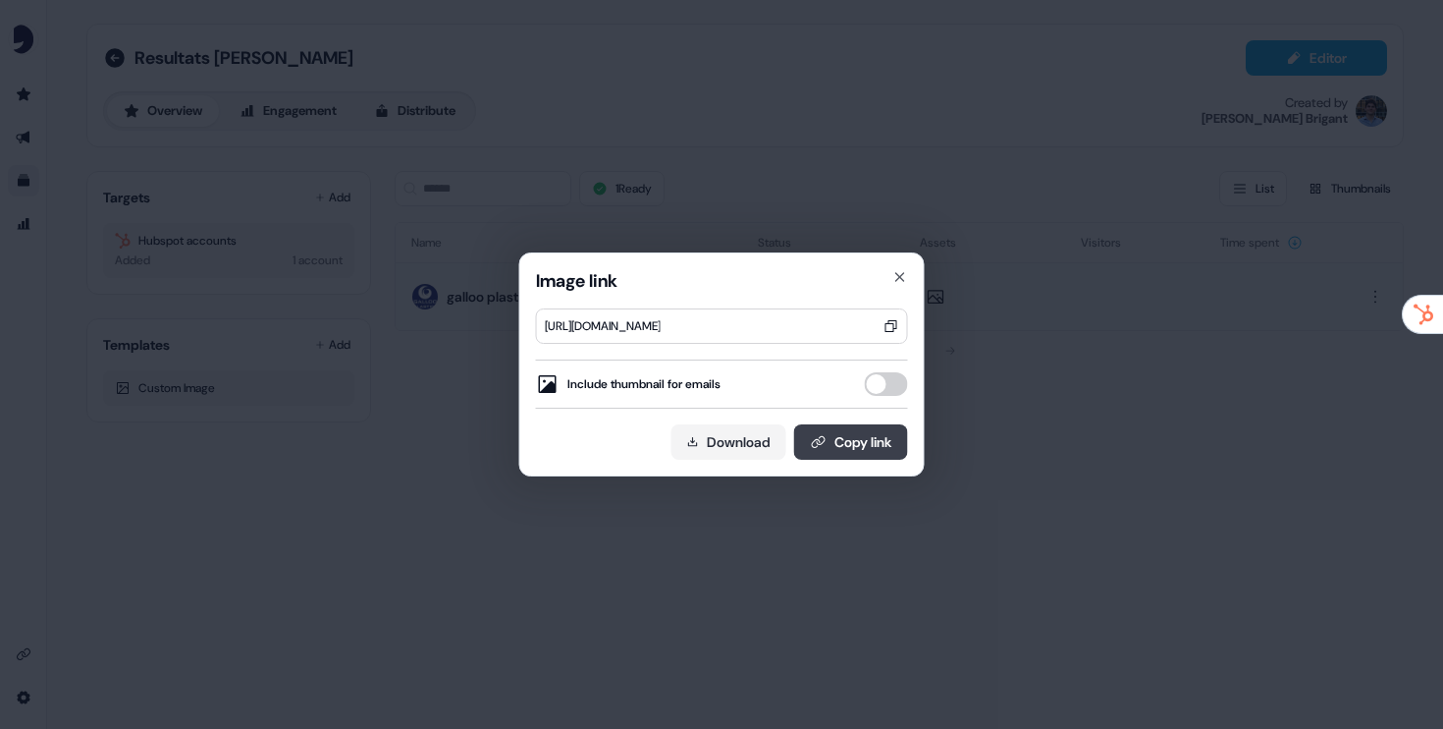
click at [832, 443] on button "Copy link" at bounding box center [851, 441] width 114 height 35
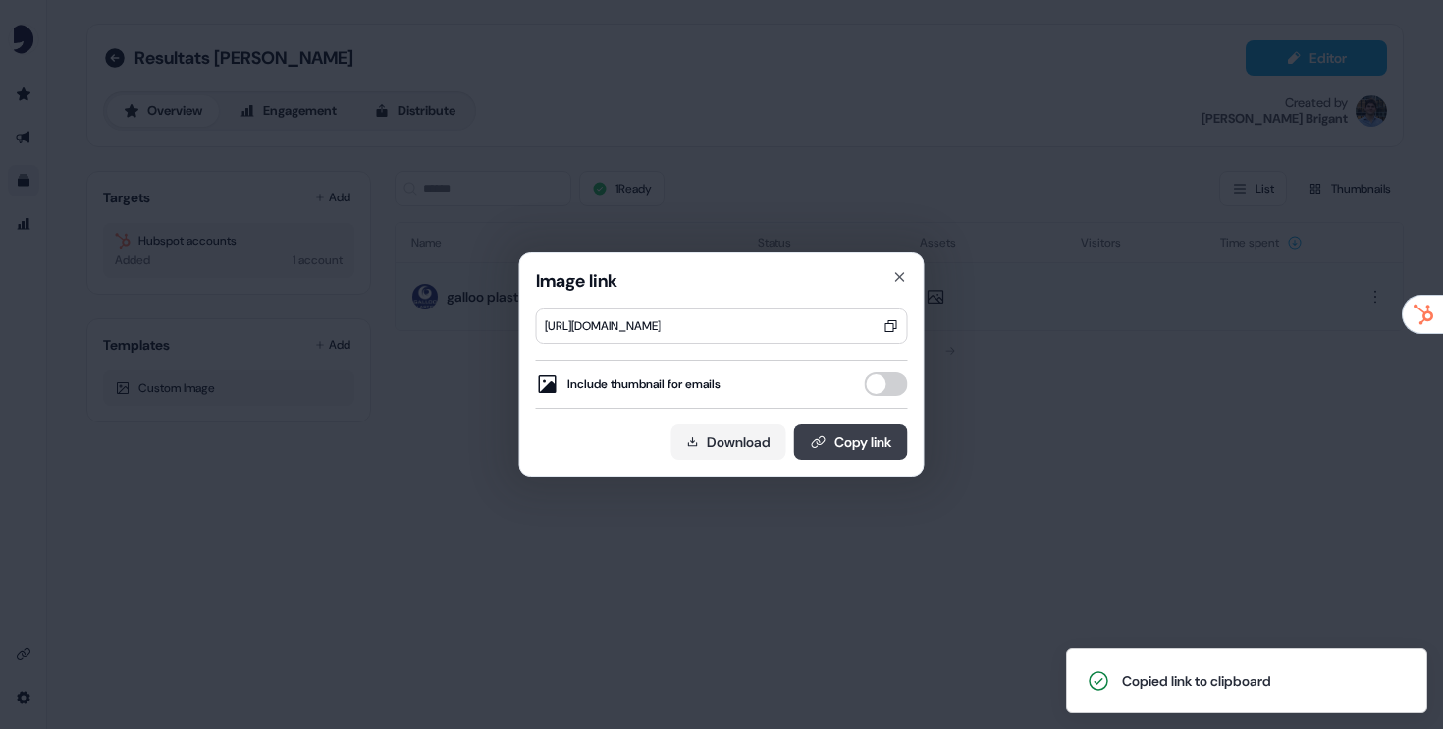
click at [843, 447] on button "Copy link" at bounding box center [851, 441] width 114 height 35
